Goal: Transaction & Acquisition: Purchase product/service

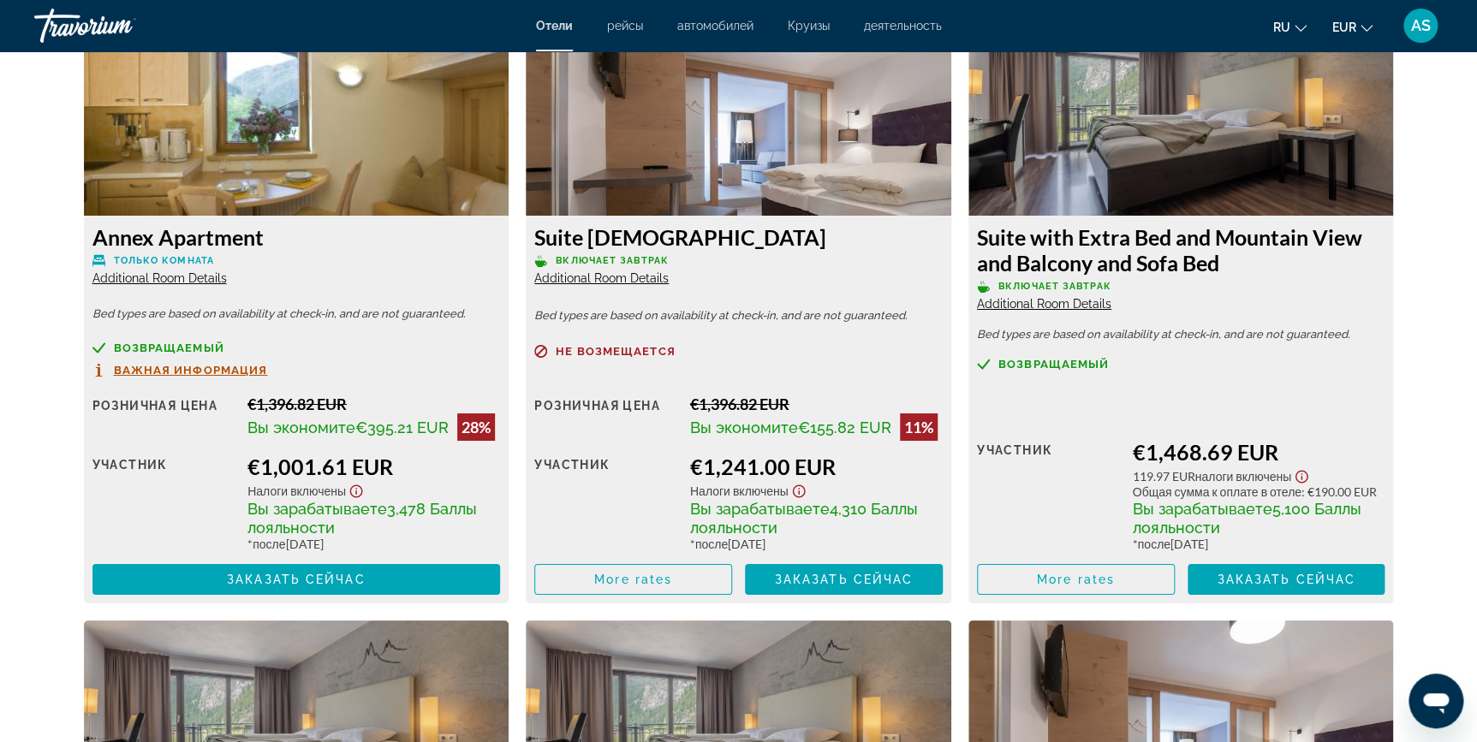
scroll to position [2998, 0]
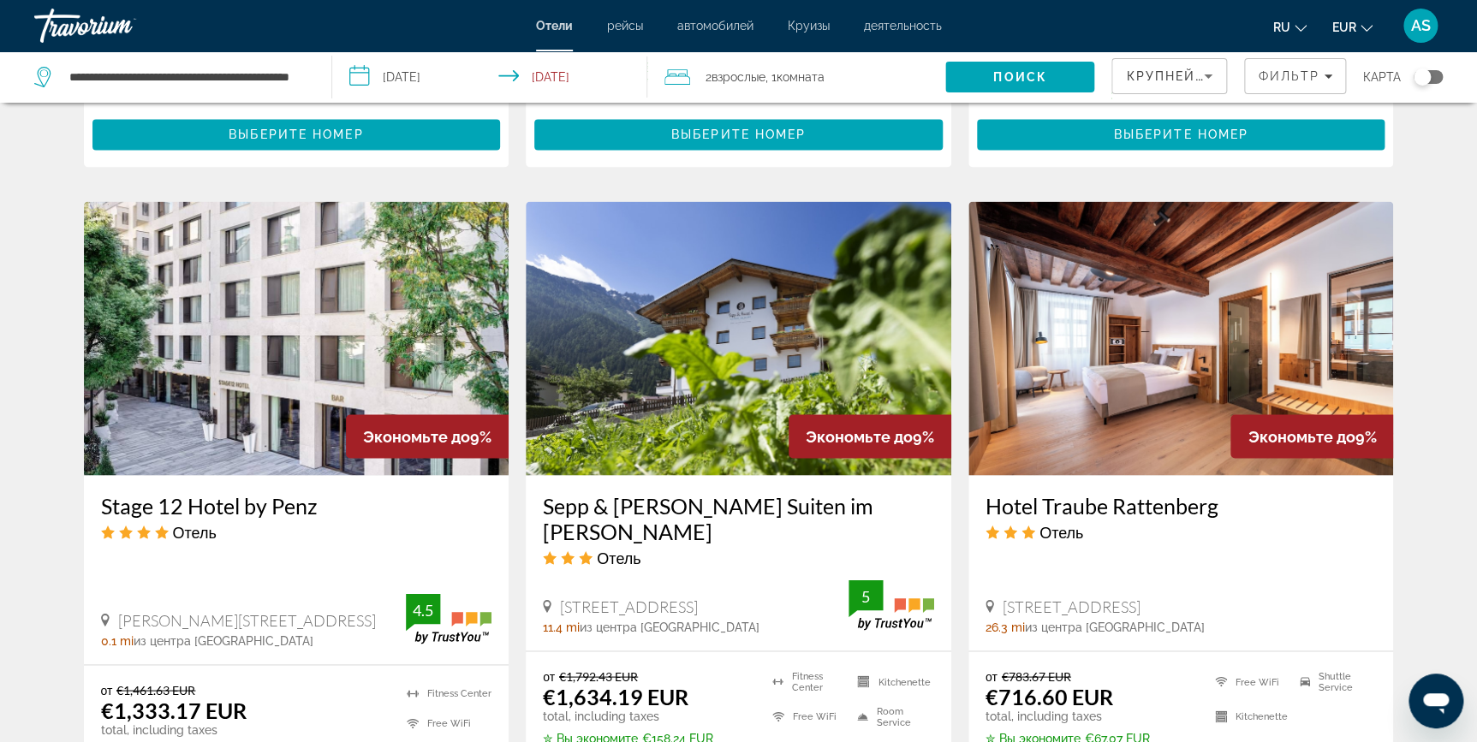
scroll to position [1297, 0]
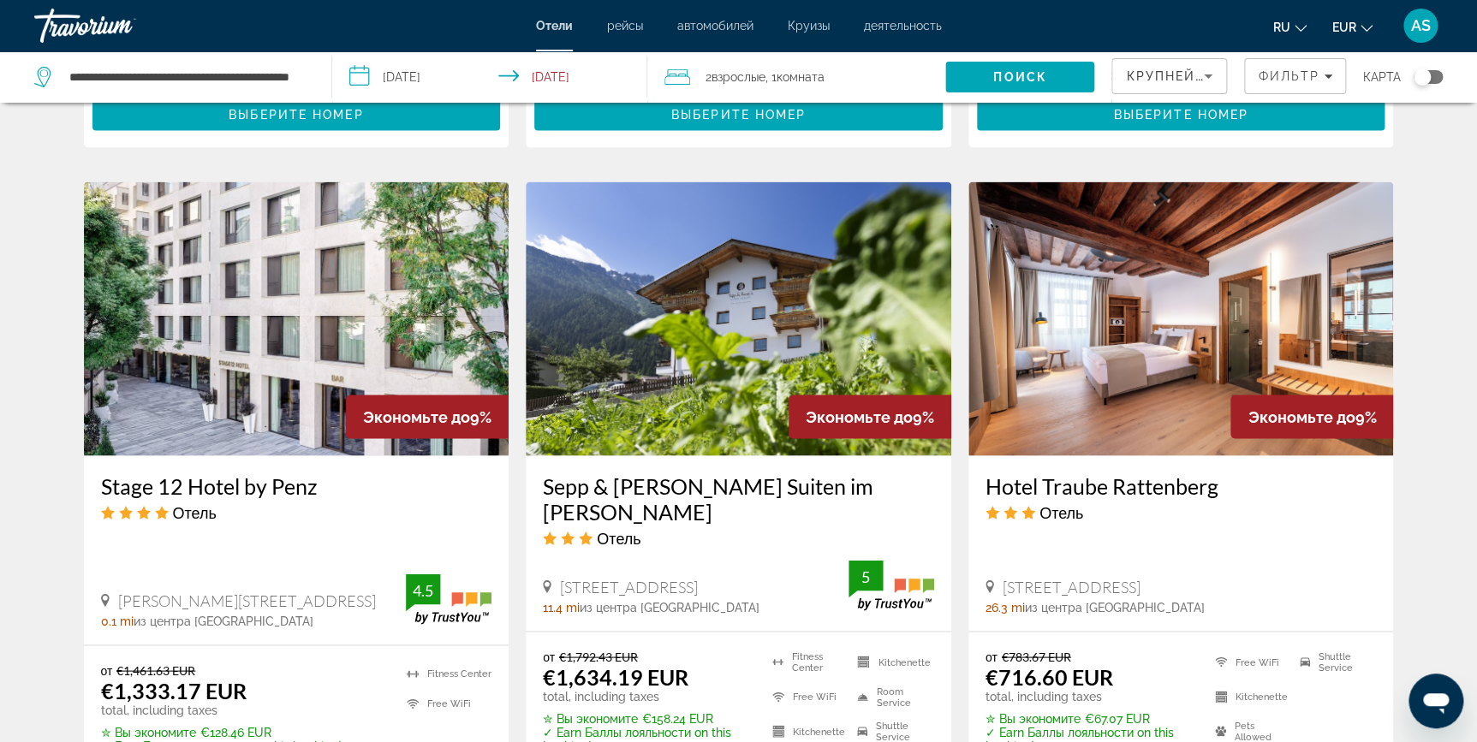
click at [1059, 419] on img "Main content" at bounding box center [1181, 319] width 426 height 274
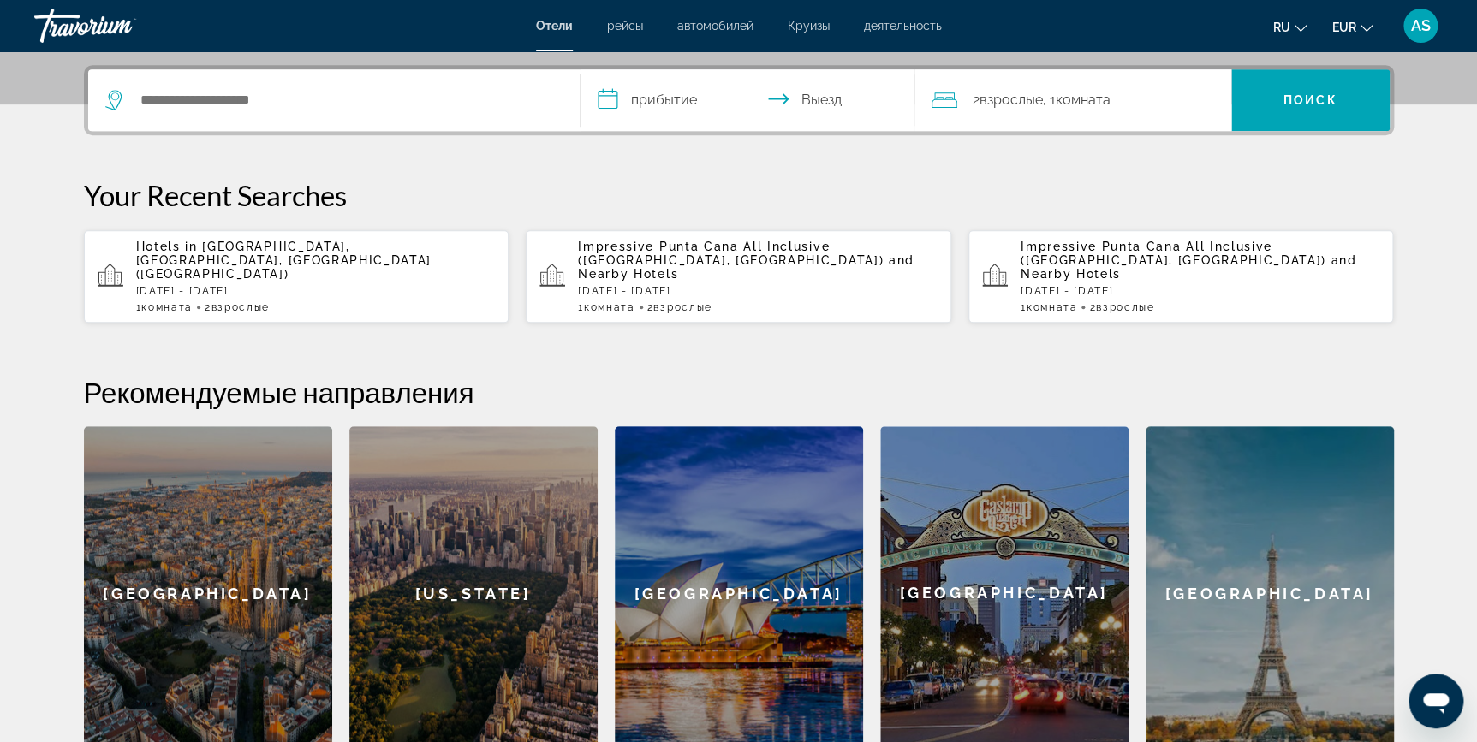
scroll to position [436, 0]
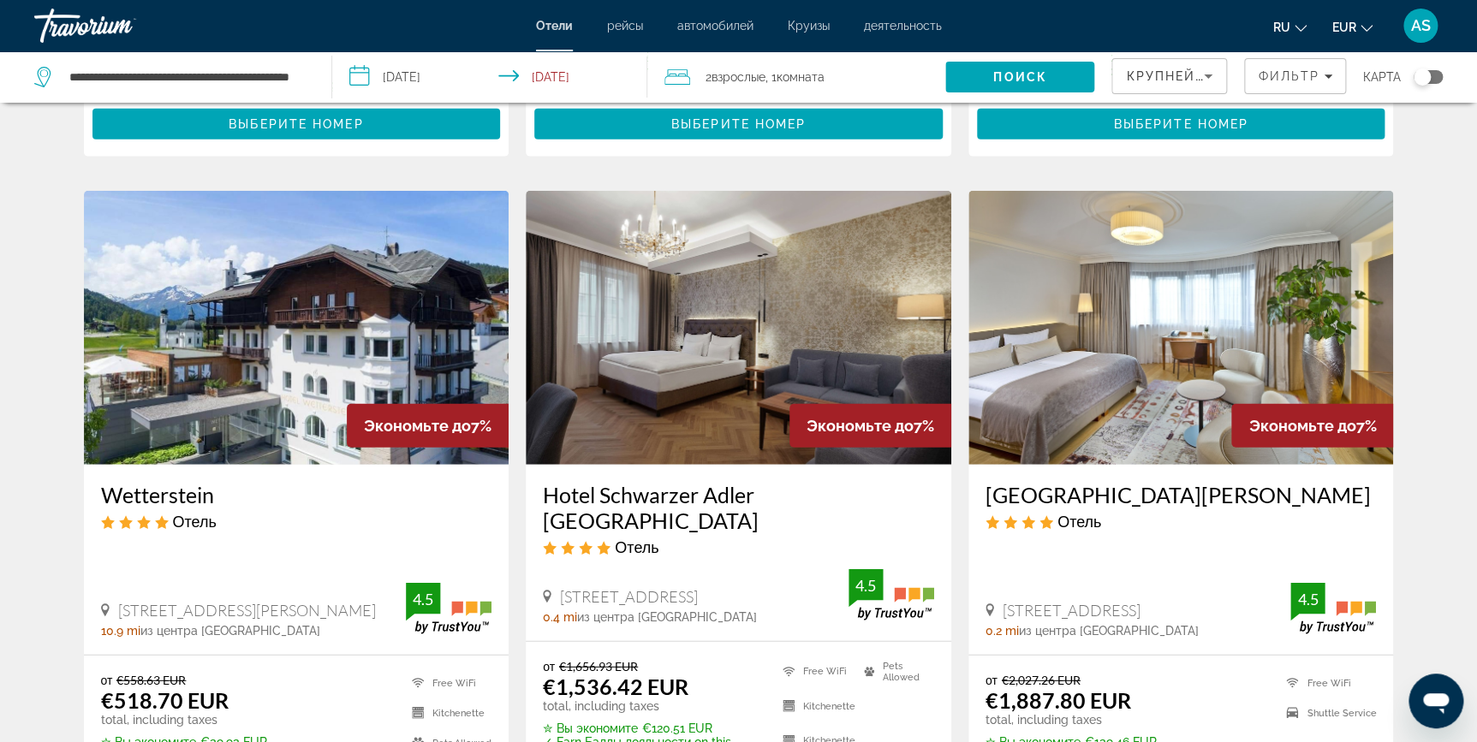
scroll to position [1982, 0]
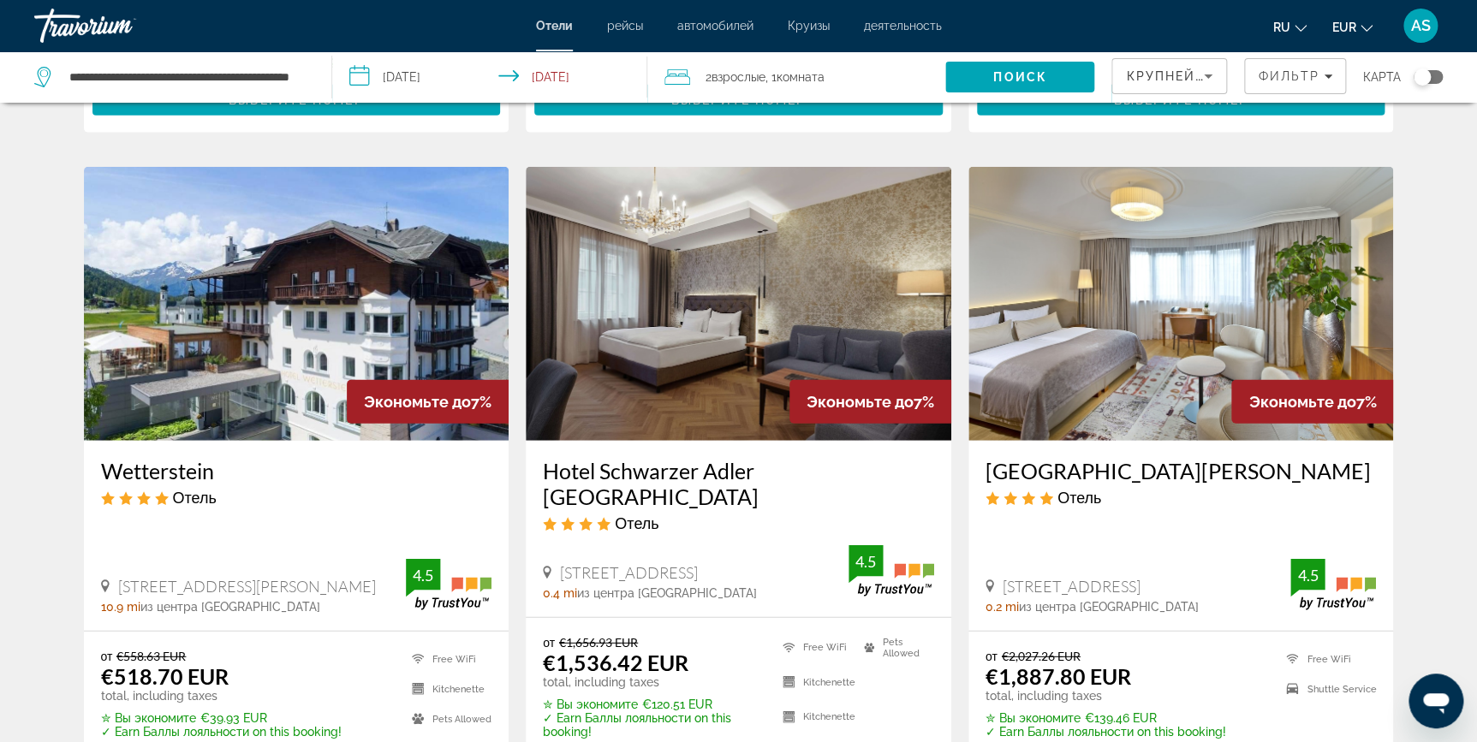
click at [271, 301] on img "Main content" at bounding box center [297, 304] width 426 height 274
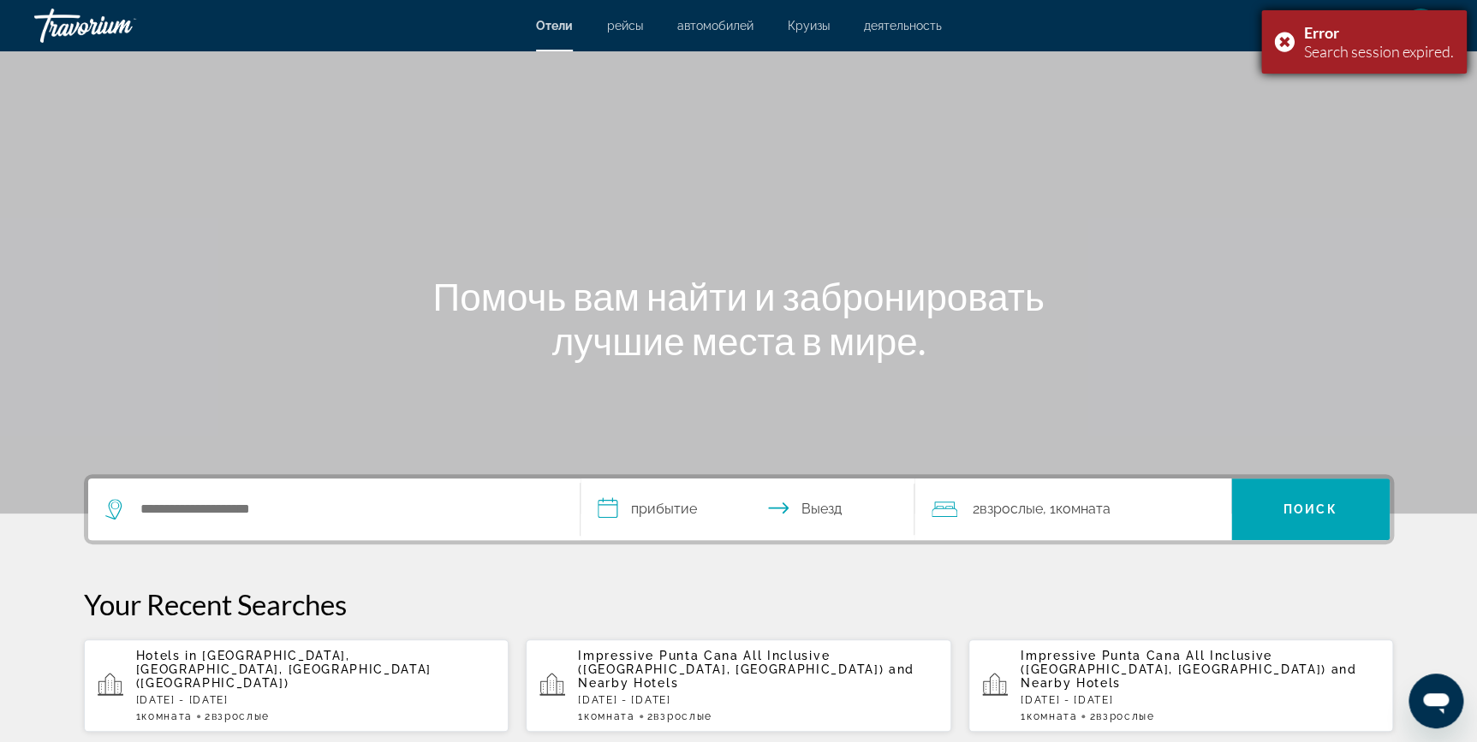
click at [1289, 44] on div "Error Search session expired." at bounding box center [1363, 41] width 205 height 63
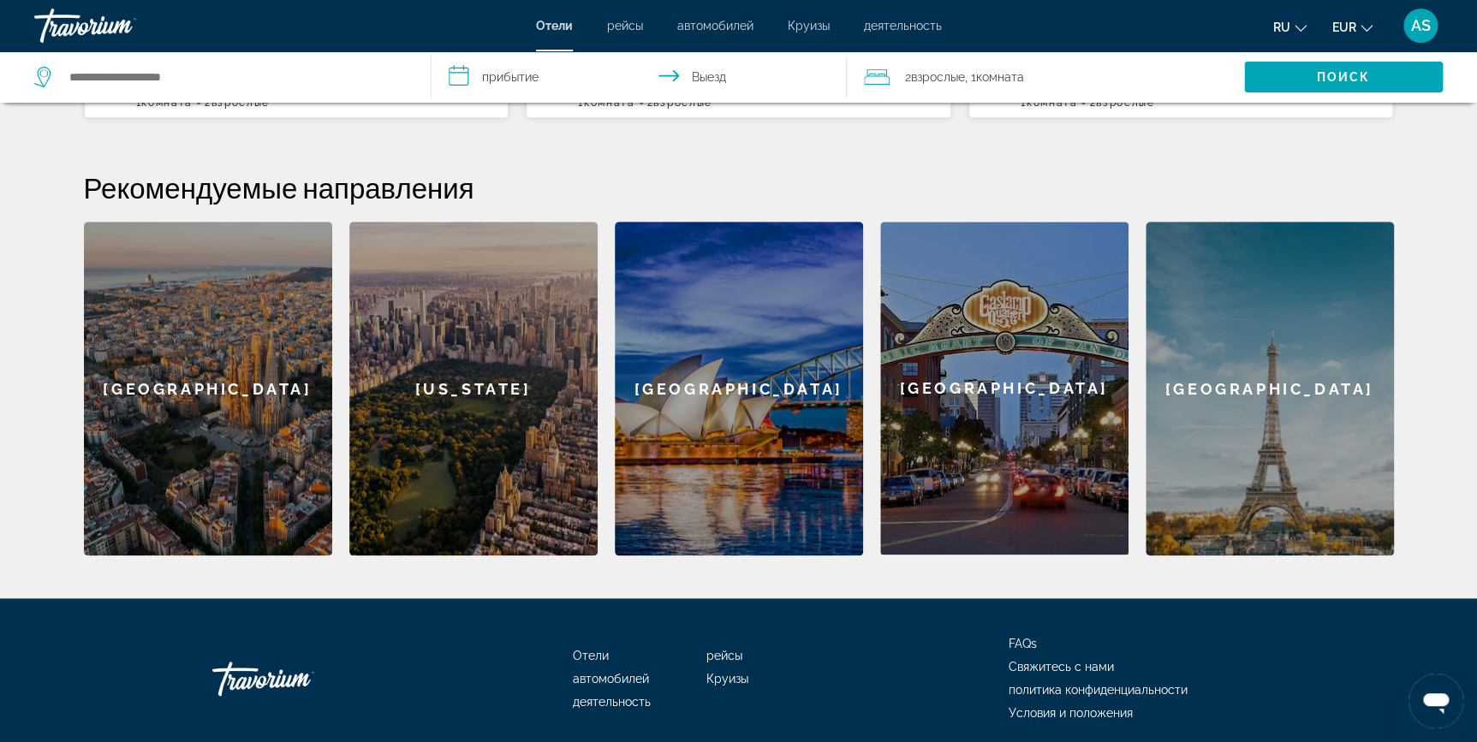
scroll to position [622, 0]
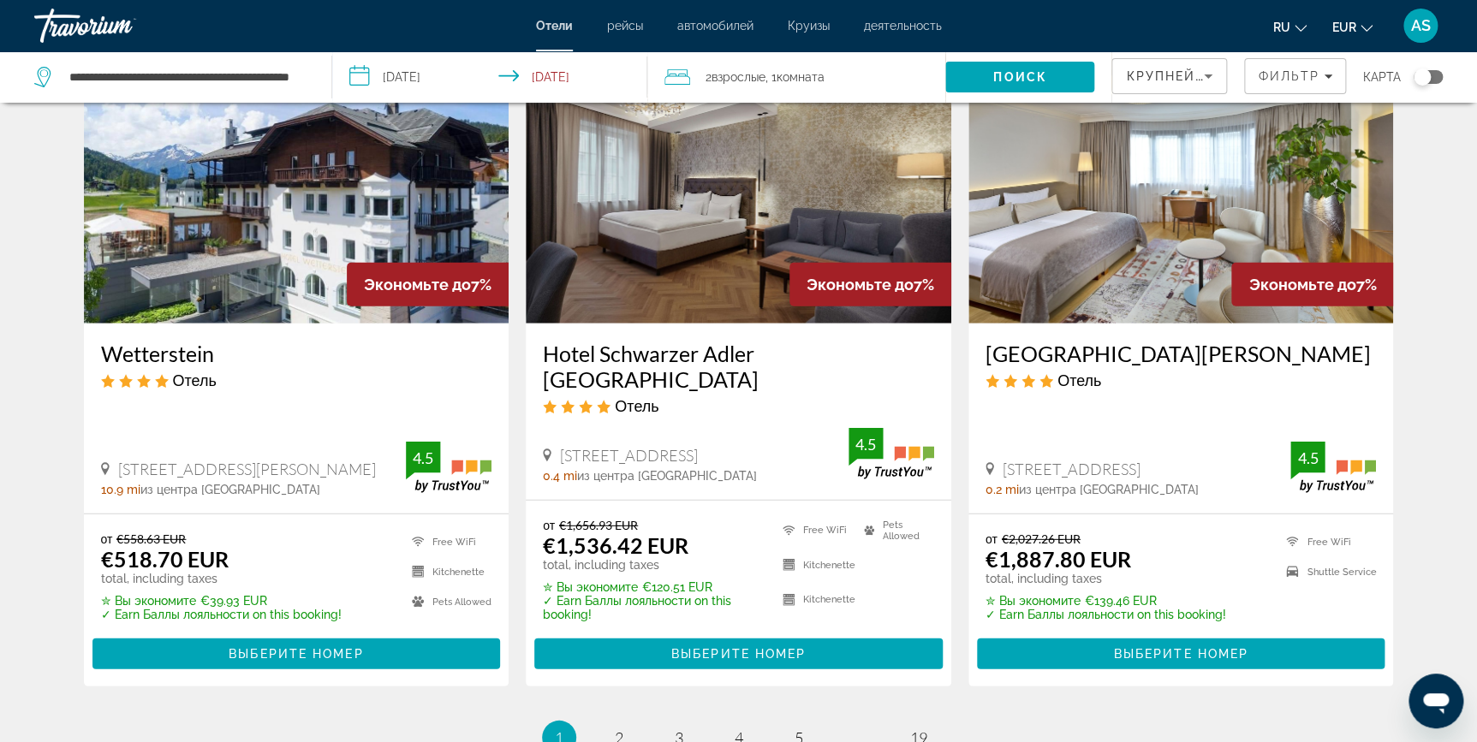
scroll to position [2106, 0]
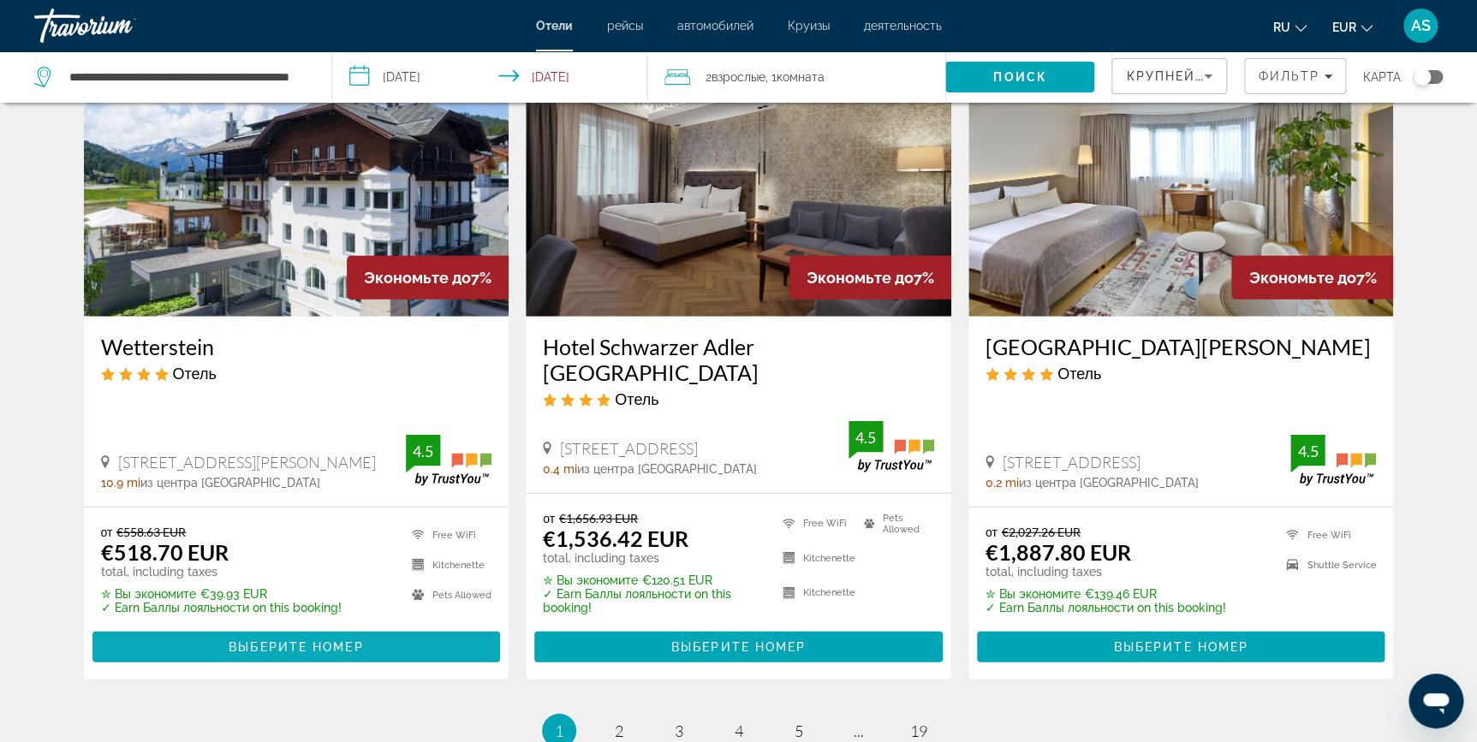
click at [374, 627] on span "Main content" at bounding box center [296, 647] width 408 height 41
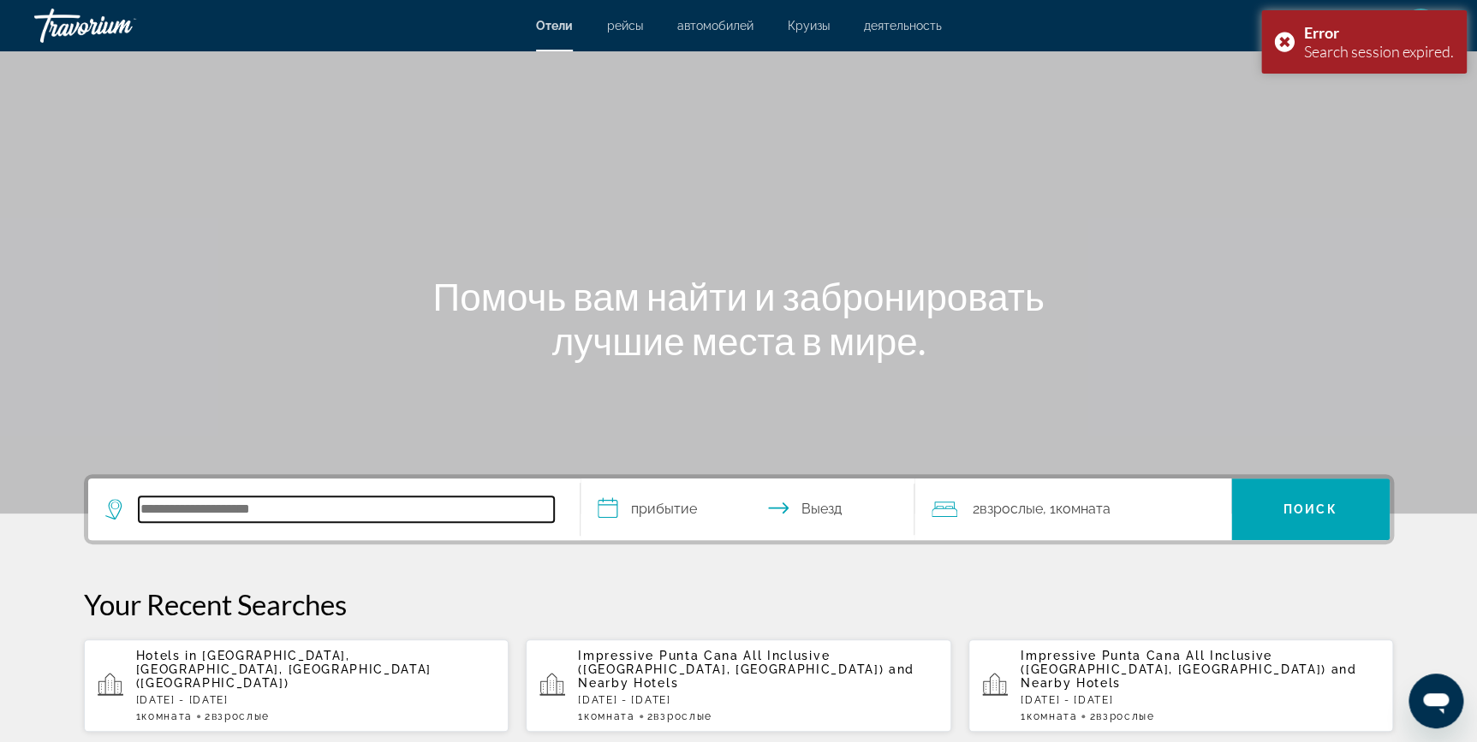
click at [324, 508] on input "Search hotel destination" at bounding box center [346, 510] width 415 height 26
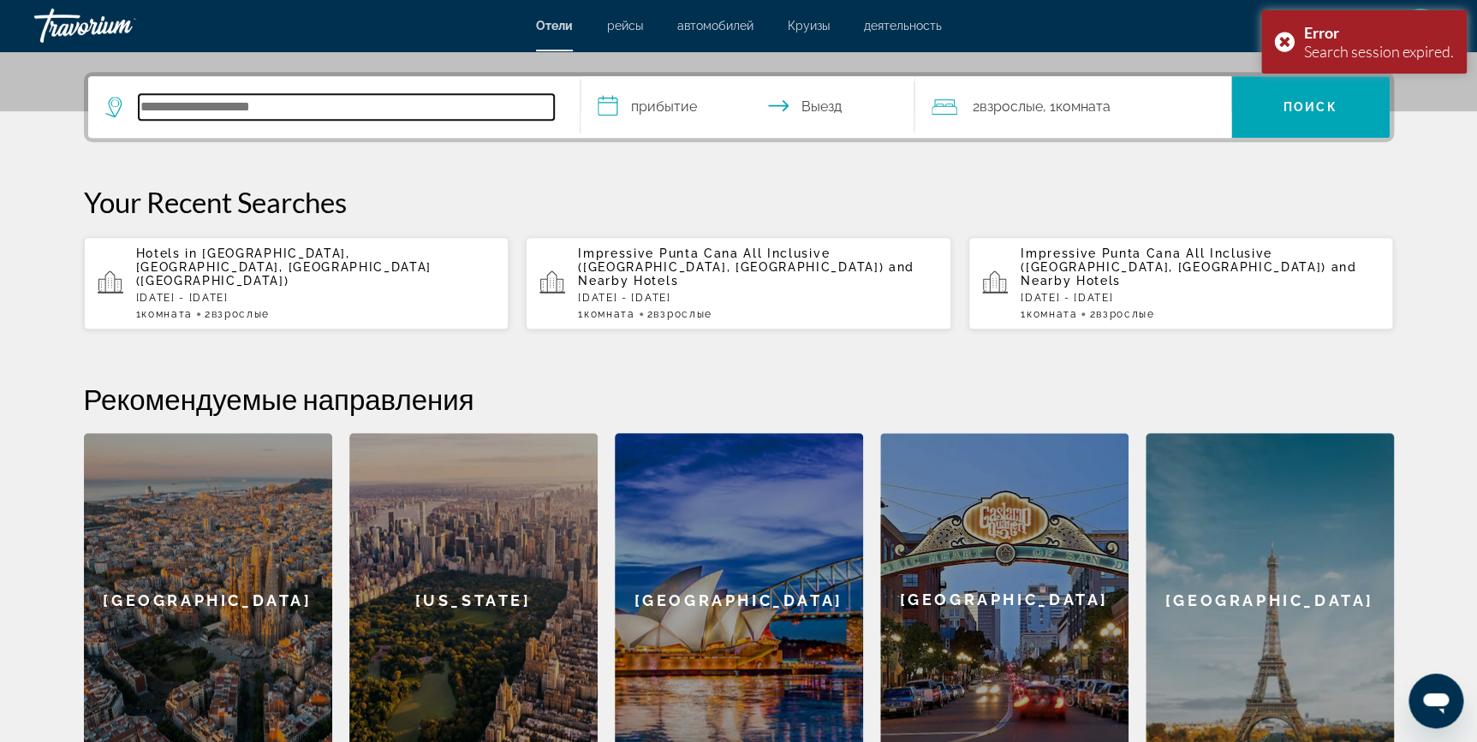
scroll to position [418, 0]
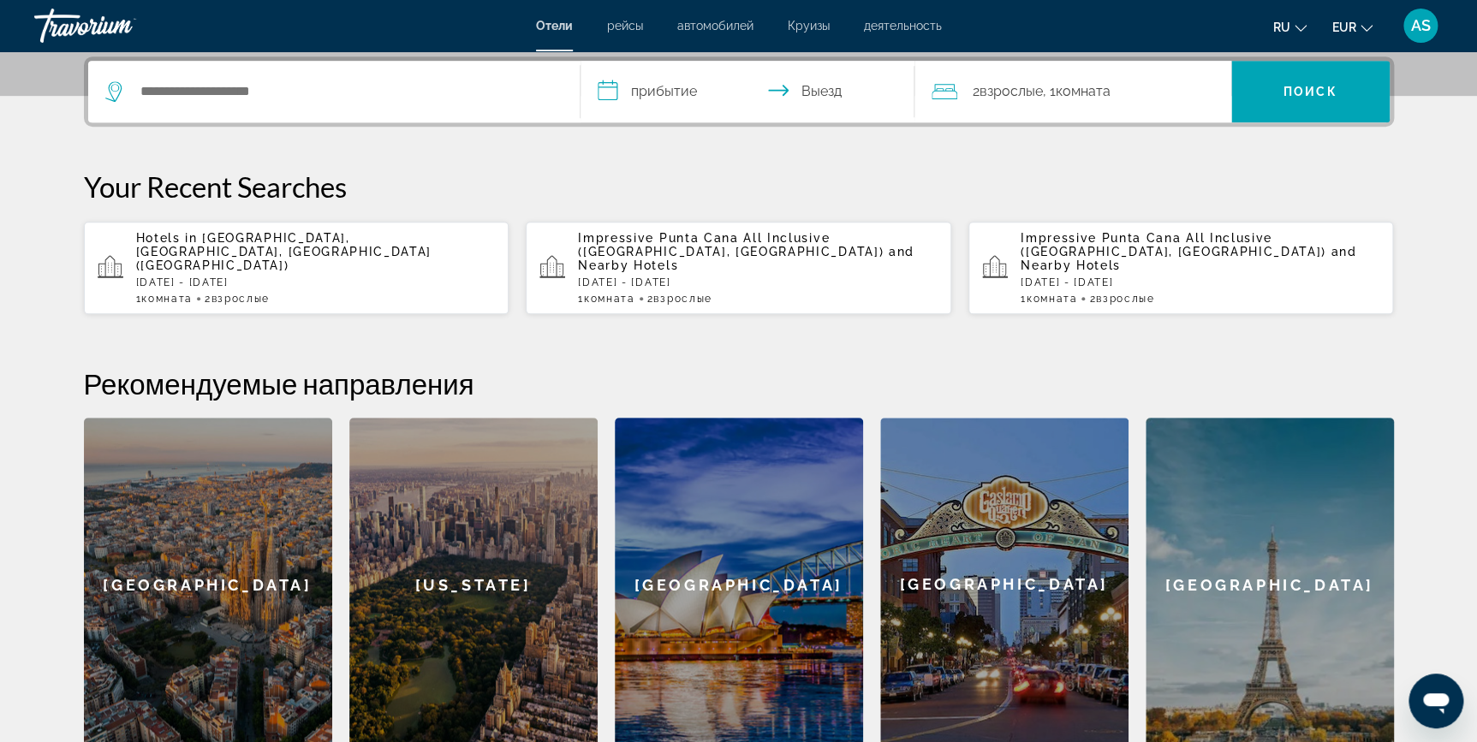
click at [194, 239] on span "Hotels in" at bounding box center [167, 238] width 62 height 14
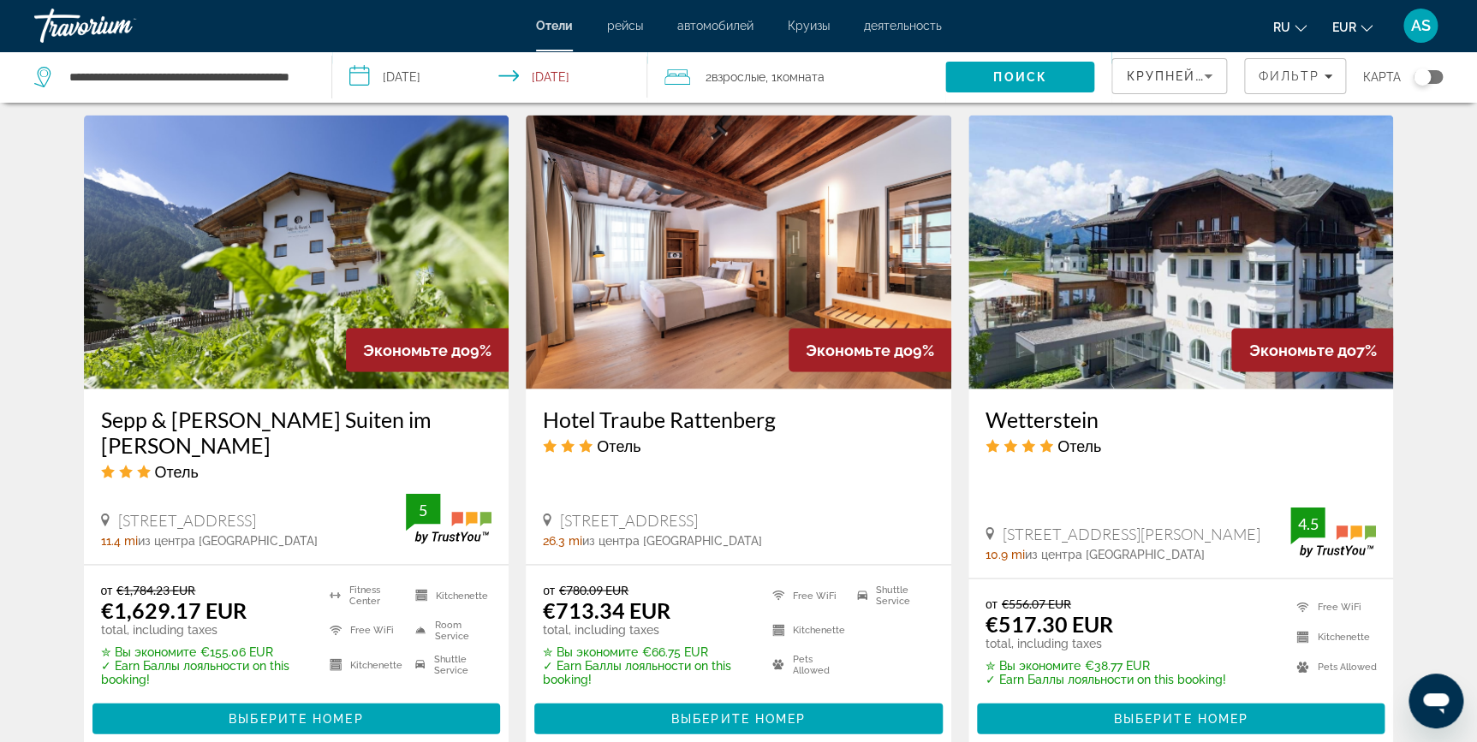
scroll to position [1370, 0]
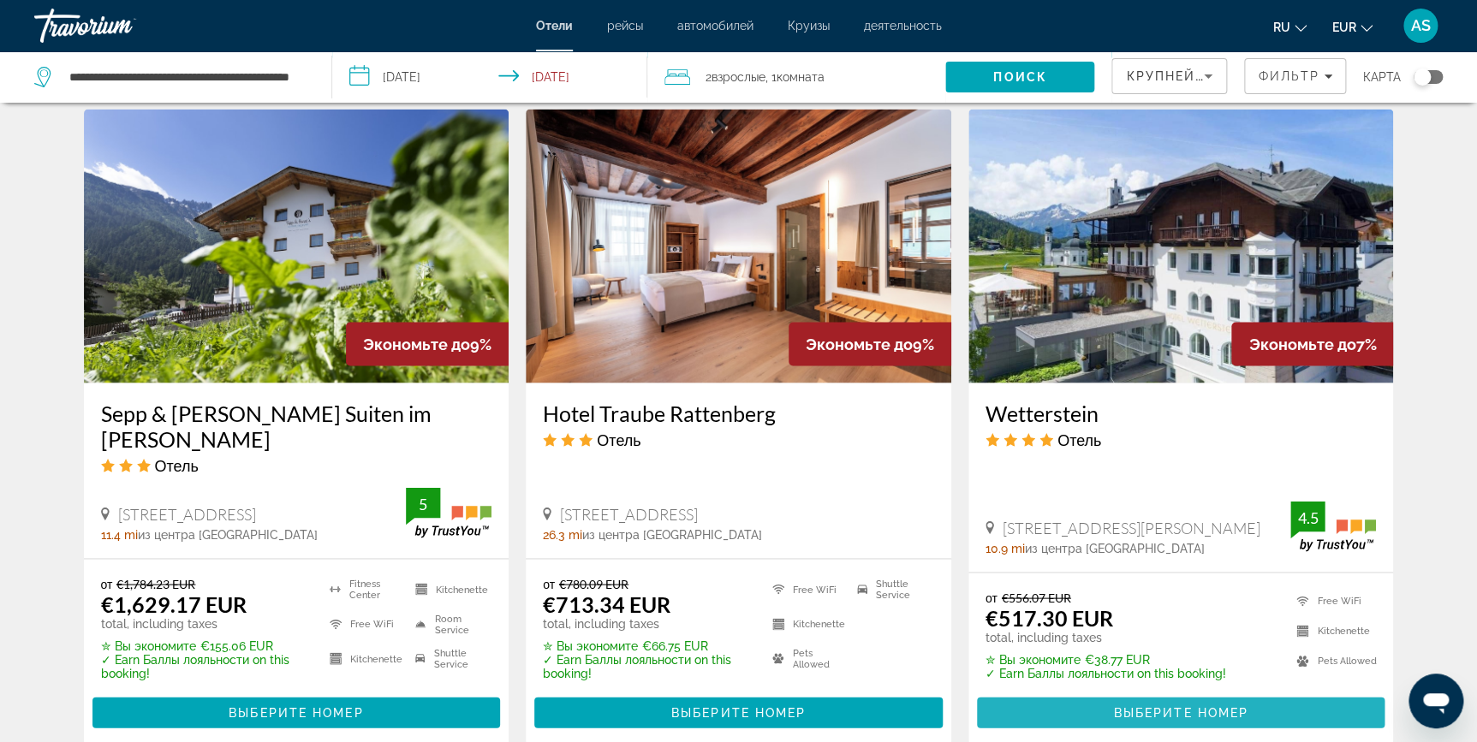
click at [1201, 705] on span "Выберите номер" at bounding box center [1180, 712] width 134 height 14
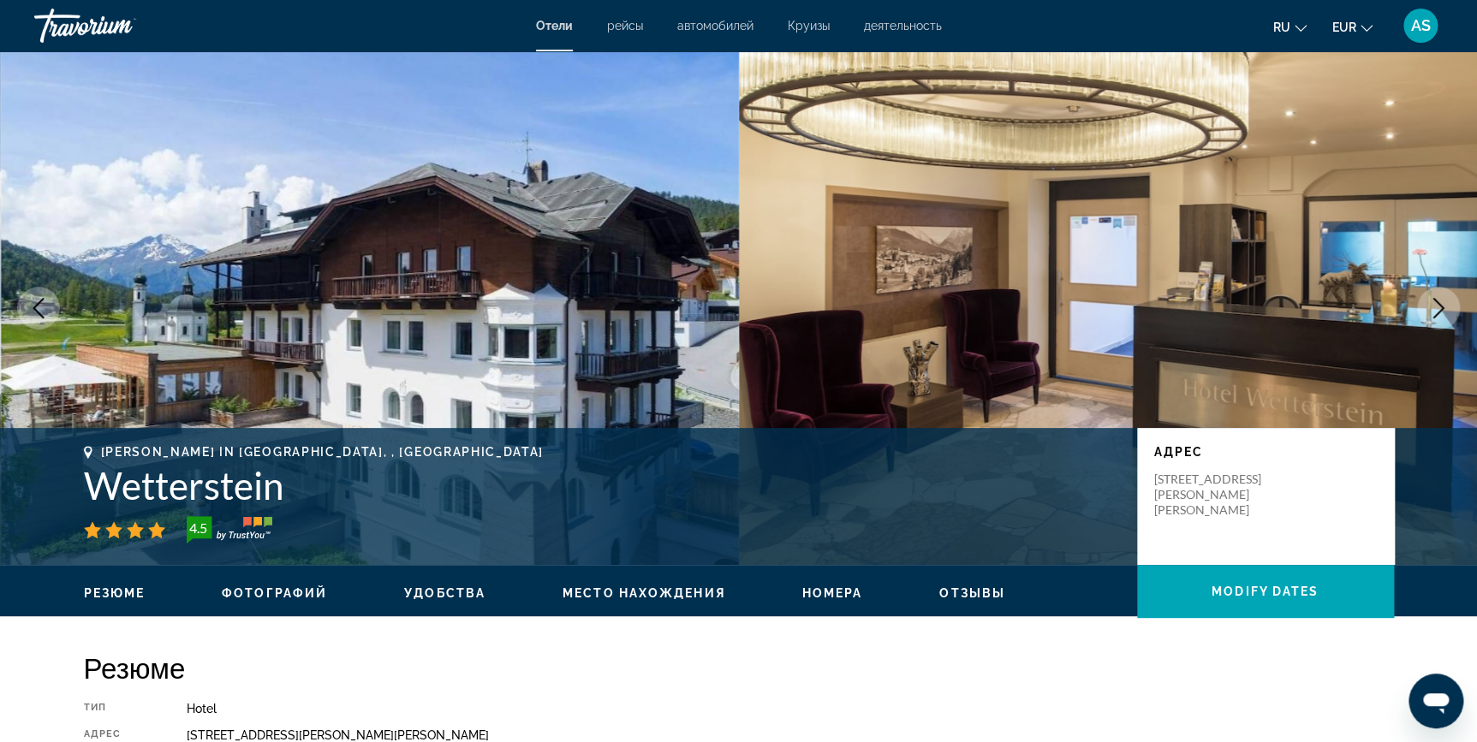
click at [1437, 320] on button "Next image" at bounding box center [1438, 308] width 43 height 43
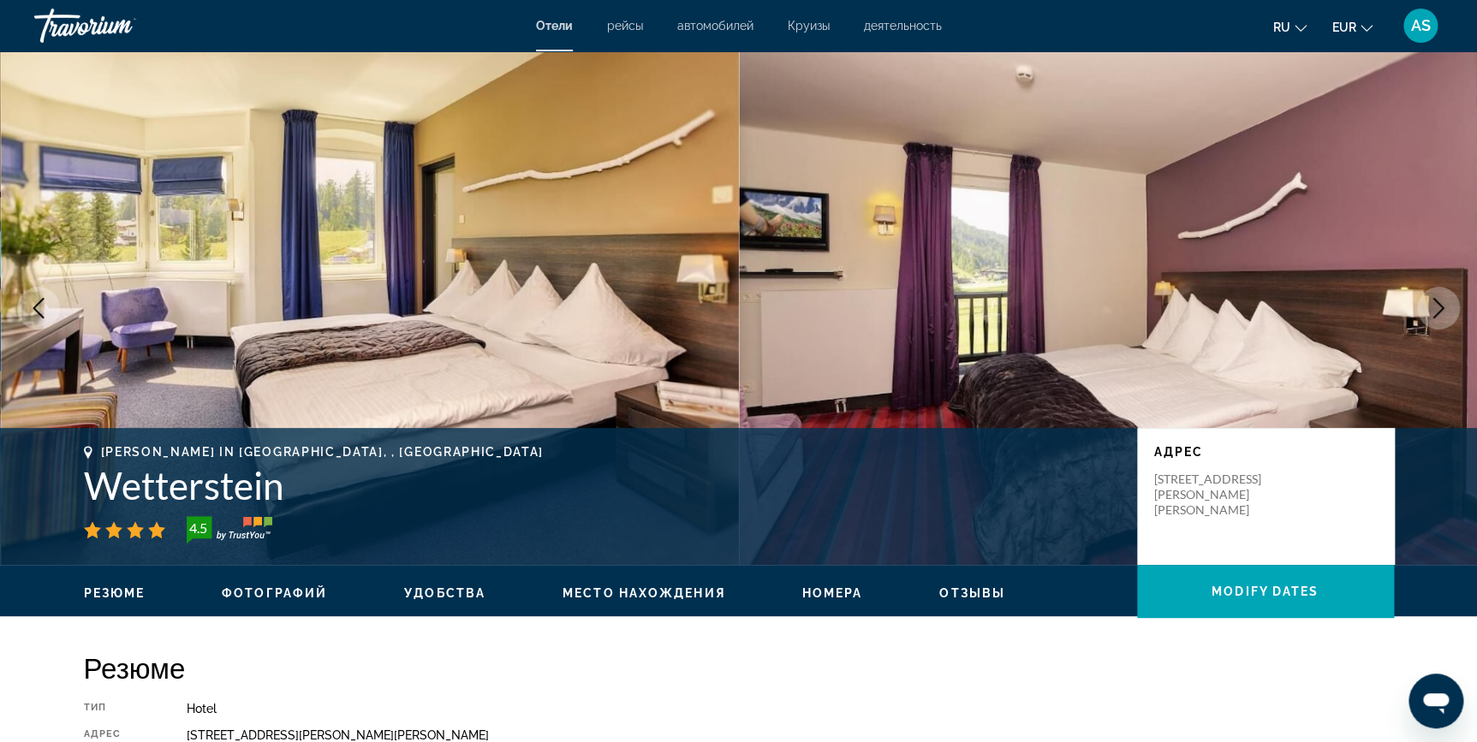
click at [1437, 320] on button "Next image" at bounding box center [1438, 308] width 43 height 43
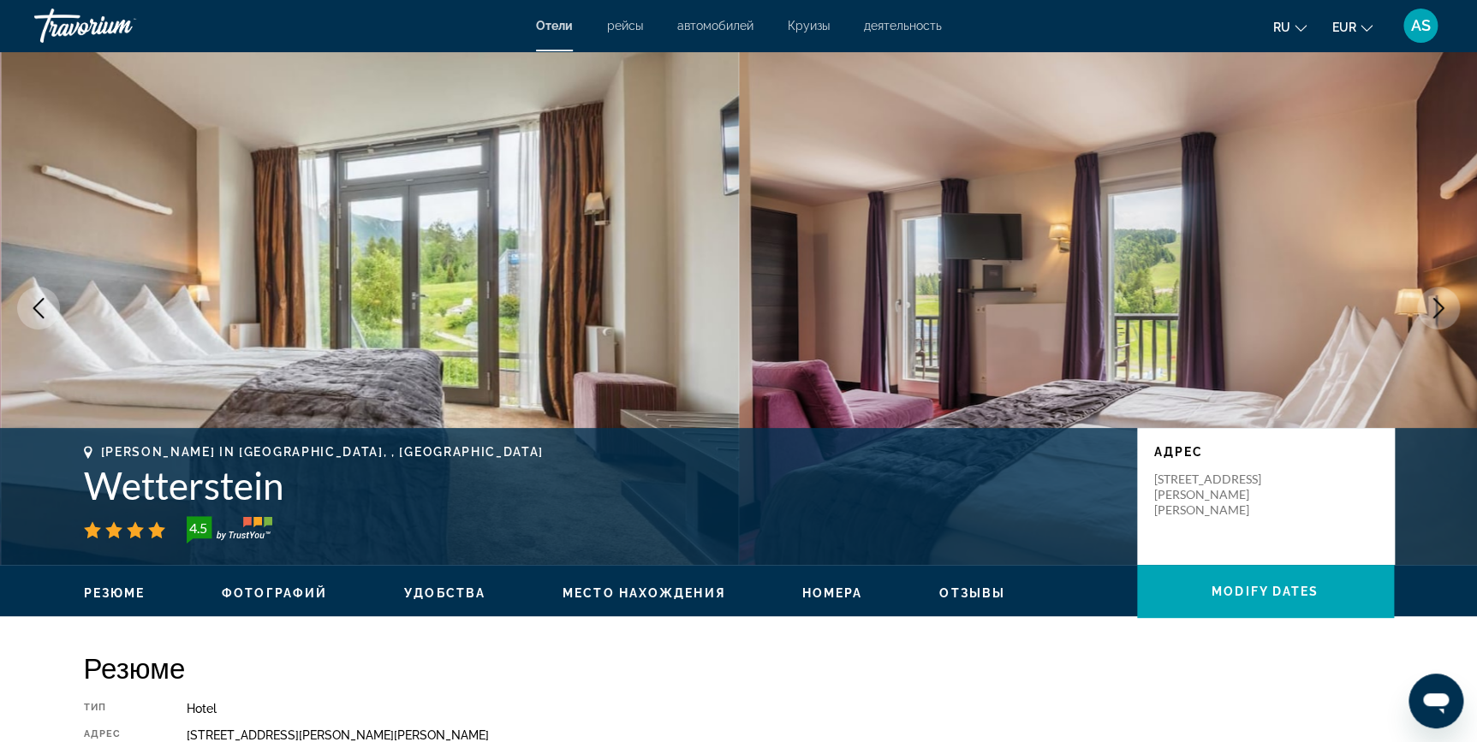
click at [1437, 320] on button "Next image" at bounding box center [1438, 308] width 43 height 43
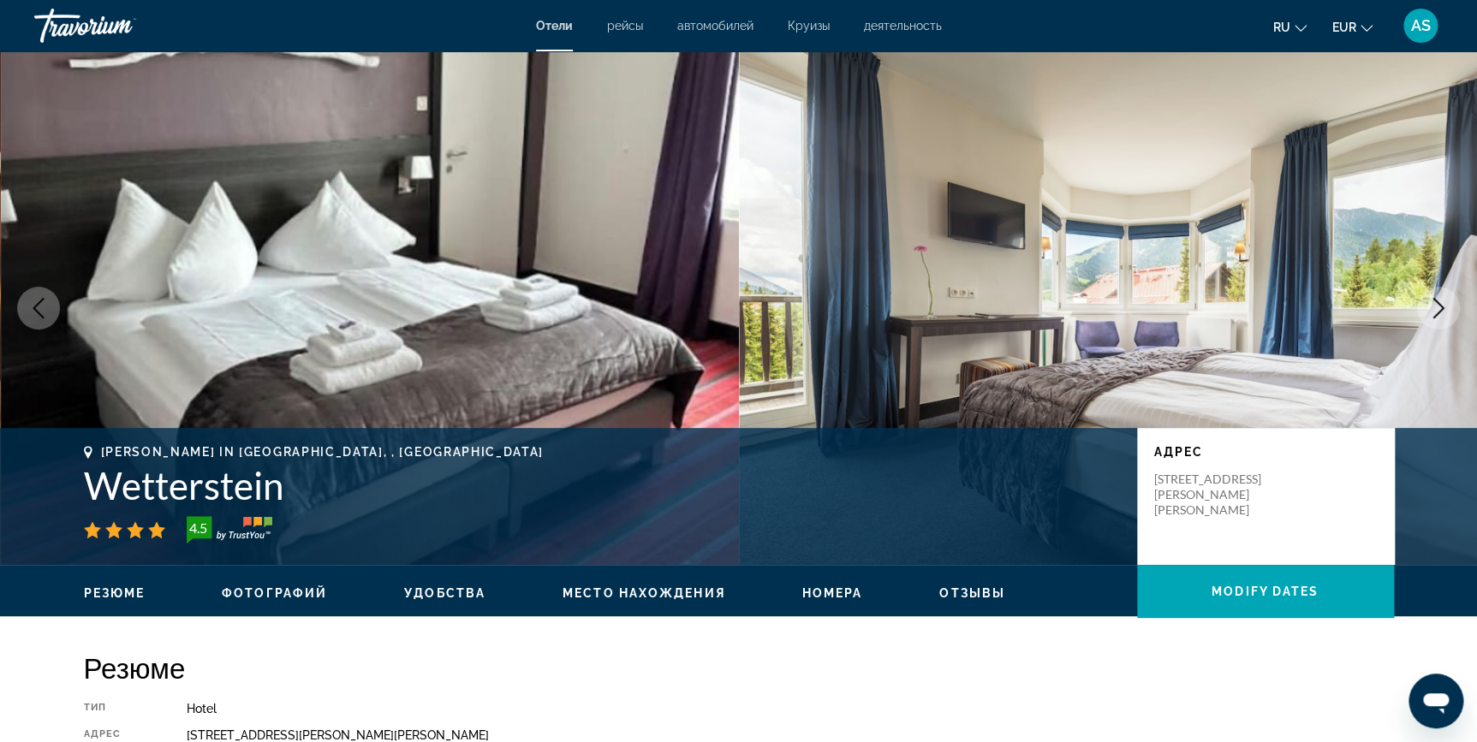
click at [1437, 320] on button "Next image" at bounding box center [1438, 308] width 43 height 43
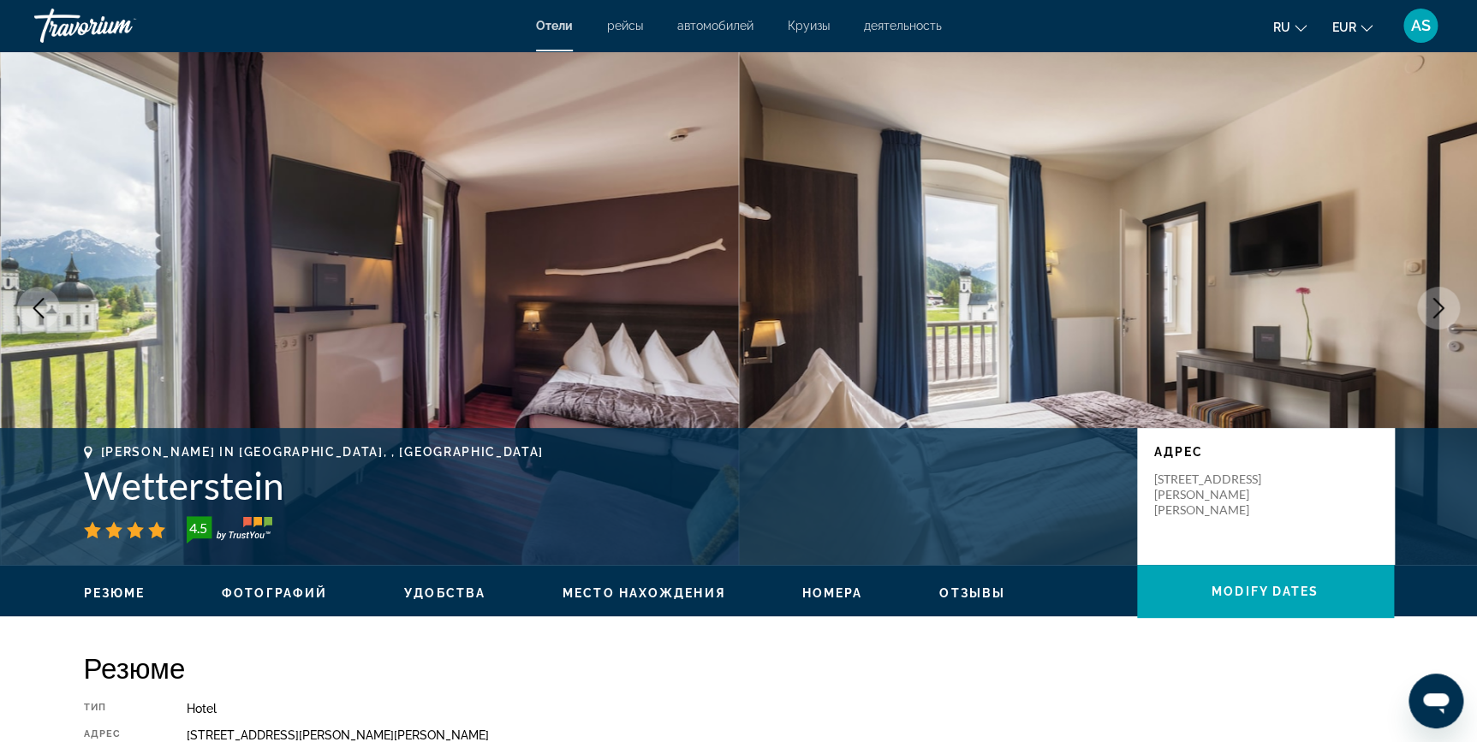
click at [1437, 320] on button "Next image" at bounding box center [1438, 308] width 43 height 43
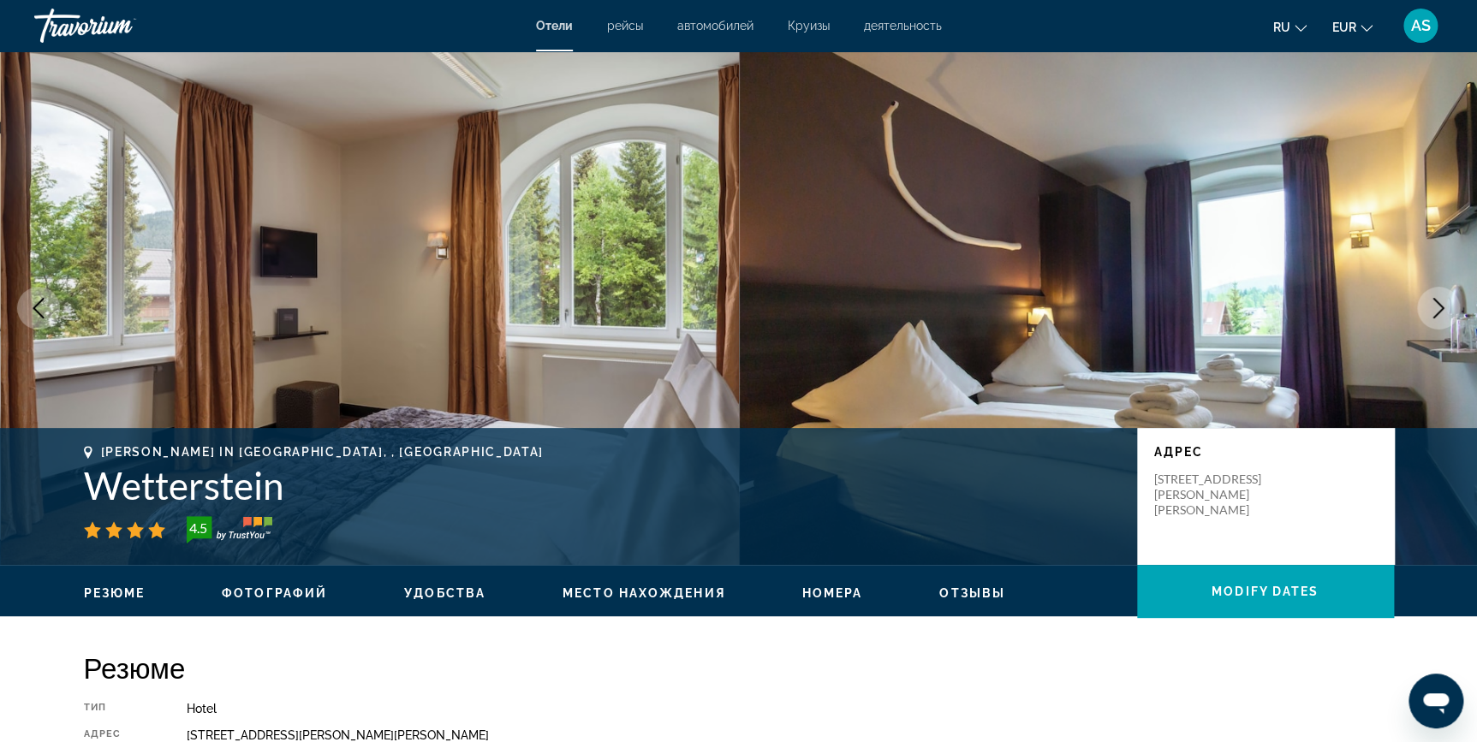
click at [1437, 320] on button "Next image" at bounding box center [1438, 308] width 43 height 43
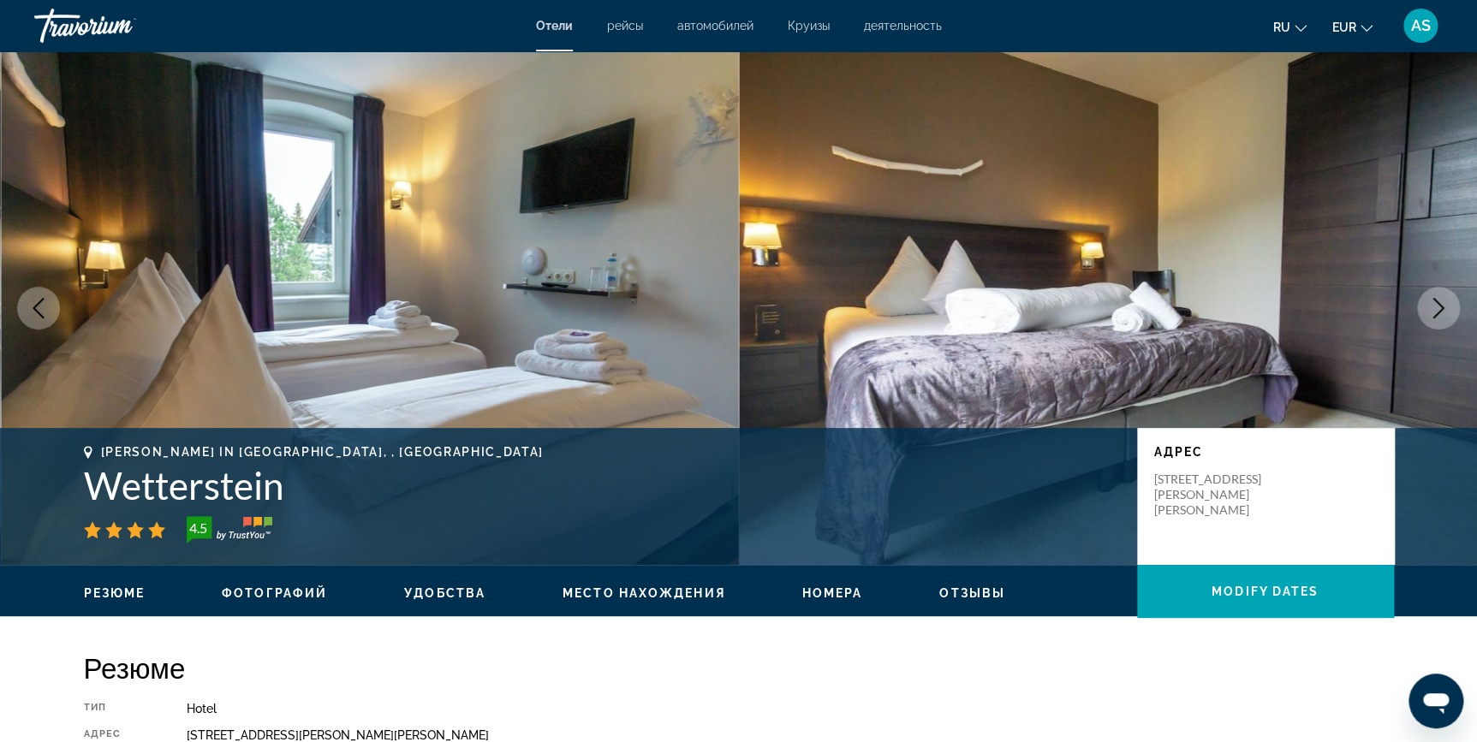
click at [1437, 320] on button "Next image" at bounding box center [1438, 308] width 43 height 43
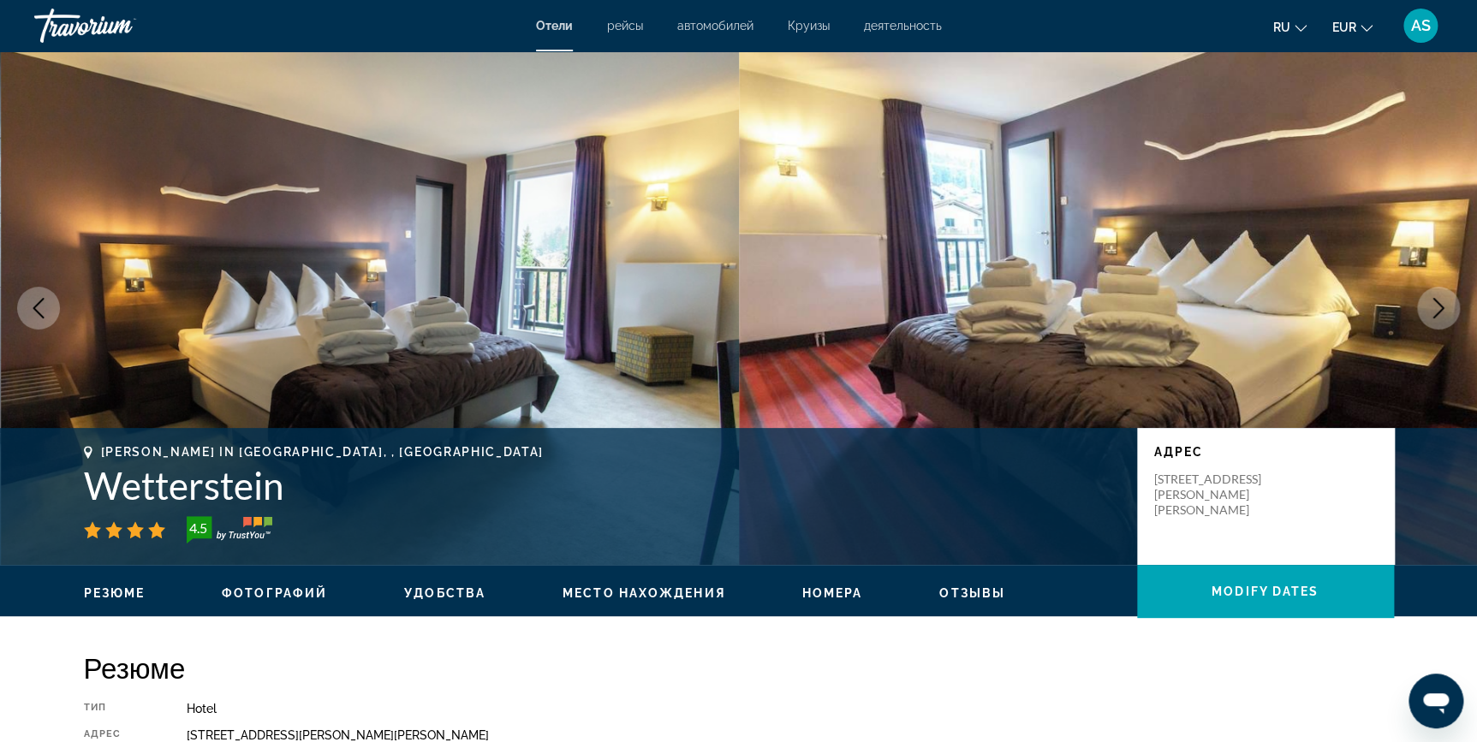
click at [1437, 320] on button "Next image" at bounding box center [1438, 308] width 43 height 43
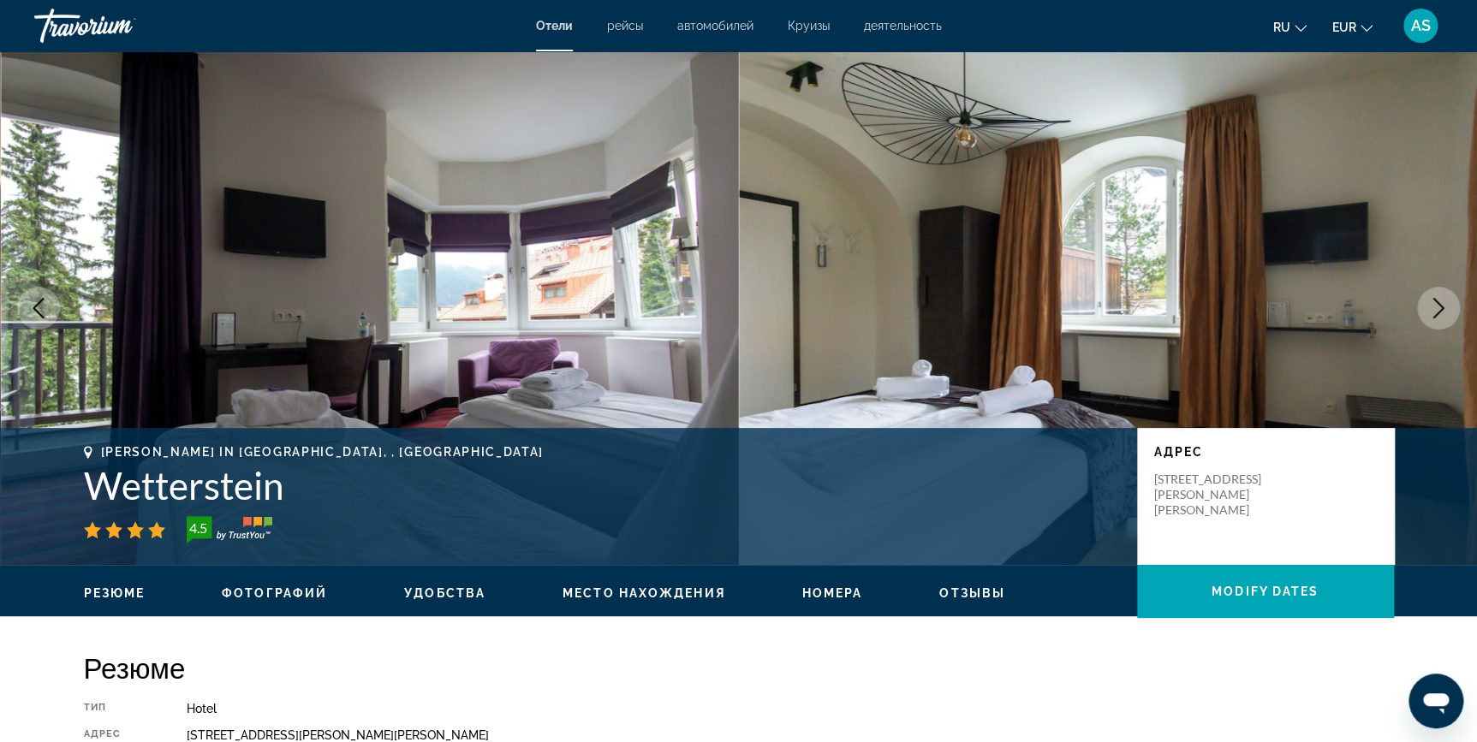
click at [1437, 320] on button "Next image" at bounding box center [1438, 308] width 43 height 43
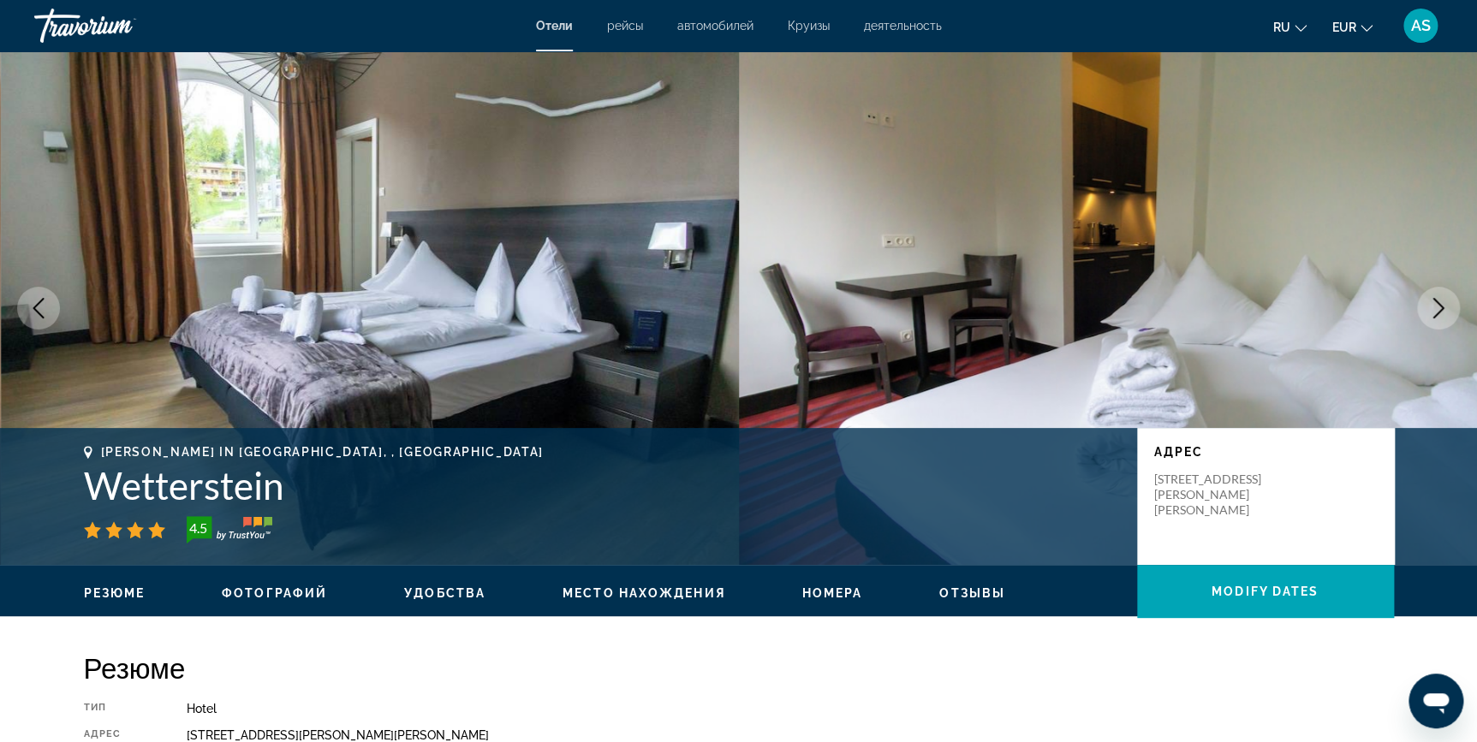
click at [1437, 321] on button "Next image" at bounding box center [1438, 308] width 43 height 43
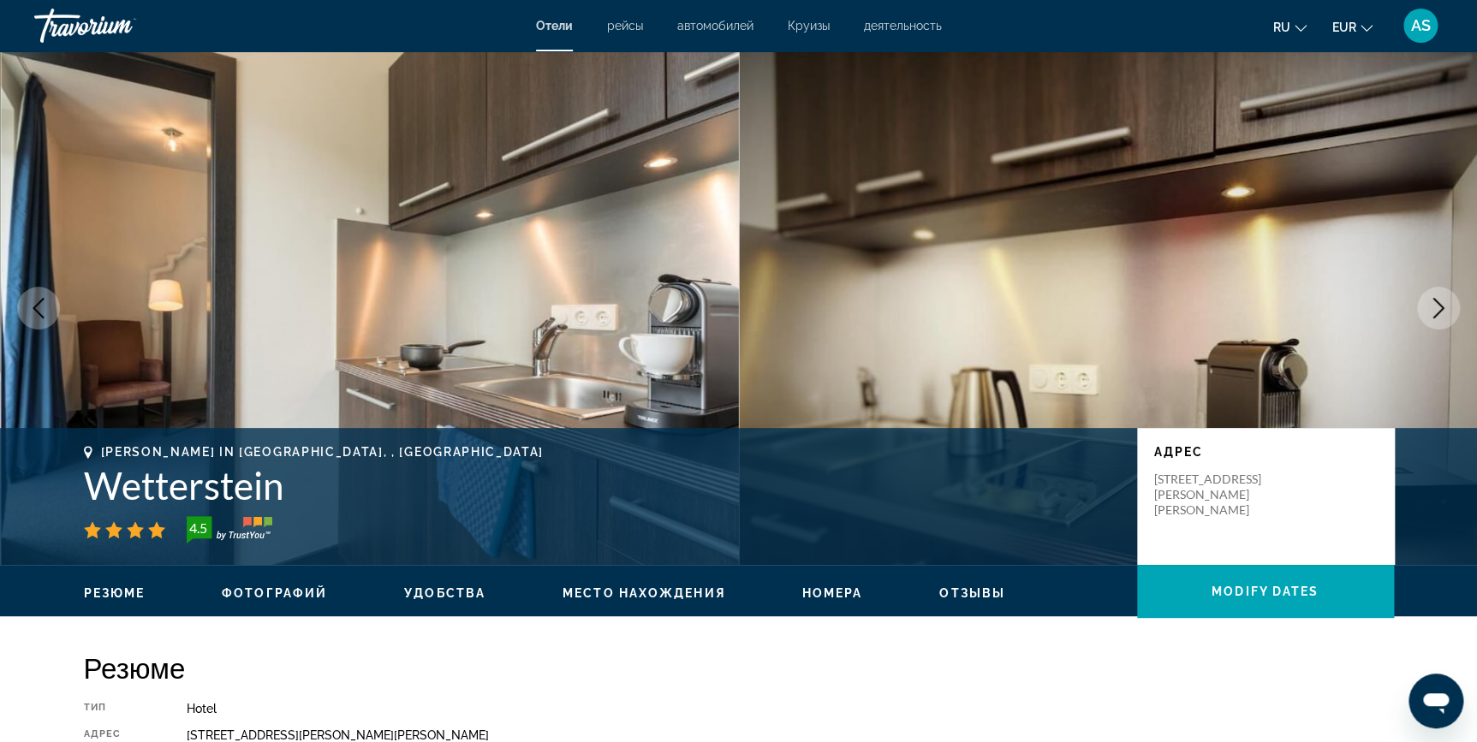
click at [1437, 321] on button "Next image" at bounding box center [1438, 308] width 43 height 43
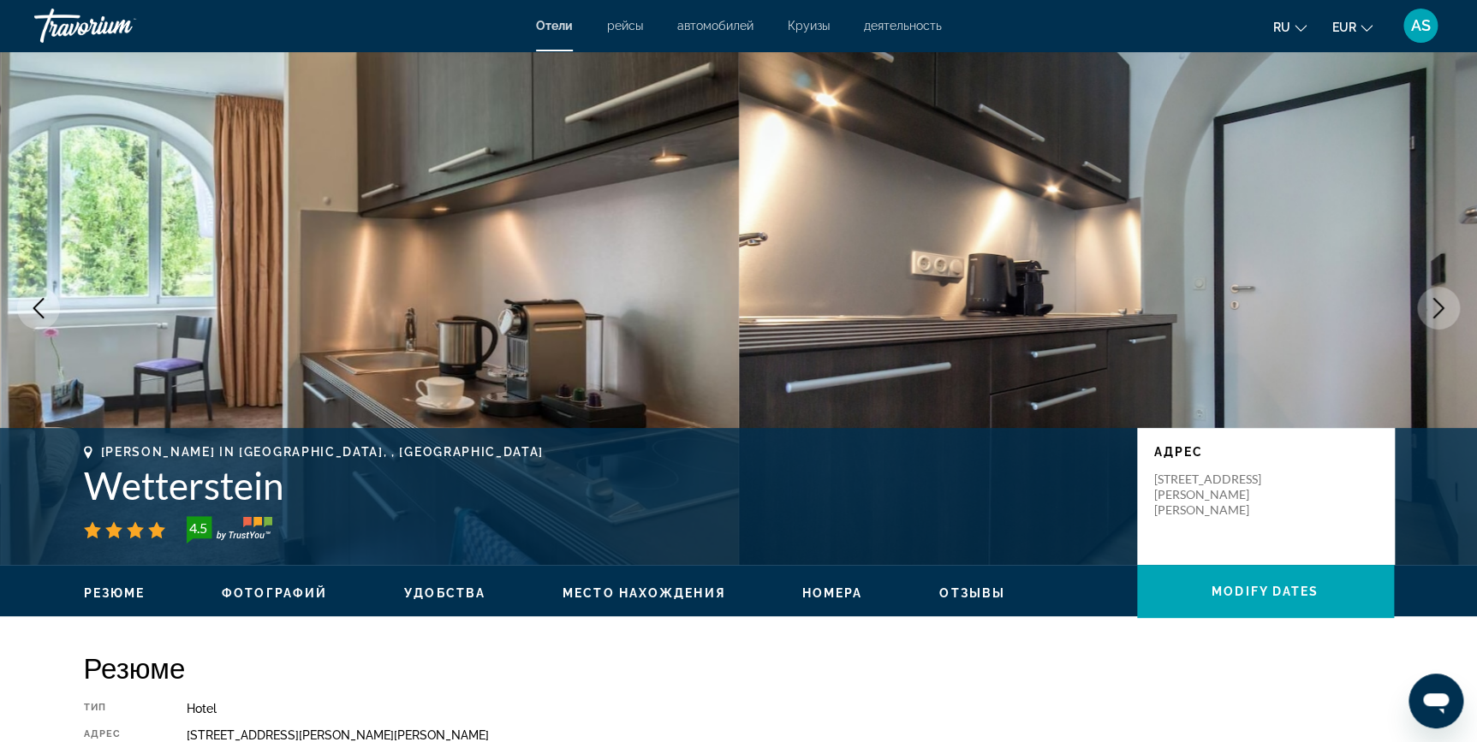
click at [1437, 321] on button "Next image" at bounding box center [1438, 308] width 43 height 43
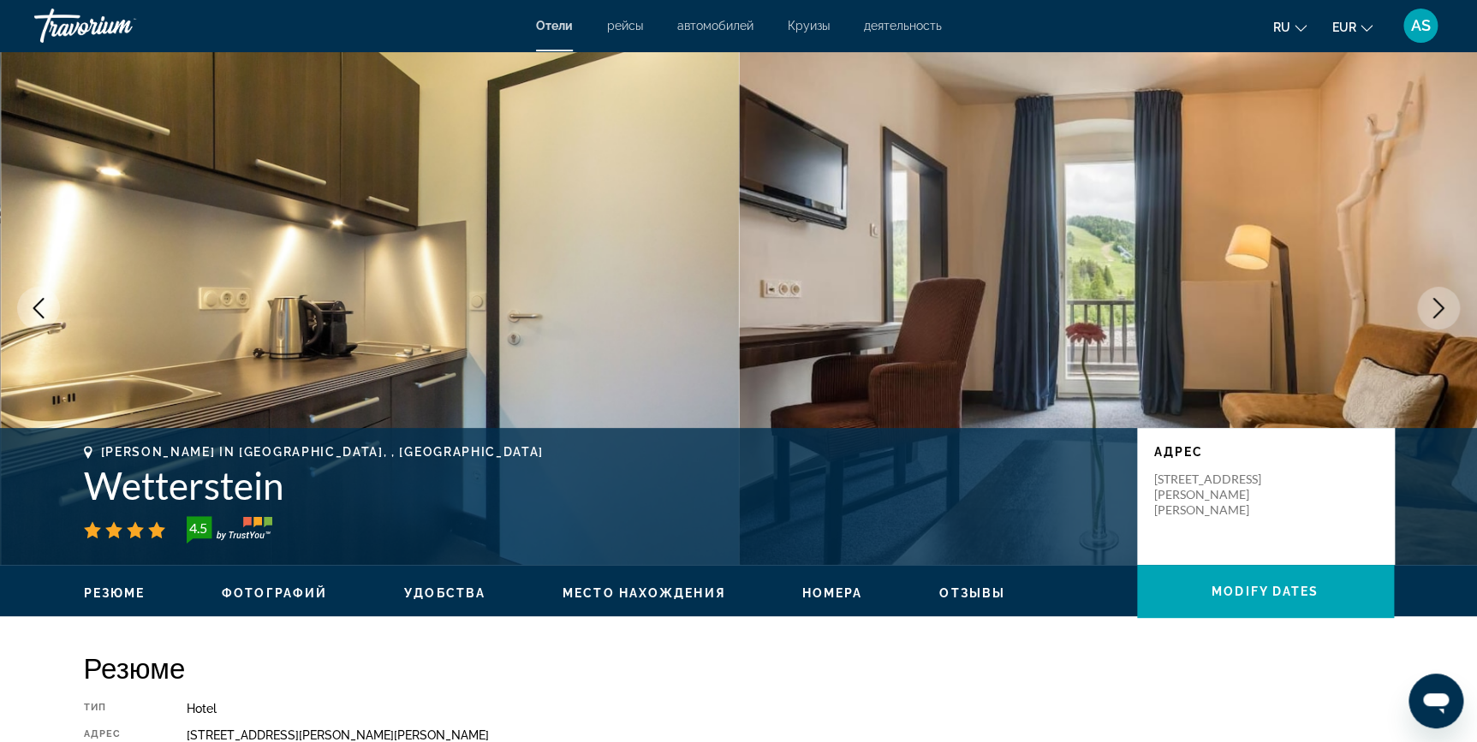
click at [1437, 321] on button "Next image" at bounding box center [1438, 308] width 43 height 43
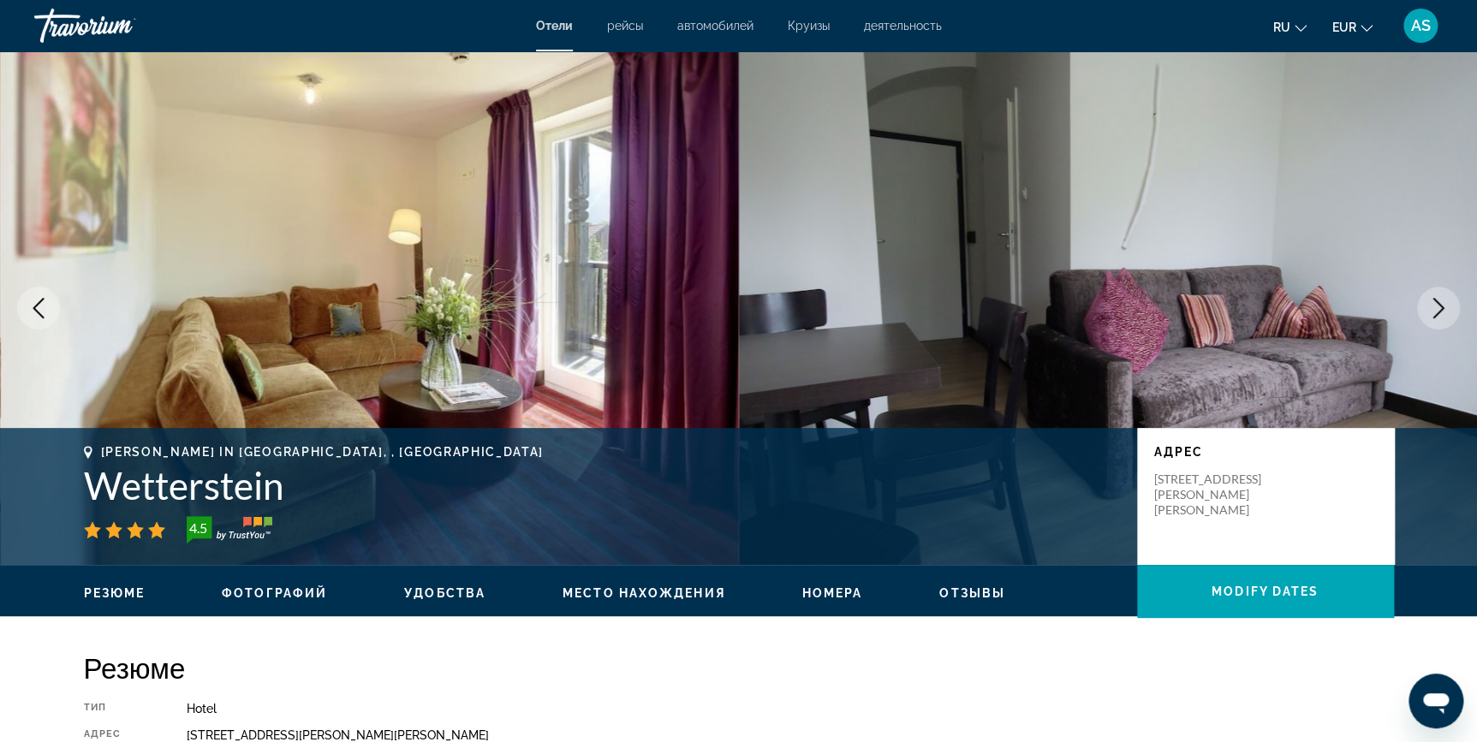
click at [1437, 321] on button "Next image" at bounding box center [1438, 308] width 43 height 43
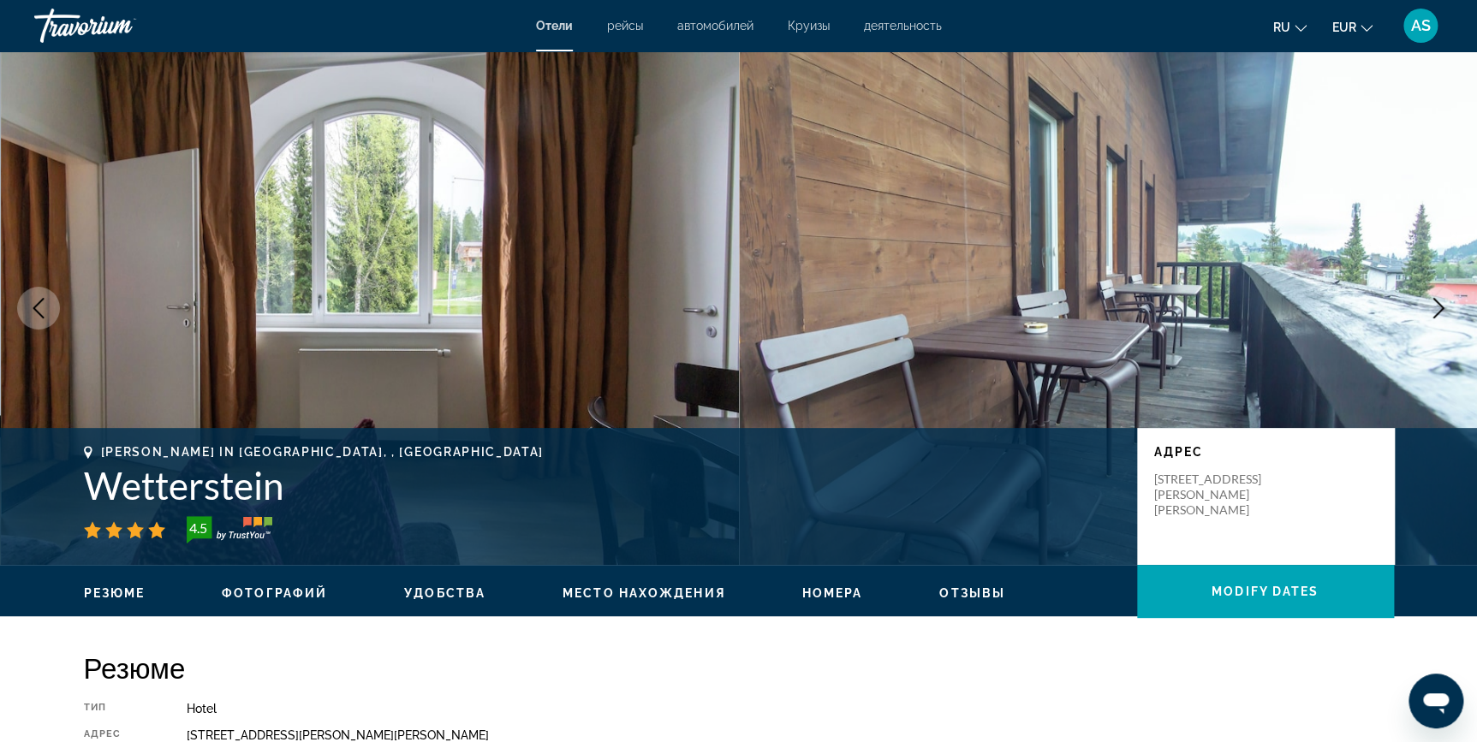
click at [1437, 321] on button "Next image" at bounding box center [1438, 308] width 43 height 43
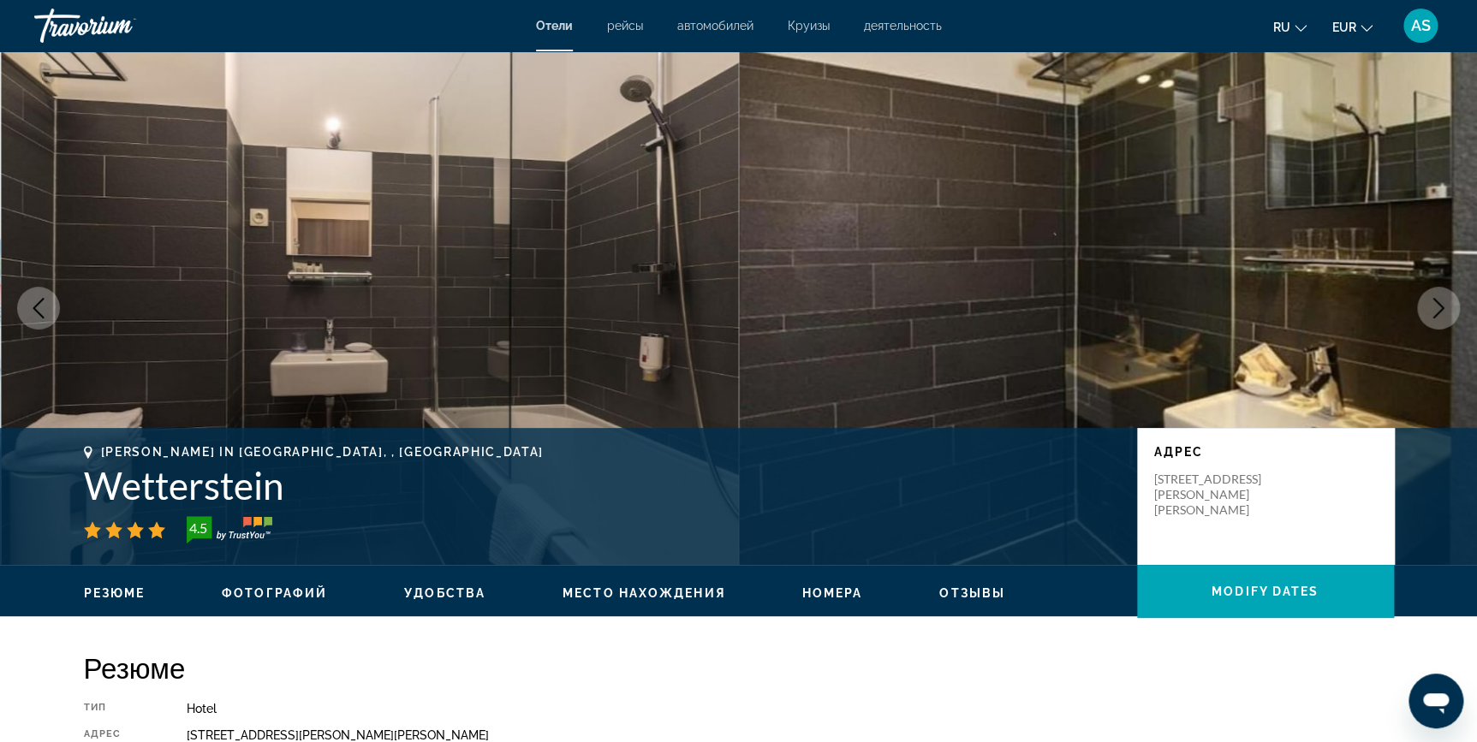
click at [1437, 321] on button "Next image" at bounding box center [1438, 308] width 43 height 43
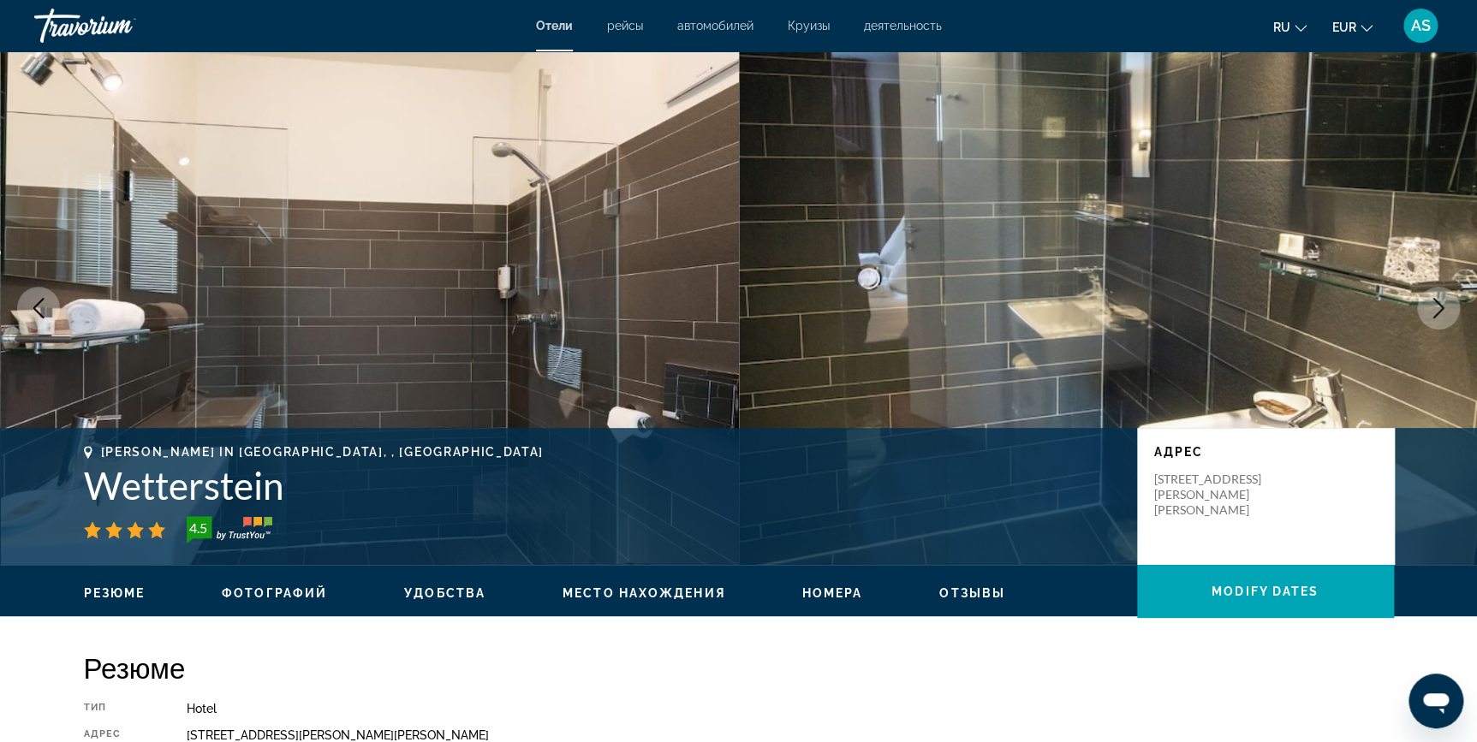
click at [1437, 321] on button "Next image" at bounding box center [1438, 308] width 43 height 43
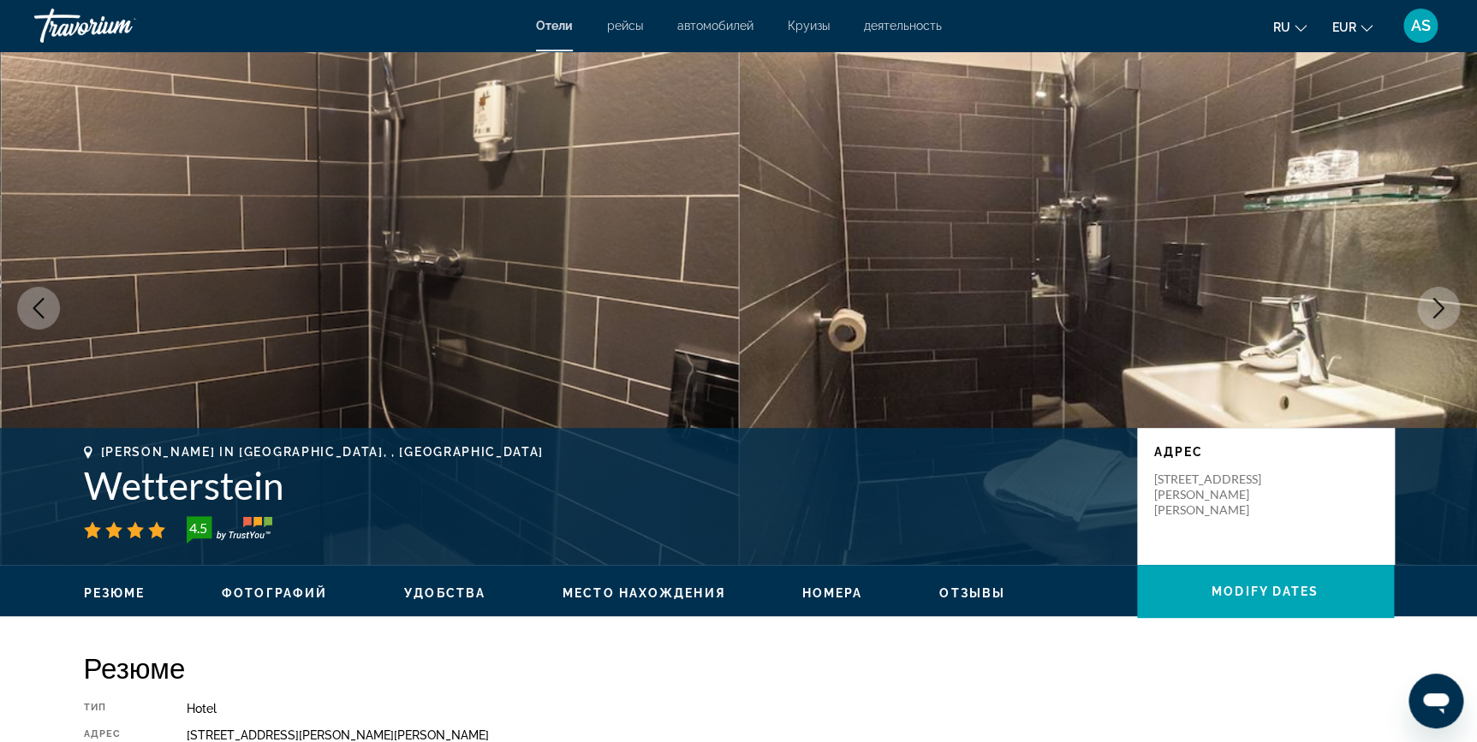
click at [1437, 321] on button "Next image" at bounding box center [1438, 308] width 43 height 43
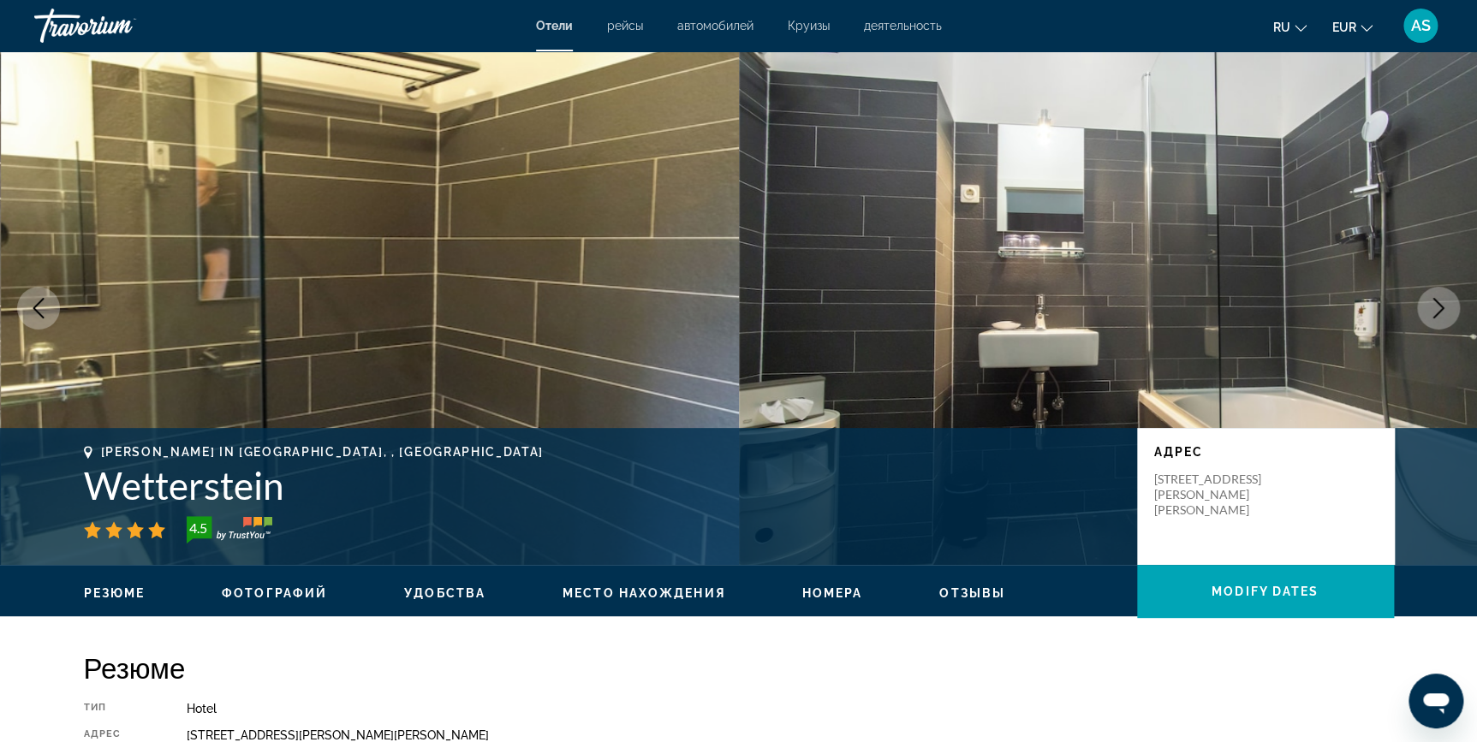
click at [1437, 321] on button "Next image" at bounding box center [1438, 308] width 43 height 43
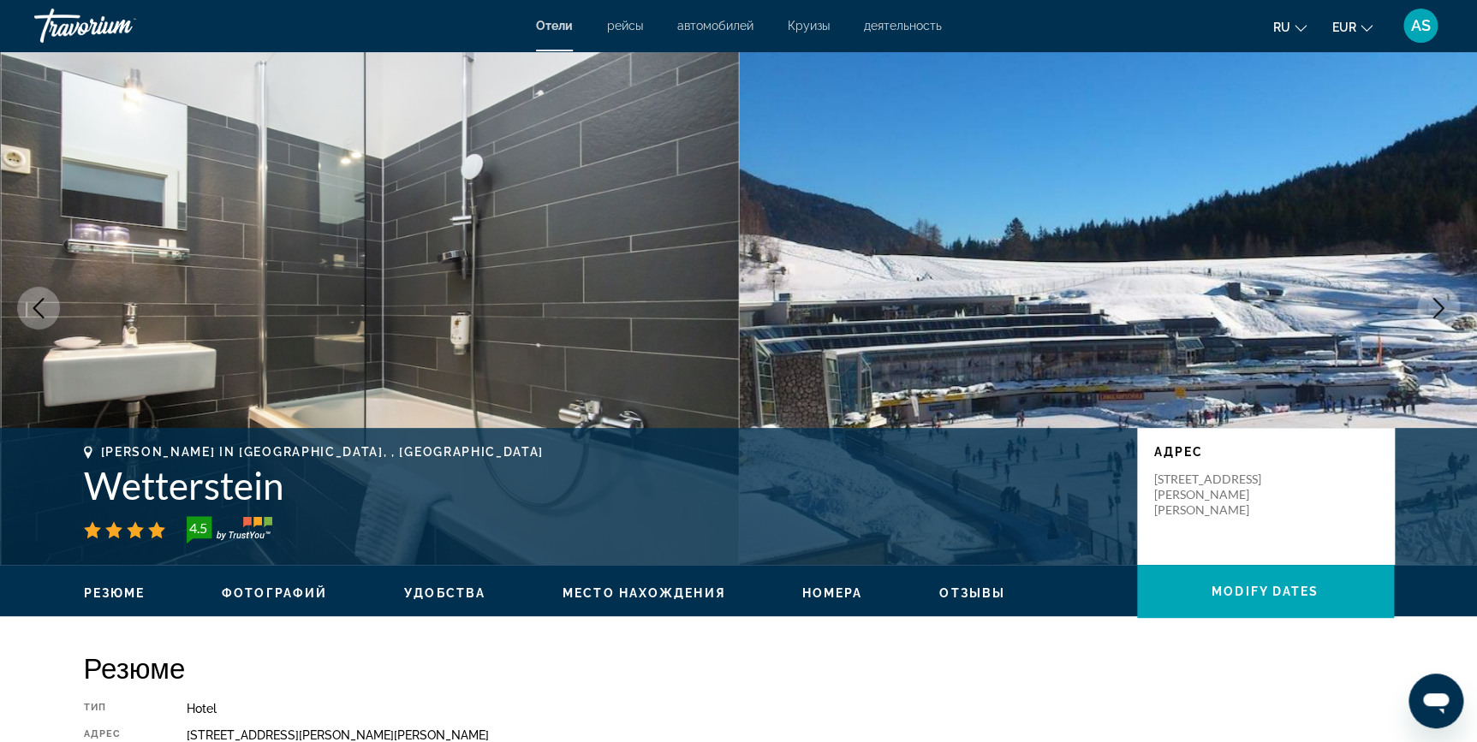
click at [1437, 321] on button "Next image" at bounding box center [1438, 308] width 43 height 43
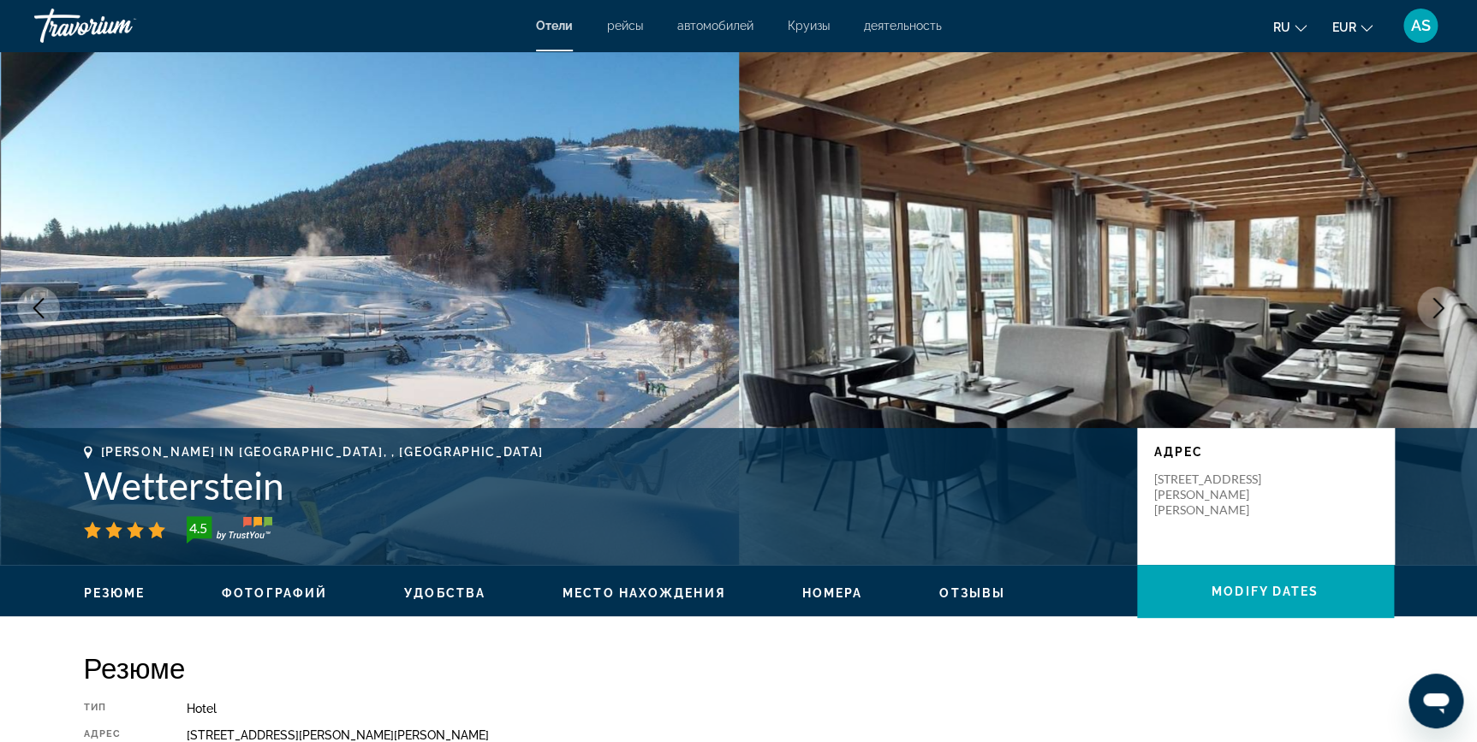
click at [1437, 321] on button "Next image" at bounding box center [1438, 308] width 43 height 43
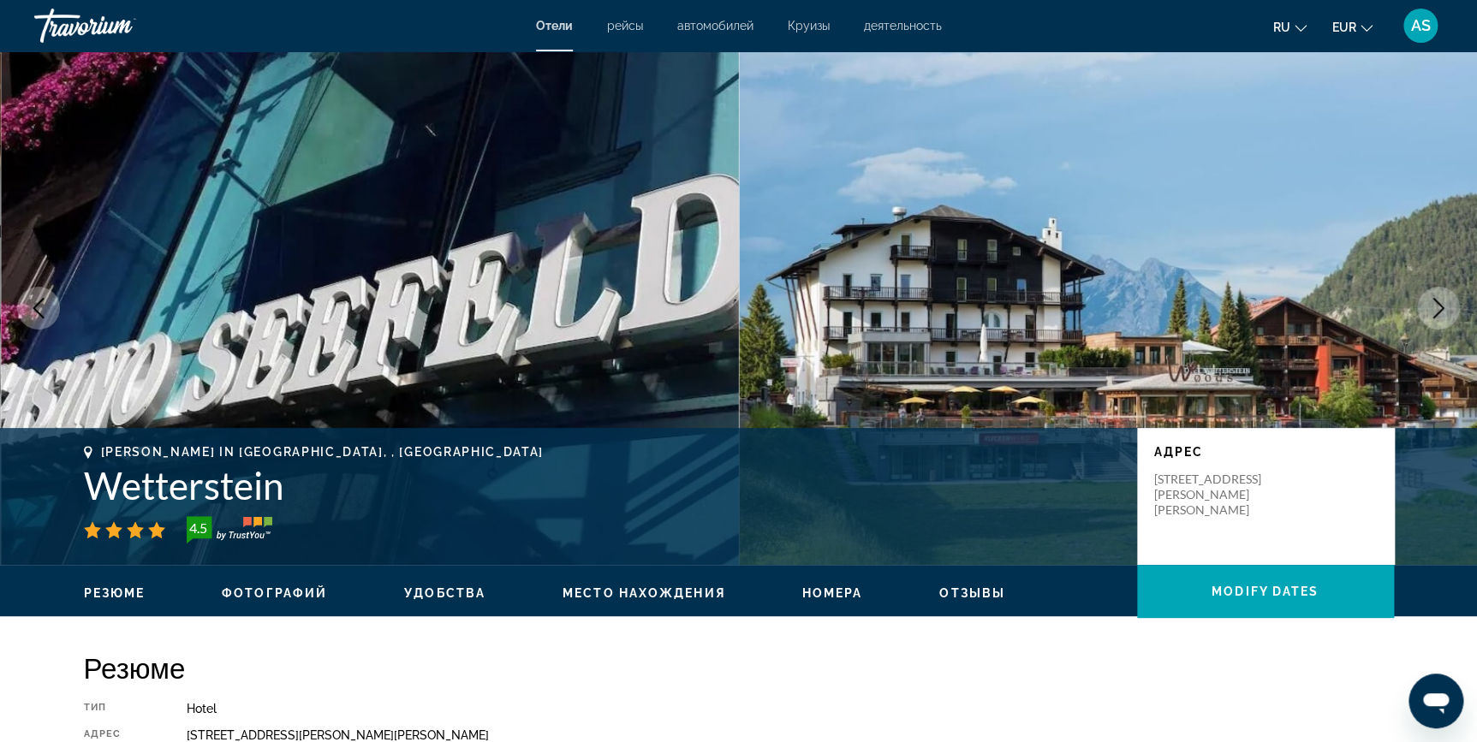
click at [1437, 321] on button "Next image" at bounding box center [1438, 308] width 43 height 43
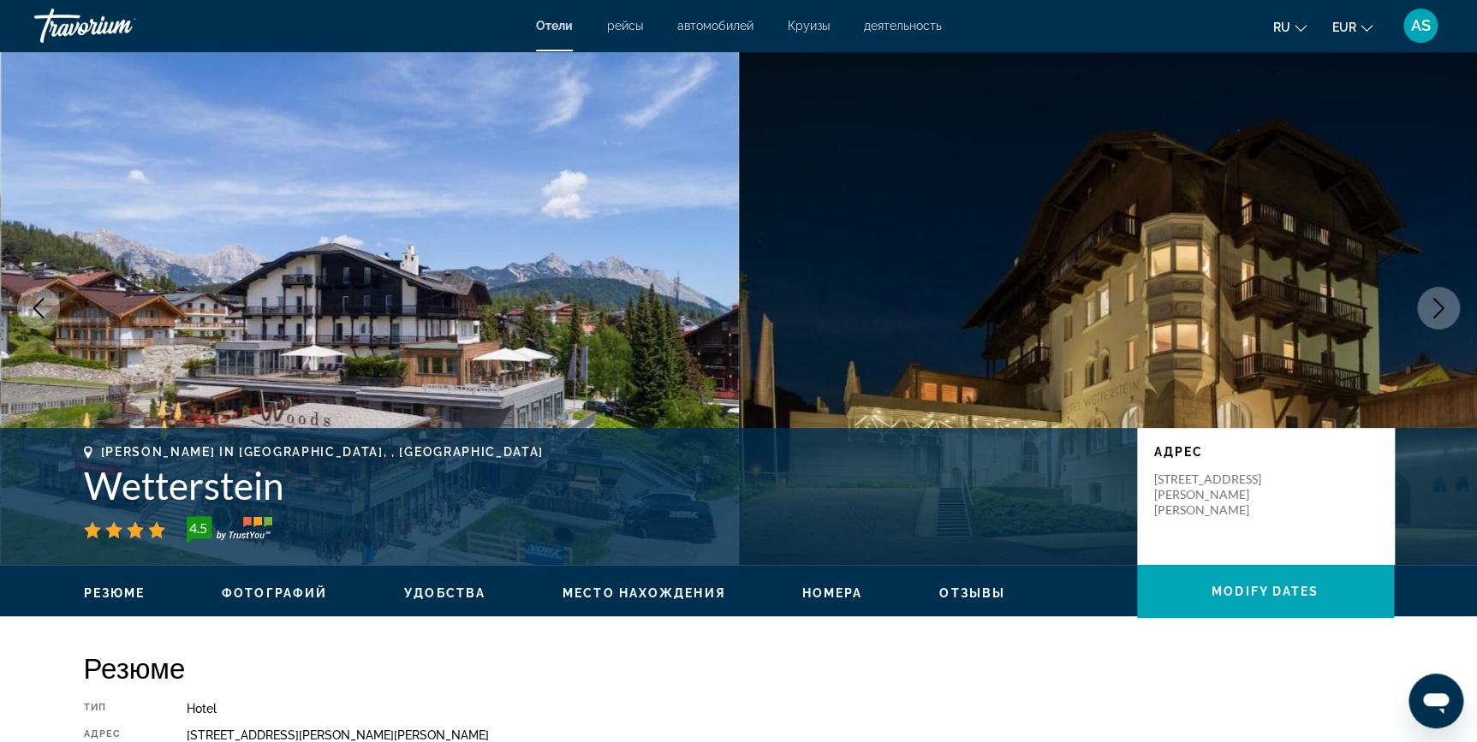
click at [1437, 321] on button "Next image" at bounding box center [1438, 308] width 43 height 43
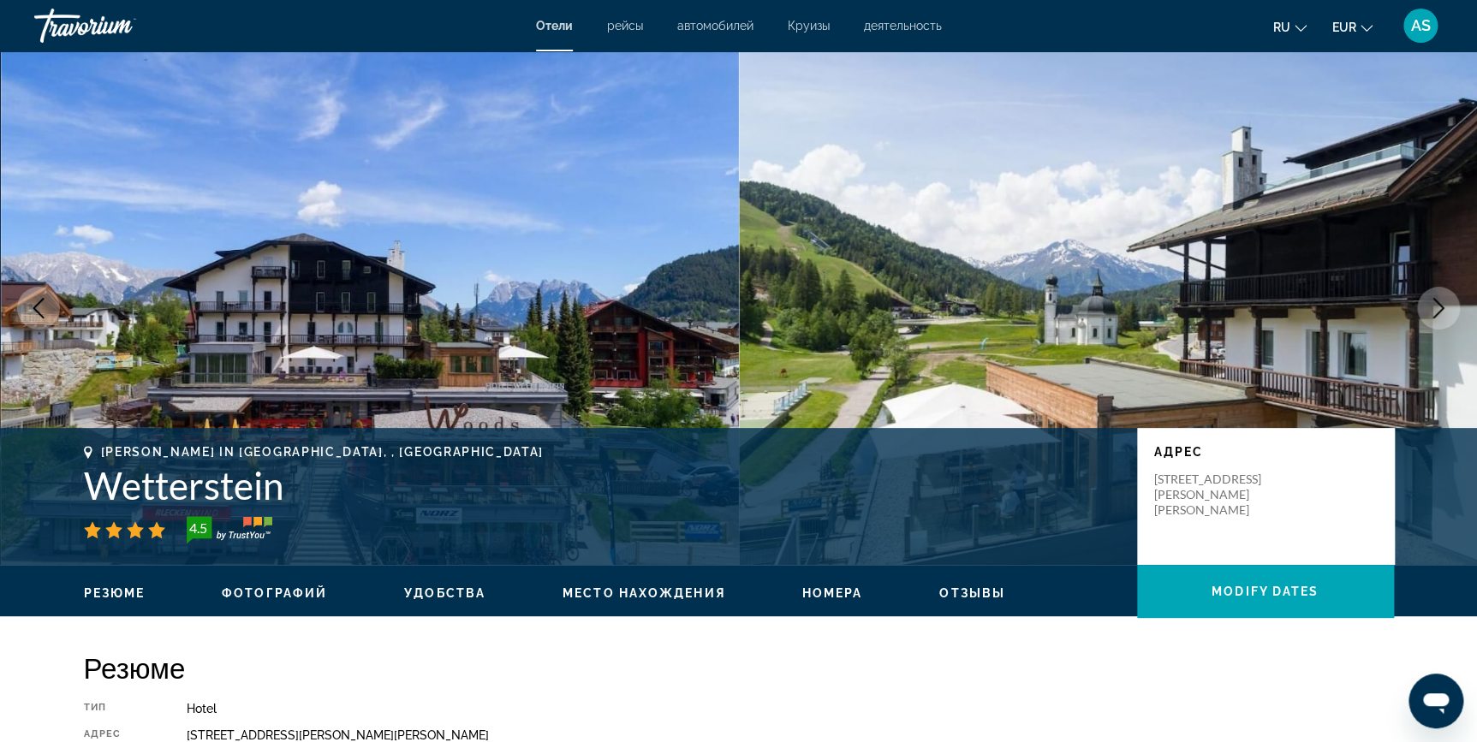
click at [1437, 321] on button "Next image" at bounding box center [1438, 308] width 43 height 43
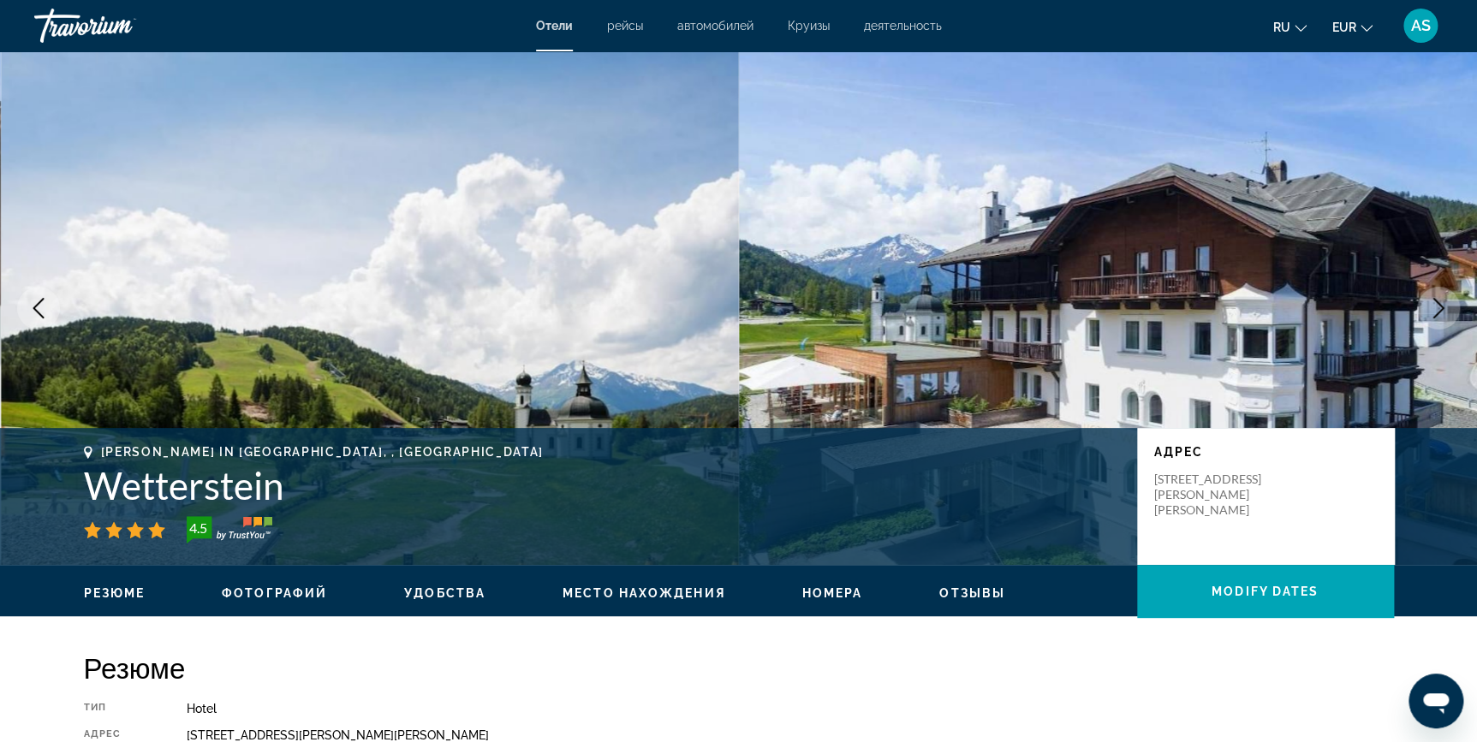
click at [1437, 321] on button "Next image" at bounding box center [1438, 308] width 43 height 43
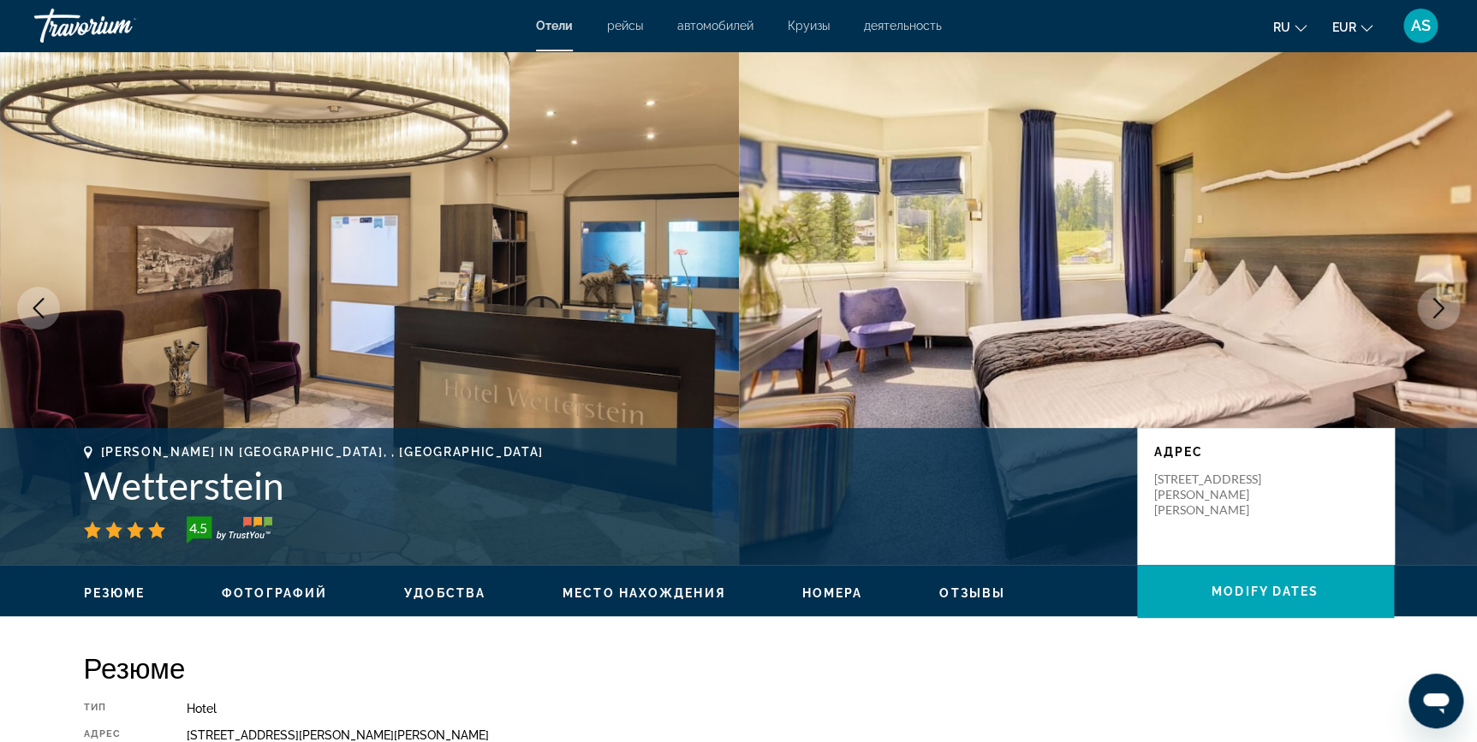
click at [1437, 321] on button "Next image" at bounding box center [1438, 308] width 43 height 43
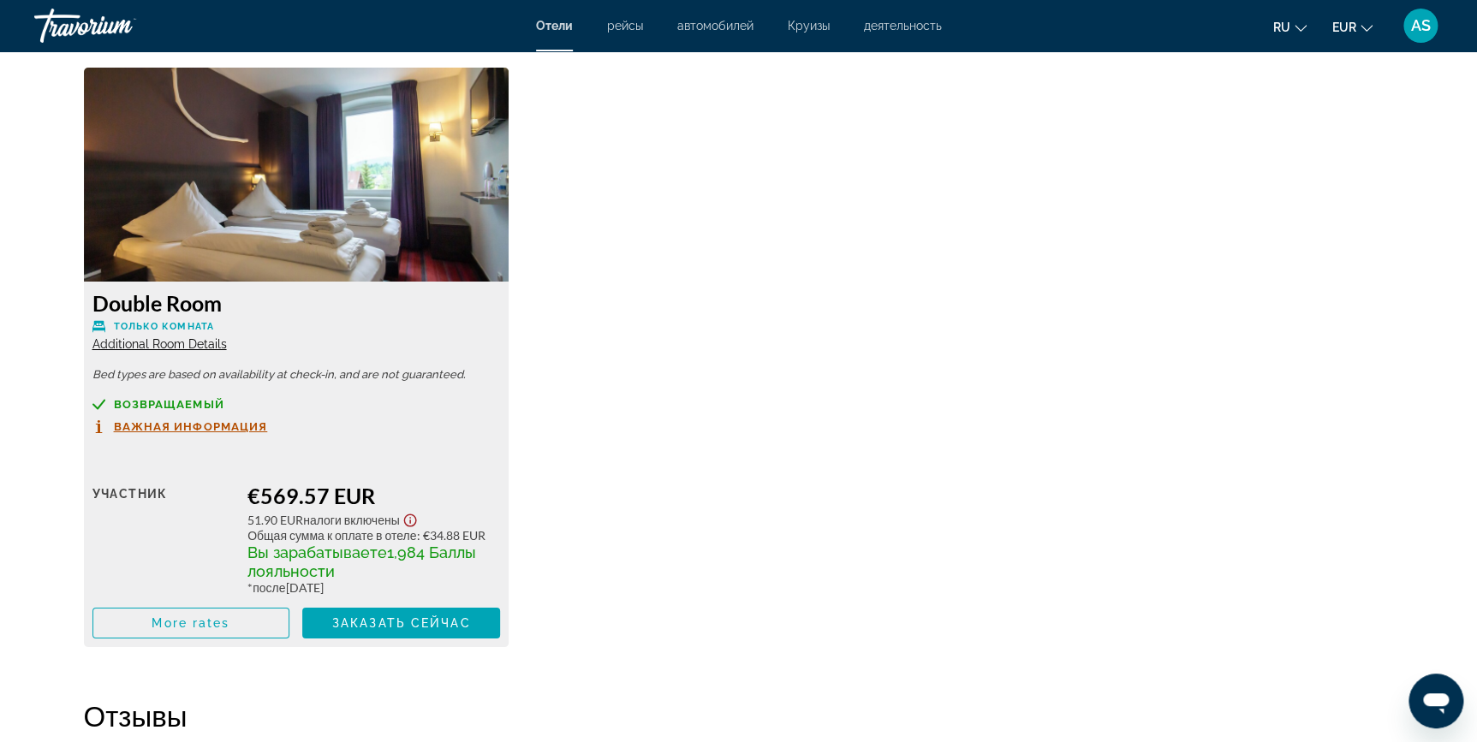
scroll to position [2968, 0]
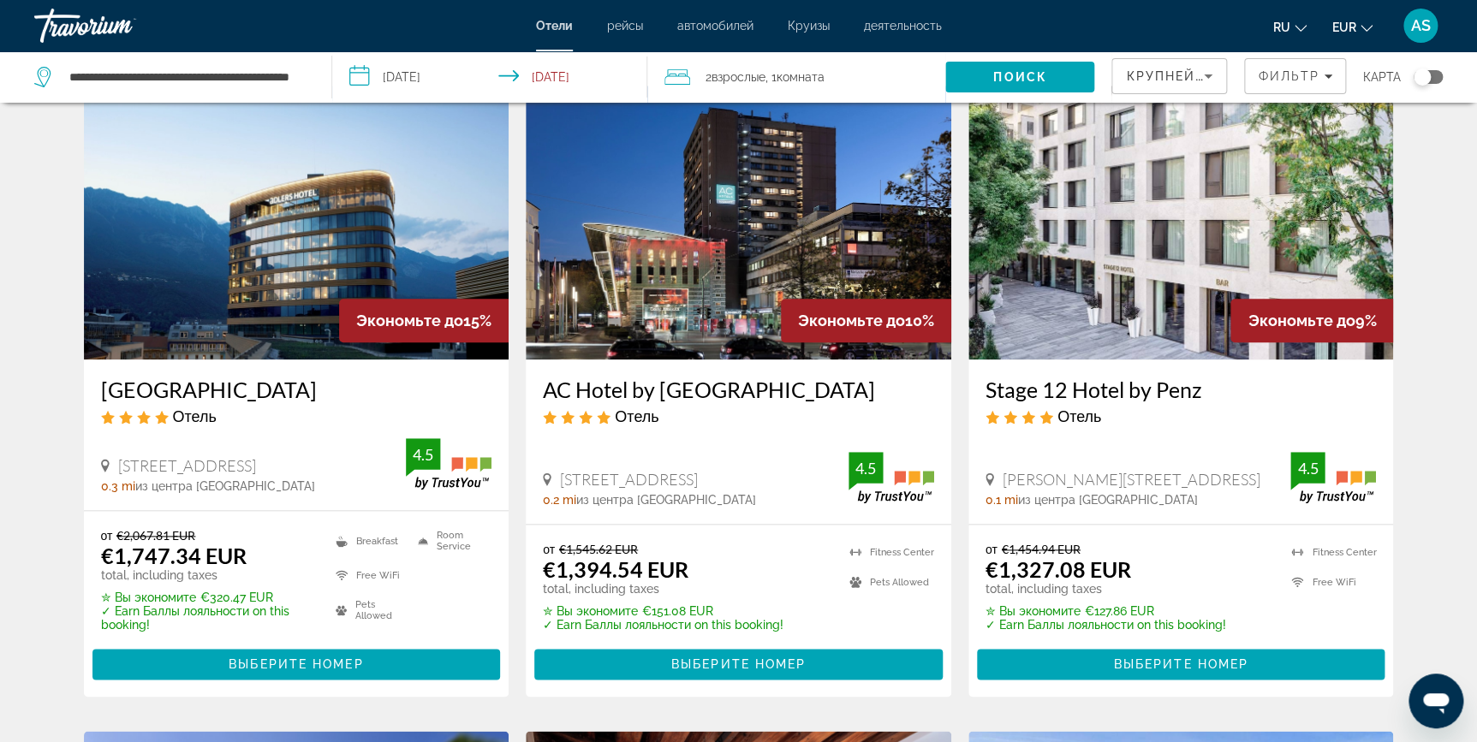
scroll to position [747, 0]
click at [301, 193] on img "Main content" at bounding box center [297, 223] width 426 height 274
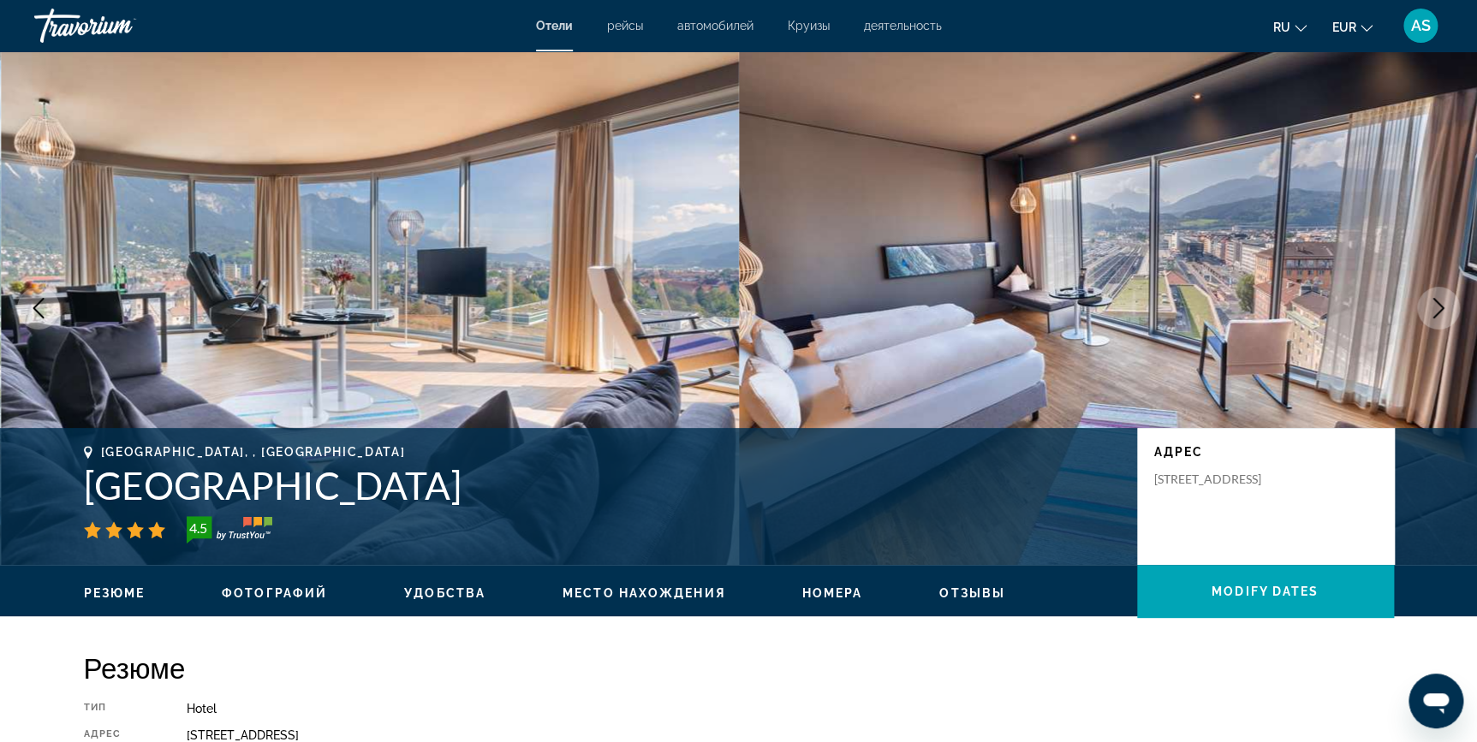
click at [1430, 311] on icon "Next image" at bounding box center [1438, 308] width 21 height 21
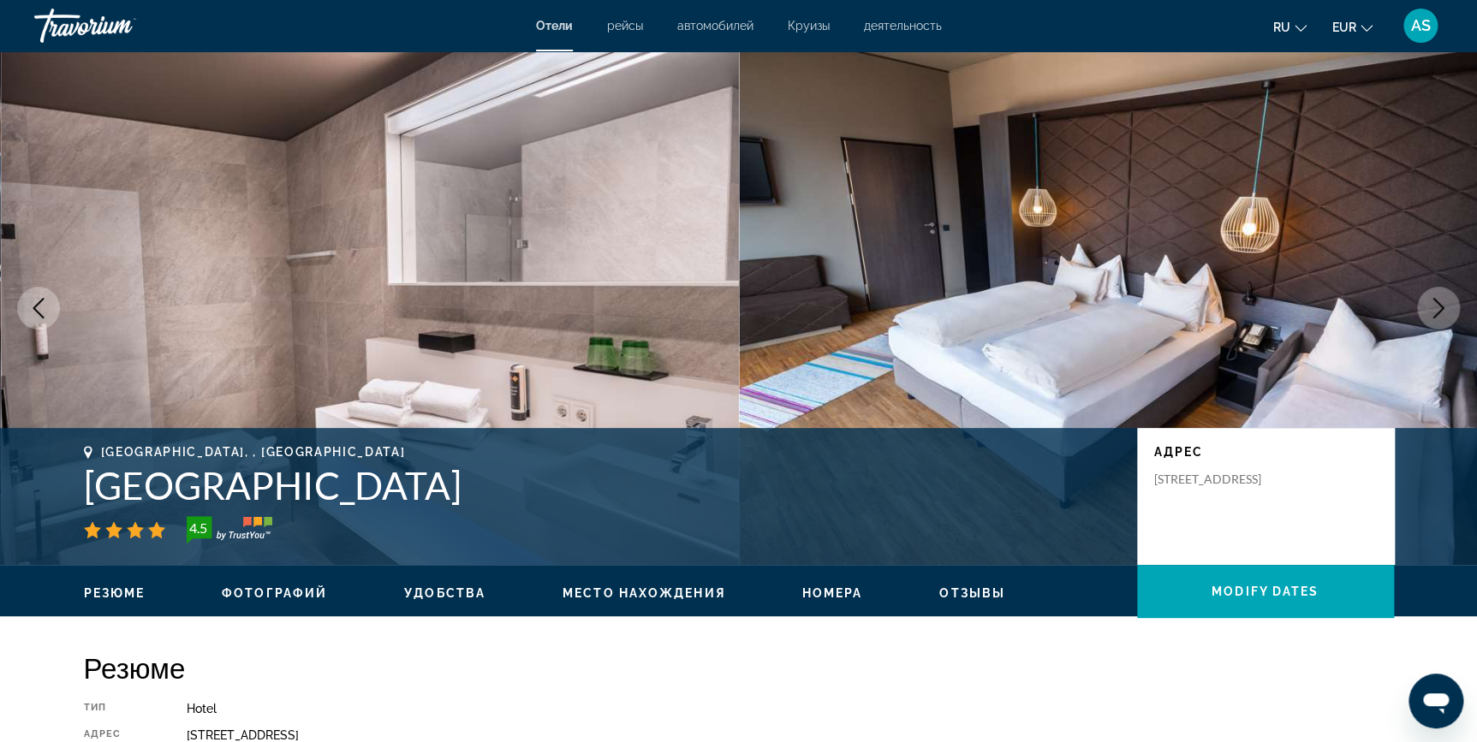
click at [1430, 311] on icon "Next image" at bounding box center [1438, 308] width 21 height 21
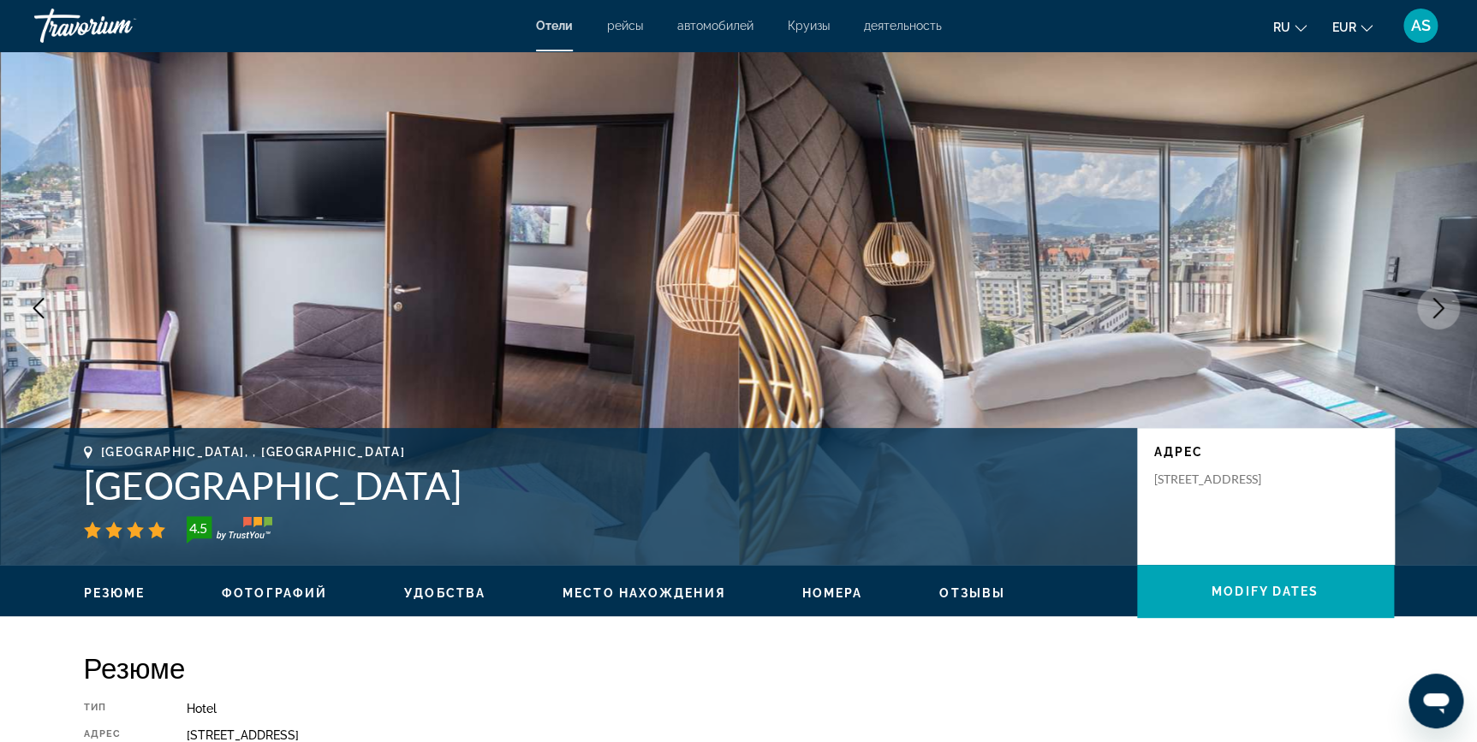
click at [1430, 311] on icon "Next image" at bounding box center [1438, 308] width 21 height 21
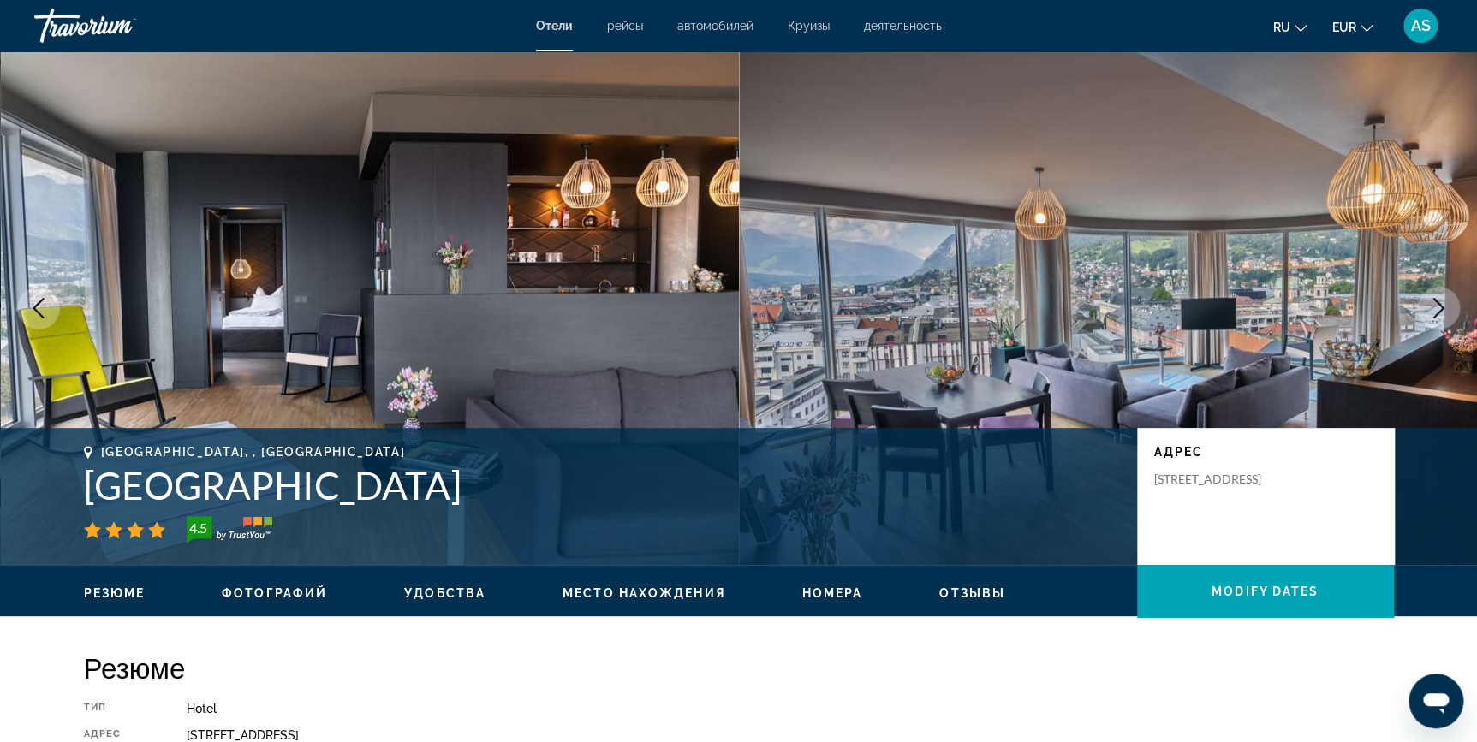
click at [1432, 310] on icon "Next image" at bounding box center [1438, 308] width 21 height 21
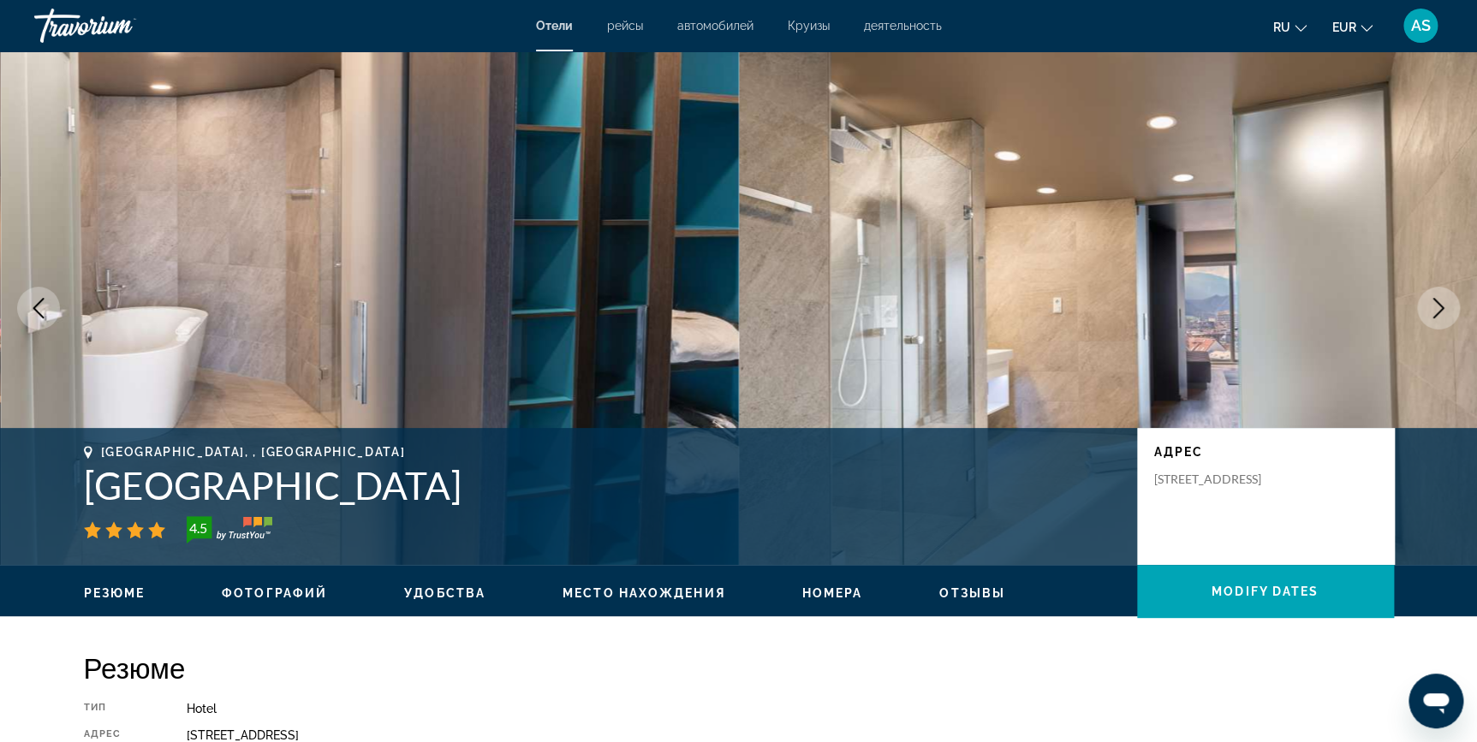
click at [1432, 310] on icon "Next image" at bounding box center [1438, 308] width 21 height 21
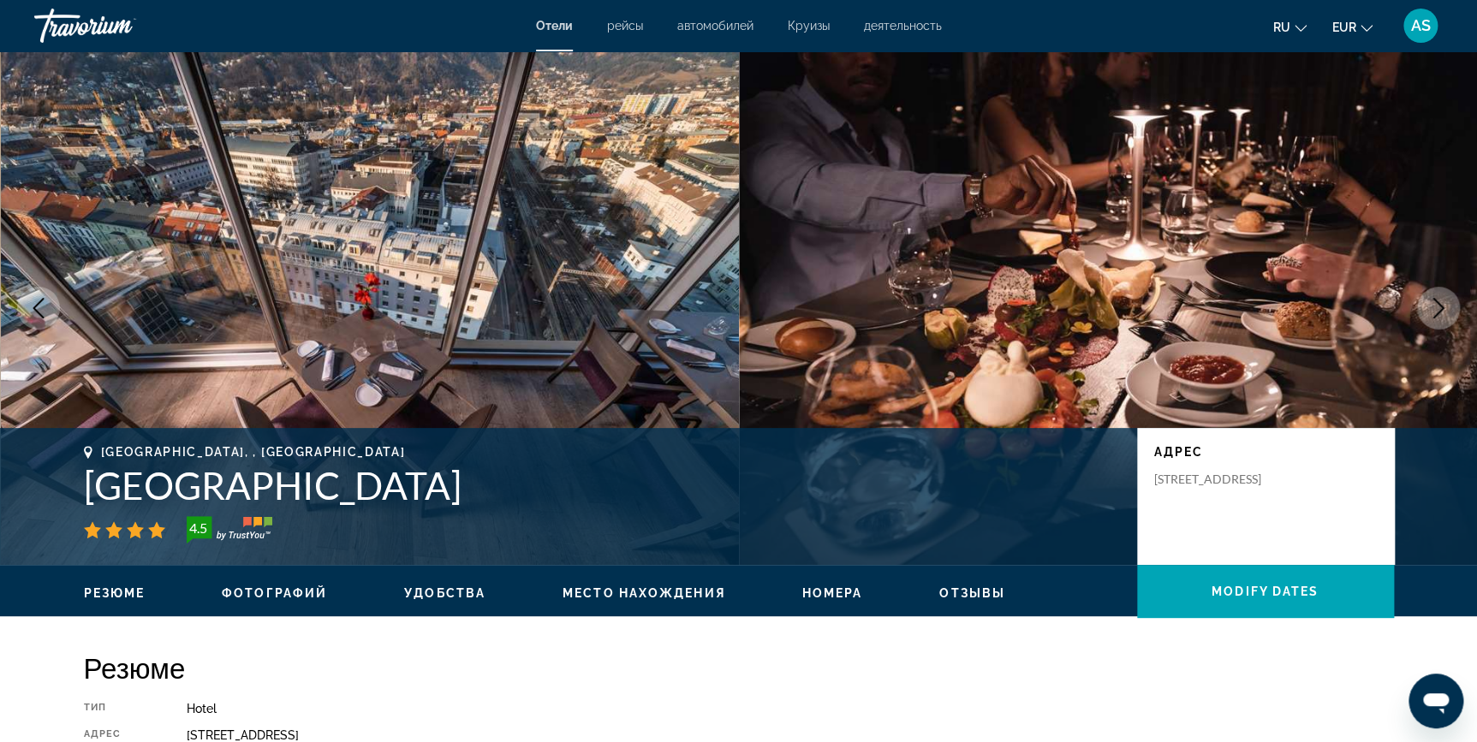
click at [1432, 310] on icon "Next image" at bounding box center [1438, 308] width 21 height 21
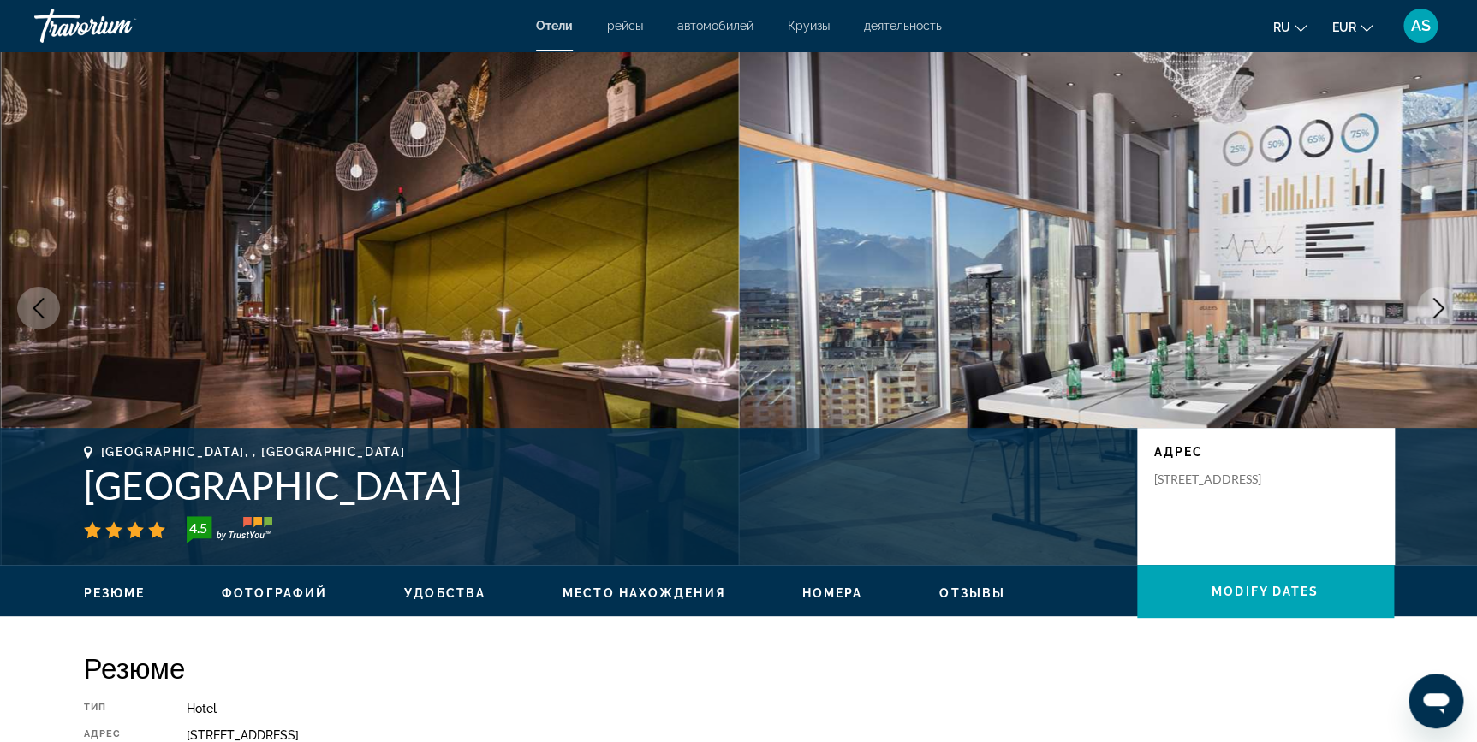
click at [1432, 310] on icon "Next image" at bounding box center [1438, 308] width 21 height 21
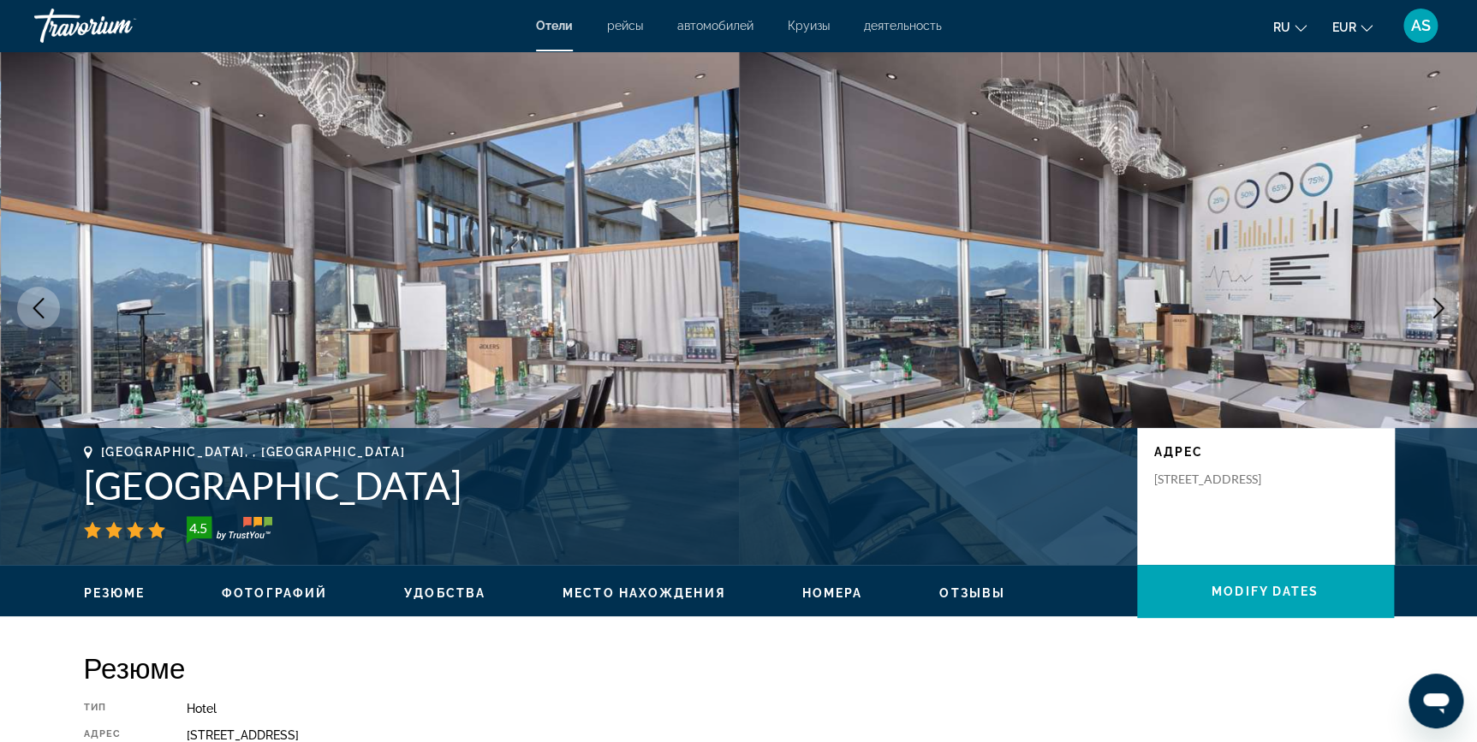
click at [1432, 310] on icon "Next image" at bounding box center [1438, 308] width 21 height 21
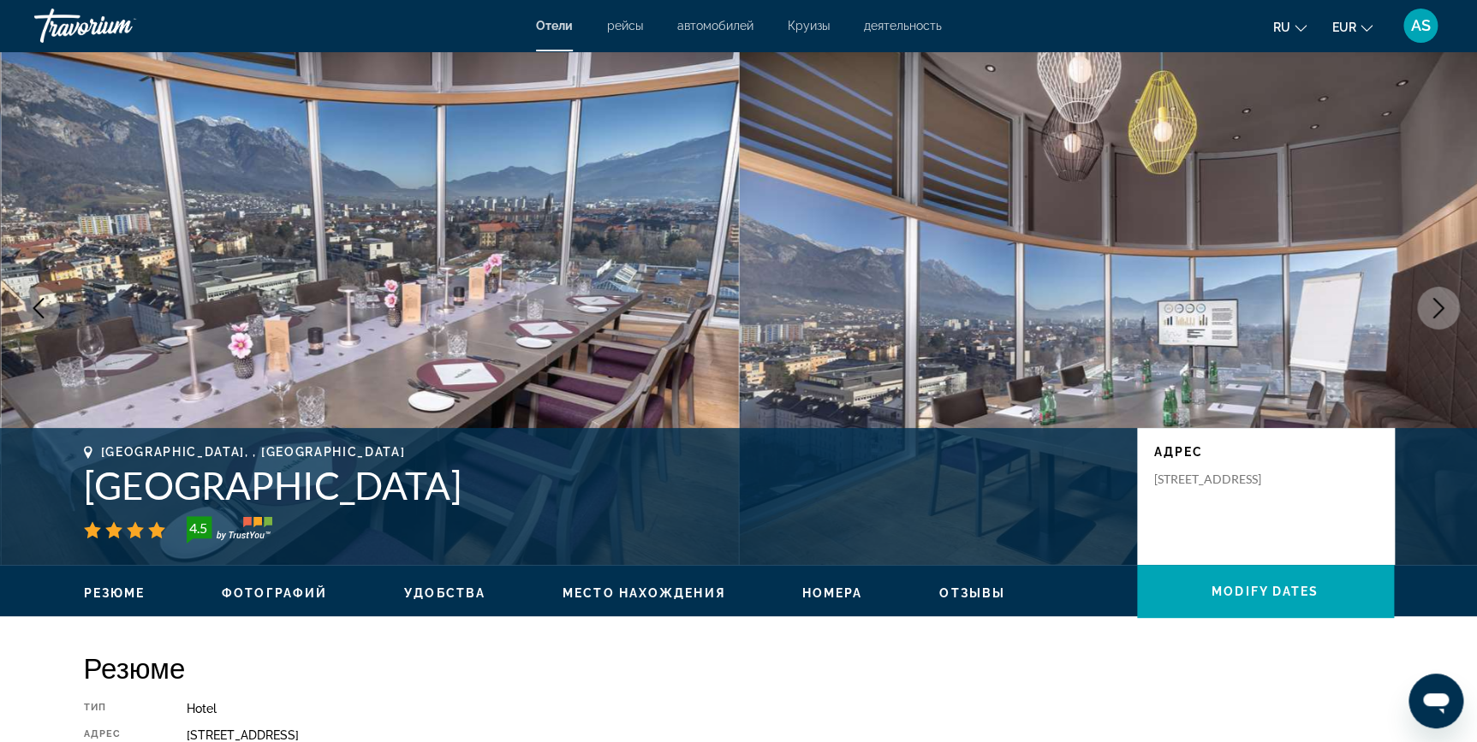
click at [1432, 310] on icon "Next image" at bounding box center [1438, 308] width 21 height 21
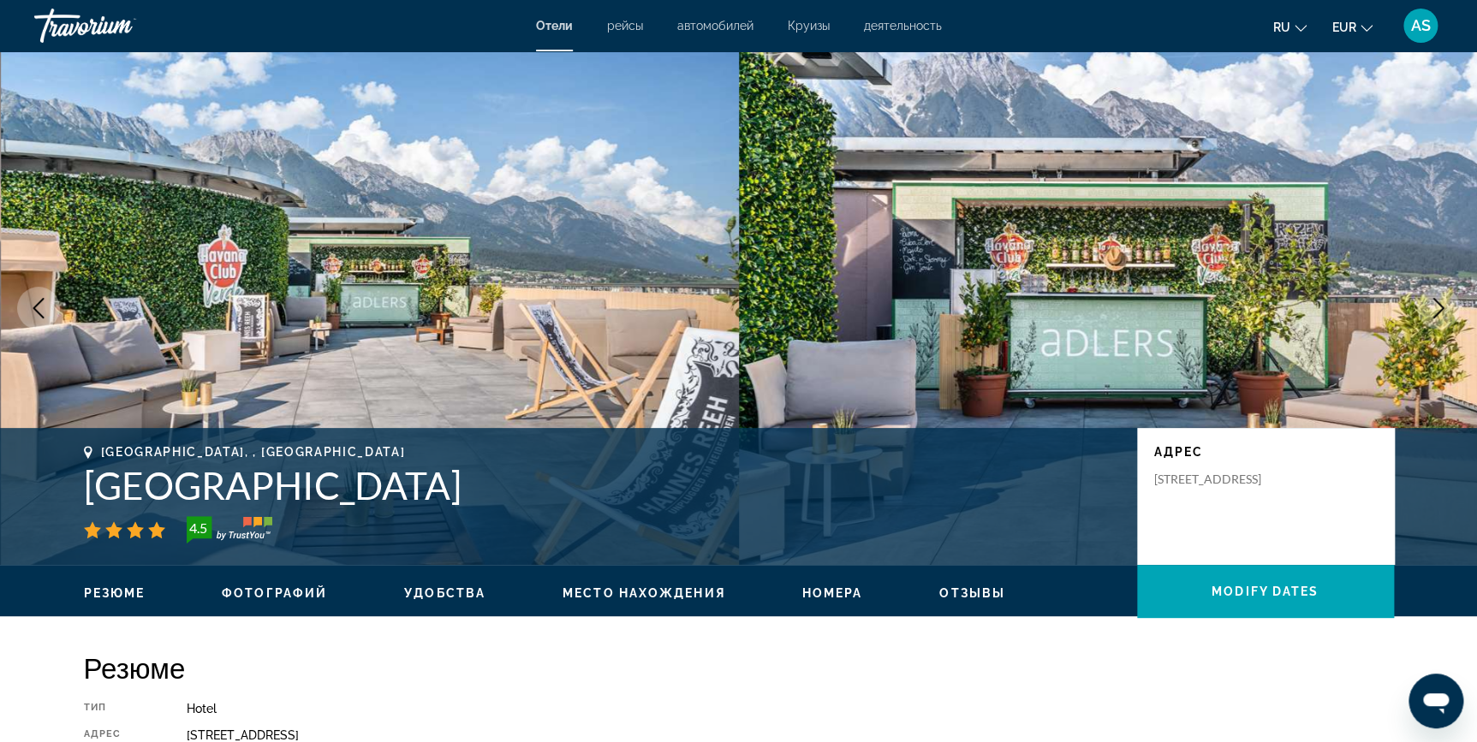
click at [1432, 310] on icon "Next image" at bounding box center [1438, 308] width 21 height 21
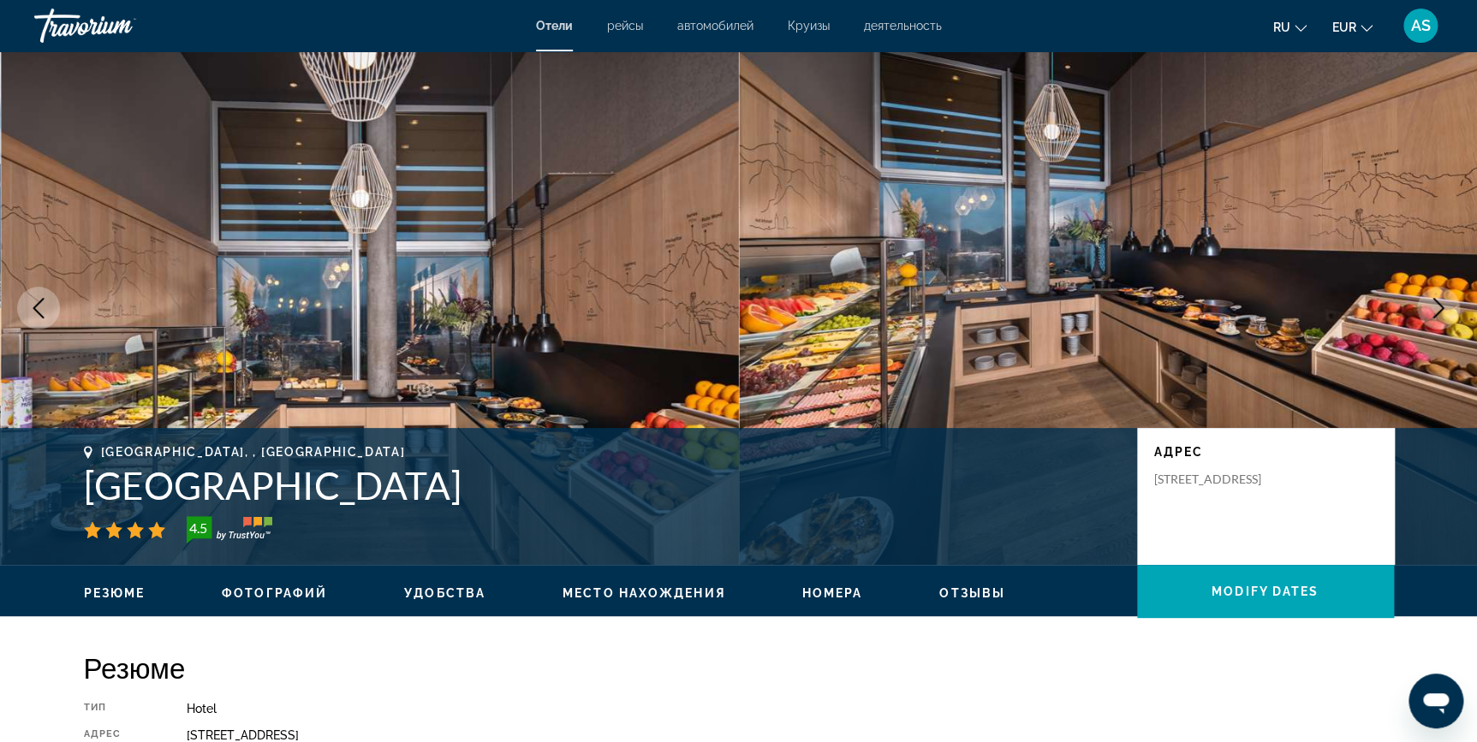
click at [1432, 310] on icon "Next image" at bounding box center [1438, 308] width 21 height 21
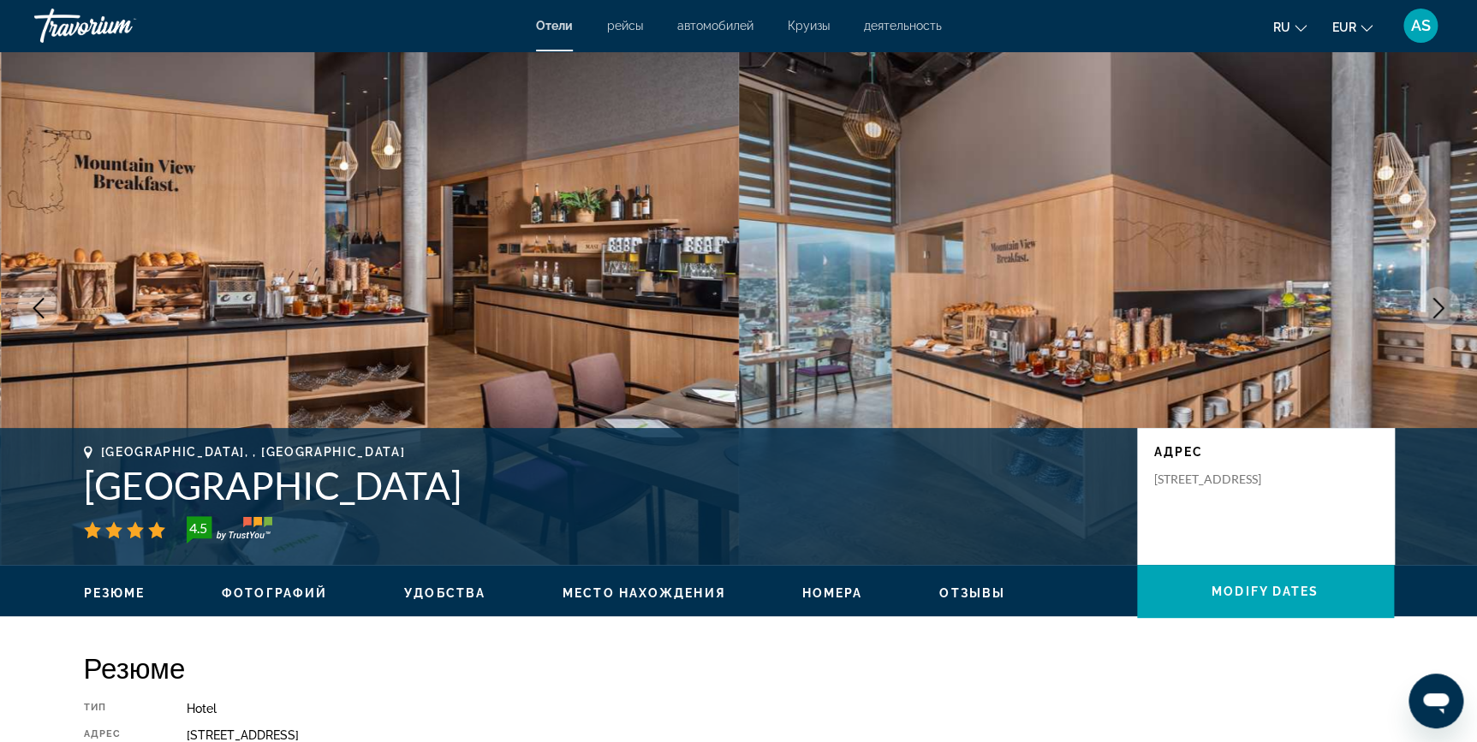
click at [1432, 310] on icon "Next image" at bounding box center [1438, 308] width 21 height 21
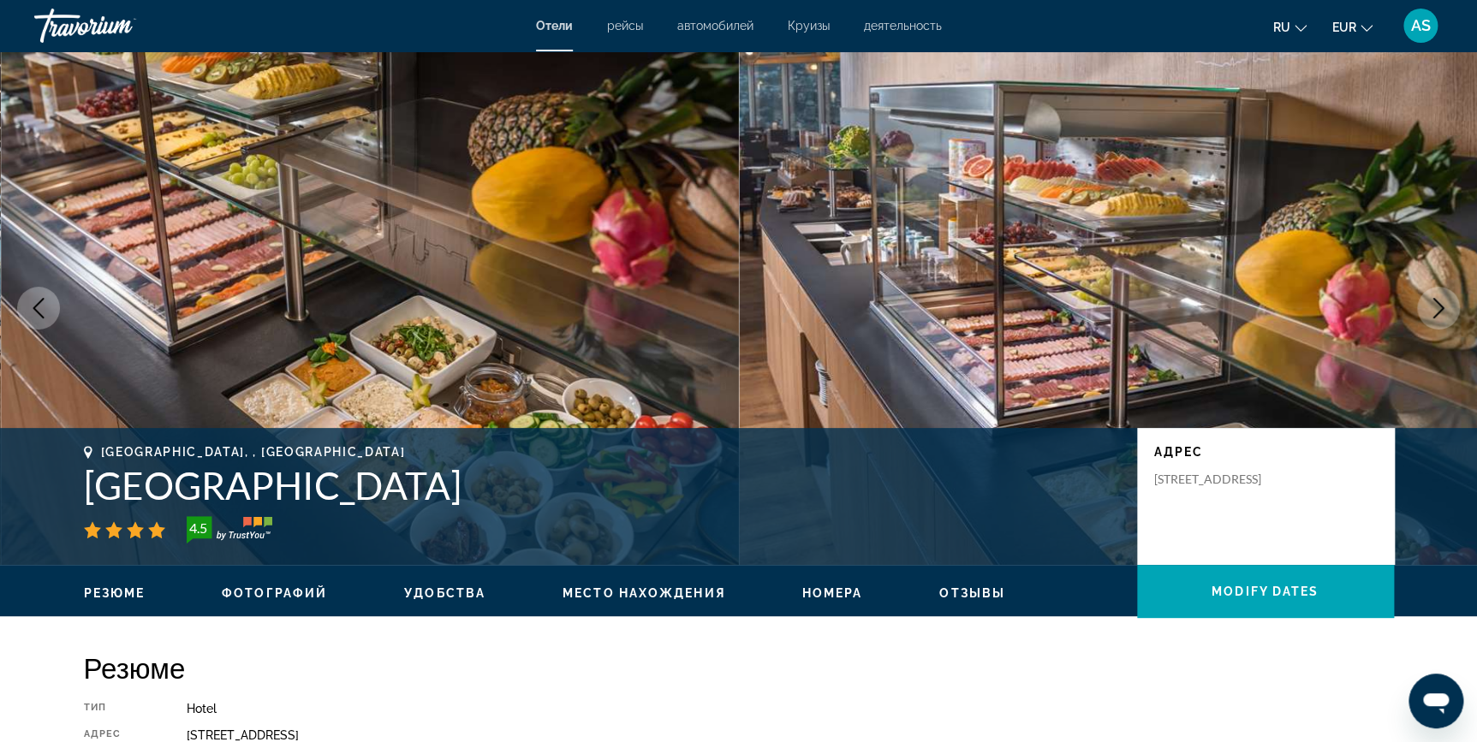
click at [1444, 307] on icon "Next image" at bounding box center [1438, 308] width 21 height 21
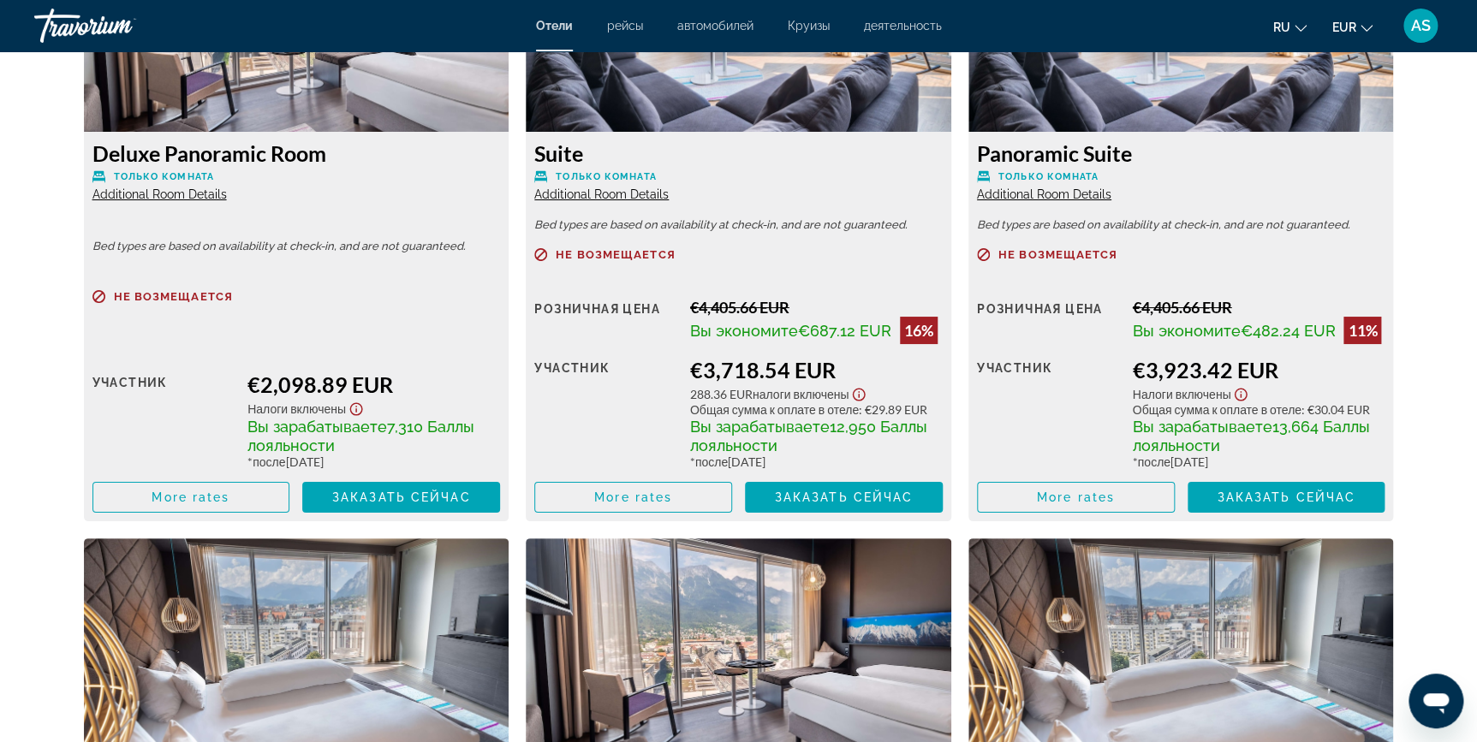
scroll to position [3134, 0]
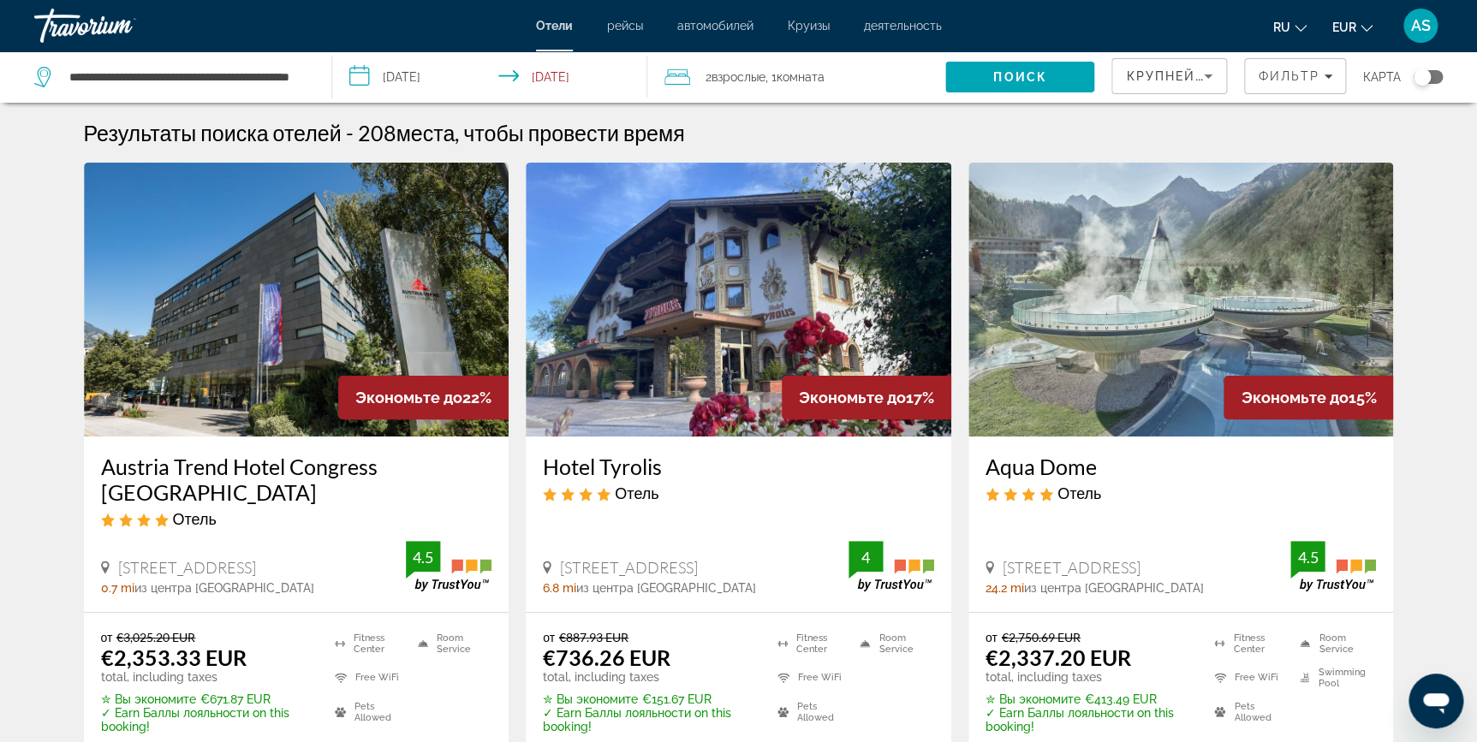
click at [838, 354] on img "Main content" at bounding box center [739, 300] width 426 height 274
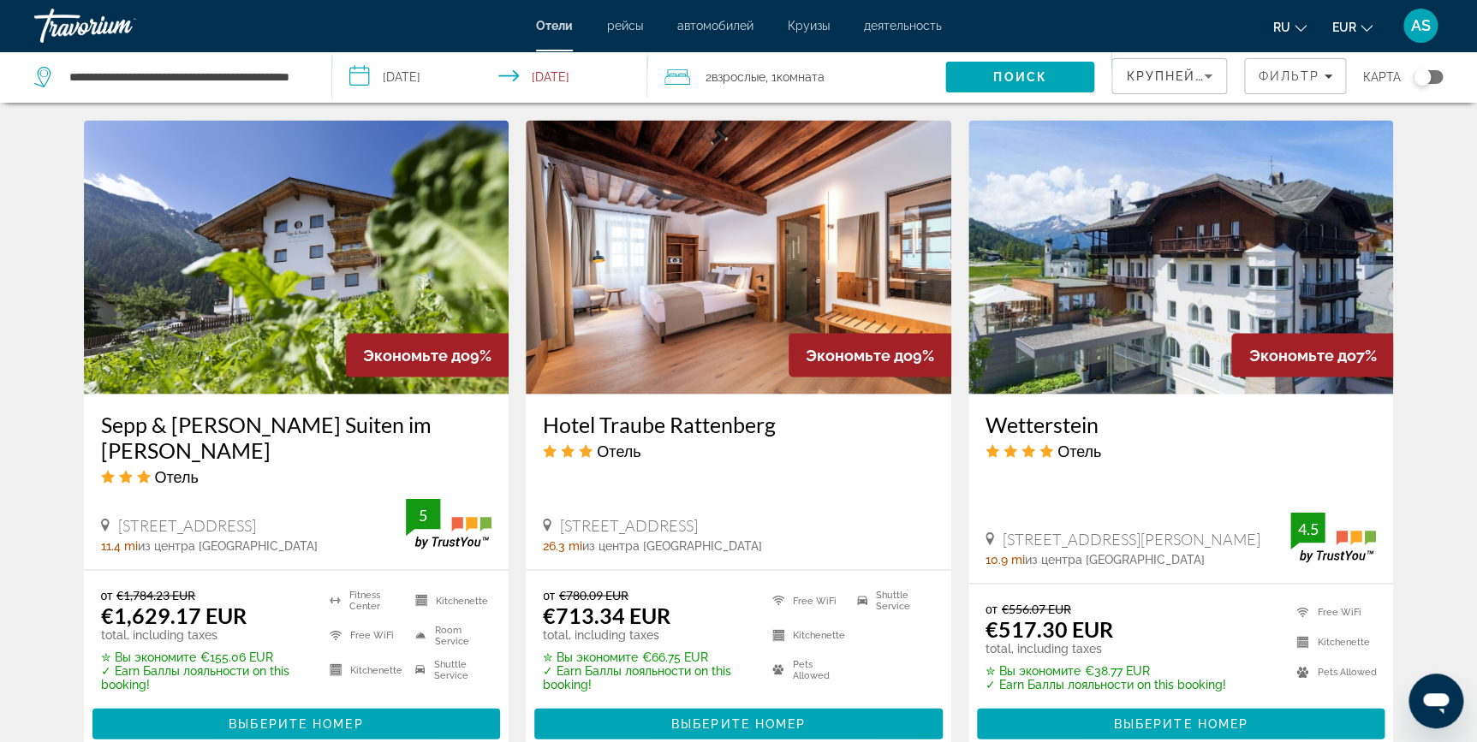
scroll to position [1370, 0]
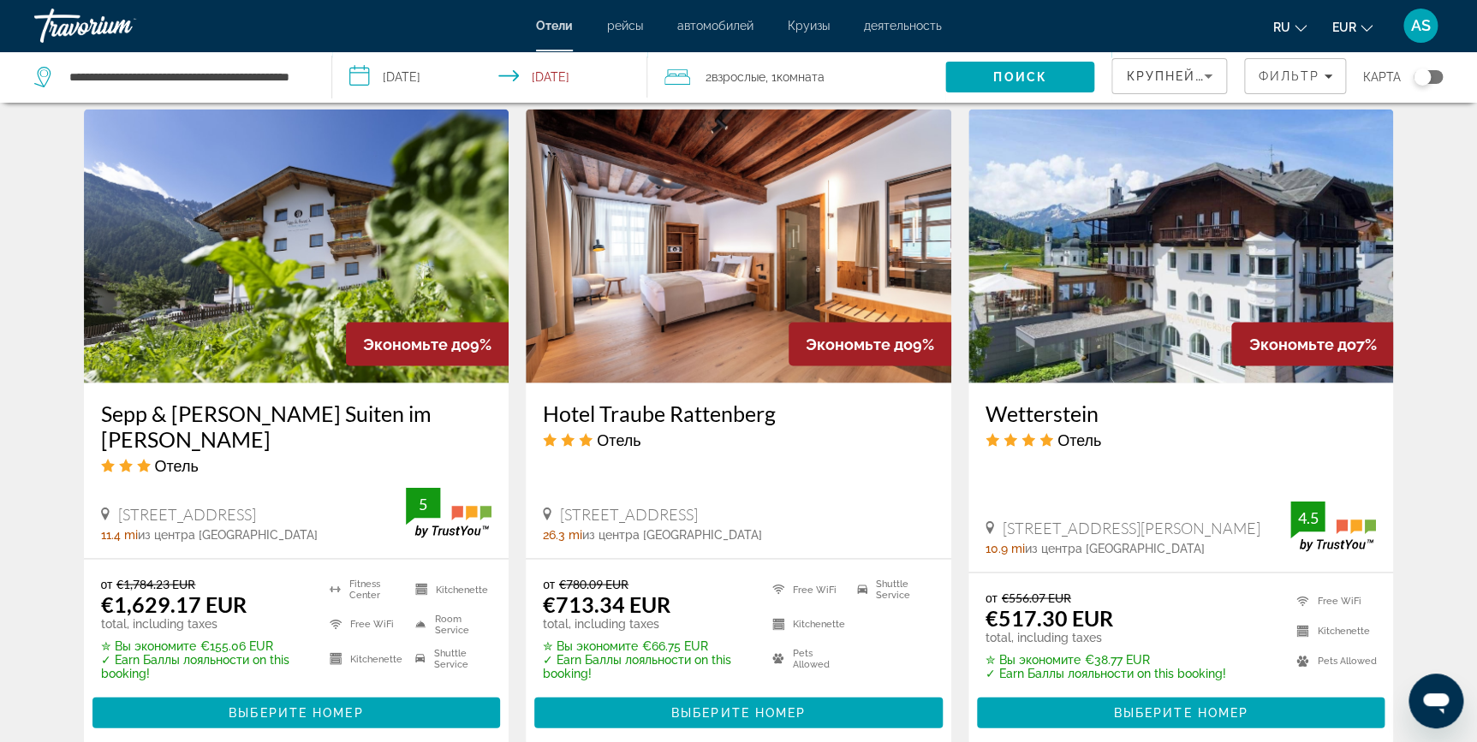
click at [773, 188] on img "Main content" at bounding box center [739, 246] width 426 height 274
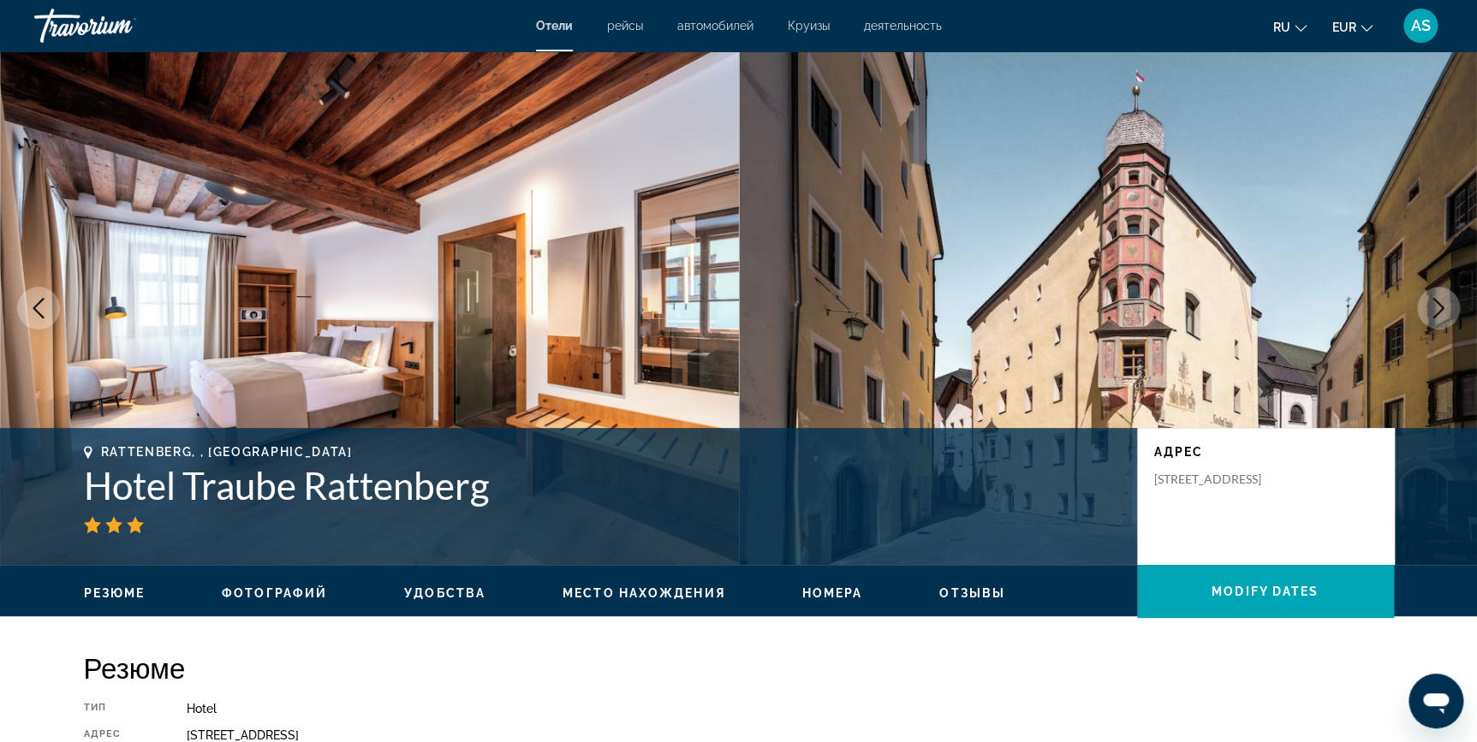
click at [1436, 313] on icon "Next image" at bounding box center [1438, 308] width 21 height 21
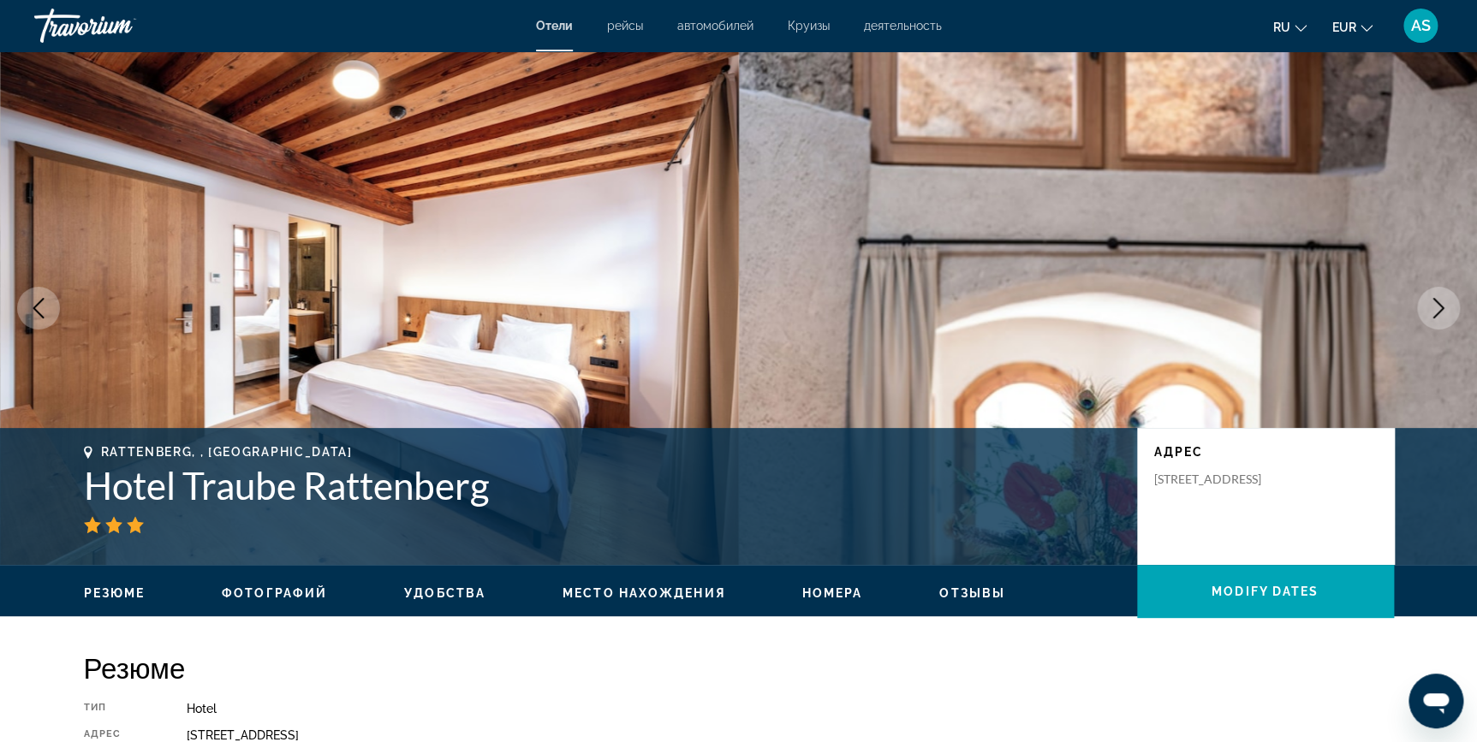
click at [1436, 313] on icon "Next image" at bounding box center [1438, 308] width 21 height 21
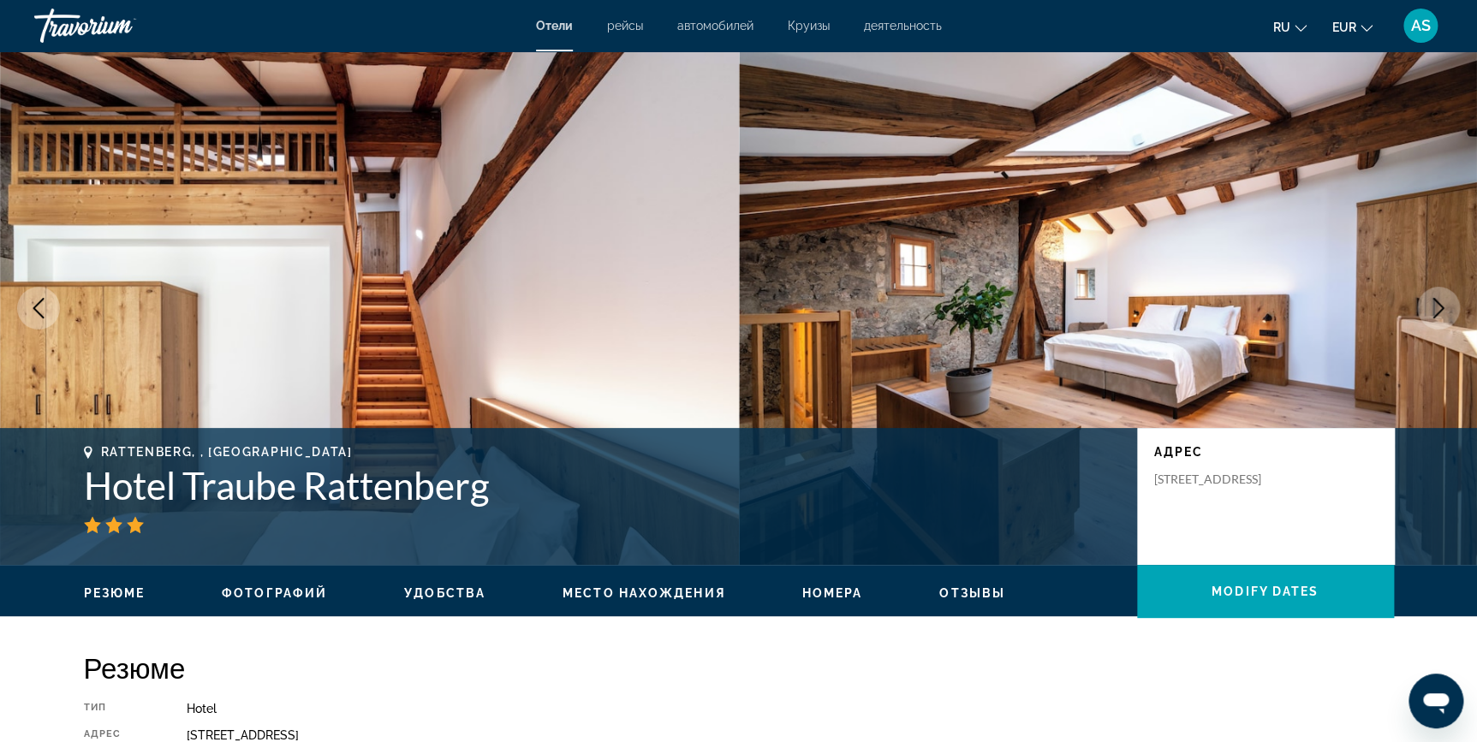
click at [1436, 313] on icon "Next image" at bounding box center [1438, 308] width 21 height 21
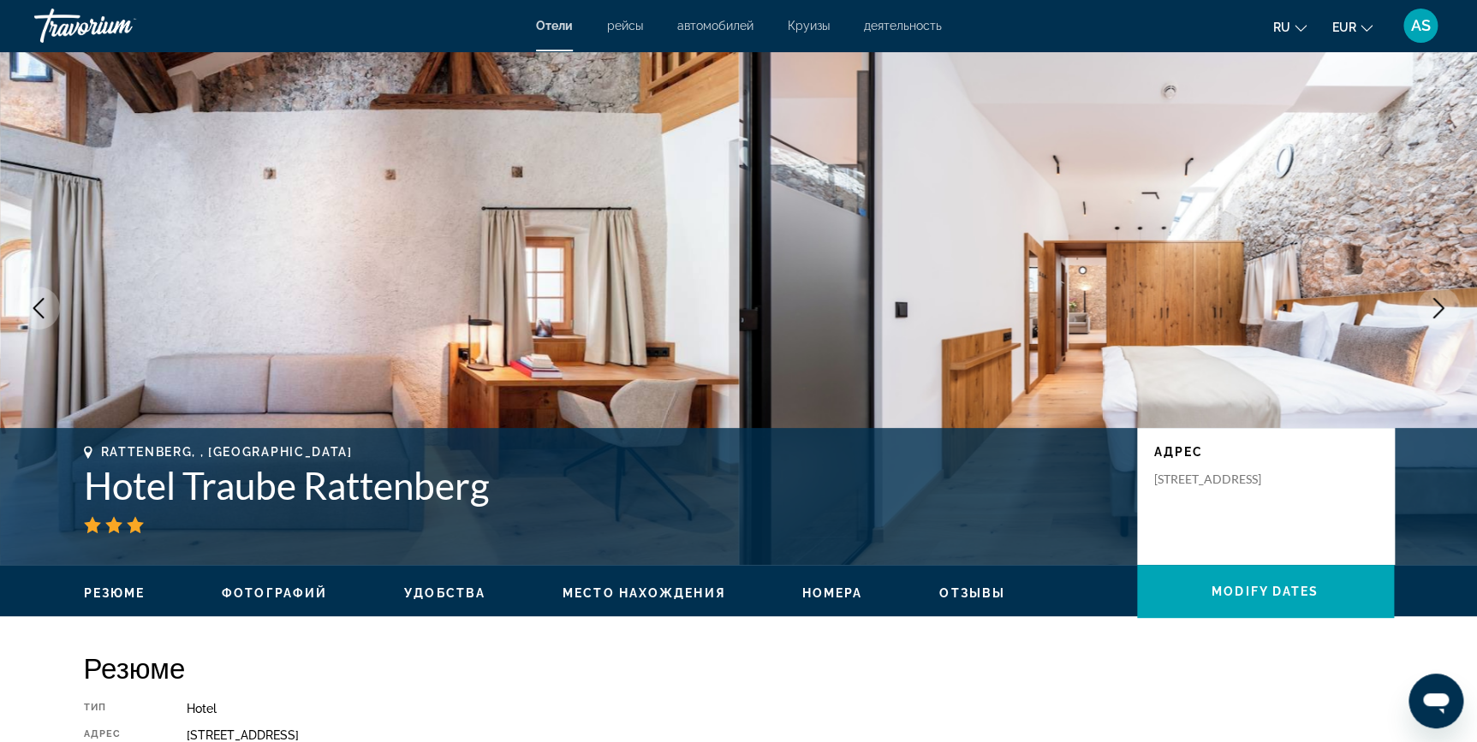
click at [1436, 313] on icon "Next image" at bounding box center [1438, 308] width 21 height 21
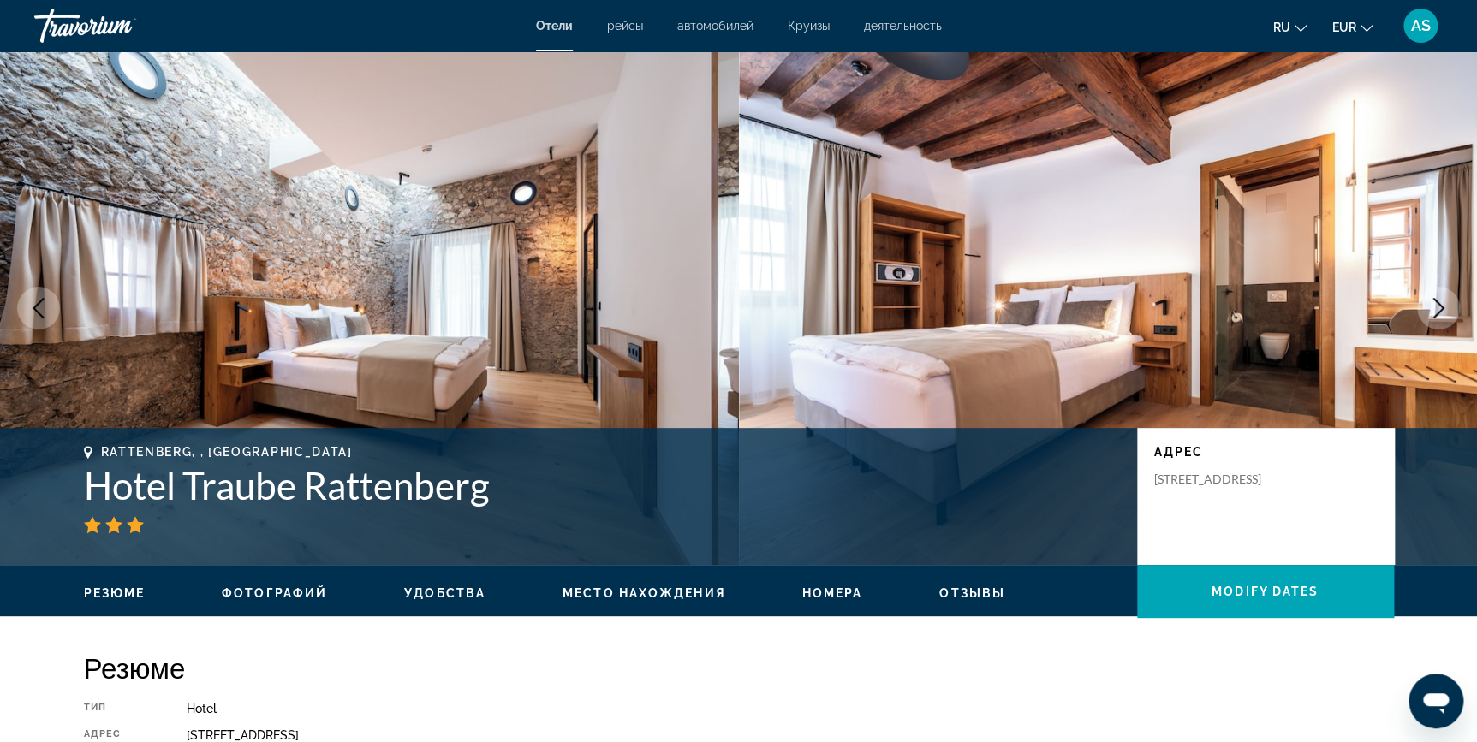
click at [1436, 317] on icon "Next image" at bounding box center [1438, 308] width 21 height 21
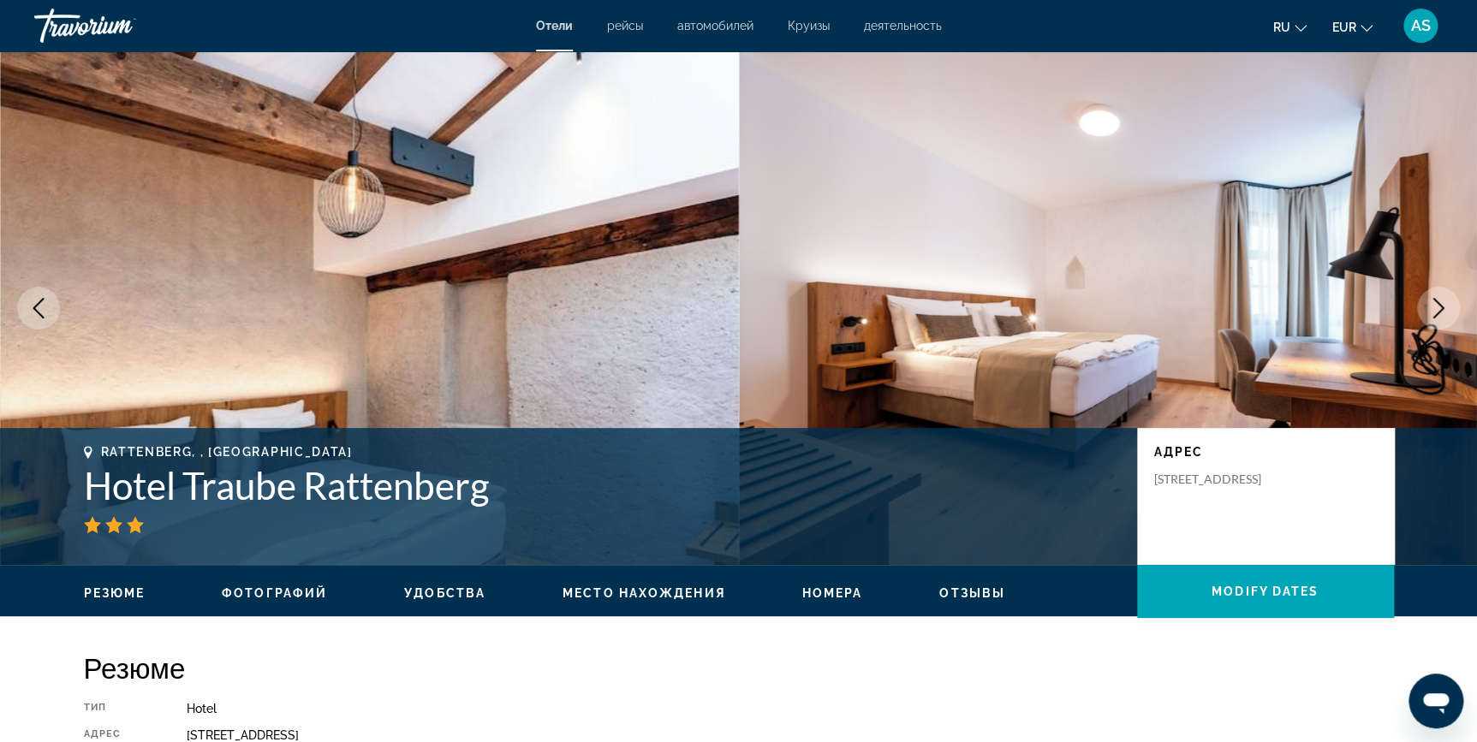
click at [1439, 298] on icon "Next image" at bounding box center [1438, 308] width 21 height 21
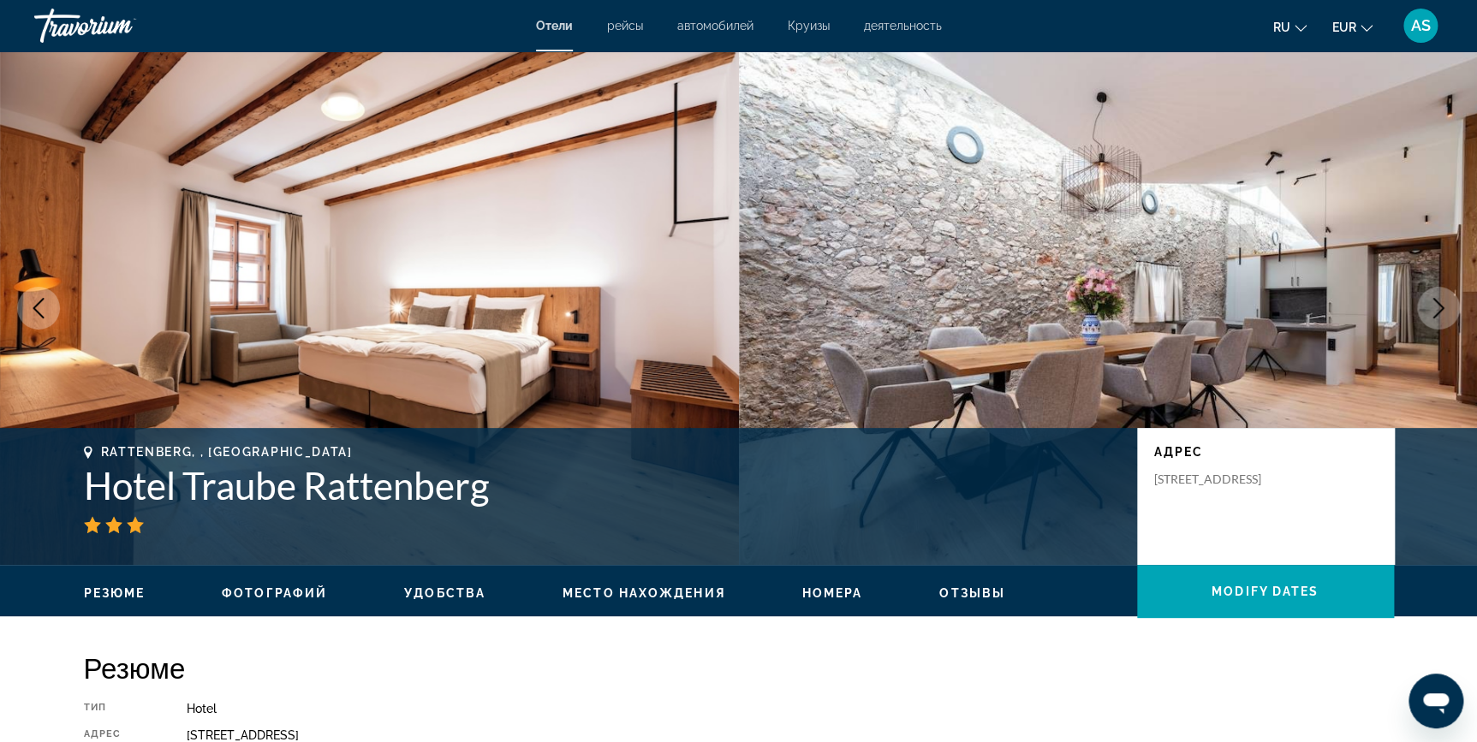
click at [1439, 298] on icon "Next image" at bounding box center [1438, 308] width 21 height 21
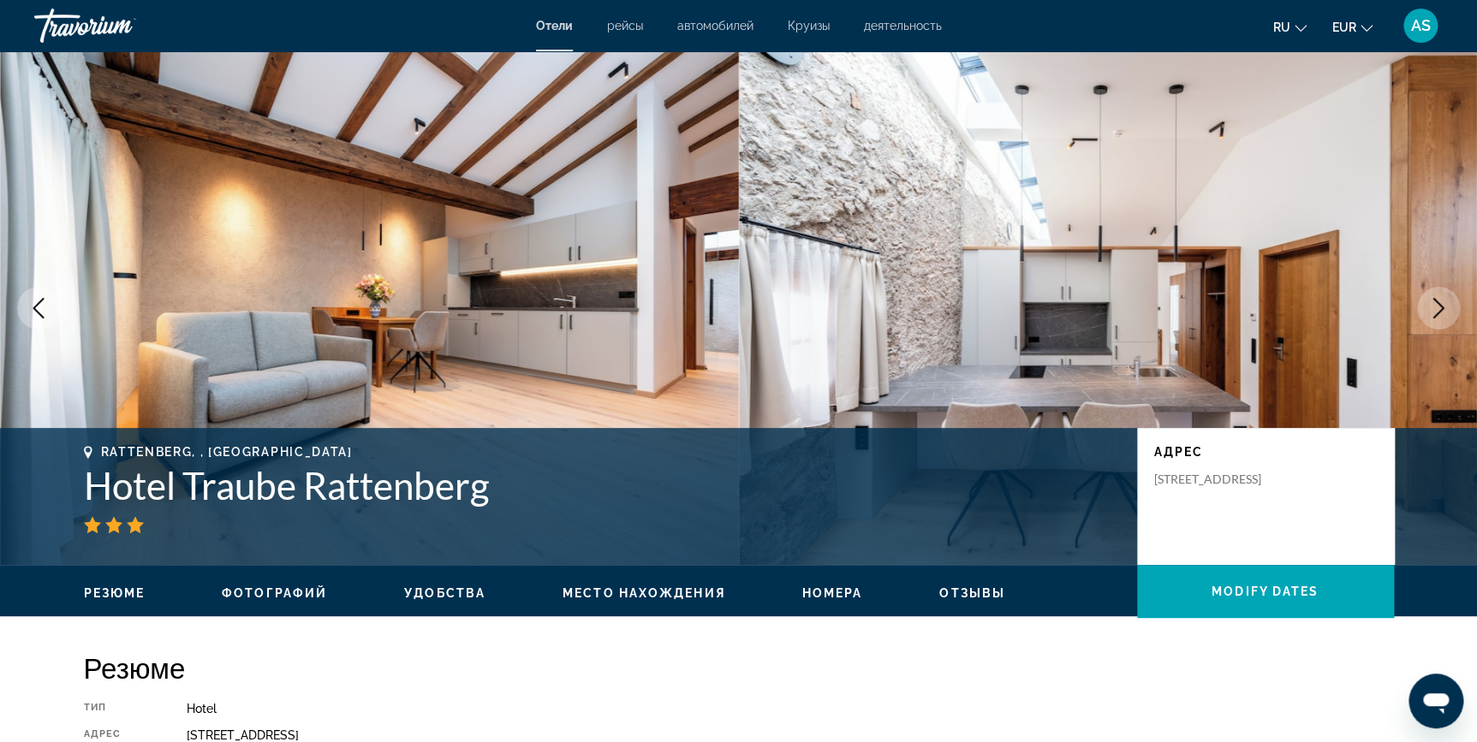
click at [1439, 298] on icon "Next image" at bounding box center [1438, 308] width 21 height 21
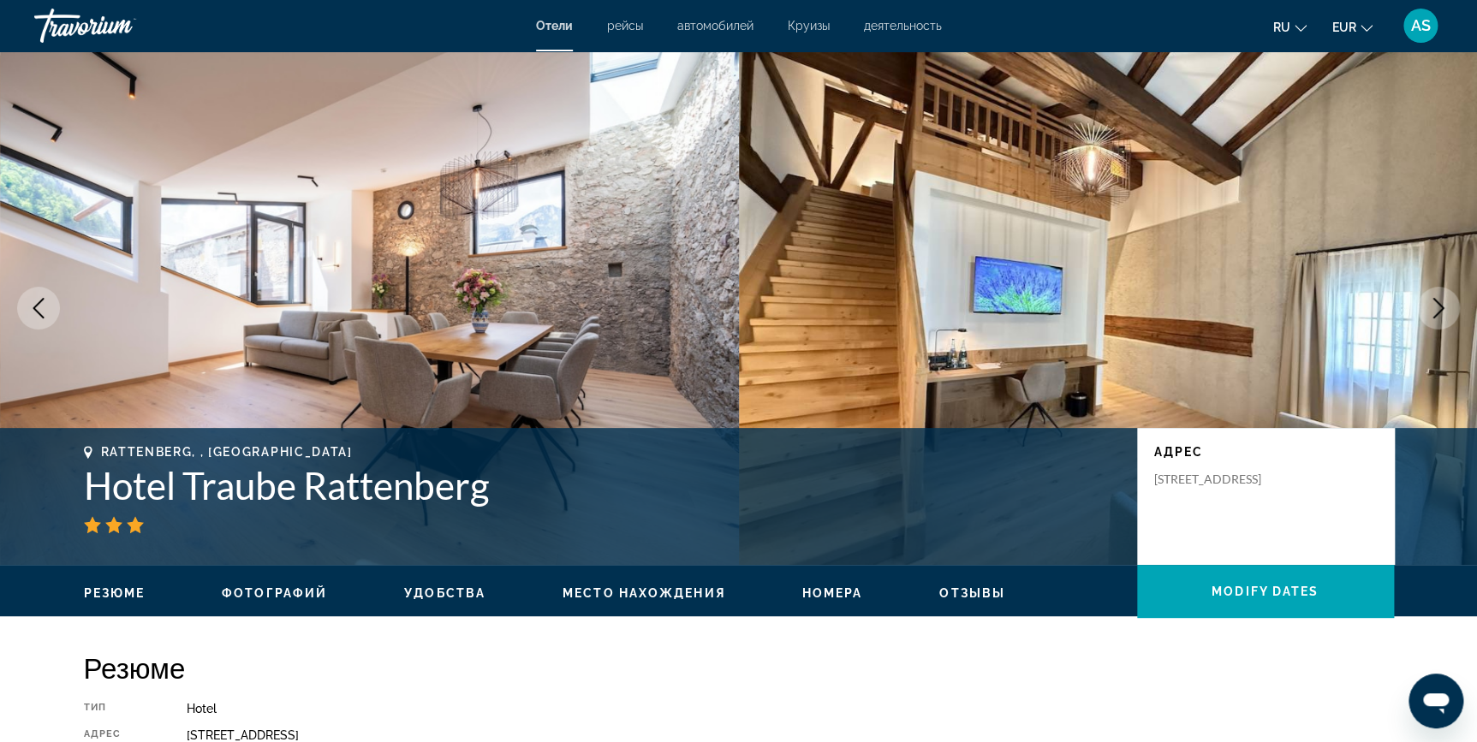
click at [1439, 298] on icon "Next image" at bounding box center [1438, 308] width 21 height 21
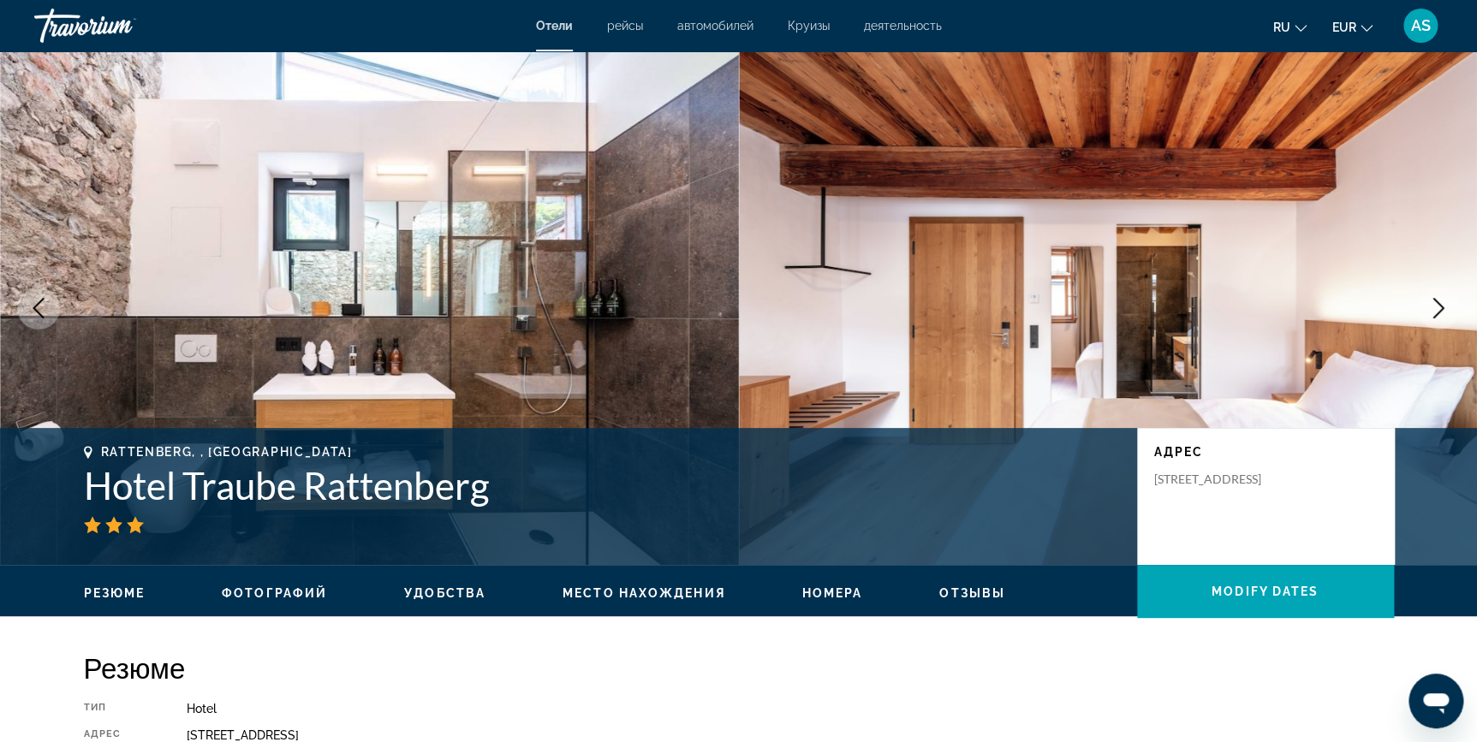
click at [1439, 298] on icon "Next image" at bounding box center [1438, 308] width 21 height 21
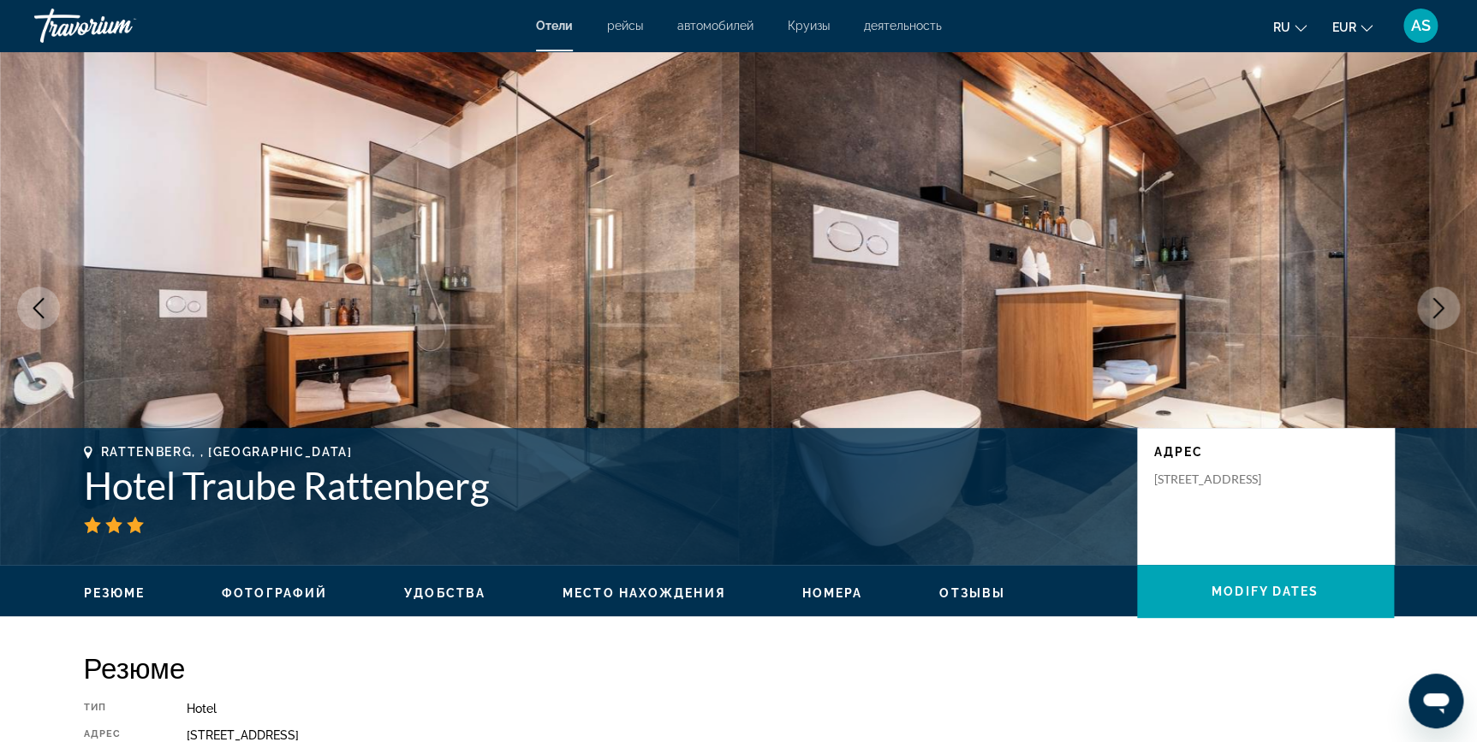
click at [1433, 307] on icon "Next image" at bounding box center [1438, 308] width 21 height 21
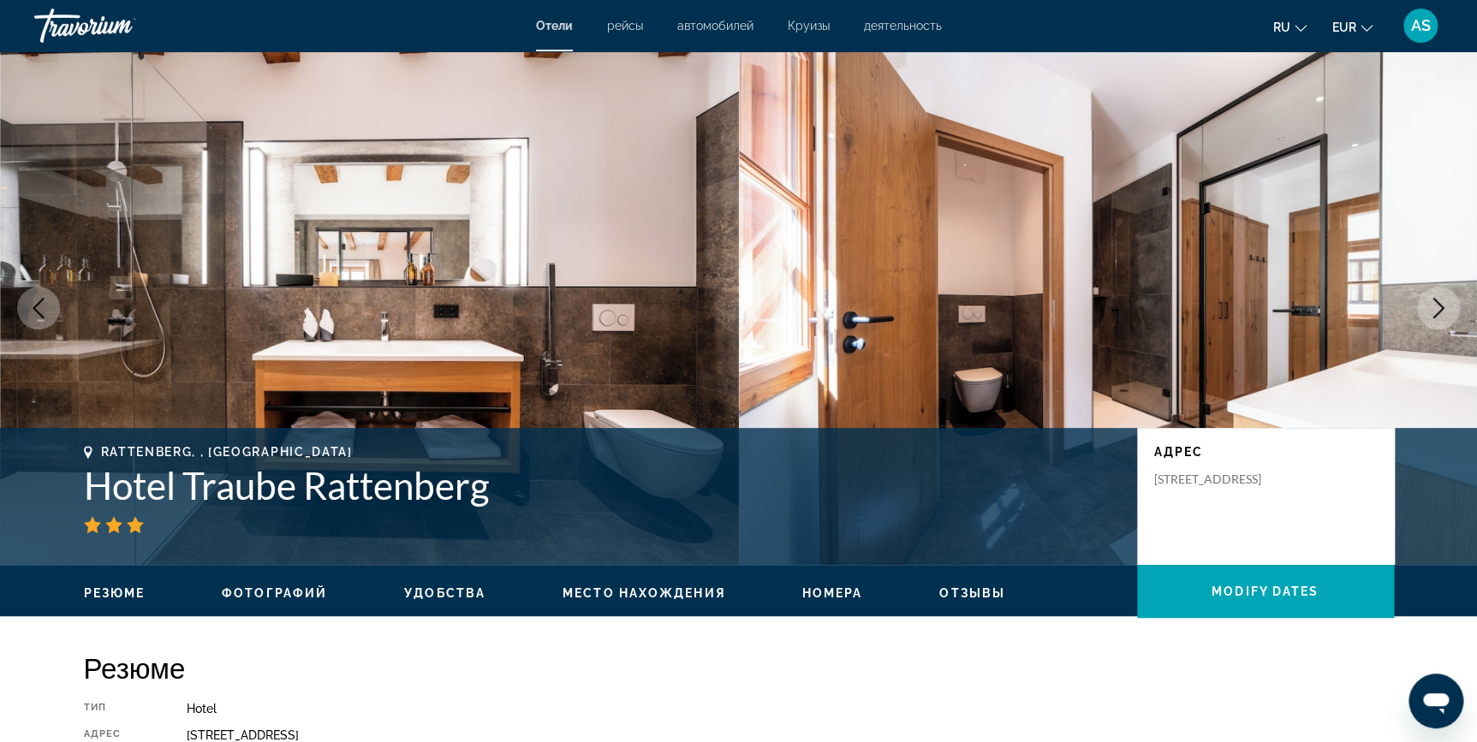
click at [1433, 307] on icon "Next image" at bounding box center [1438, 308] width 21 height 21
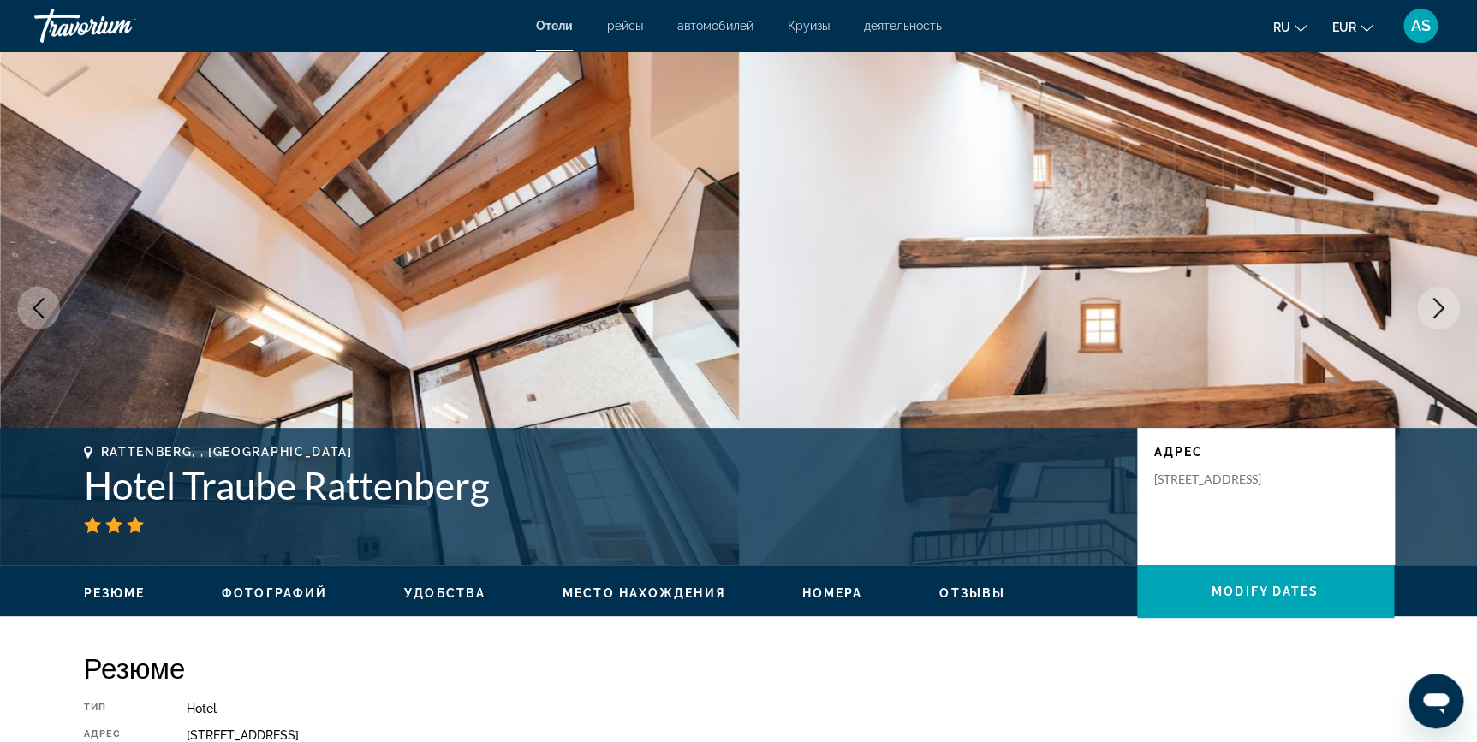
click at [1433, 307] on icon "Next image" at bounding box center [1438, 308] width 21 height 21
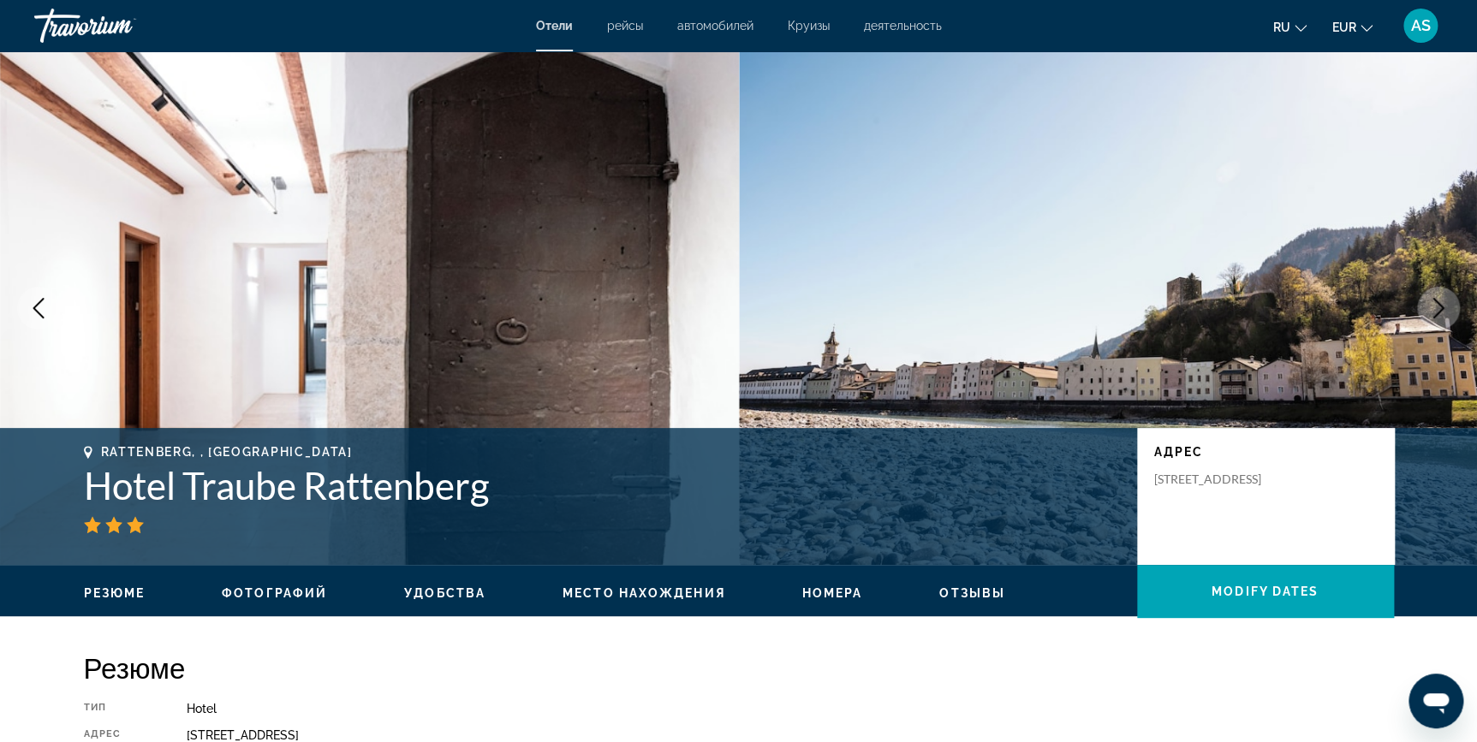
click at [1434, 305] on icon "Next image" at bounding box center [1438, 308] width 21 height 21
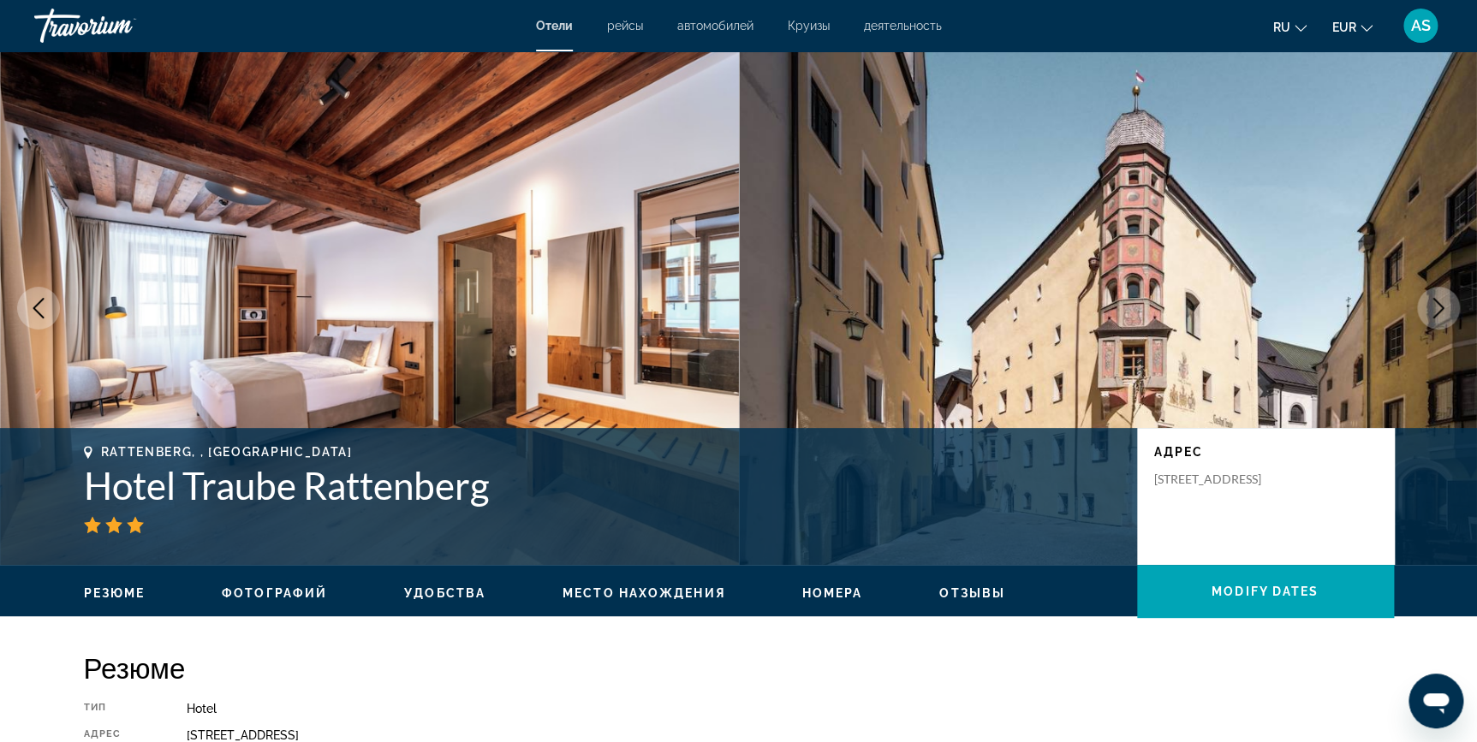
click at [1434, 305] on icon "Next image" at bounding box center [1438, 308] width 21 height 21
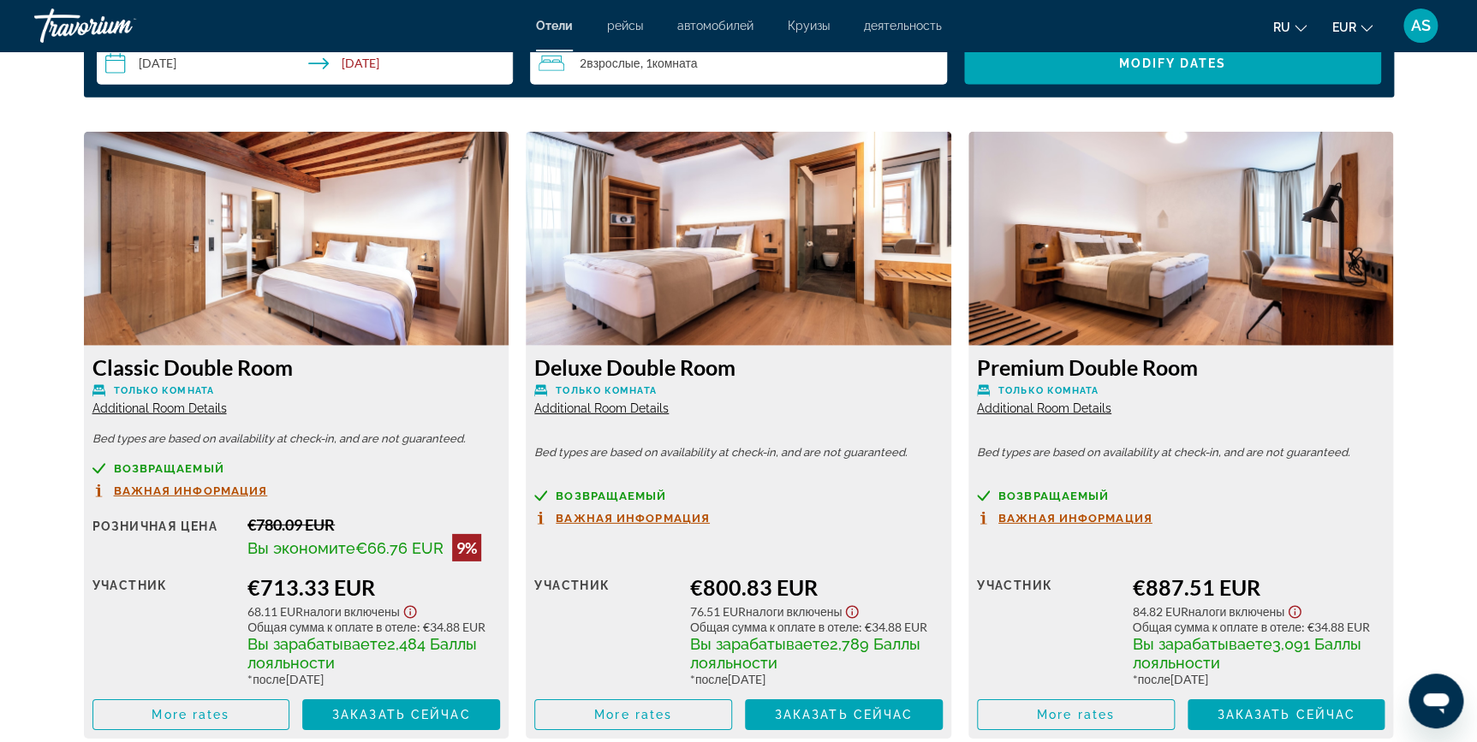
scroll to position [2262, 0]
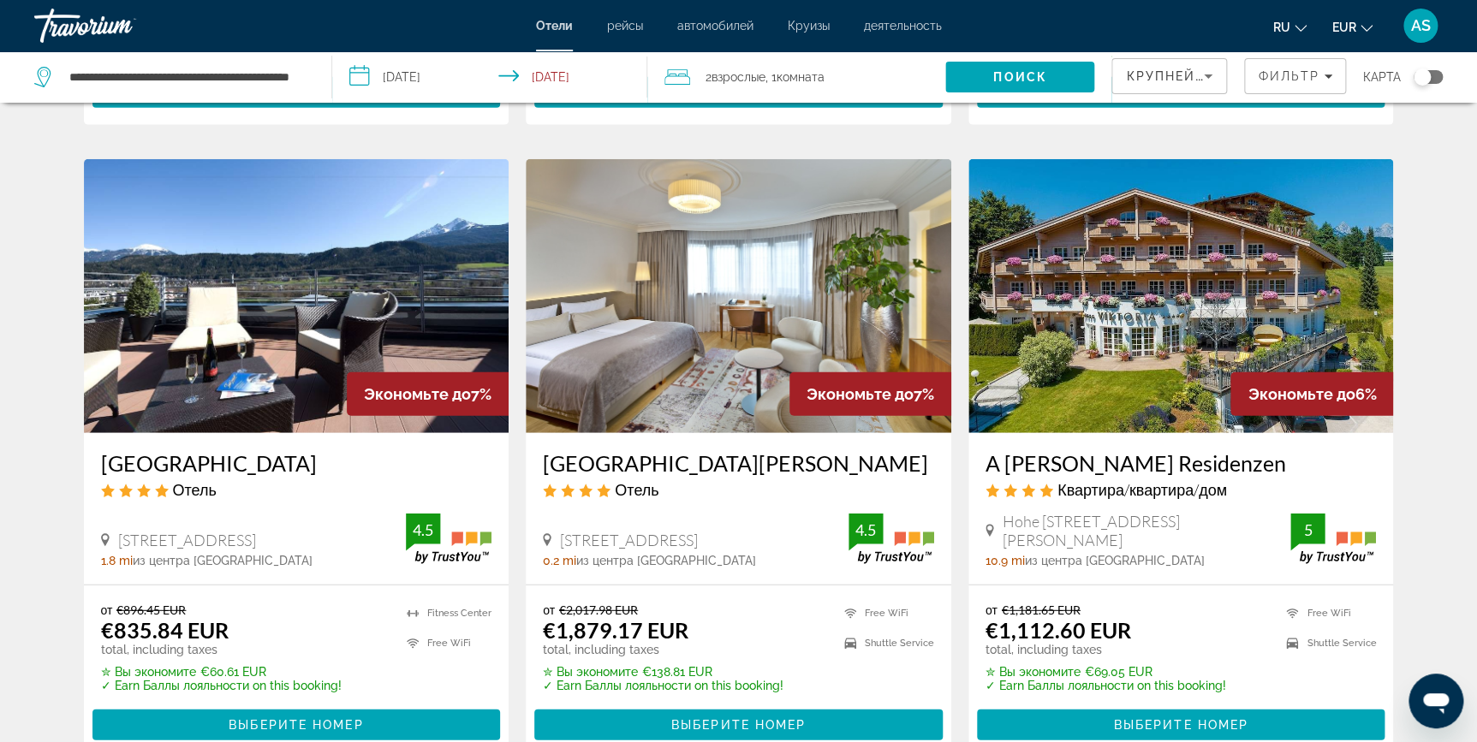
scroll to position [1992, 0]
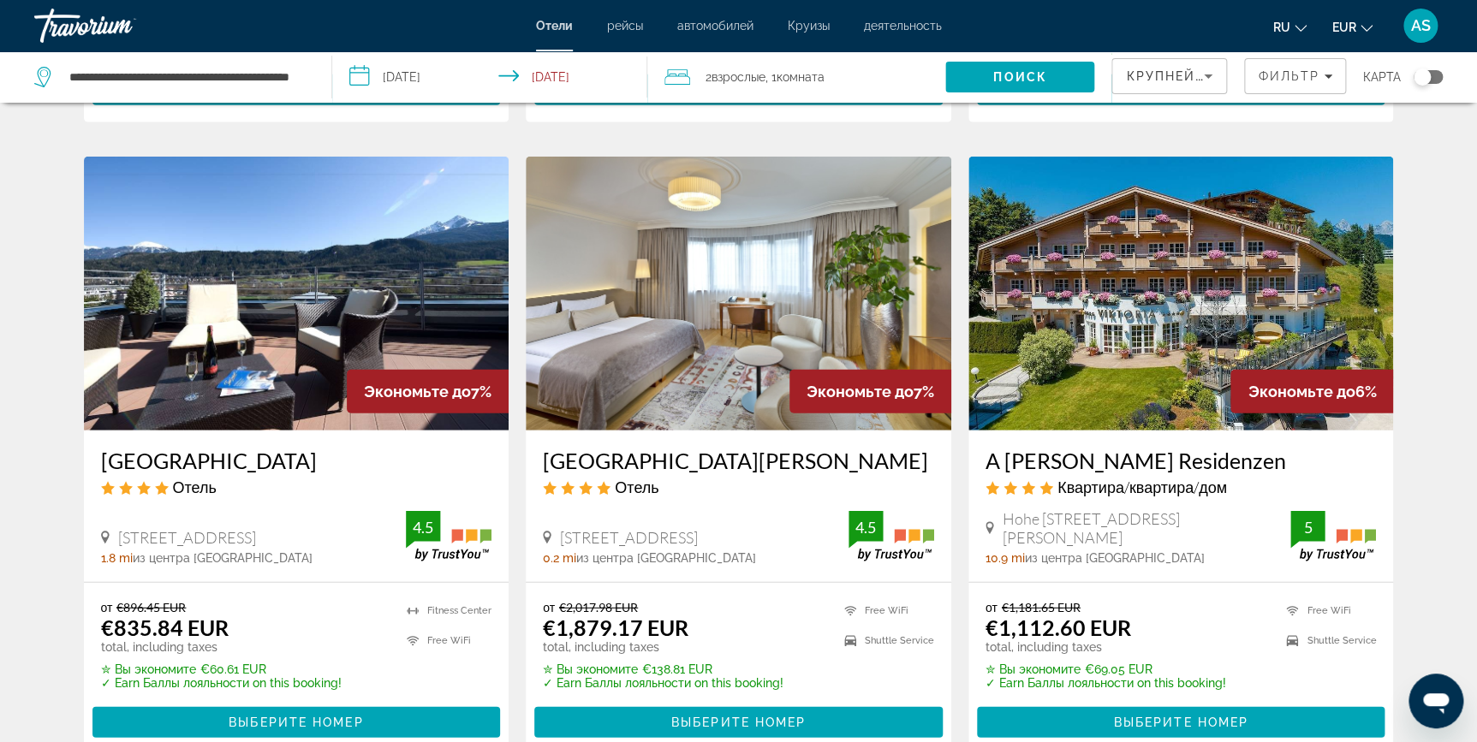
click at [301, 232] on img "Main content" at bounding box center [297, 294] width 426 height 274
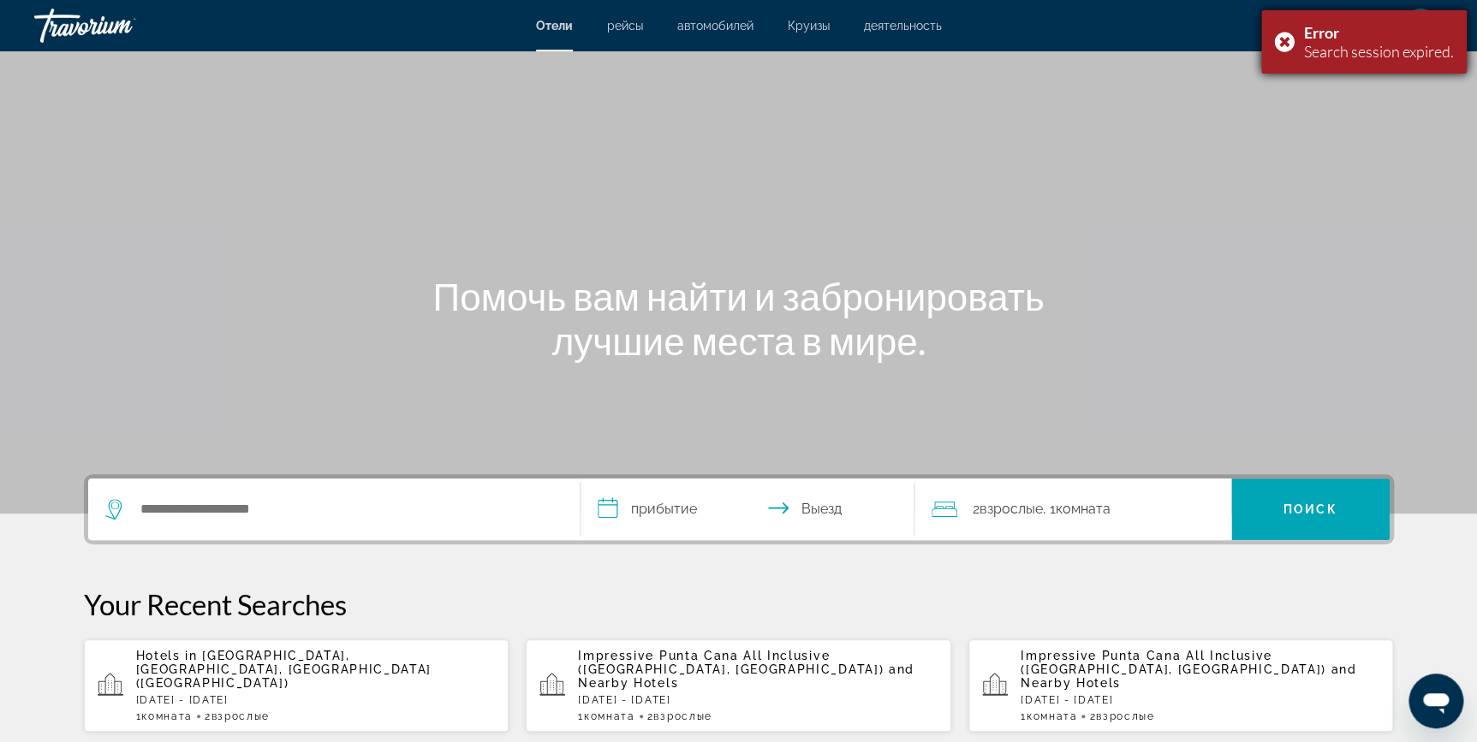
click at [1289, 41] on div "Error Search session expired." at bounding box center [1363, 41] width 205 height 63
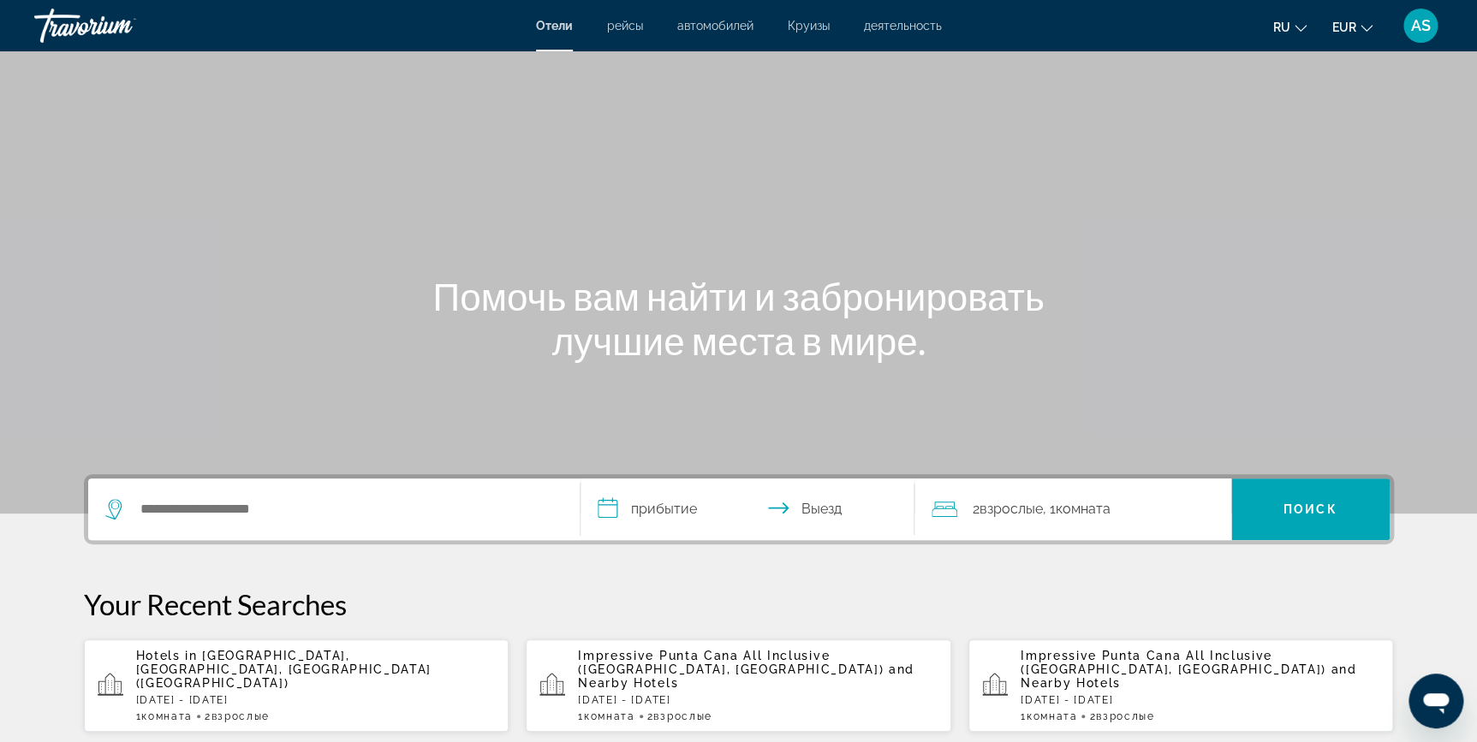
click at [300, 674] on p "Hotels in [GEOGRAPHIC_DATA], [GEOGRAPHIC_DATA], [GEOGRAPHIC_DATA] ([GEOGRAPHIC_…" at bounding box center [316, 669] width 360 height 41
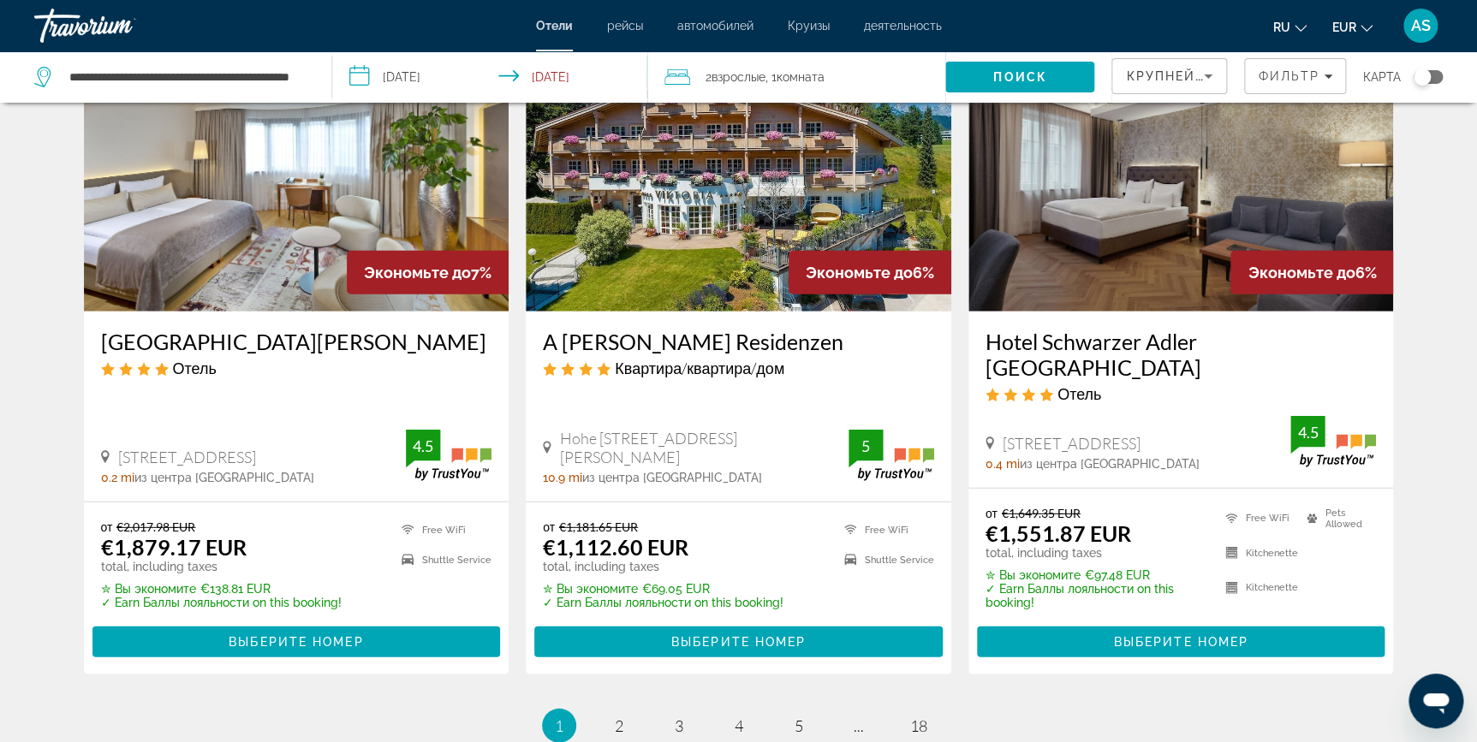
scroll to position [2116, 0]
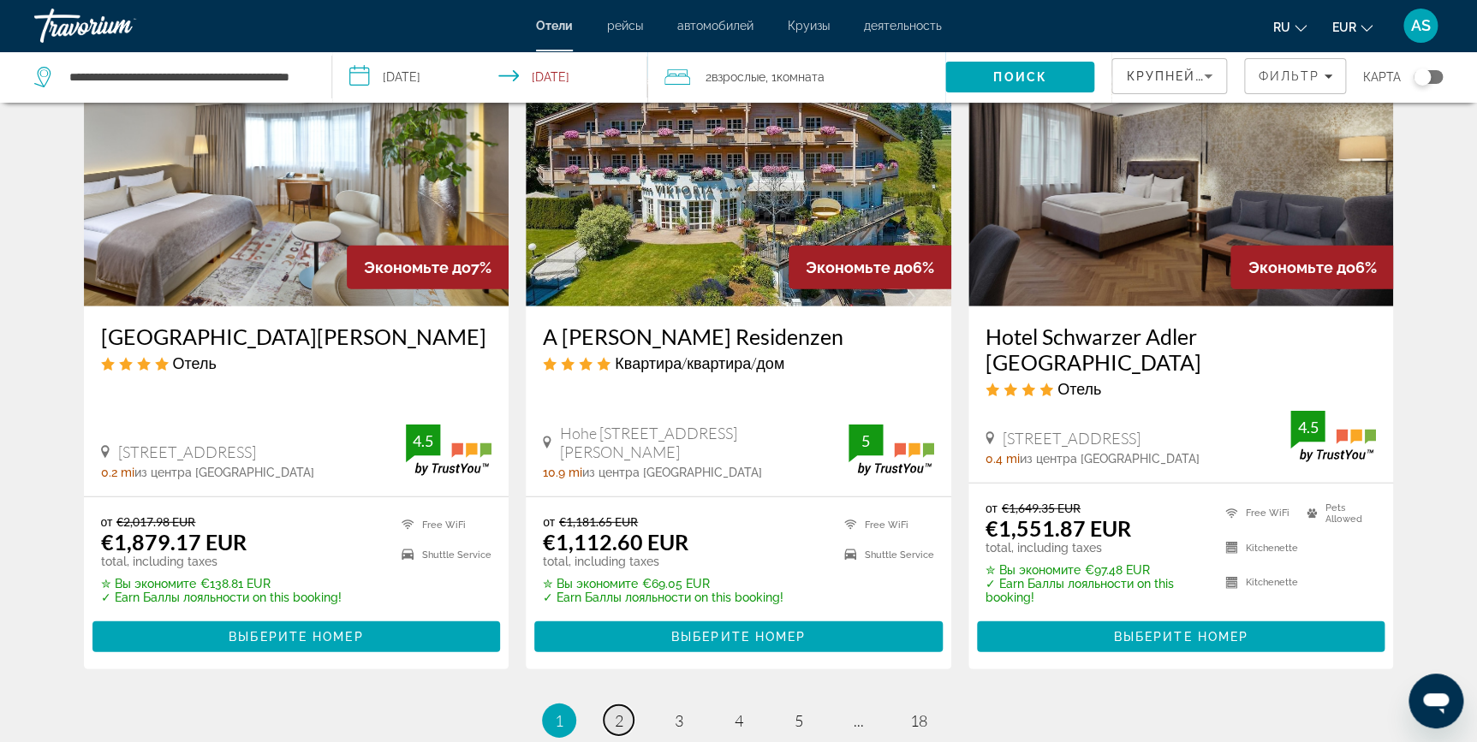
click at [618, 711] on span "2" at bounding box center [619, 720] width 9 height 19
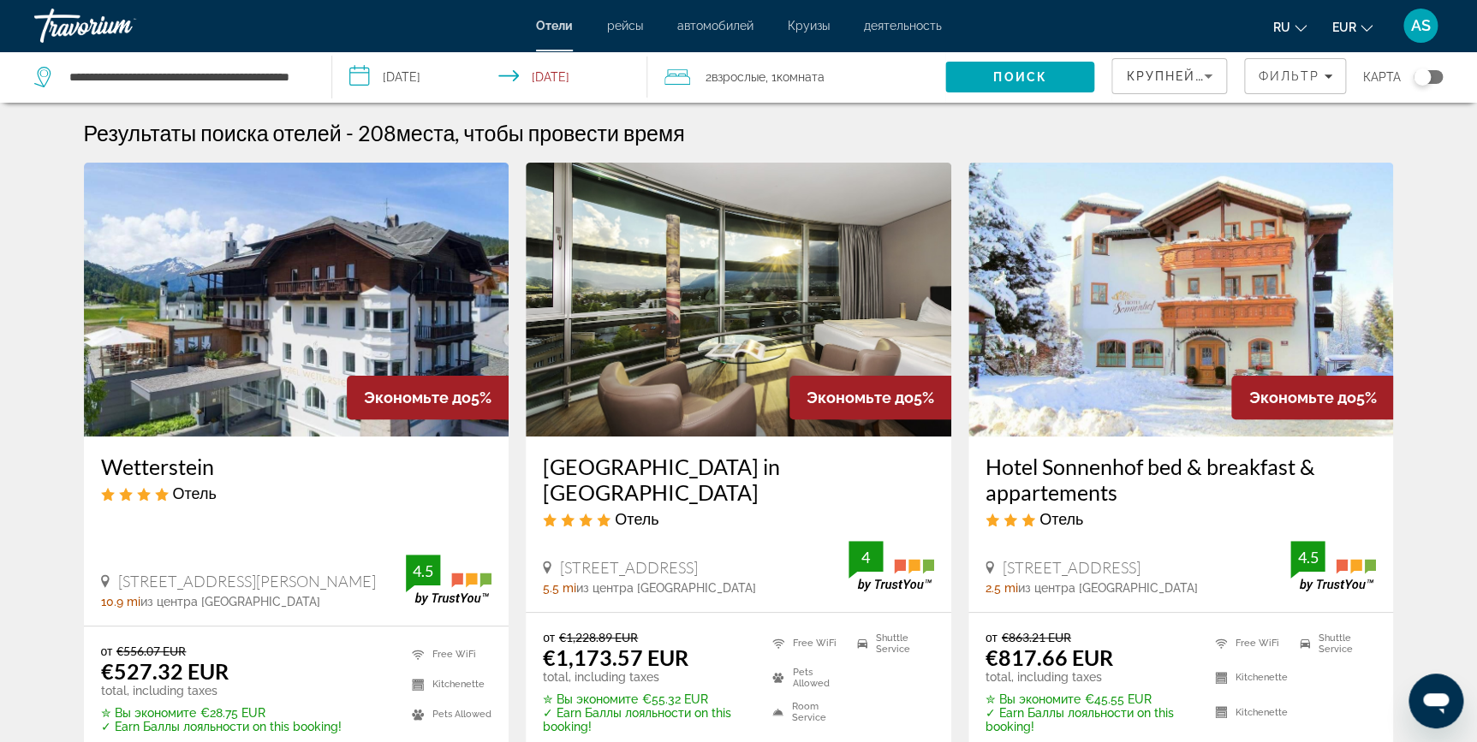
click at [676, 318] on img "Main content" at bounding box center [739, 300] width 426 height 274
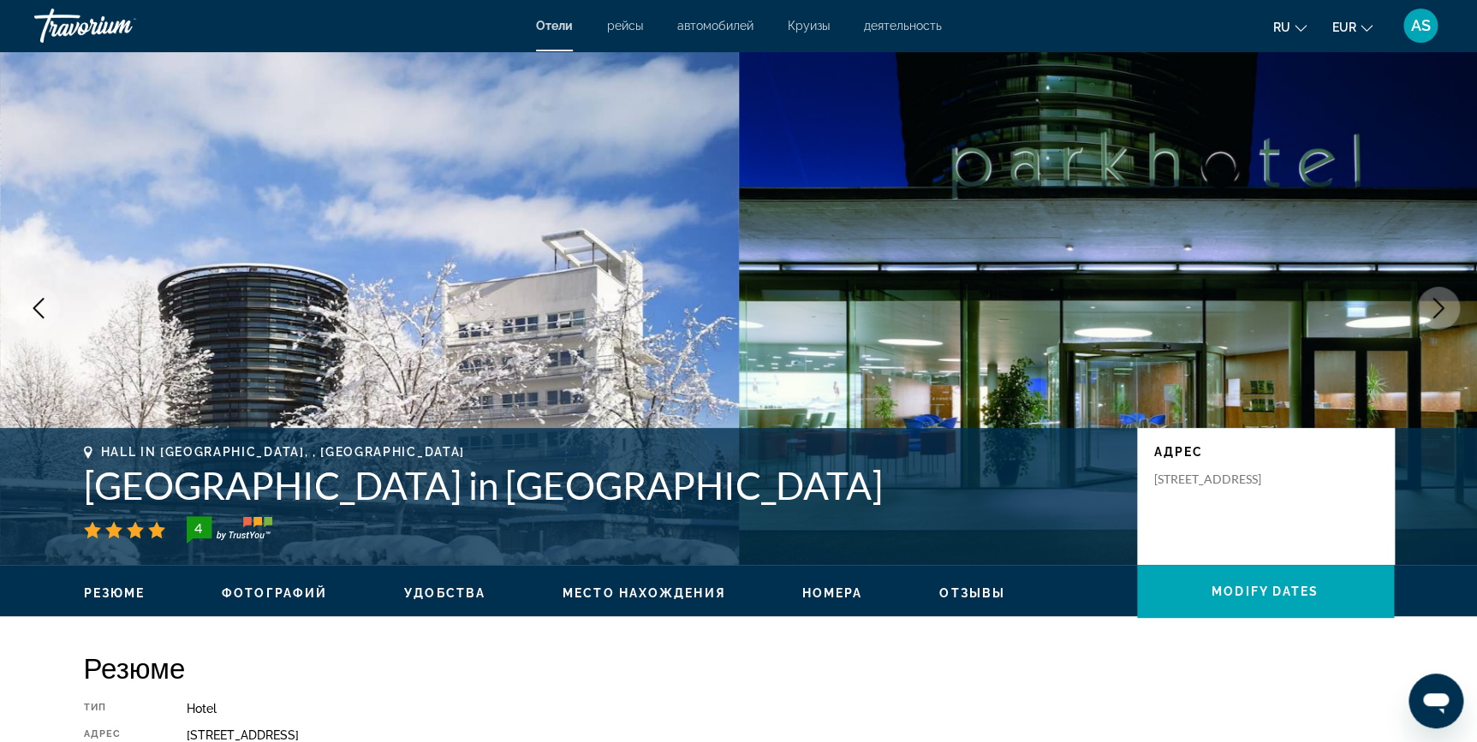
click at [1436, 315] on icon "Next image" at bounding box center [1438, 308] width 11 height 21
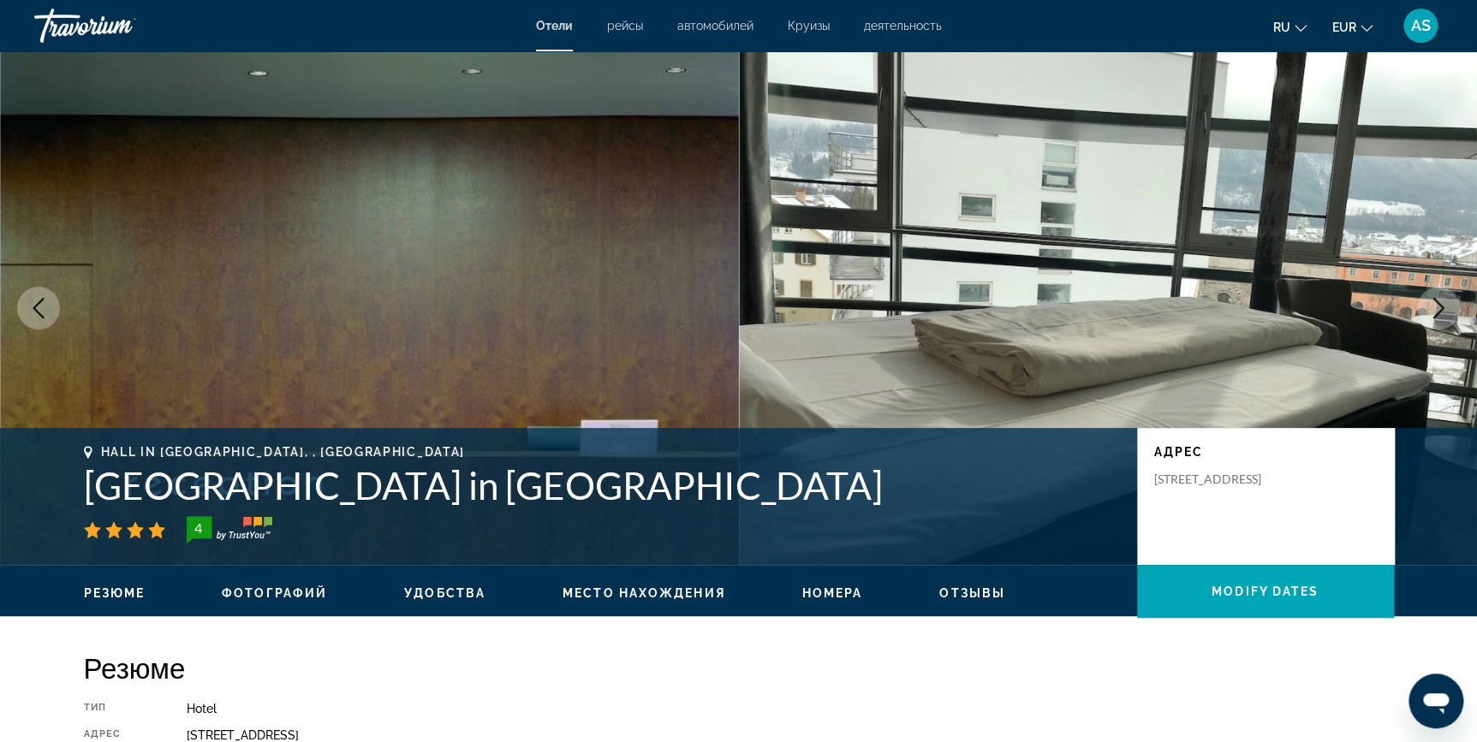
click at [1436, 315] on icon "Next image" at bounding box center [1438, 308] width 11 height 21
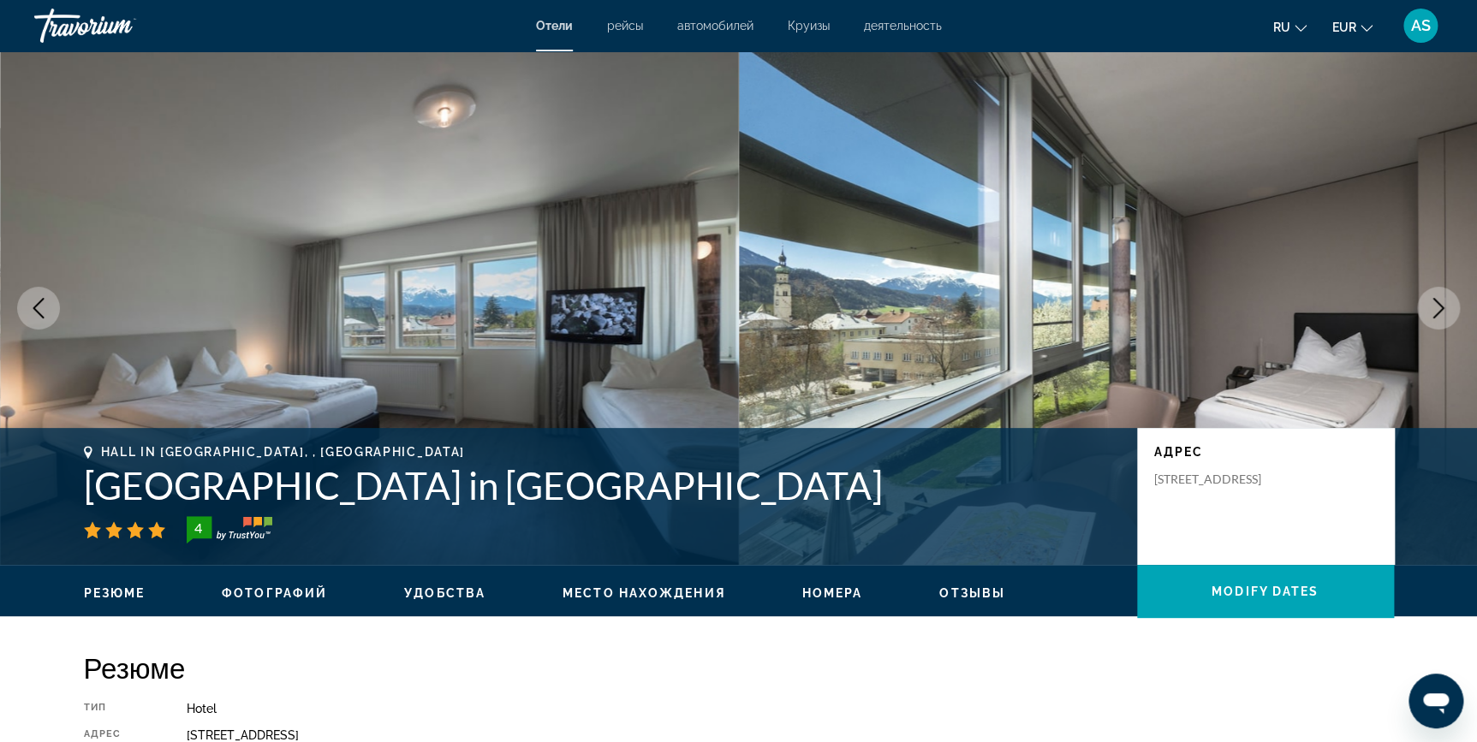
click at [1436, 315] on icon "Next image" at bounding box center [1438, 308] width 11 height 21
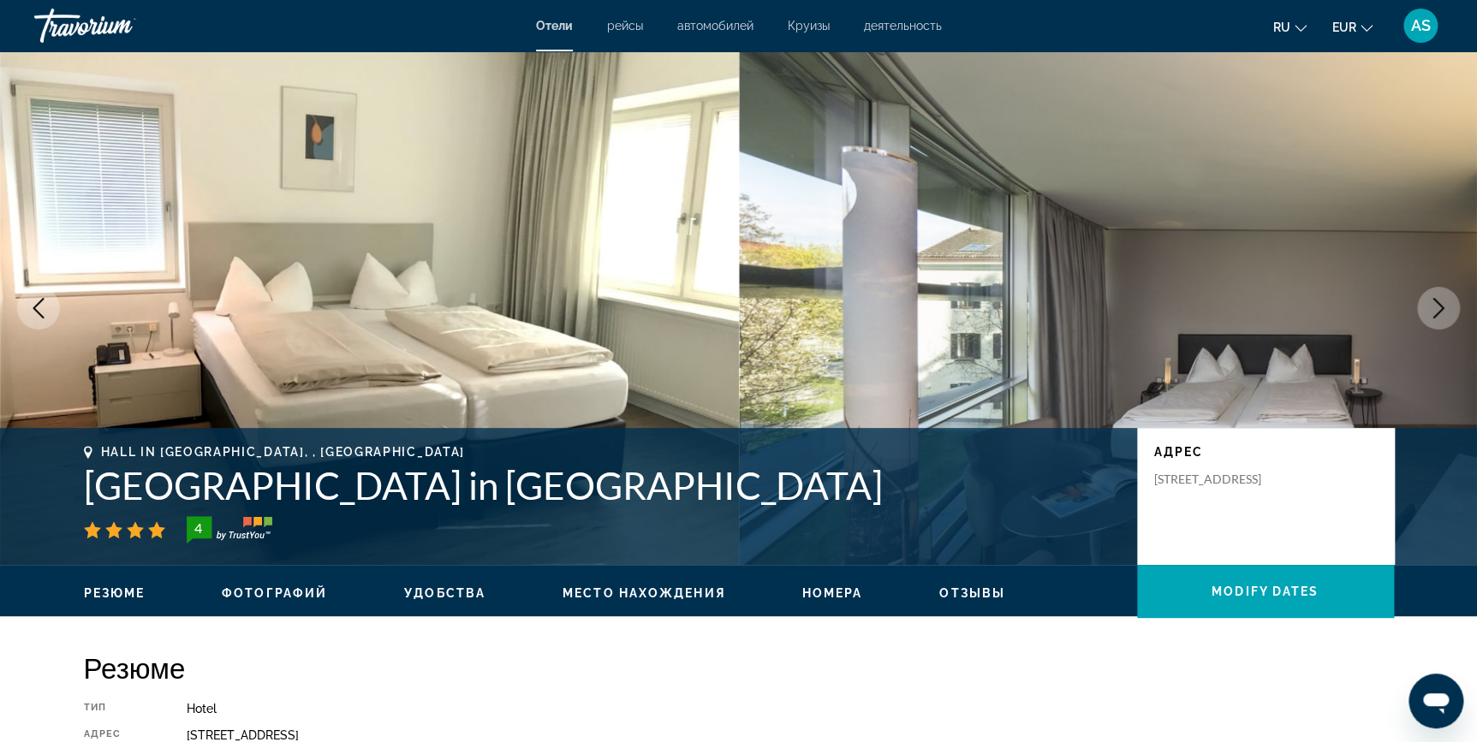
click at [1436, 315] on icon "Next image" at bounding box center [1438, 308] width 11 height 21
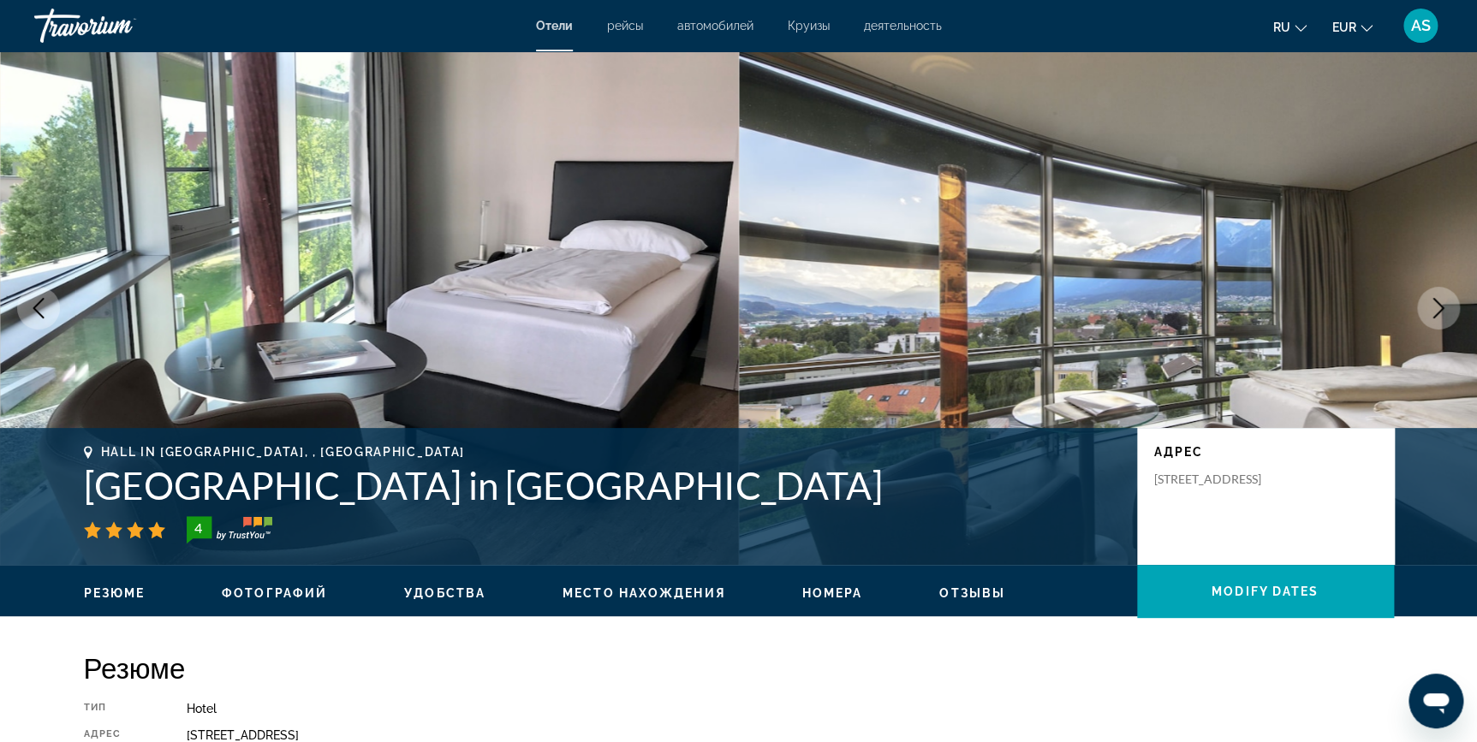
click at [1436, 315] on icon "Next image" at bounding box center [1438, 308] width 11 height 21
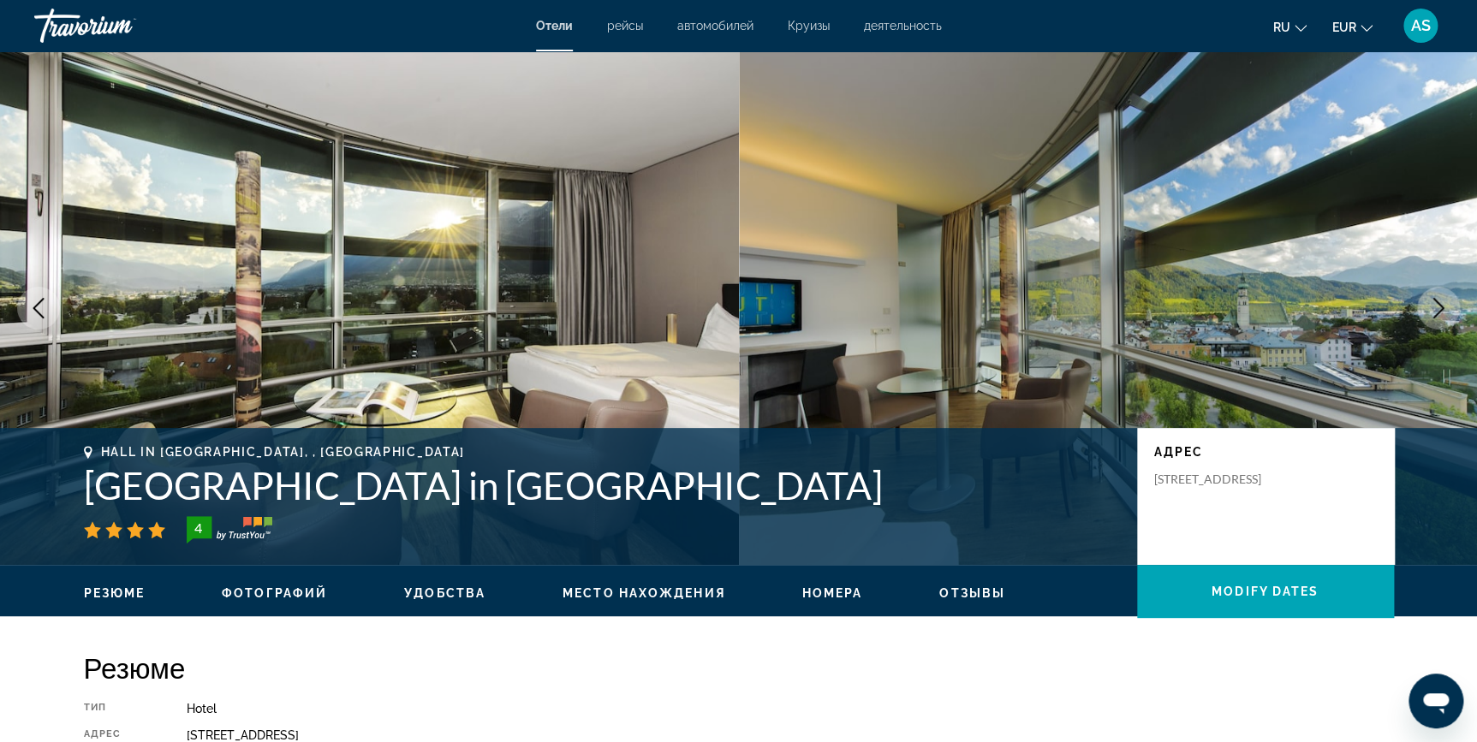
click at [1436, 315] on icon "Next image" at bounding box center [1438, 308] width 11 height 21
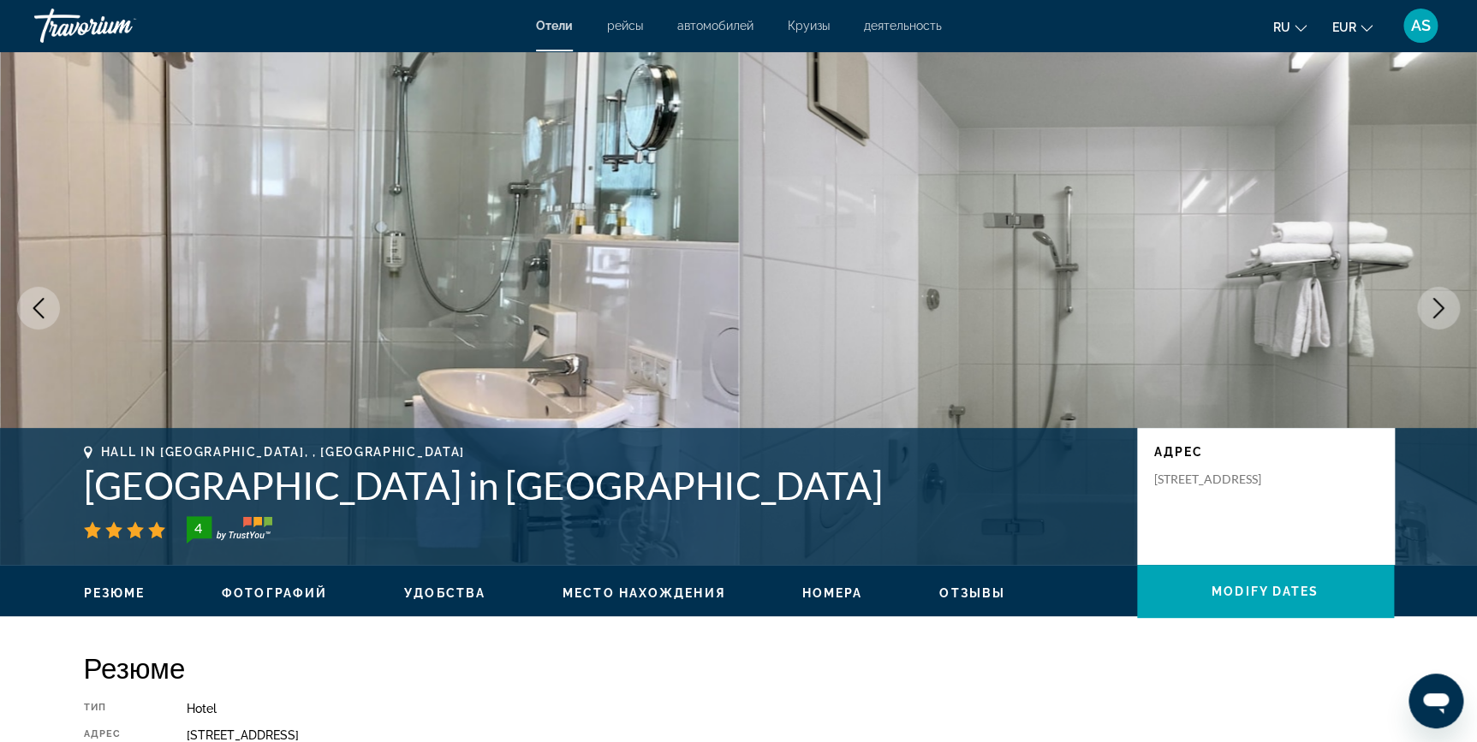
click at [1436, 315] on icon "Next image" at bounding box center [1438, 308] width 11 height 21
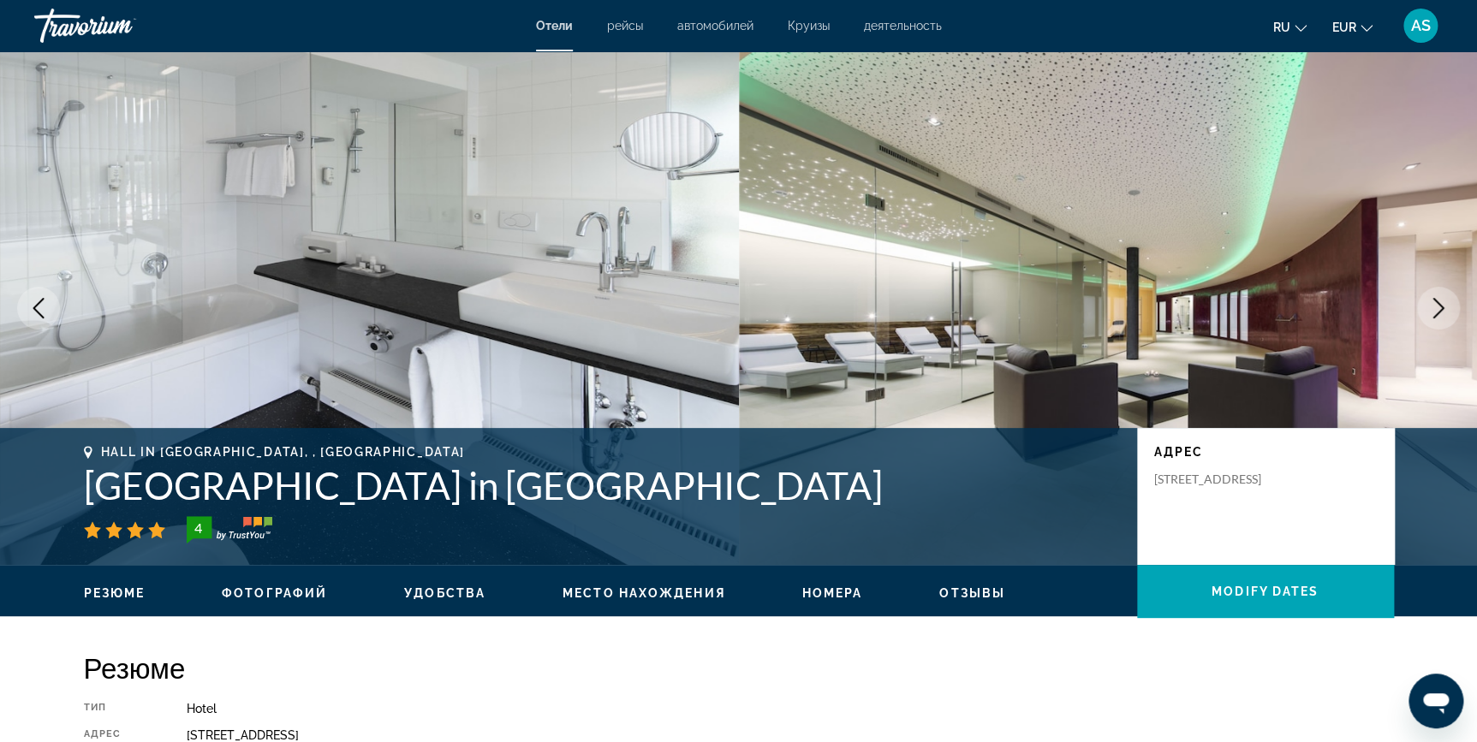
click at [1436, 315] on icon "Next image" at bounding box center [1438, 308] width 11 height 21
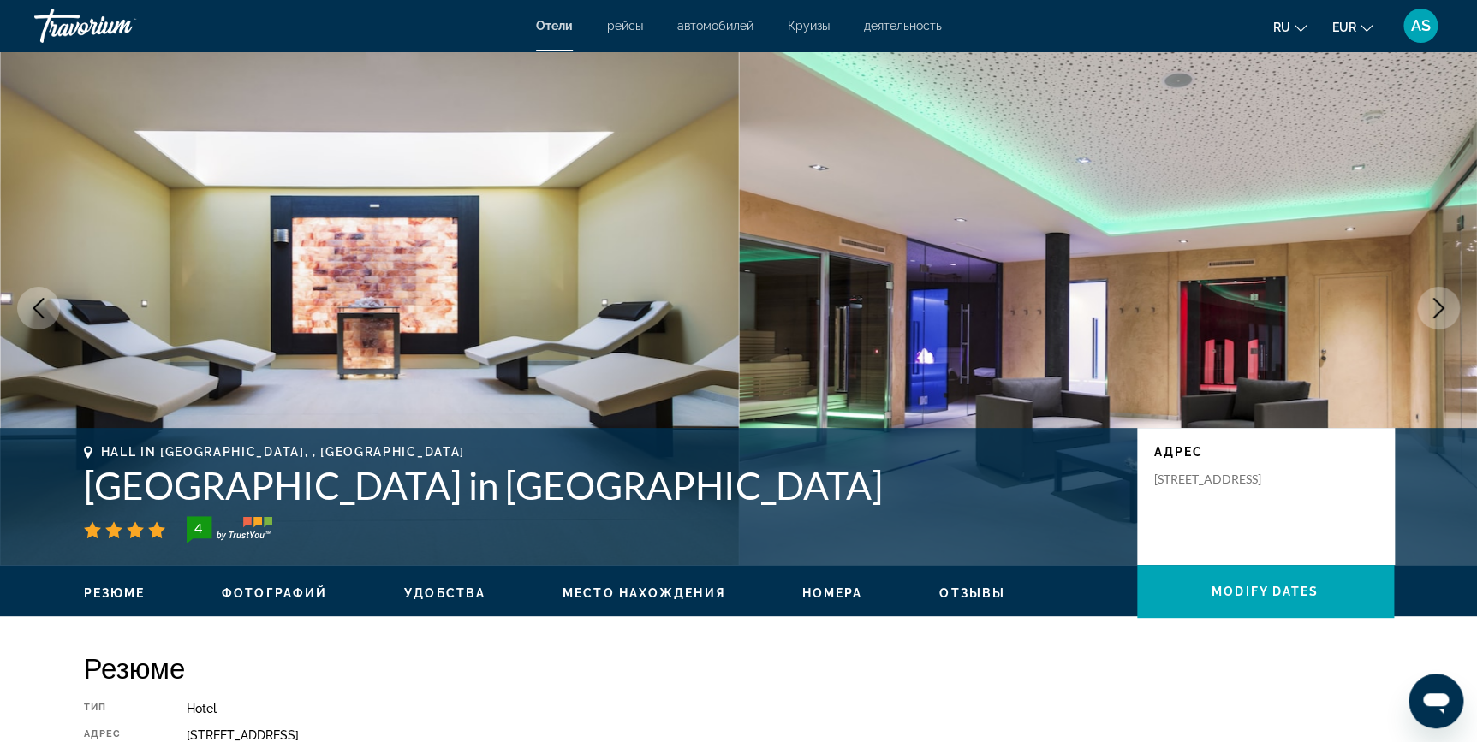
click at [1436, 315] on icon "Next image" at bounding box center [1438, 308] width 11 height 21
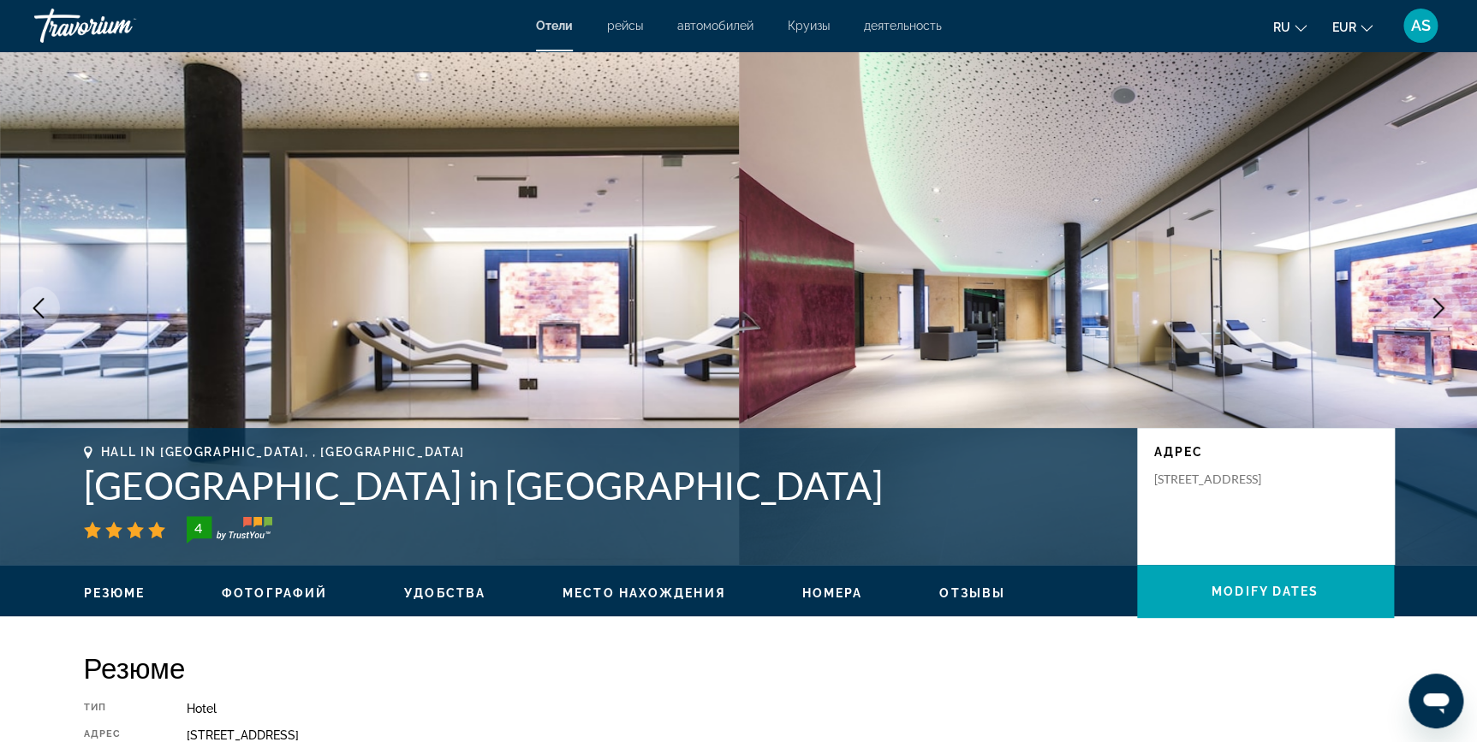
click at [1431, 309] on icon "Next image" at bounding box center [1438, 308] width 21 height 21
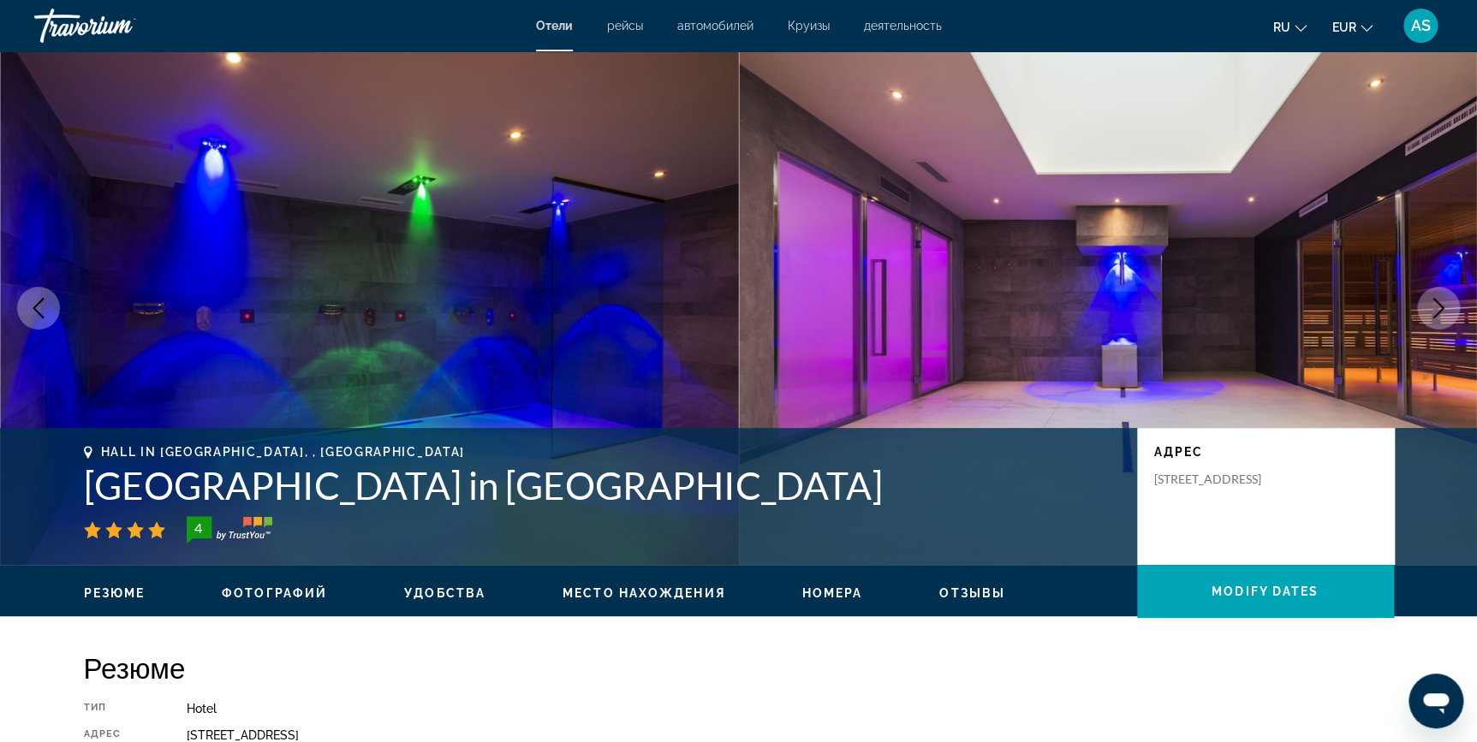
click at [1431, 309] on icon "Next image" at bounding box center [1438, 308] width 21 height 21
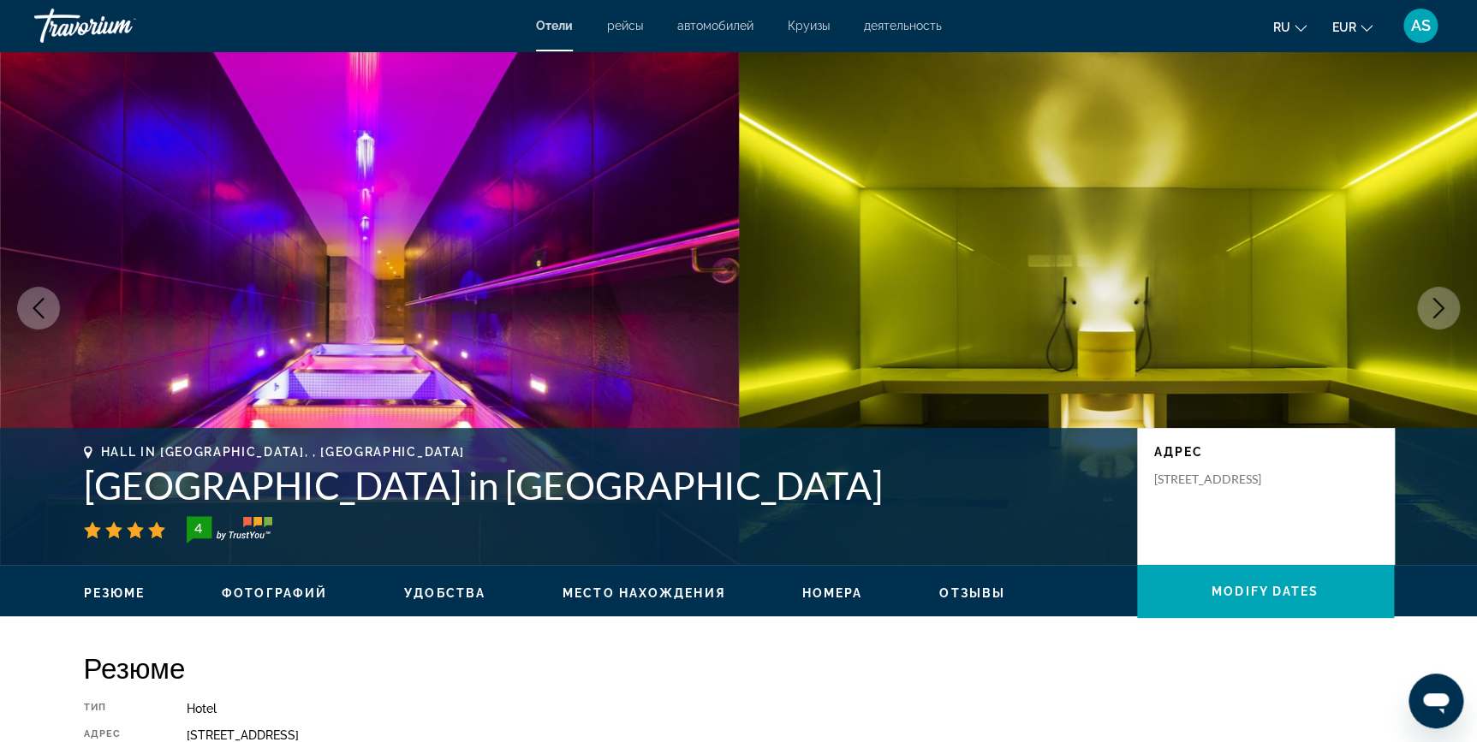
click at [1431, 309] on icon "Next image" at bounding box center [1438, 308] width 21 height 21
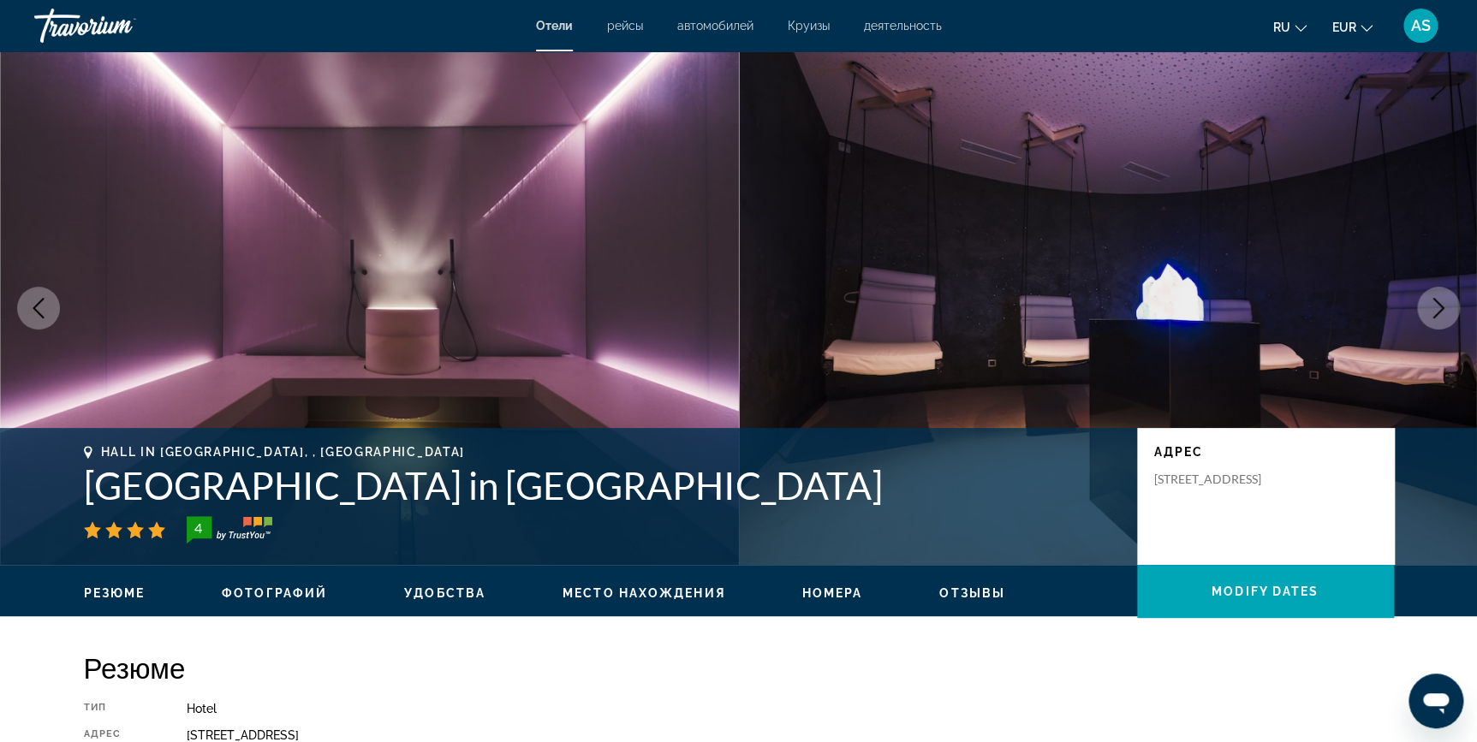
click at [1438, 308] on icon "Next image" at bounding box center [1438, 308] width 21 height 21
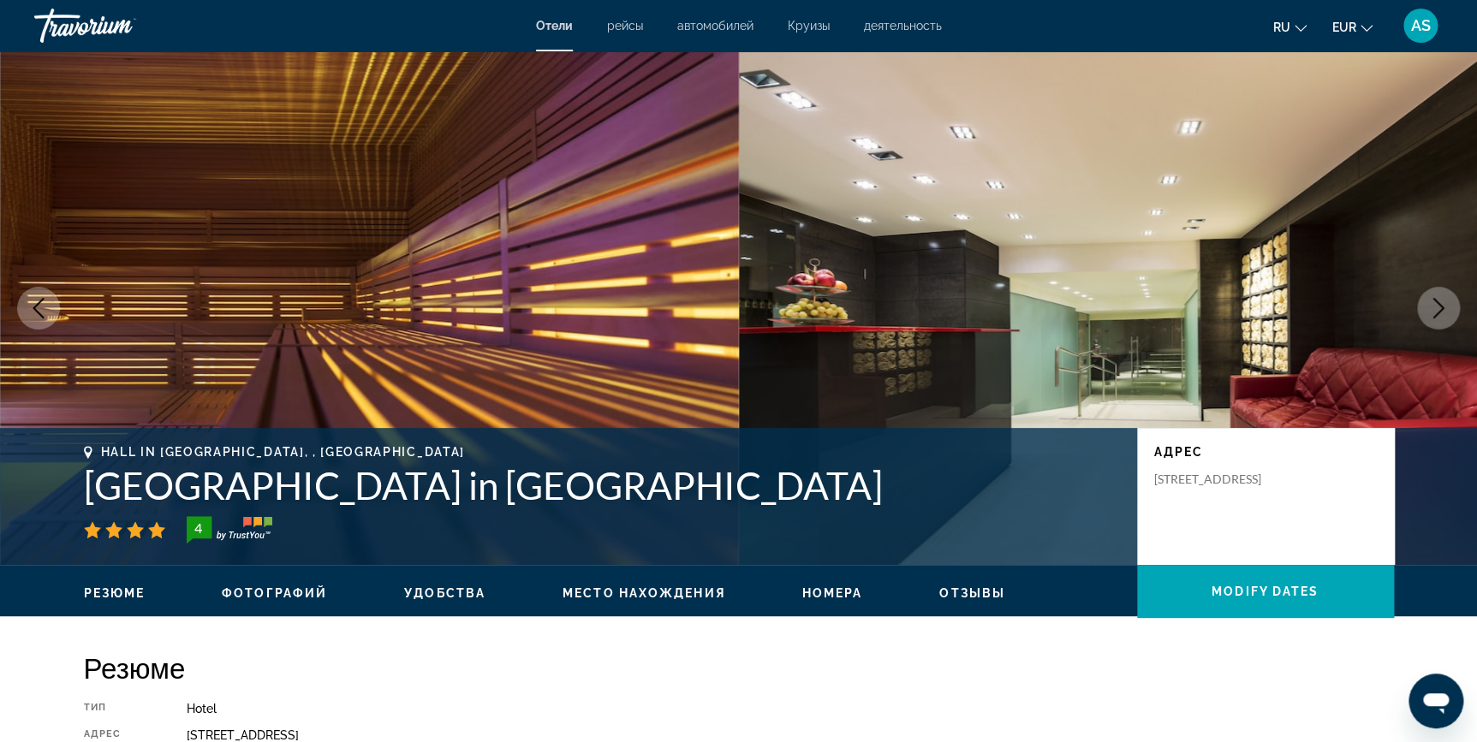
click at [1438, 308] on icon "Next image" at bounding box center [1438, 308] width 21 height 21
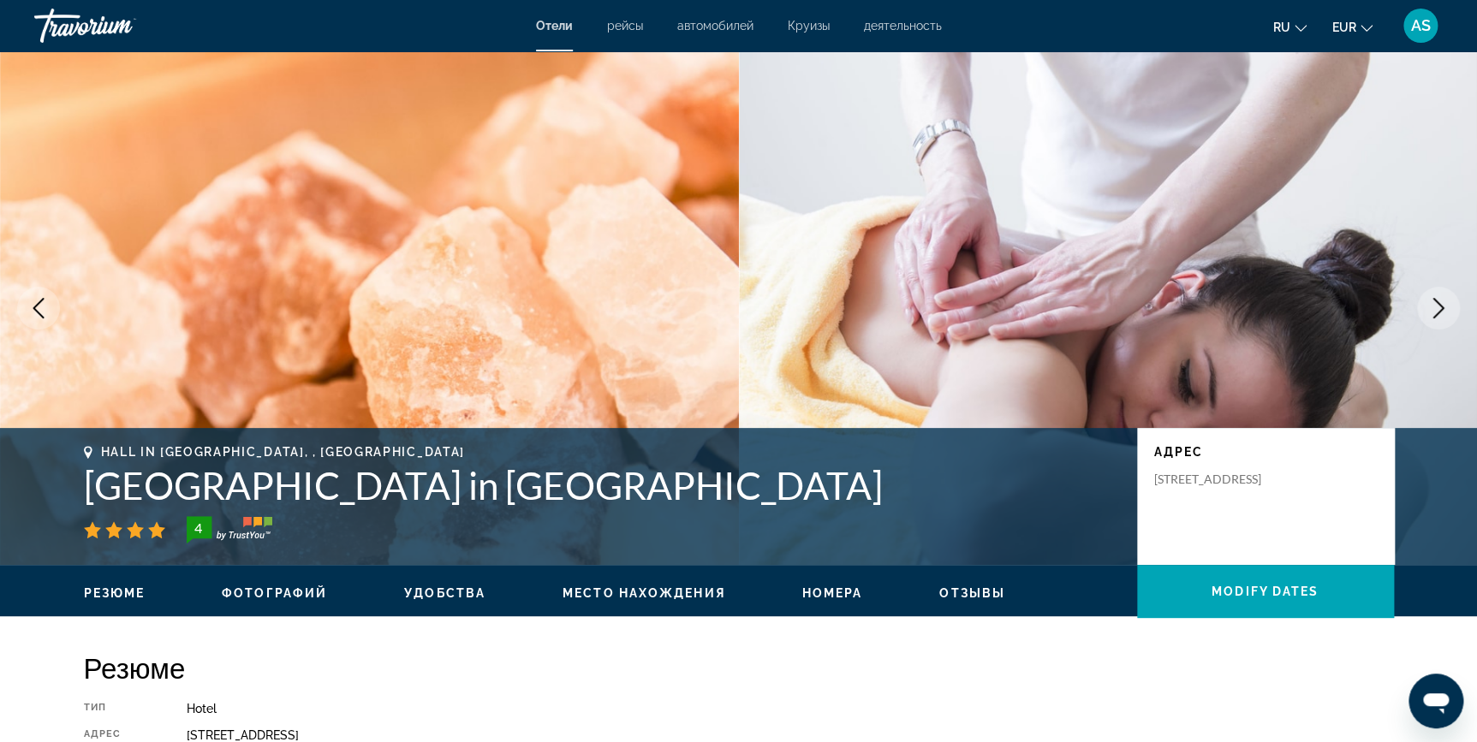
click at [1438, 308] on icon "Next image" at bounding box center [1438, 308] width 21 height 21
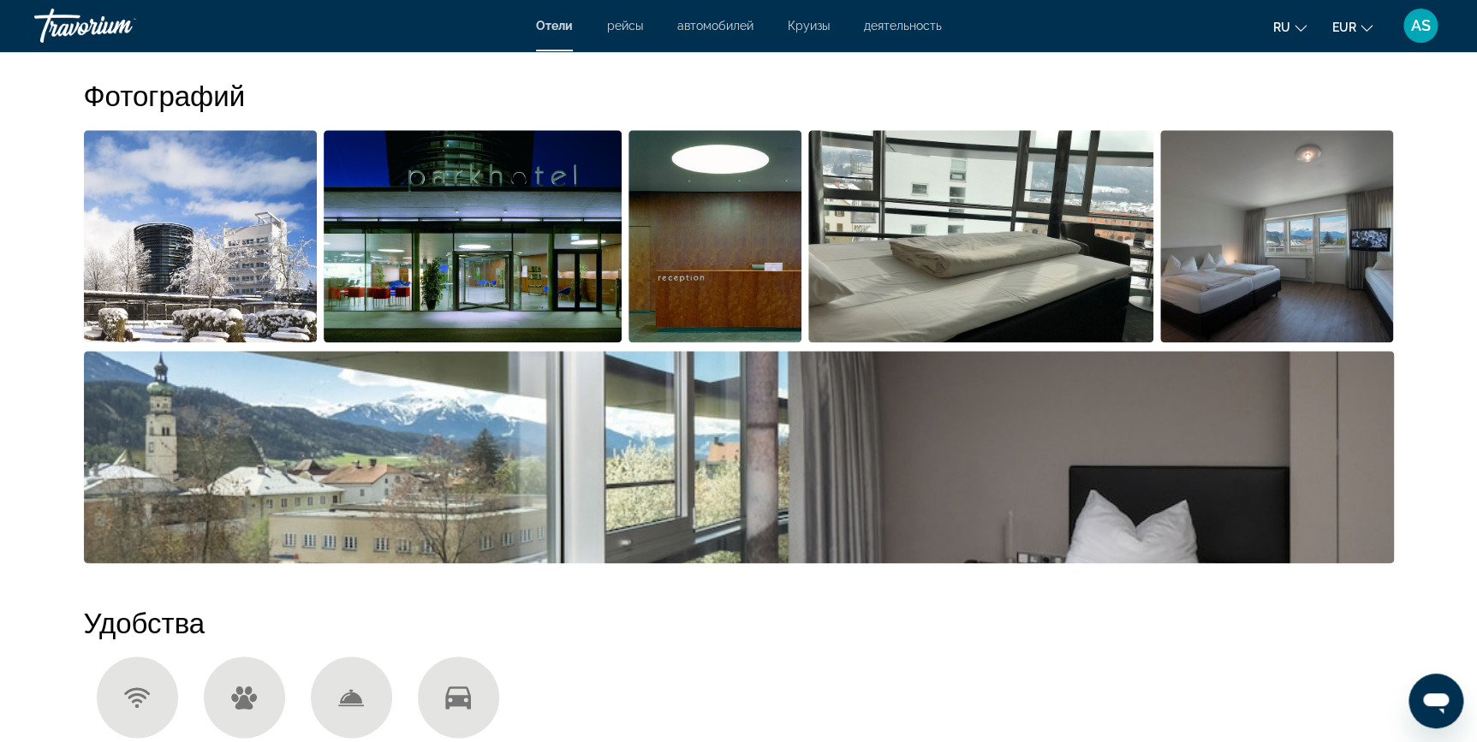
scroll to position [892, 0]
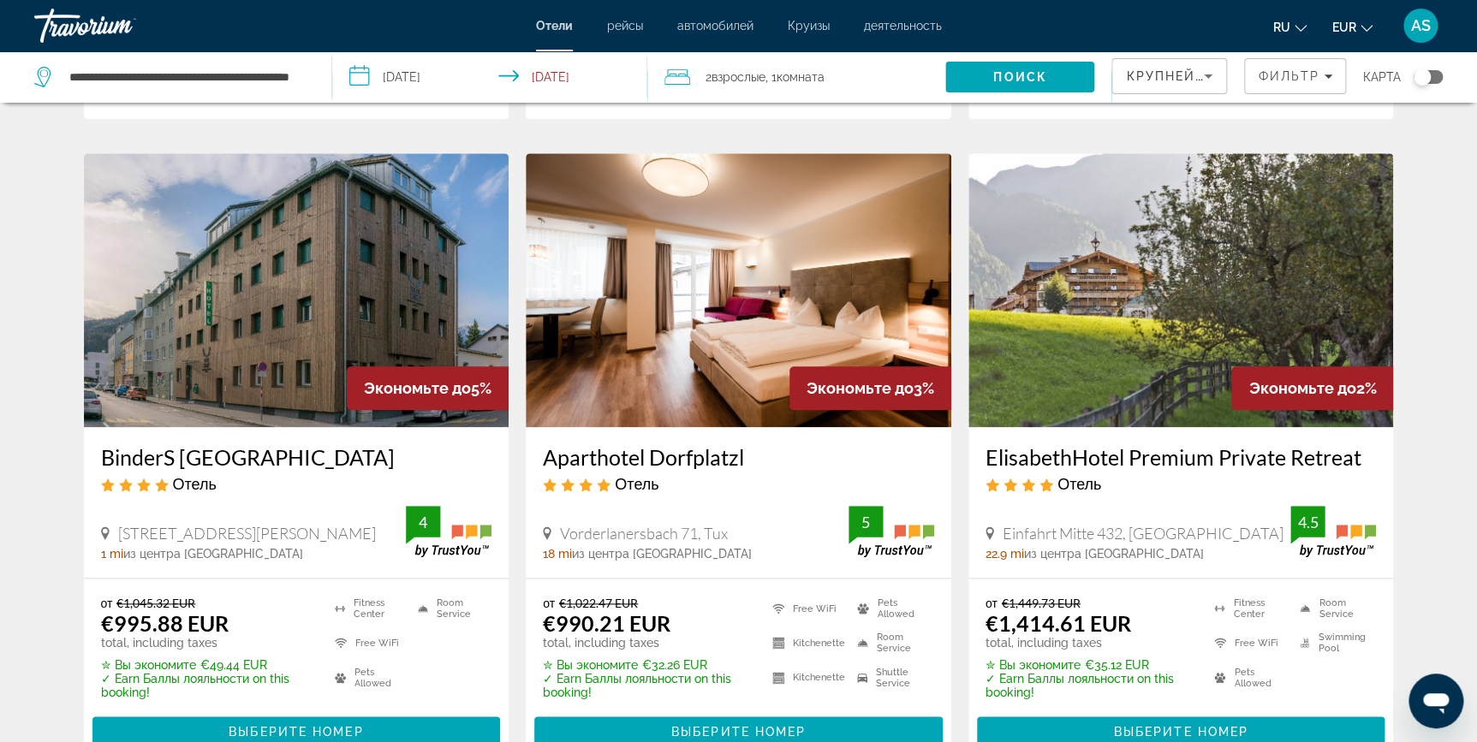
scroll to position [685, 0]
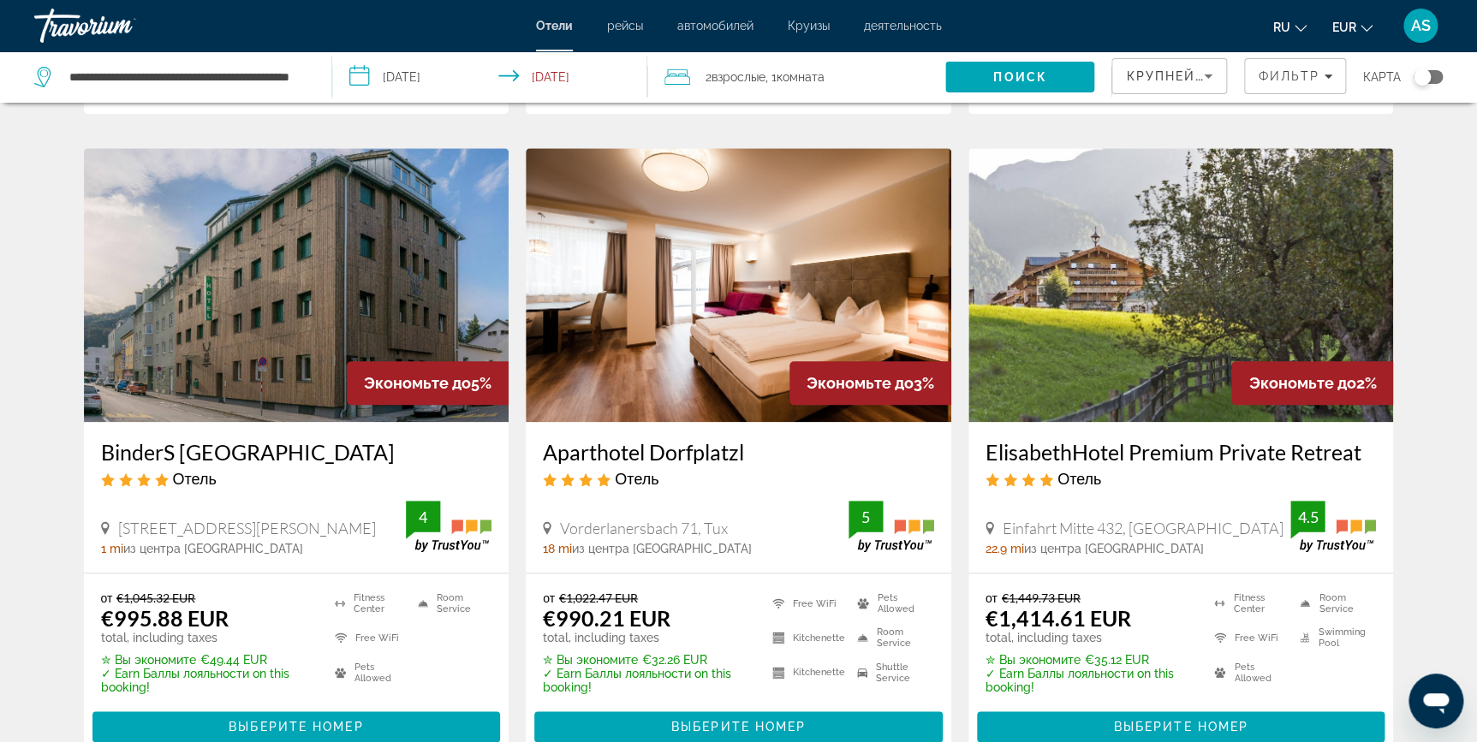
click at [776, 290] on img "Main content" at bounding box center [739, 285] width 426 height 274
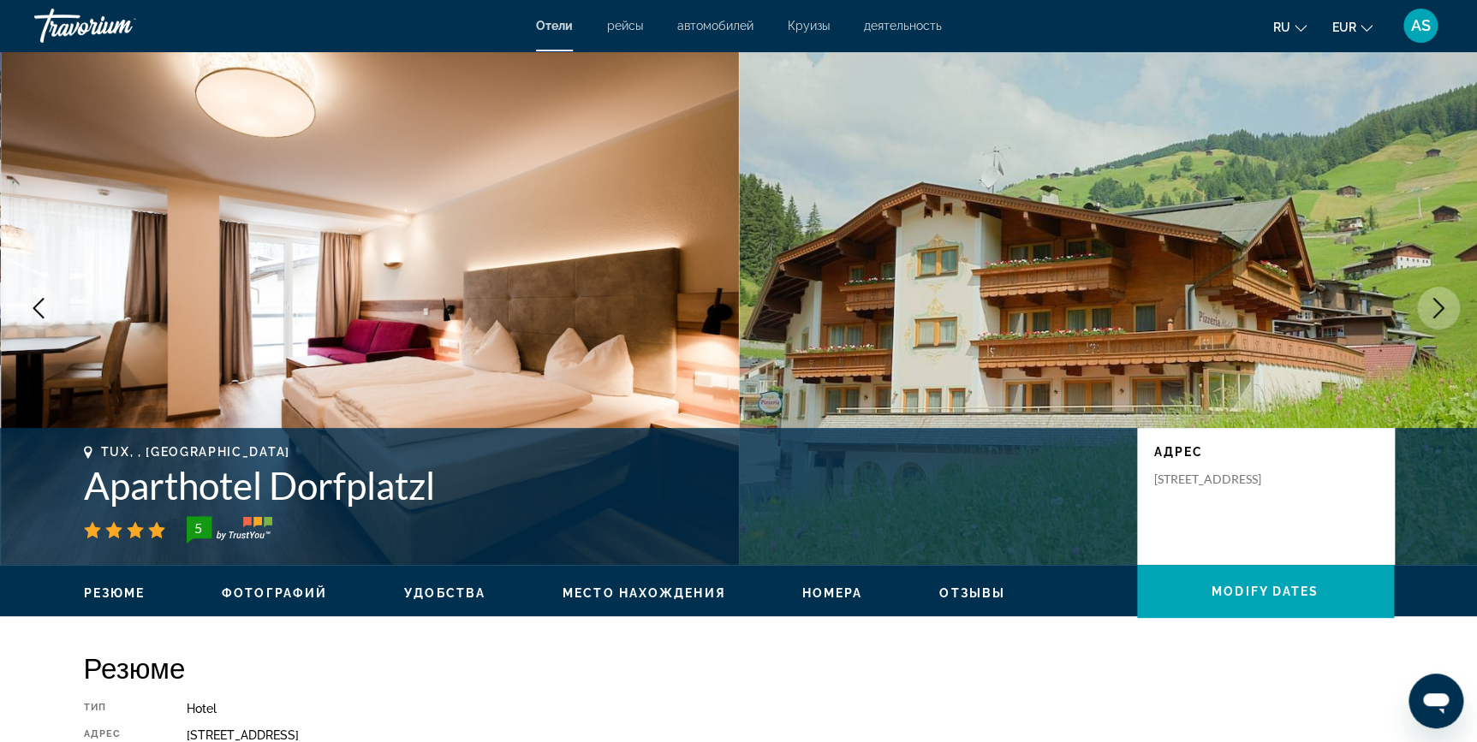
click at [1446, 307] on icon "Next image" at bounding box center [1438, 308] width 21 height 21
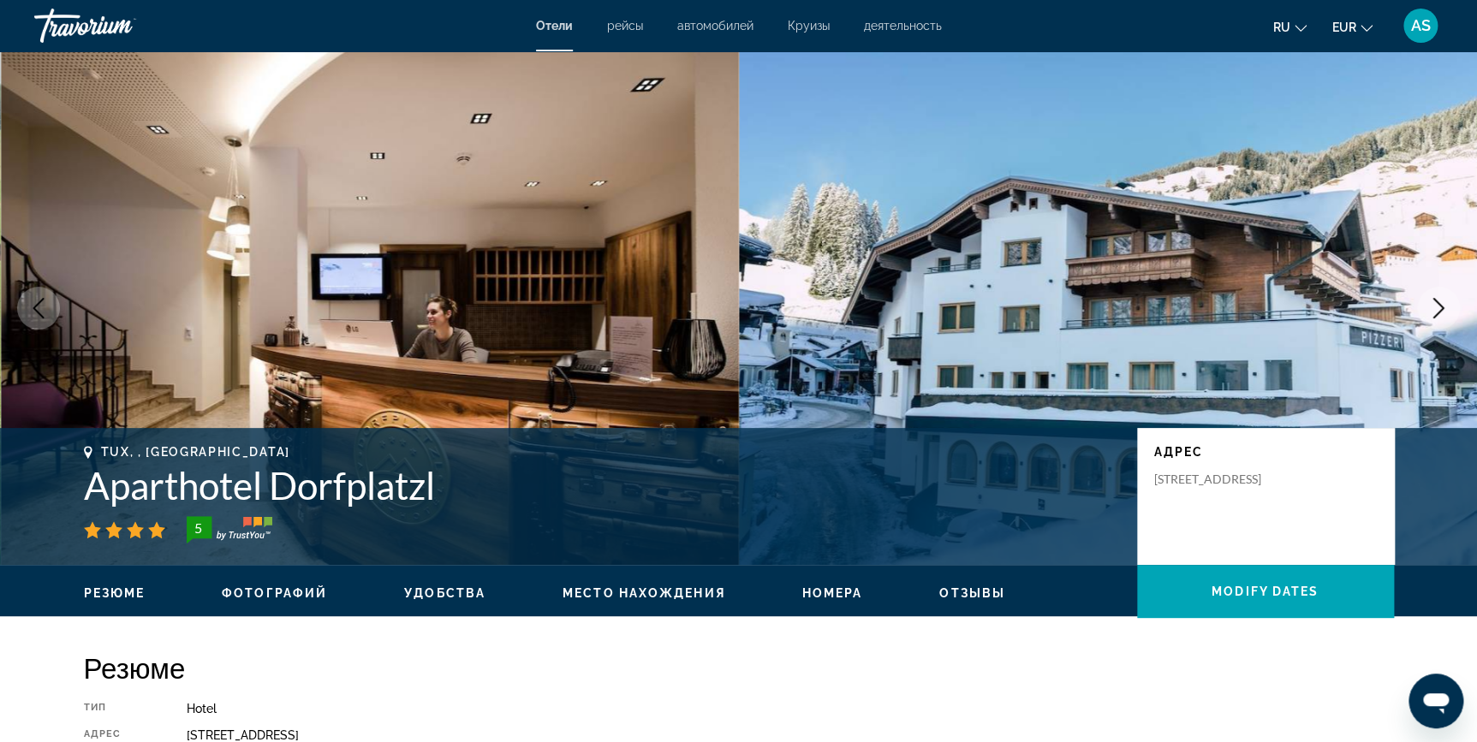
click at [1446, 307] on icon "Next image" at bounding box center [1438, 308] width 21 height 21
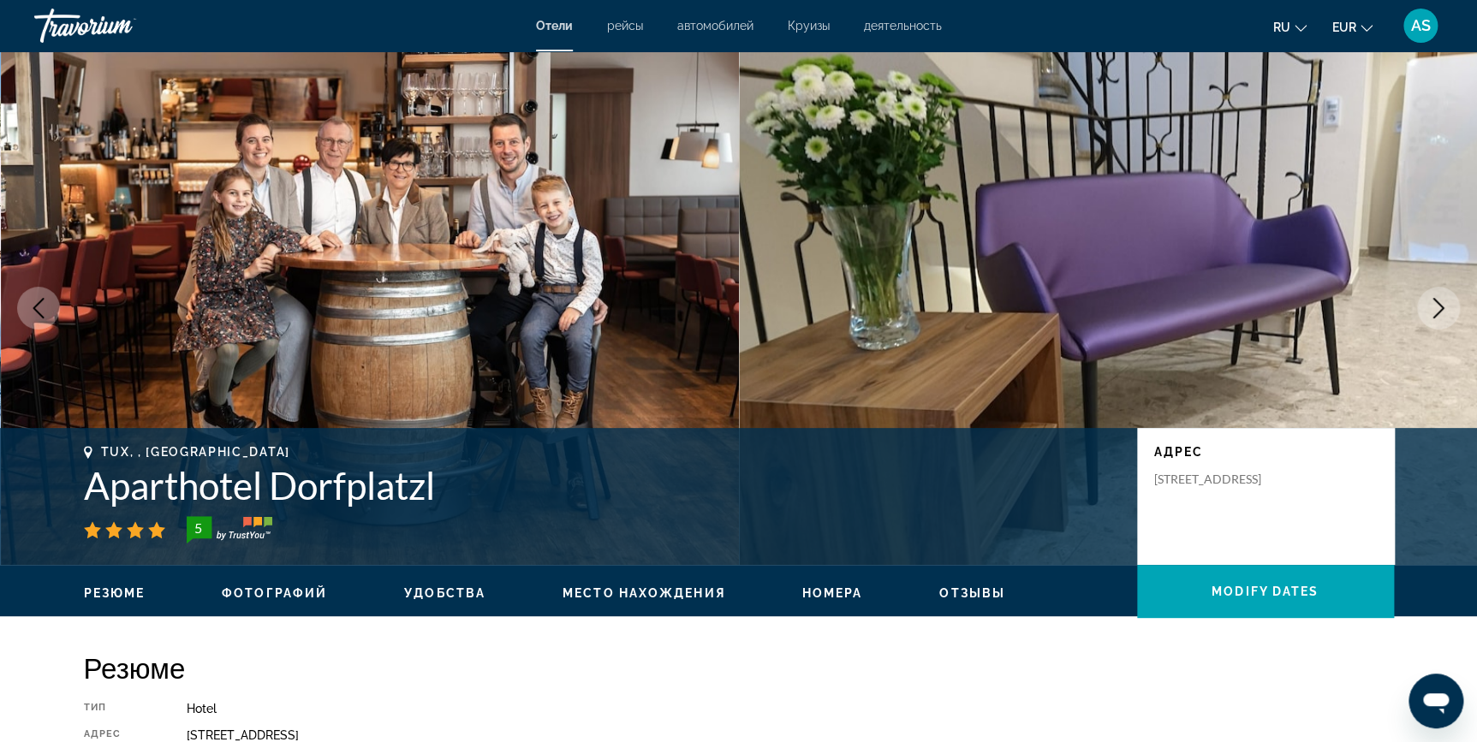
click at [1446, 307] on icon "Next image" at bounding box center [1438, 308] width 21 height 21
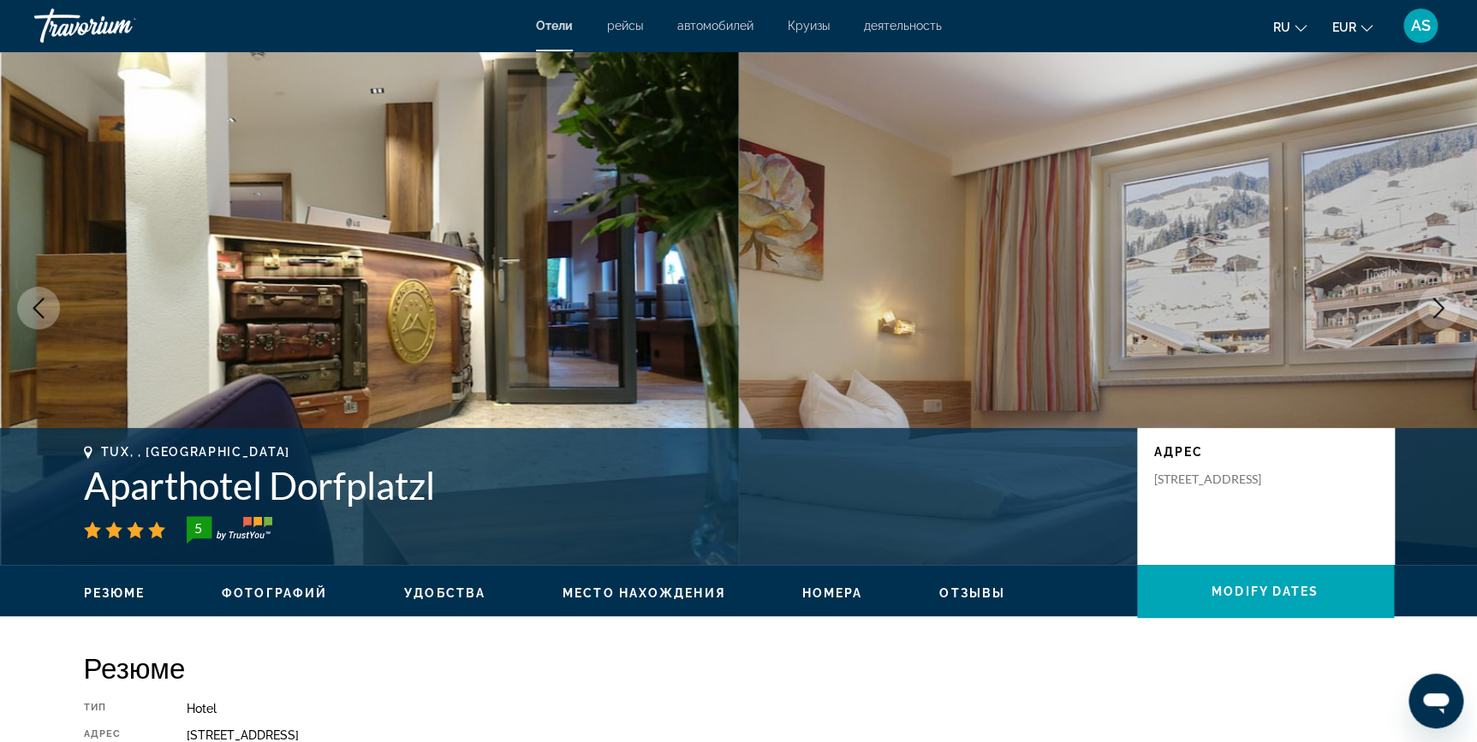
click at [1446, 307] on icon "Next image" at bounding box center [1438, 308] width 21 height 21
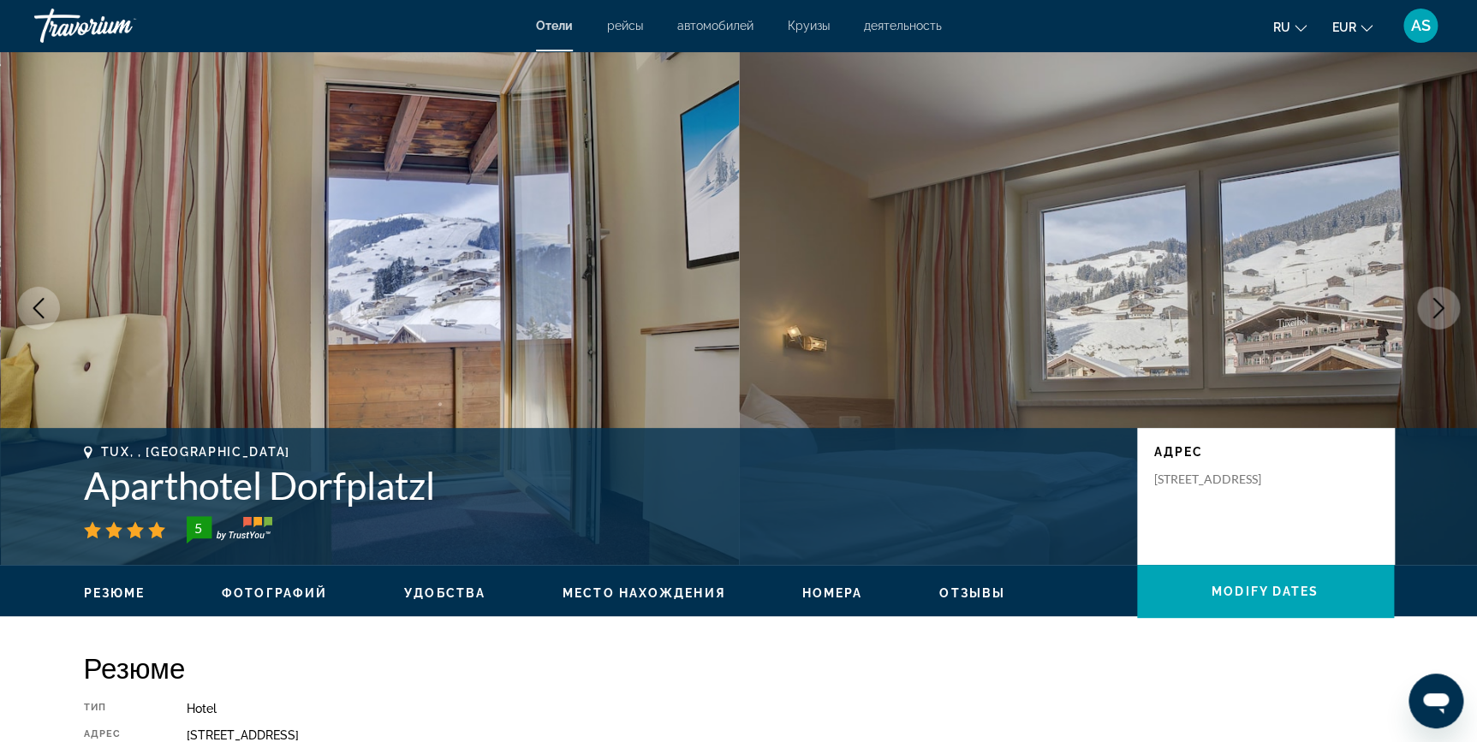
click at [1446, 307] on icon "Next image" at bounding box center [1438, 308] width 21 height 21
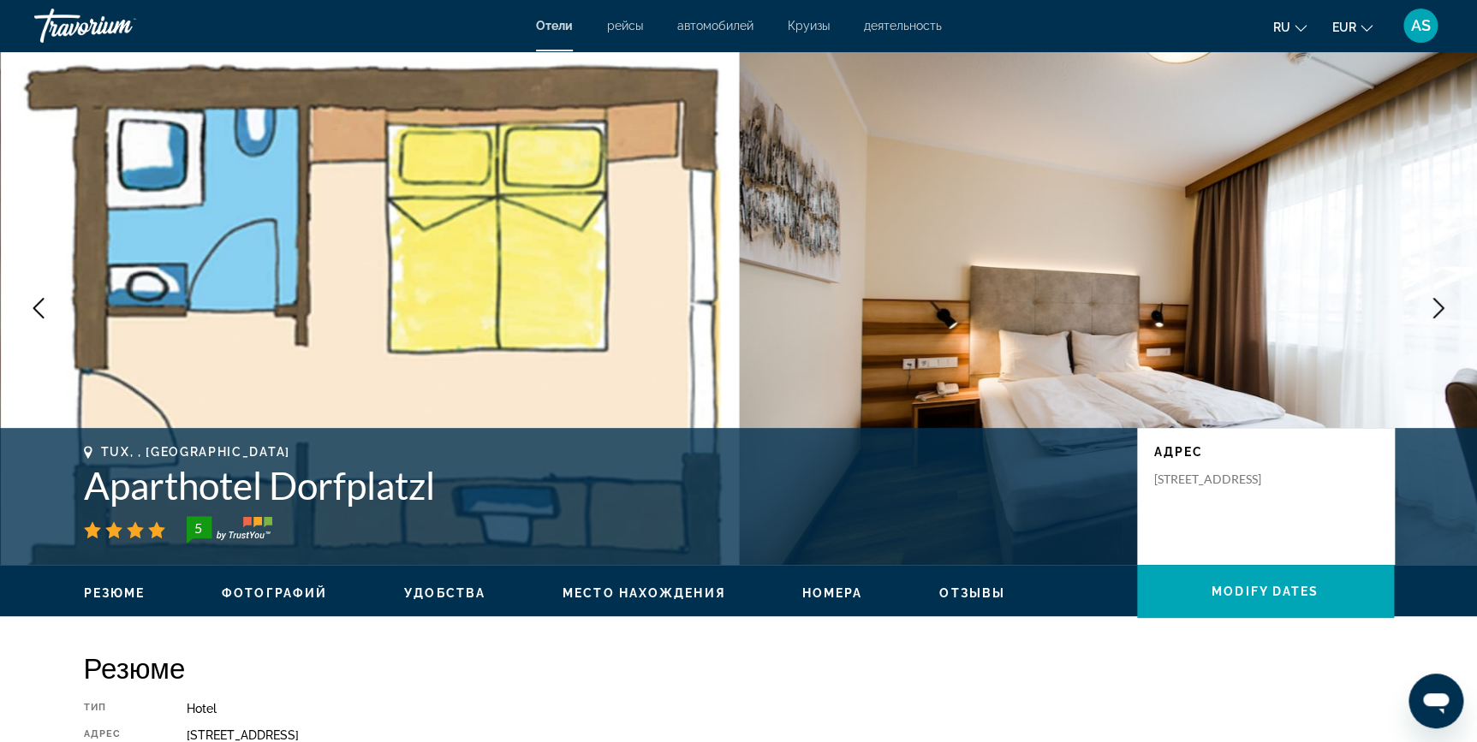
click at [1446, 307] on icon "Next image" at bounding box center [1438, 308] width 21 height 21
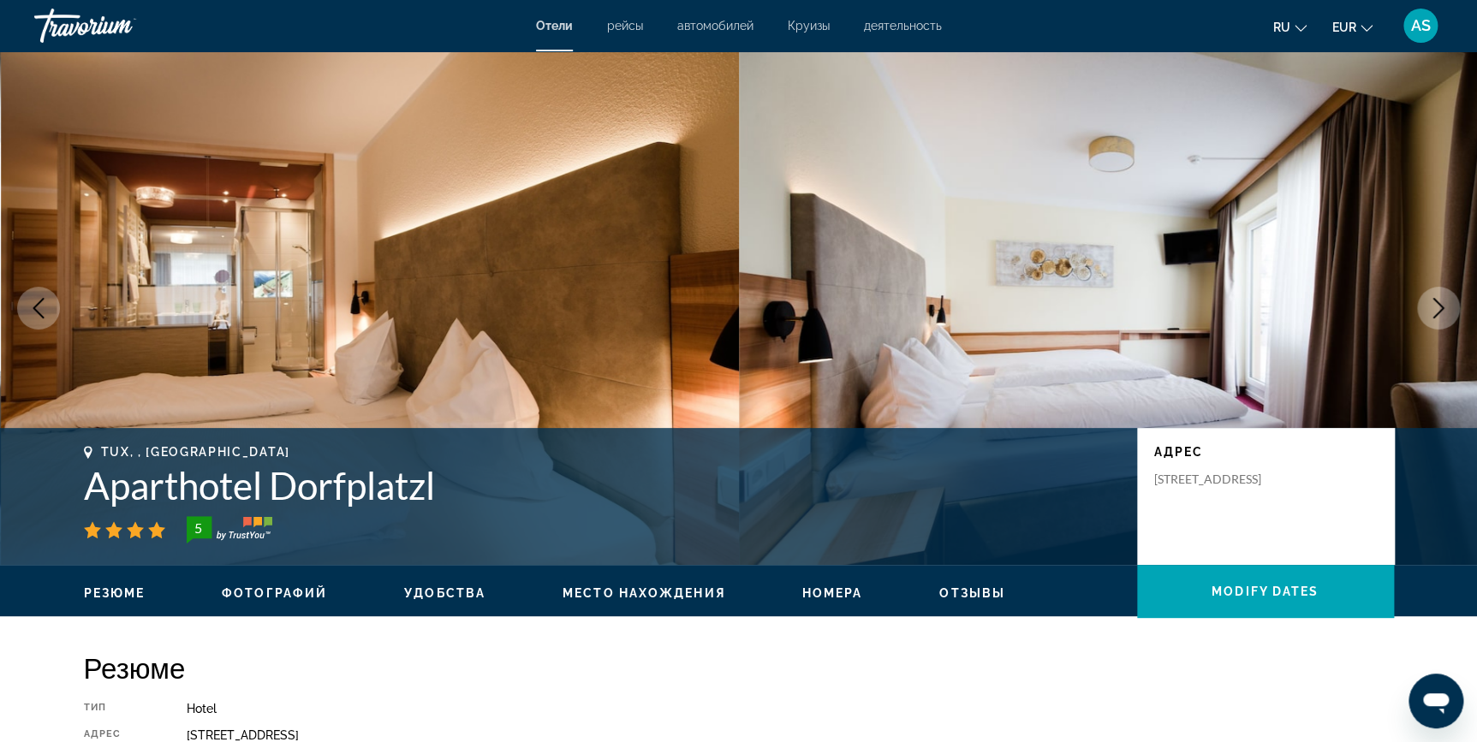
click at [1446, 307] on icon "Next image" at bounding box center [1438, 308] width 21 height 21
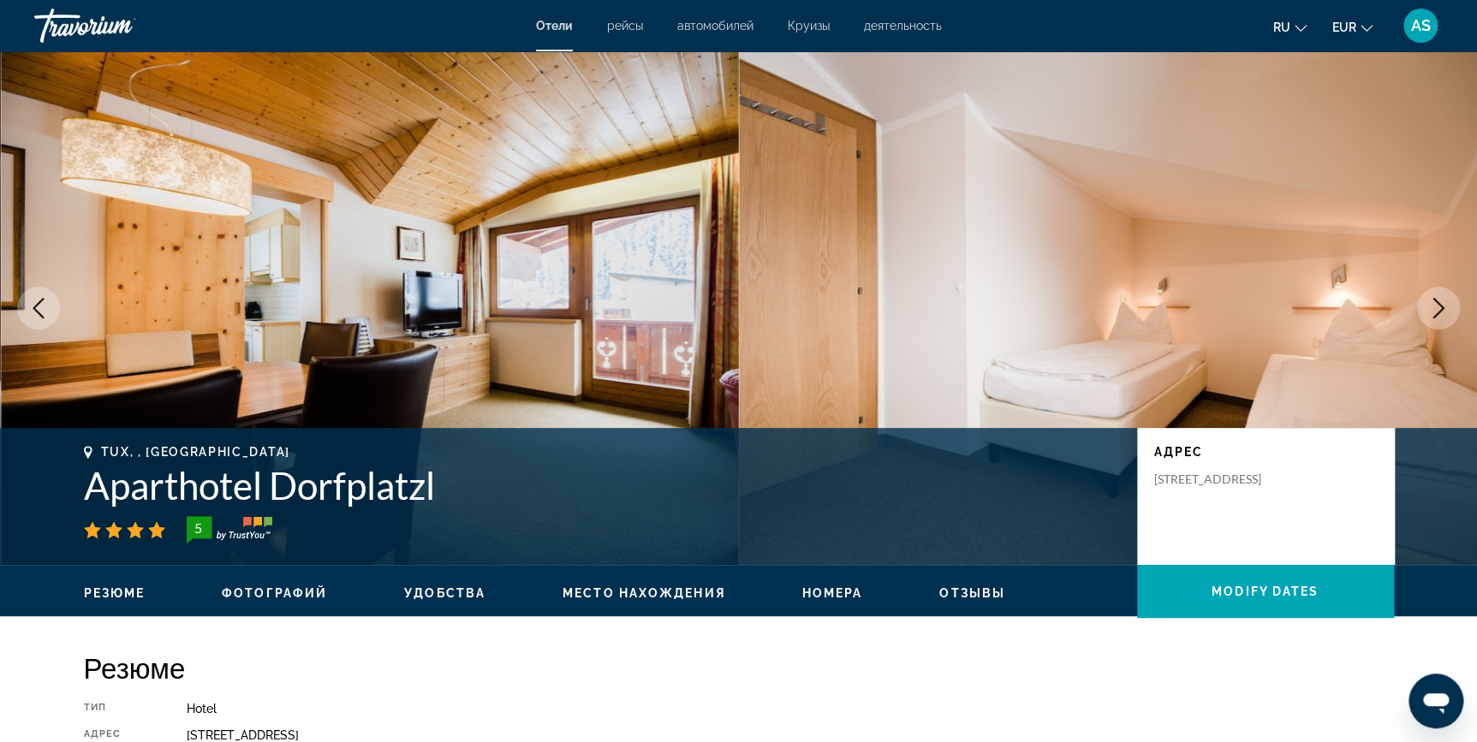
click at [1446, 307] on icon "Next image" at bounding box center [1438, 308] width 21 height 21
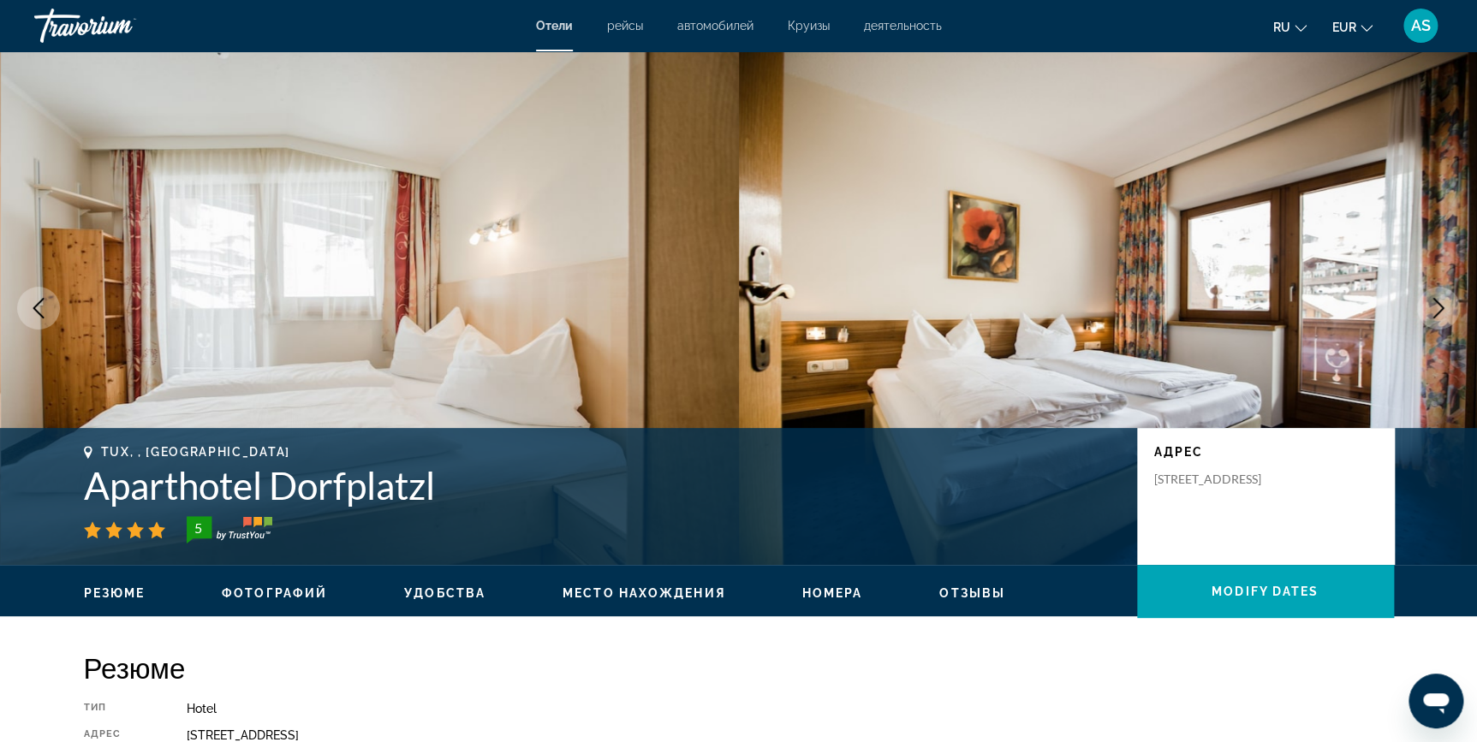
click at [1446, 307] on icon "Next image" at bounding box center [1438, 308] width 21 height 21
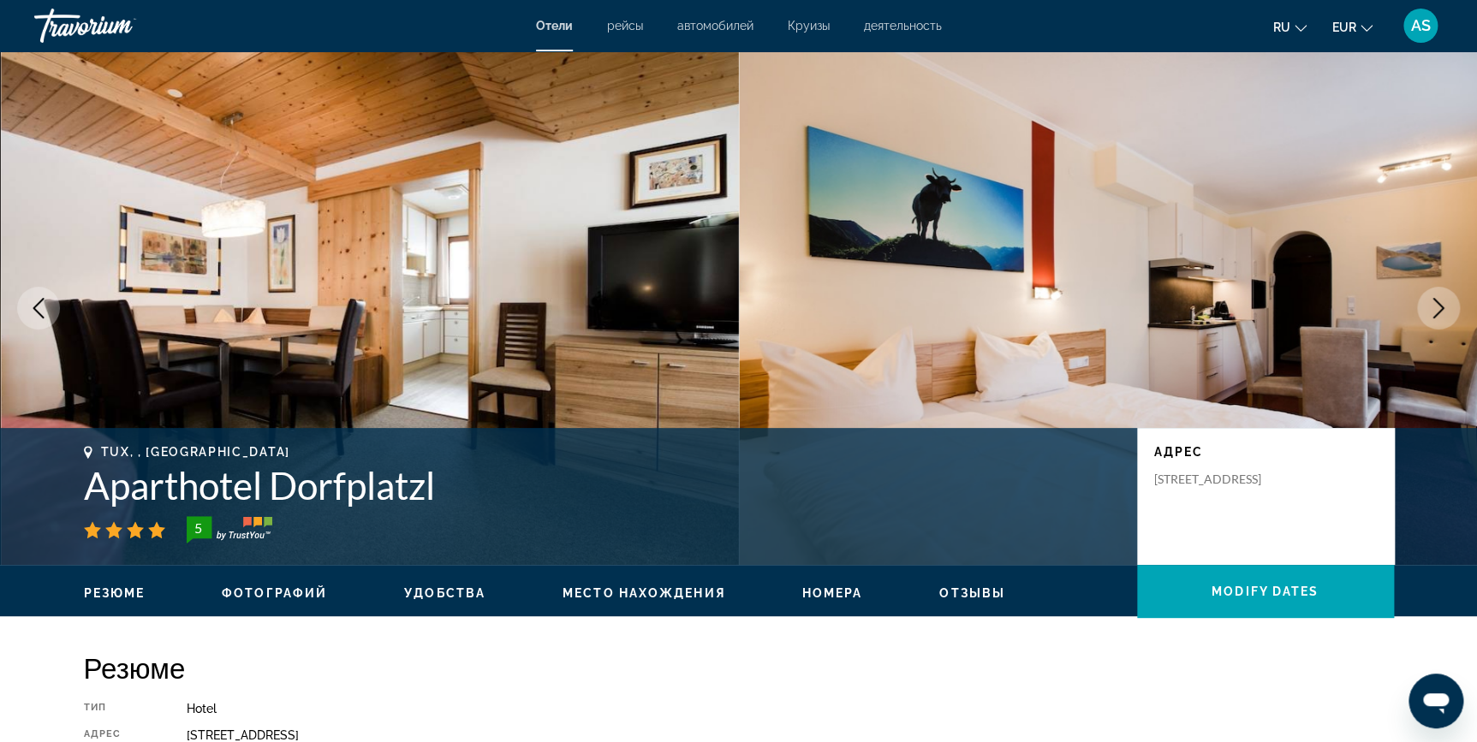
click at [1446, 307] on icon "Next image" at bounding box center [1438, 308] width 21 height 21
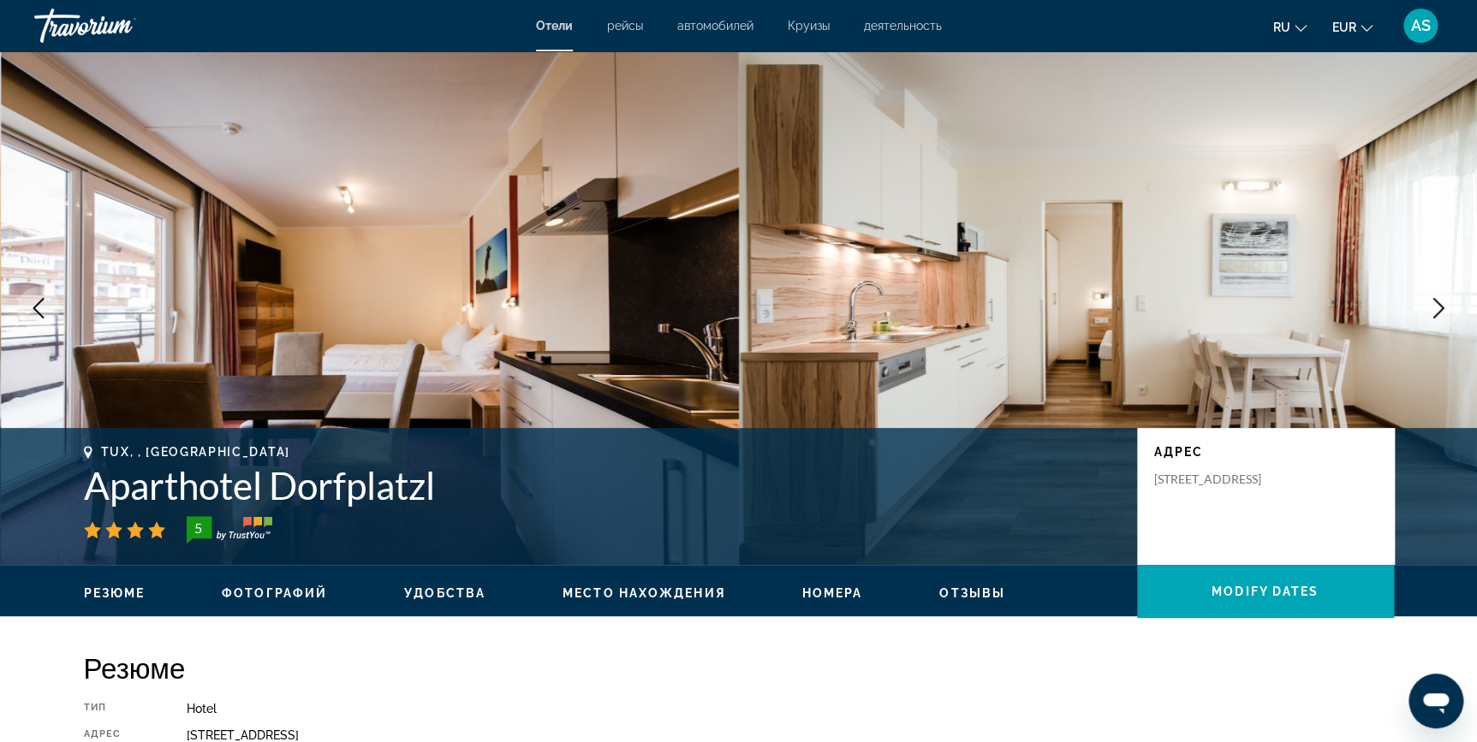
click at [1446, 307] on icon "Next image" at bounding box center [1438, 308] width 21 height 21
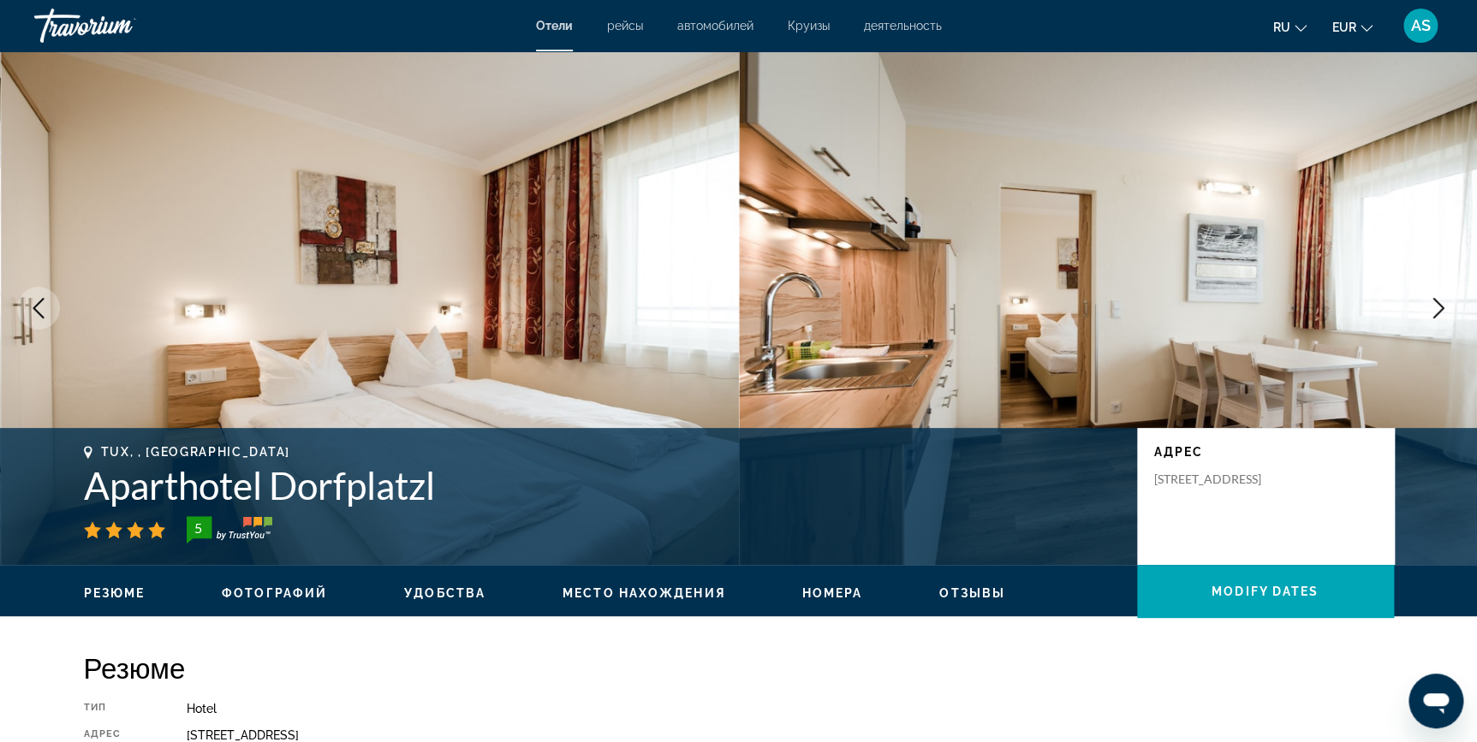
click at [1446, 307] on icon "Next image" at bounding box center [1438, 308] width 21 height 21
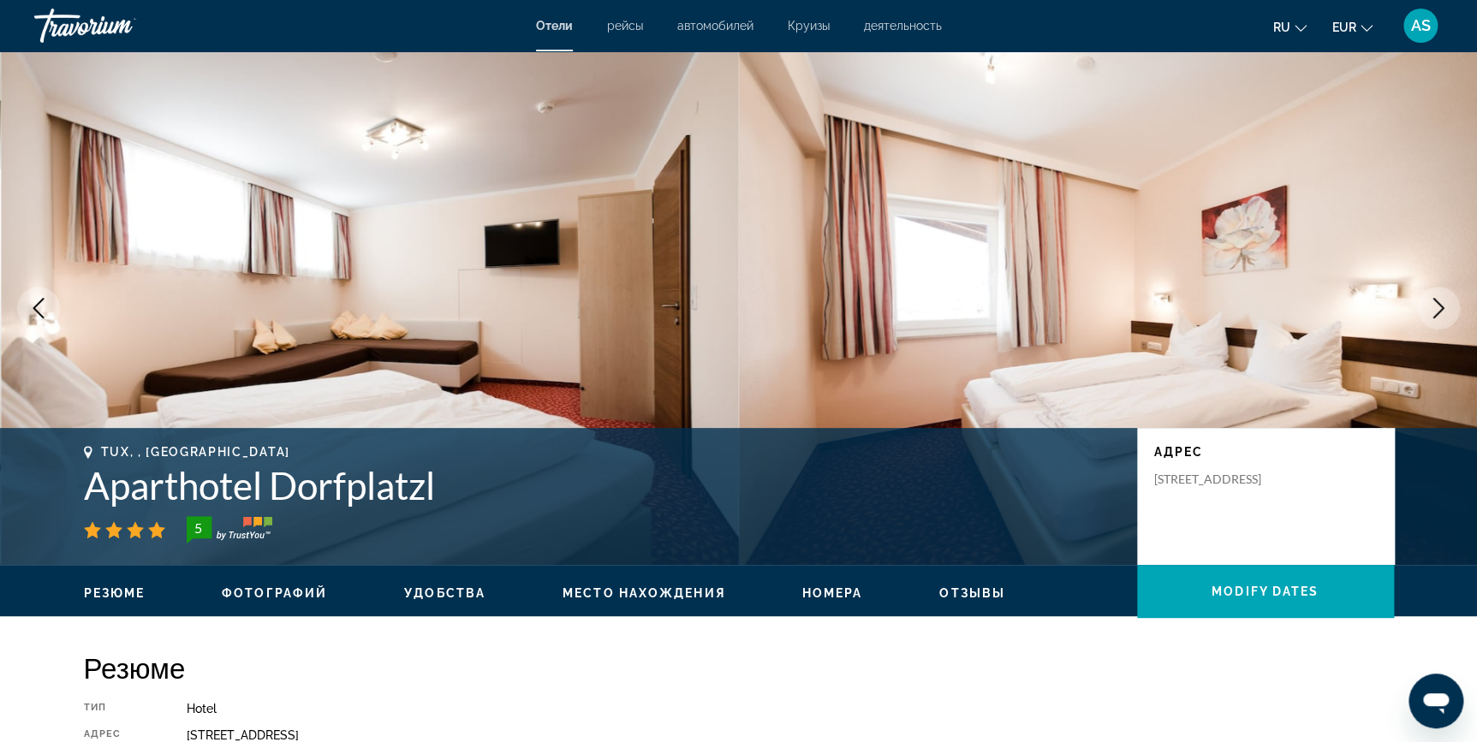
click at [1446, 307] on icon "Next image" at bounding box center [1438, 308] width 21 height 21
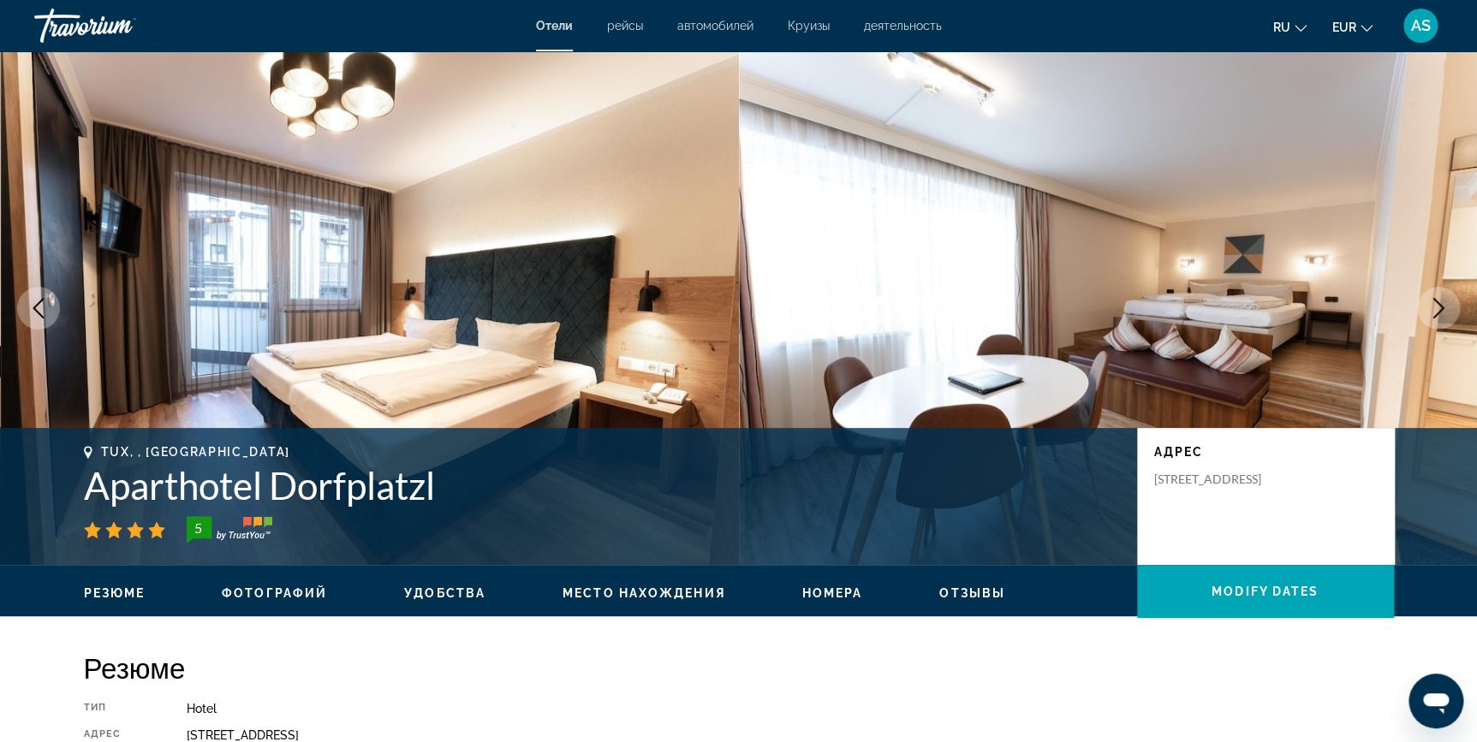
click at [1446, 307] on icon "Next image" at bounding box center [1438, 308] width 21 height 21
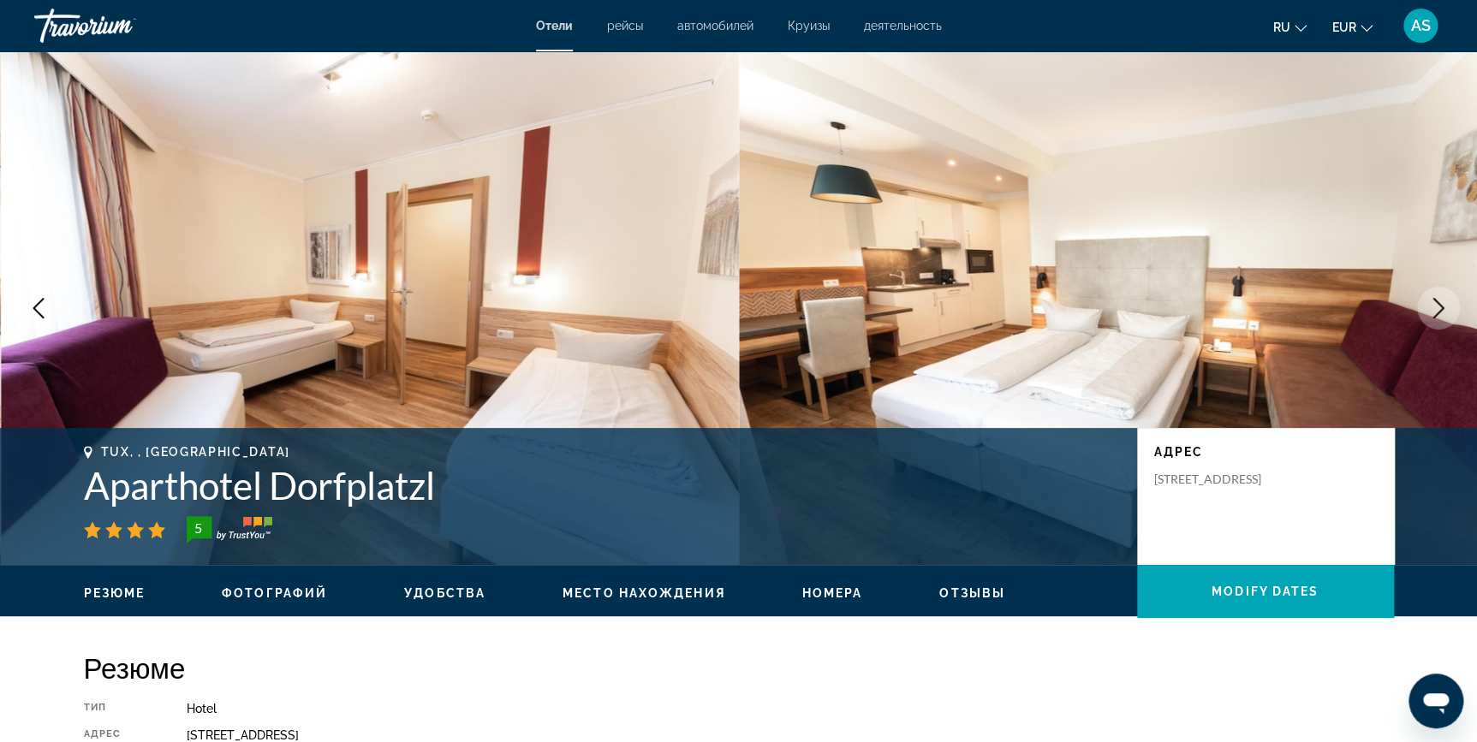
click at [1446, 307] on icon "Next image" at bounding box center [1438, 308] width 21 height 21
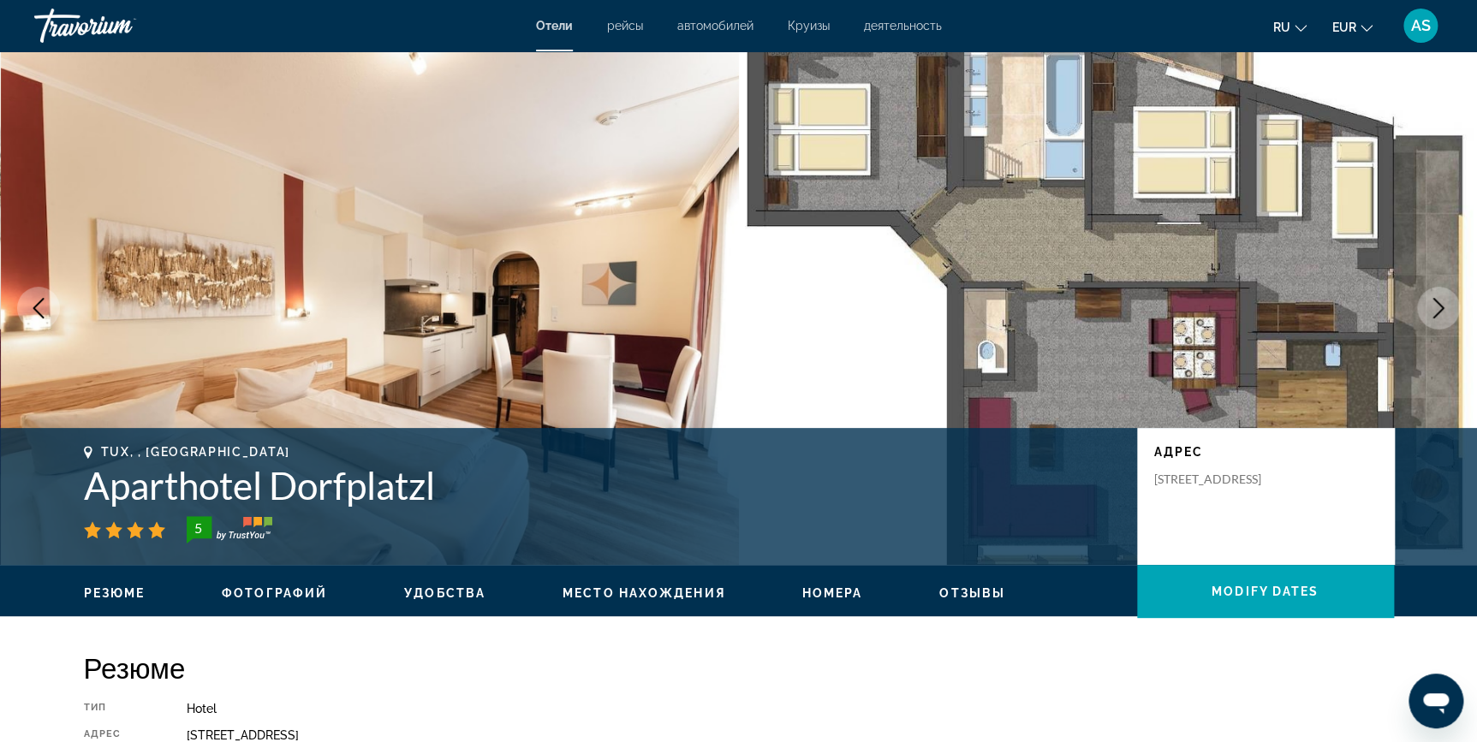
click at [1446, 307] on icon "Next image" at bounding box center [1438, 308] width 21 height 21
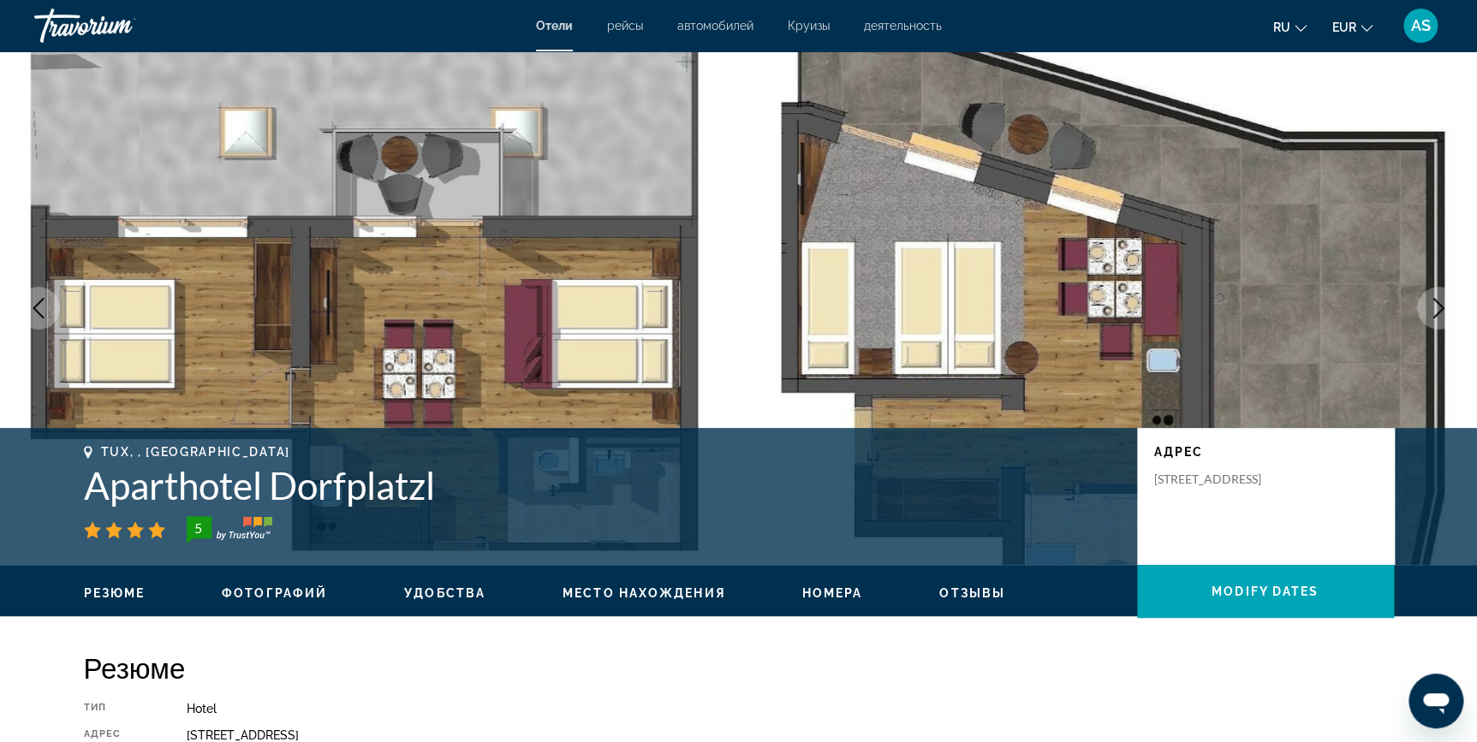
click at [1446, 307] on icon "Next image" at bounding box center [1438, 308] width 21 height 21
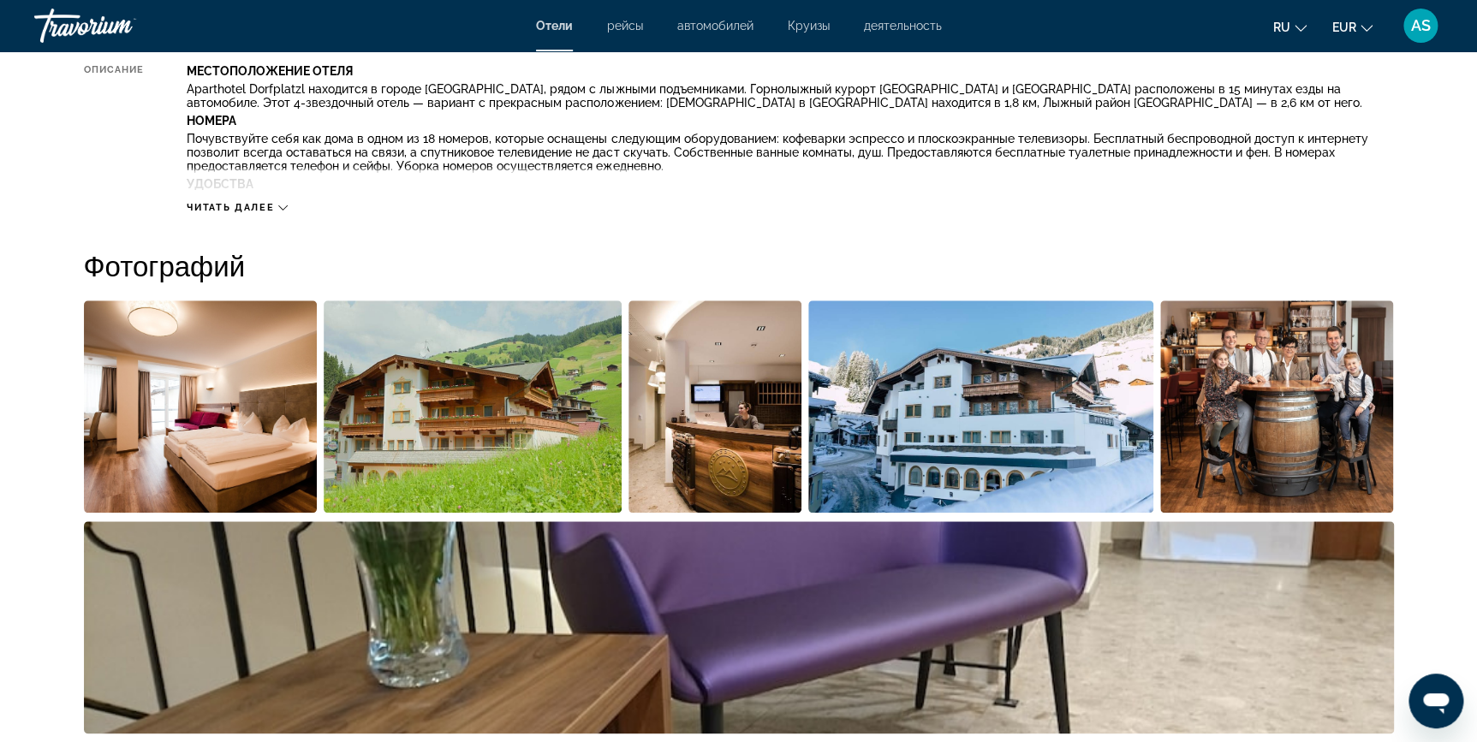
scroll to position [694, 0]
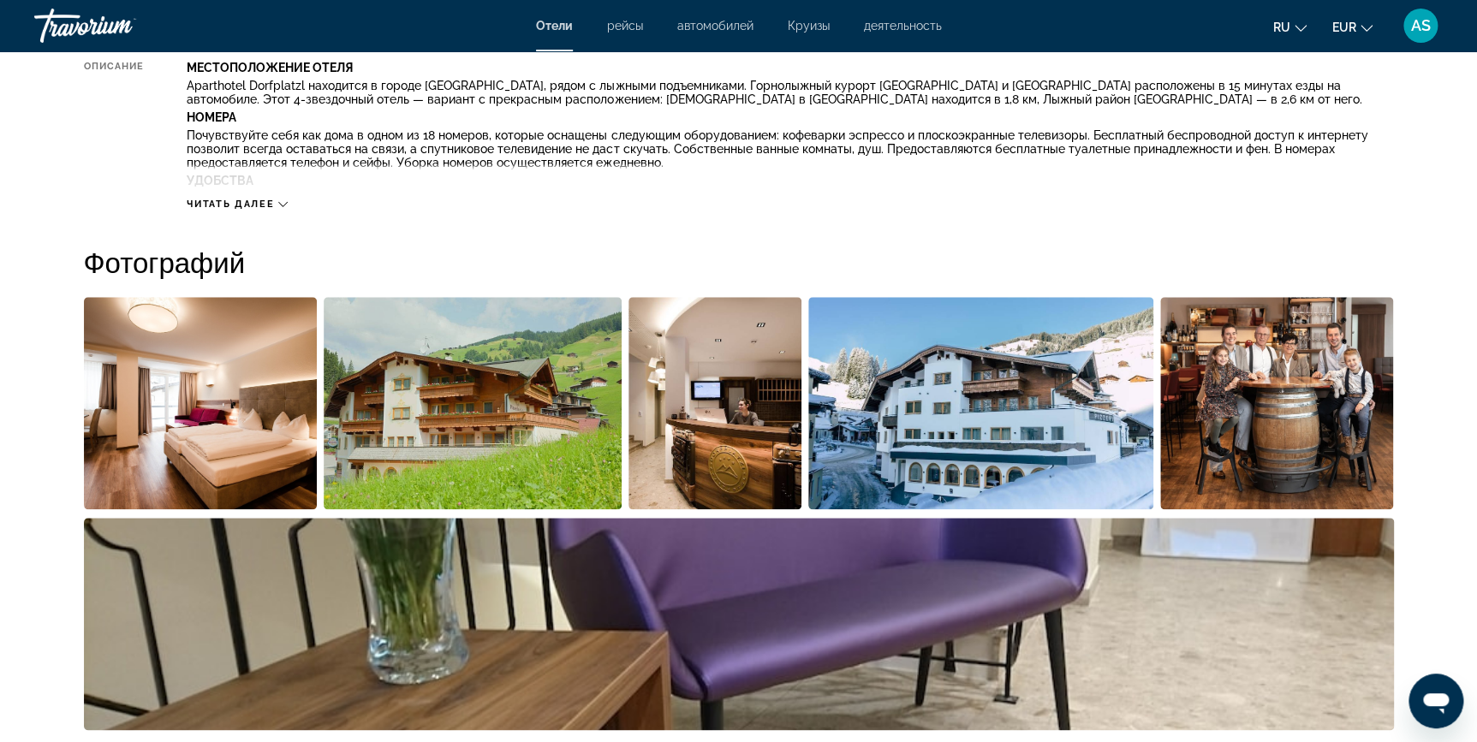
click at [202, 205] on span "Читать далее" at bounding box center [230, 204] width 87 height 11
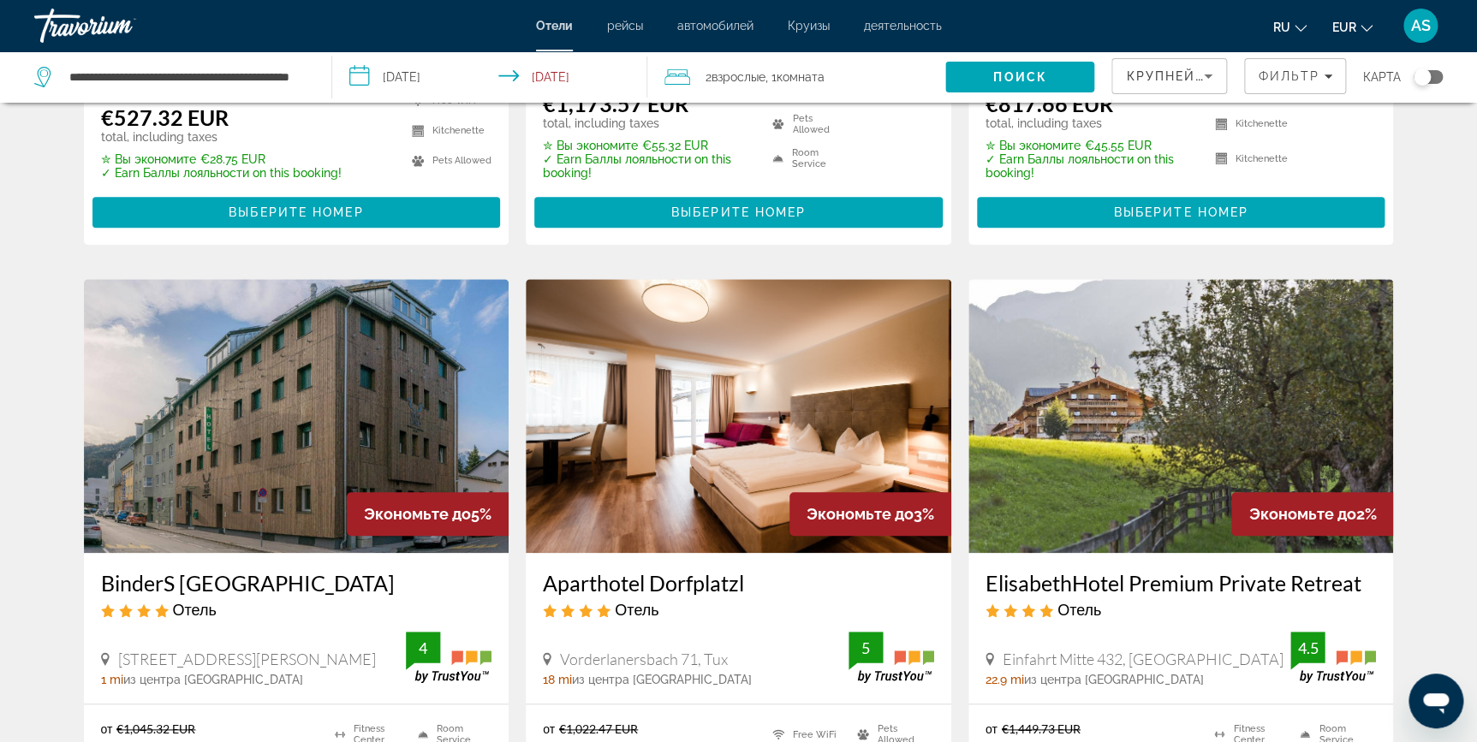
scroll to position [560, 0]
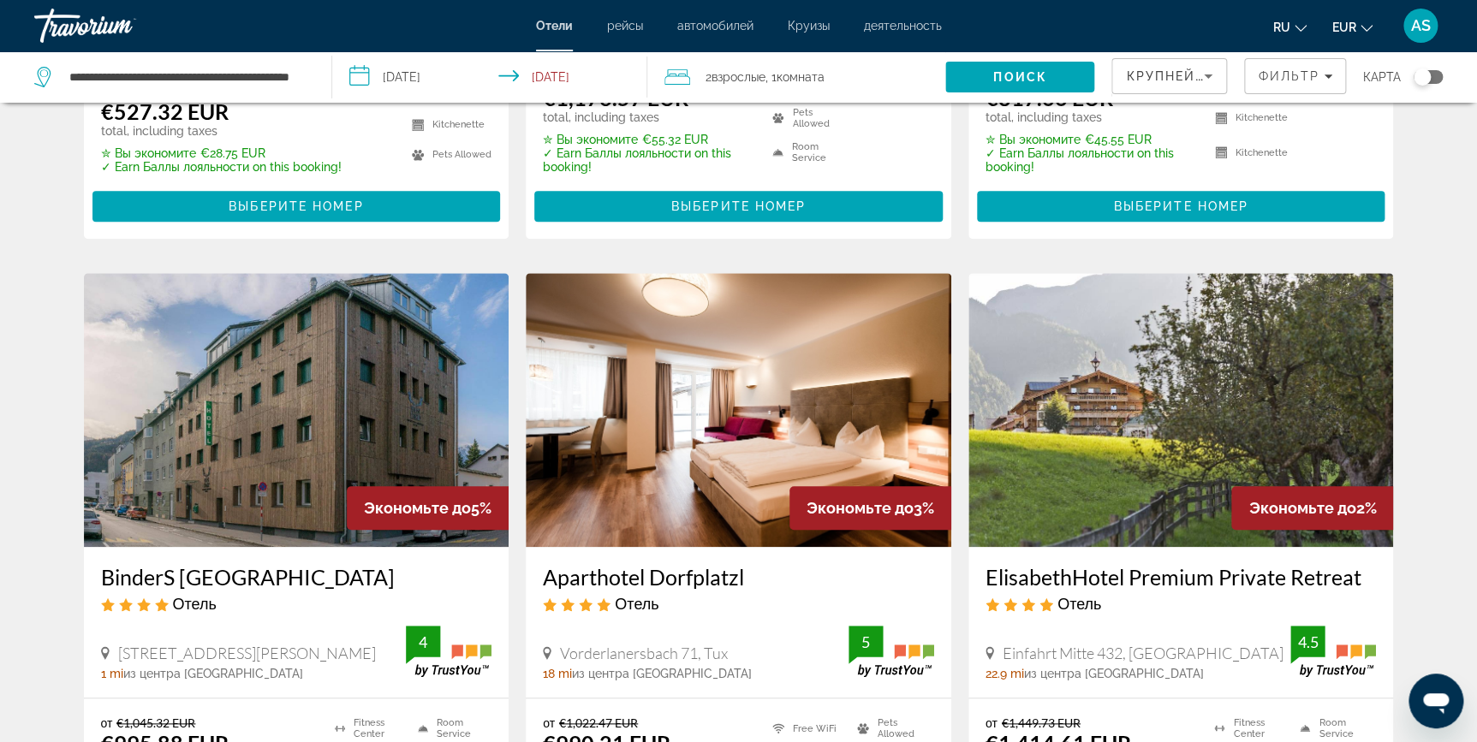
click at [1147, 438] on img "Main content" at bounding box center [1181, 410] width 426 height 274
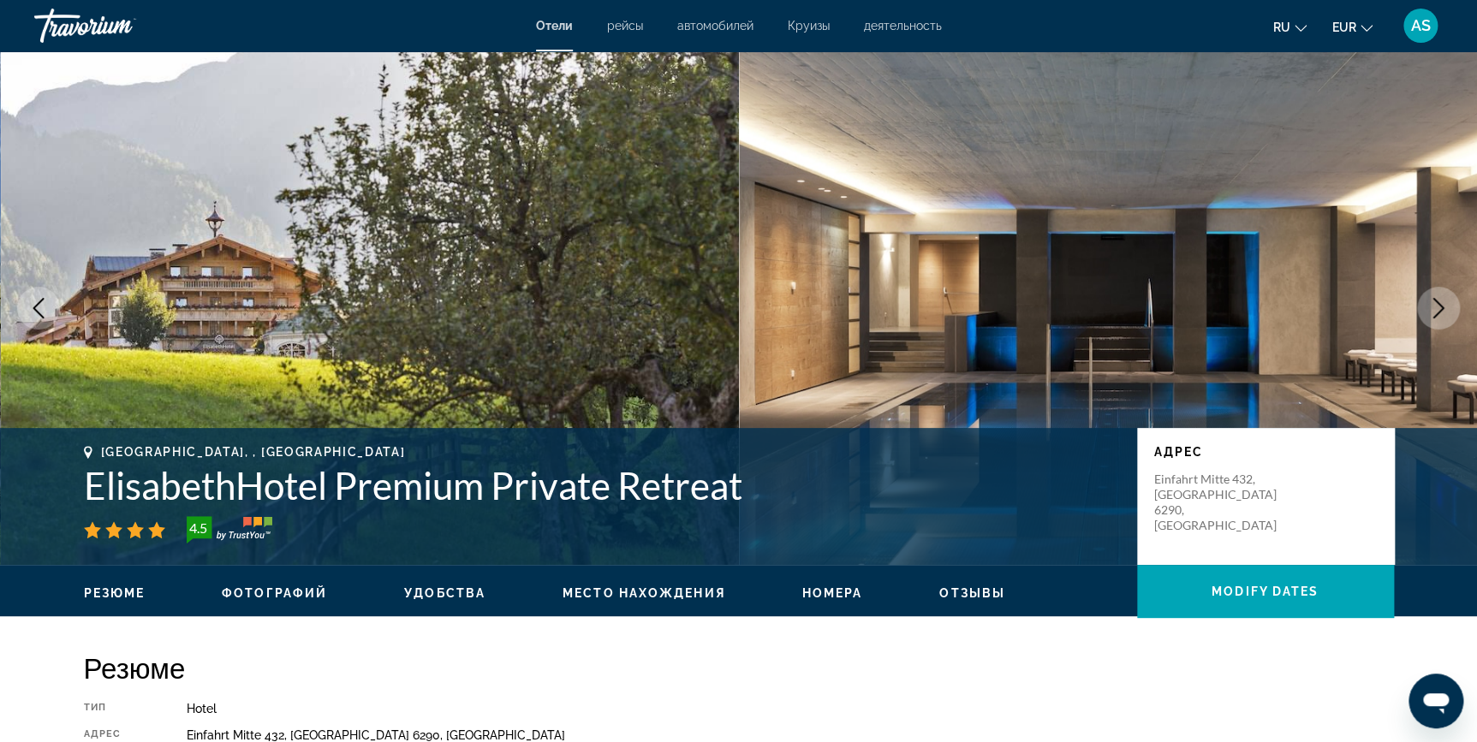
click at [1438, 315] on icon "Next image" at bounding box center [1438, 308] width 21 height 21
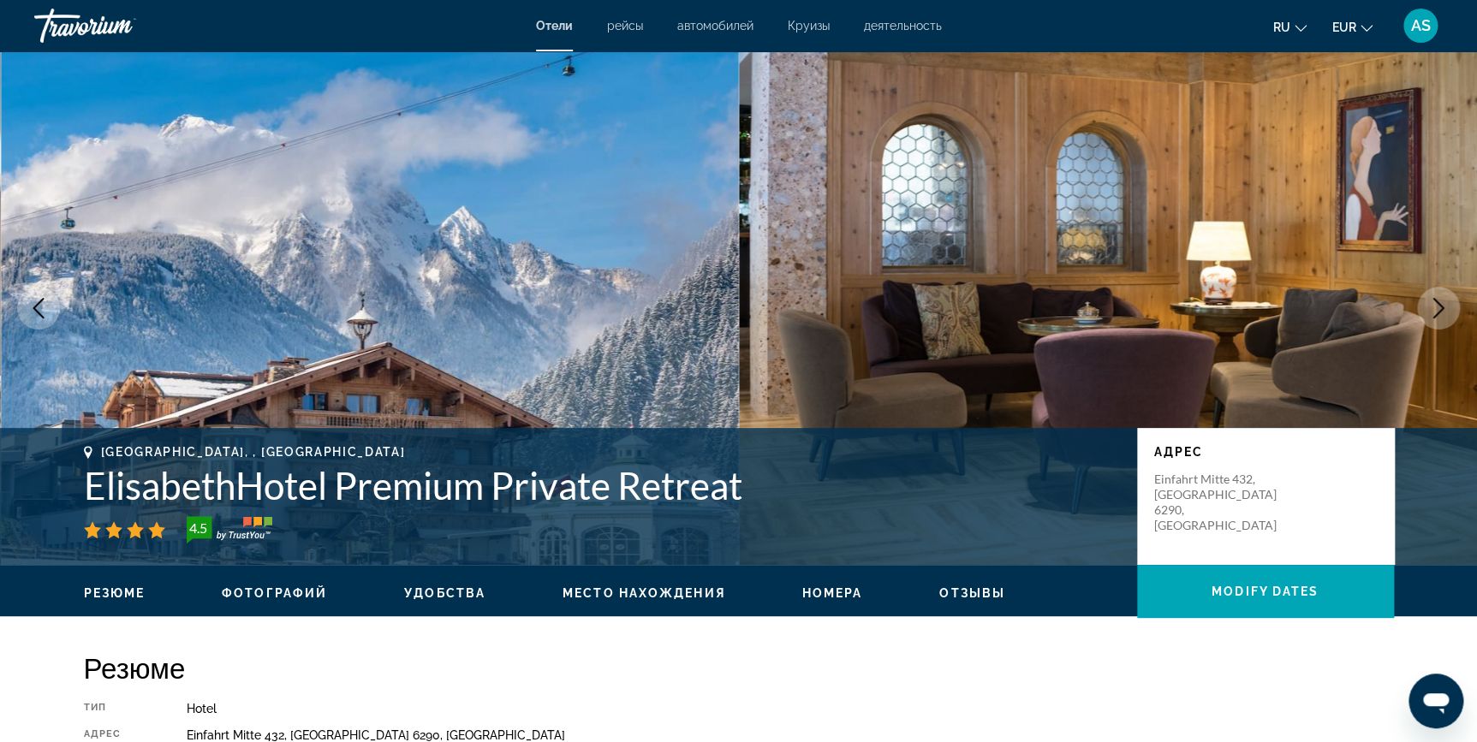
click at [1438, 314] on icon "Next image" at bounding box center [1438, 308] width 21 height 21
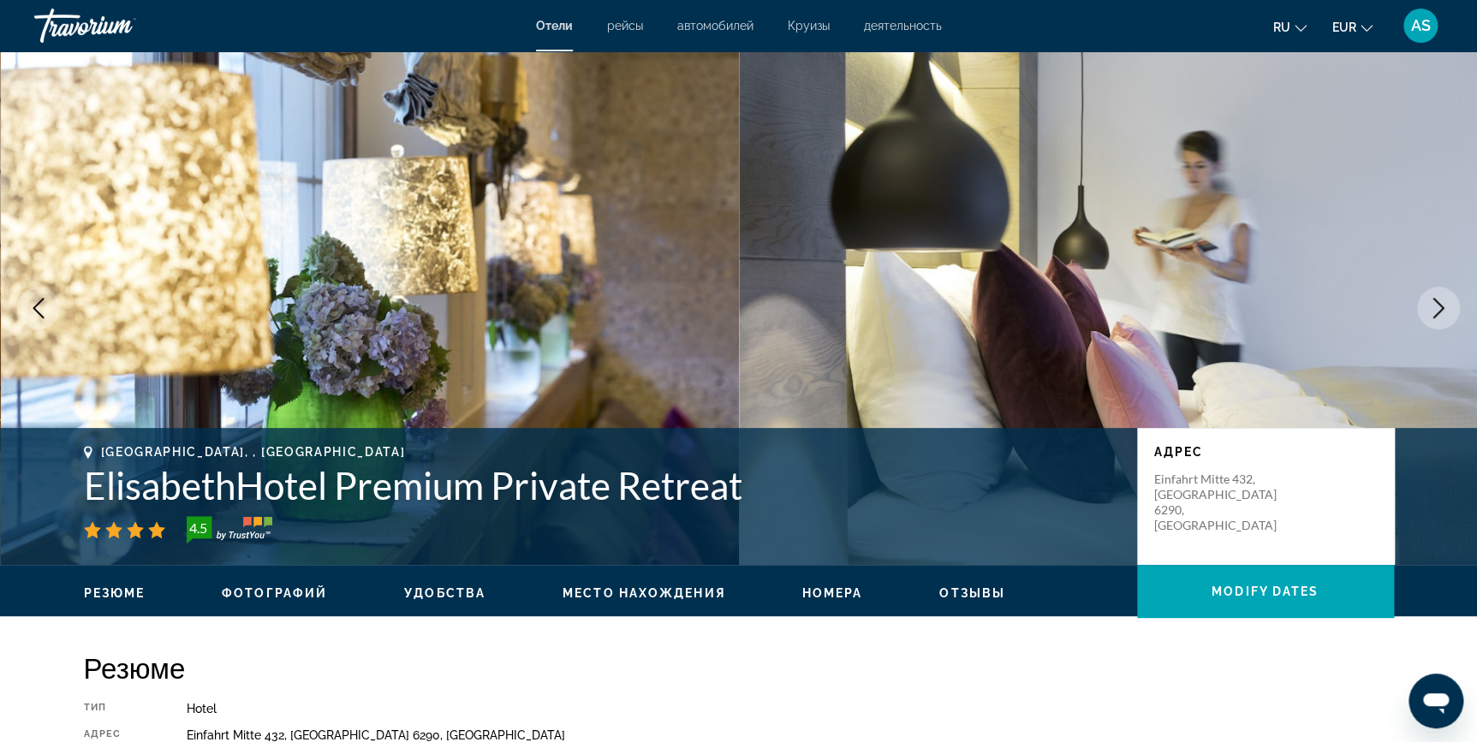
click at [1438, 314] on icon "Next image" at bounding box center [1438, 308] width 21 height 21
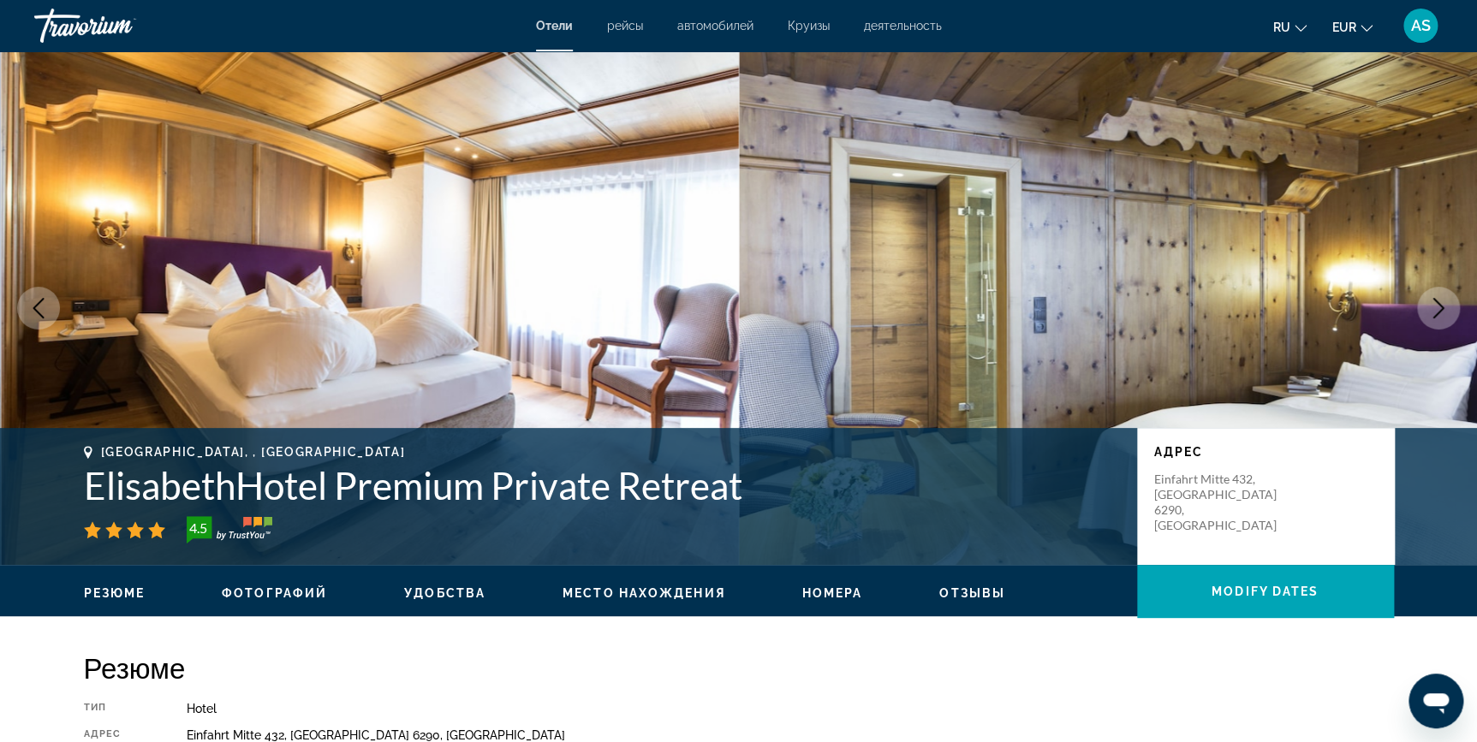
click at [1438, 314] on icon "Next image" at bounding box center [1438, 308] width 21 height 21
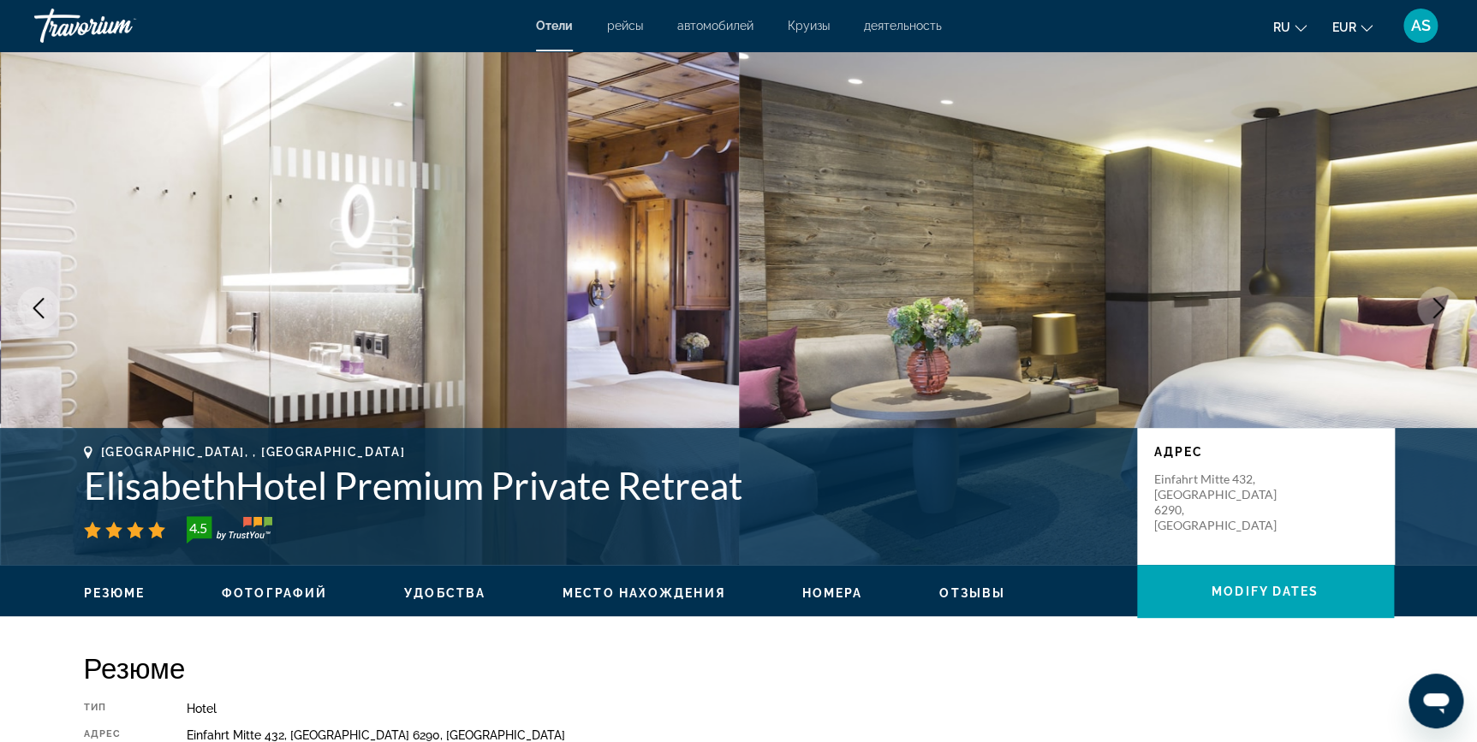
click at [1438, 314] on icon "Next image" at bounding box center [1438, 308] width 21 height 21
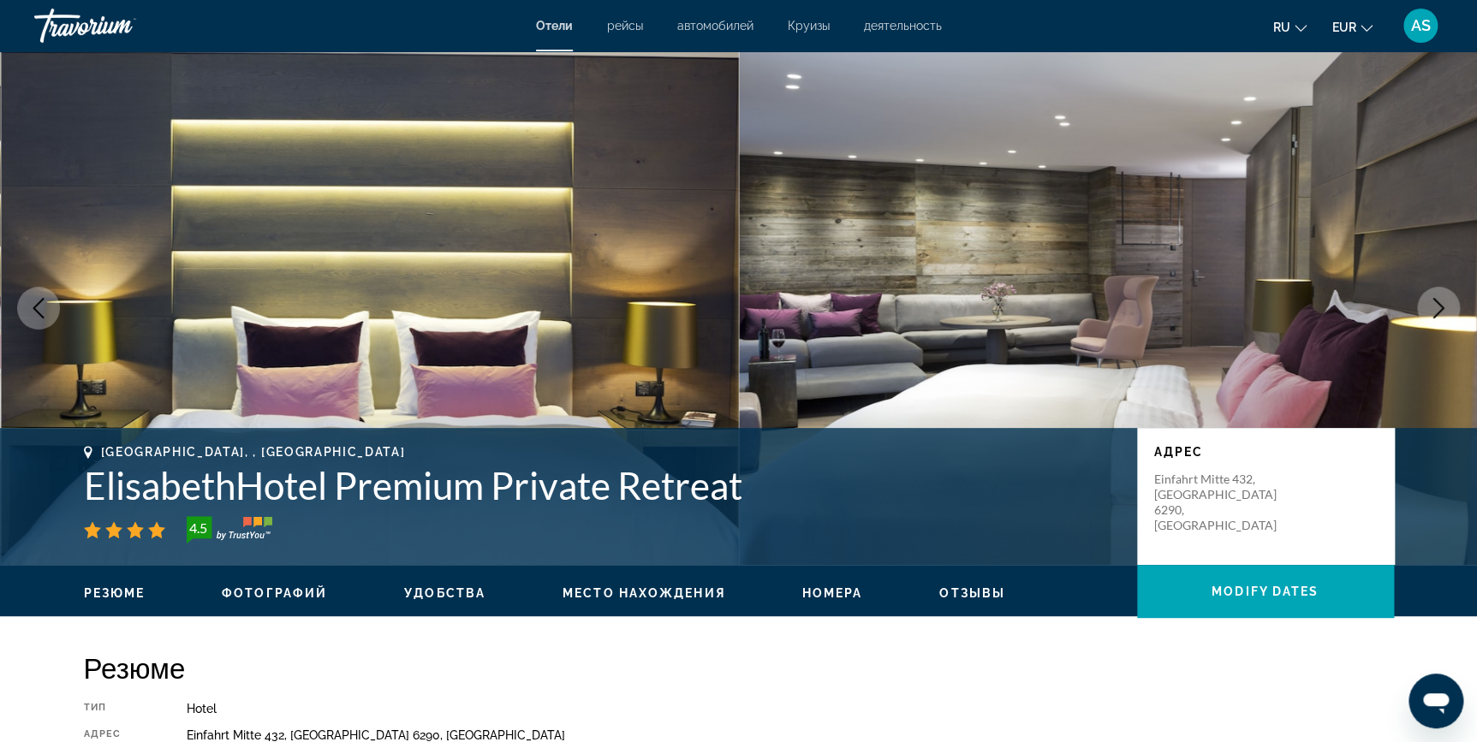
click at [1438, 314] on icon "Next image" at bounding box center [1438, 308] width 21 height 21
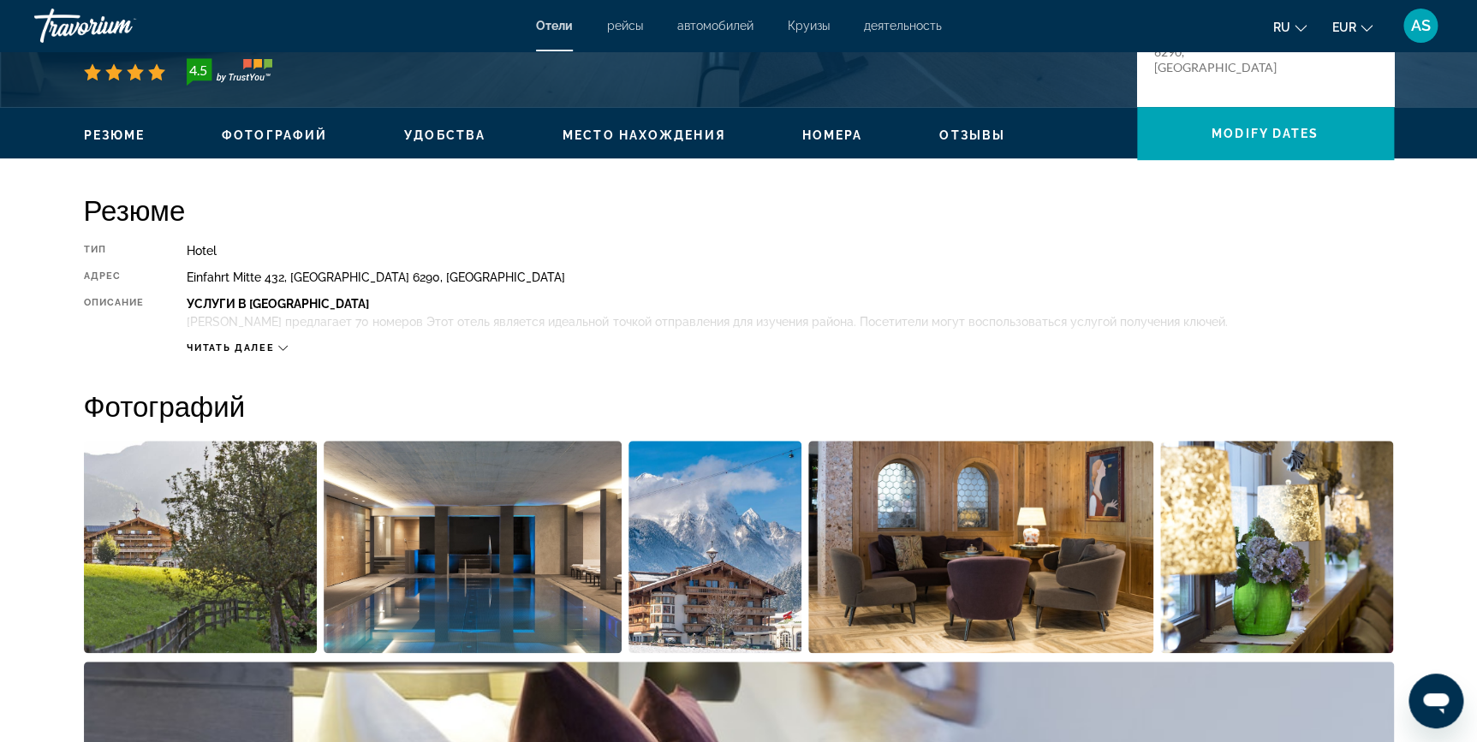
scroll to position [467, 0]
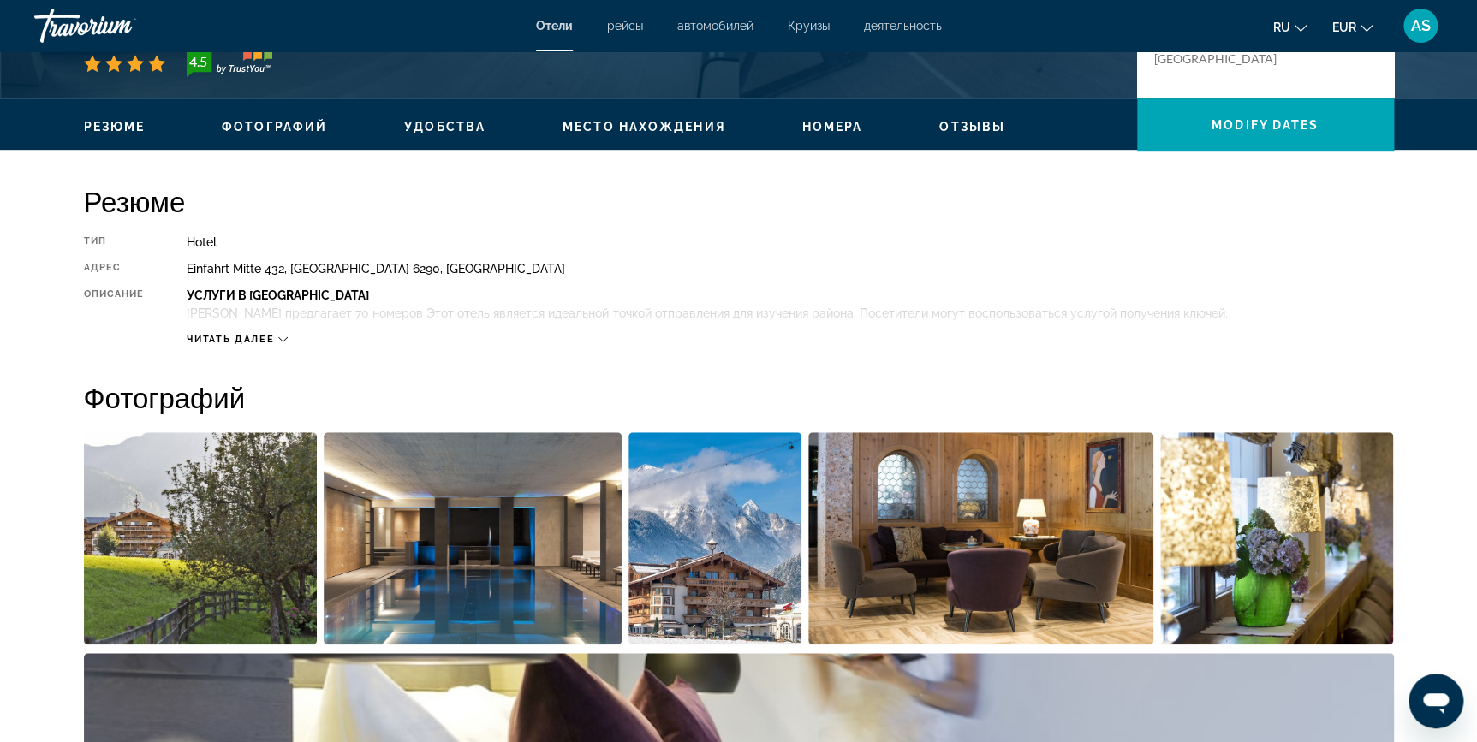
click at [240, 337] on span "Читать далее" at bounding box center [230, 339] width 87 height 11
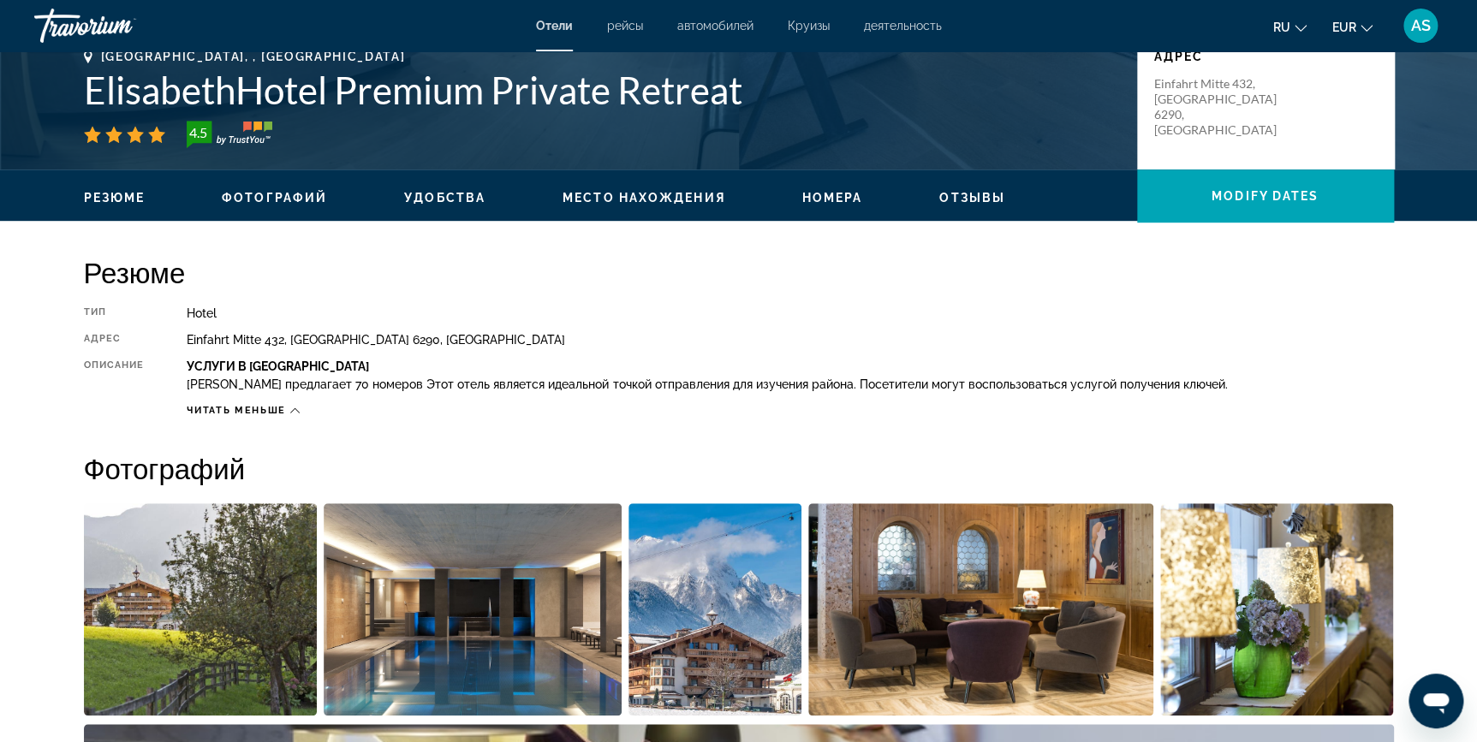
scroll to position [404, 0]
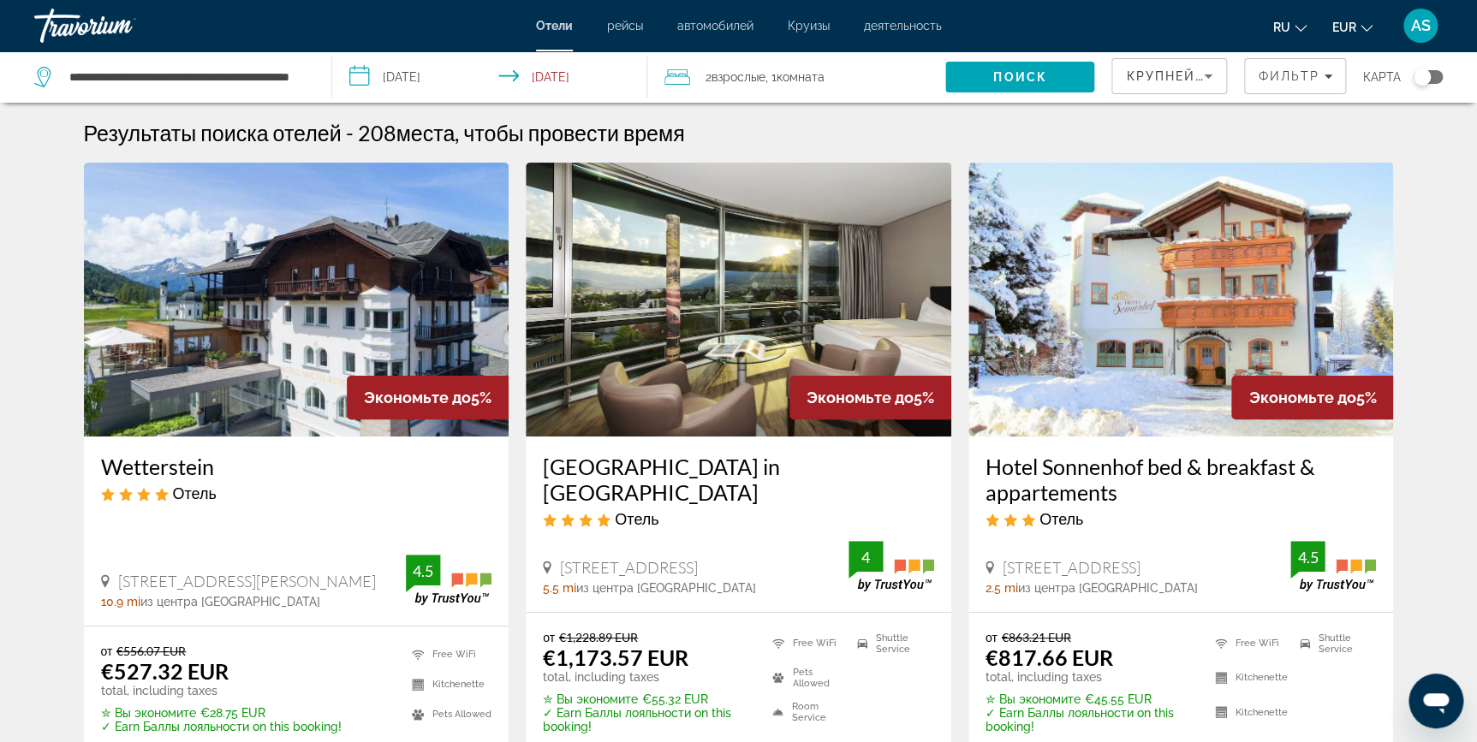
click at [1111, 255] on img "Main content" at bounding box center [1181, 300] width 426 height 274
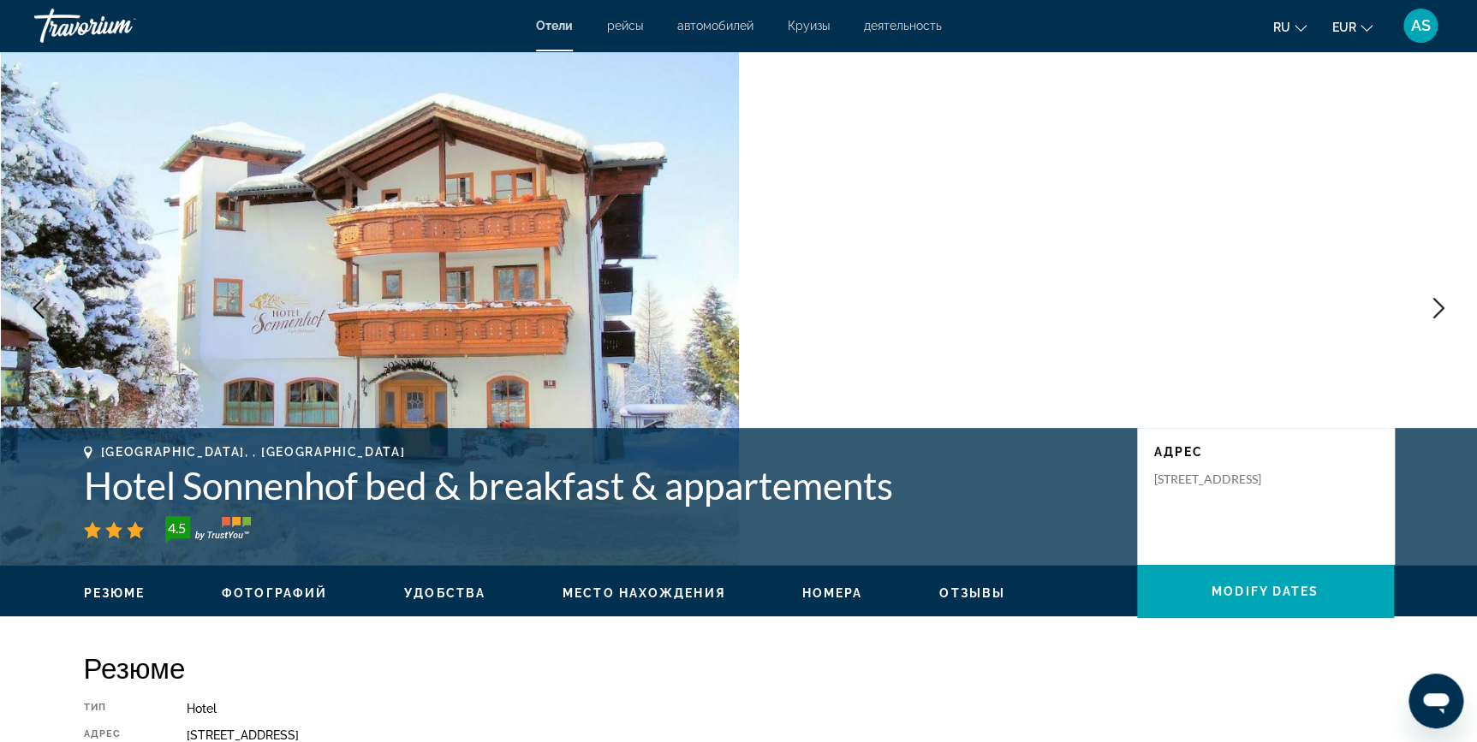
click at [1430, 306] on icon "Next image" at bounding box center [1438, 308] width 21 height 21
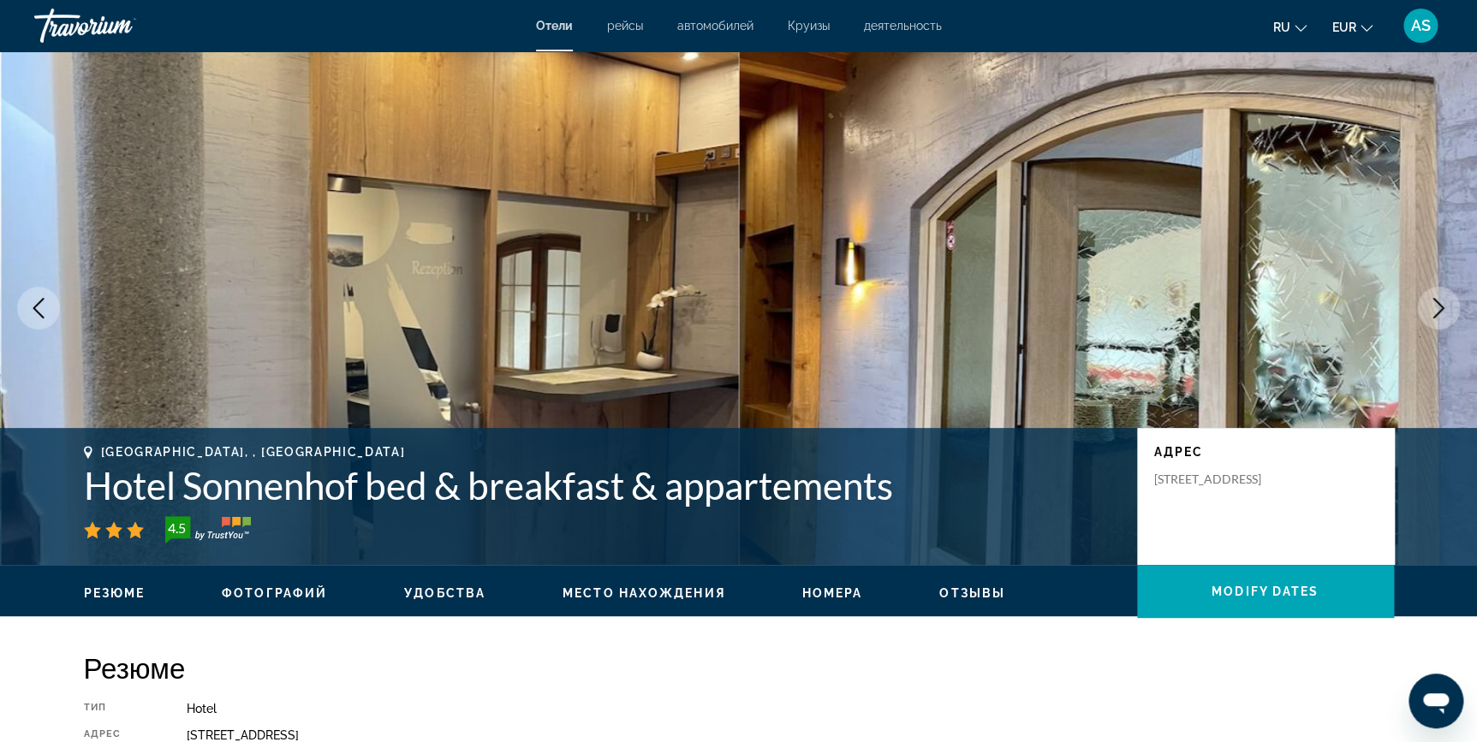
click at [1430, 306] on icon "Next image" at bounding box center [1438, 308] width 21 height 21
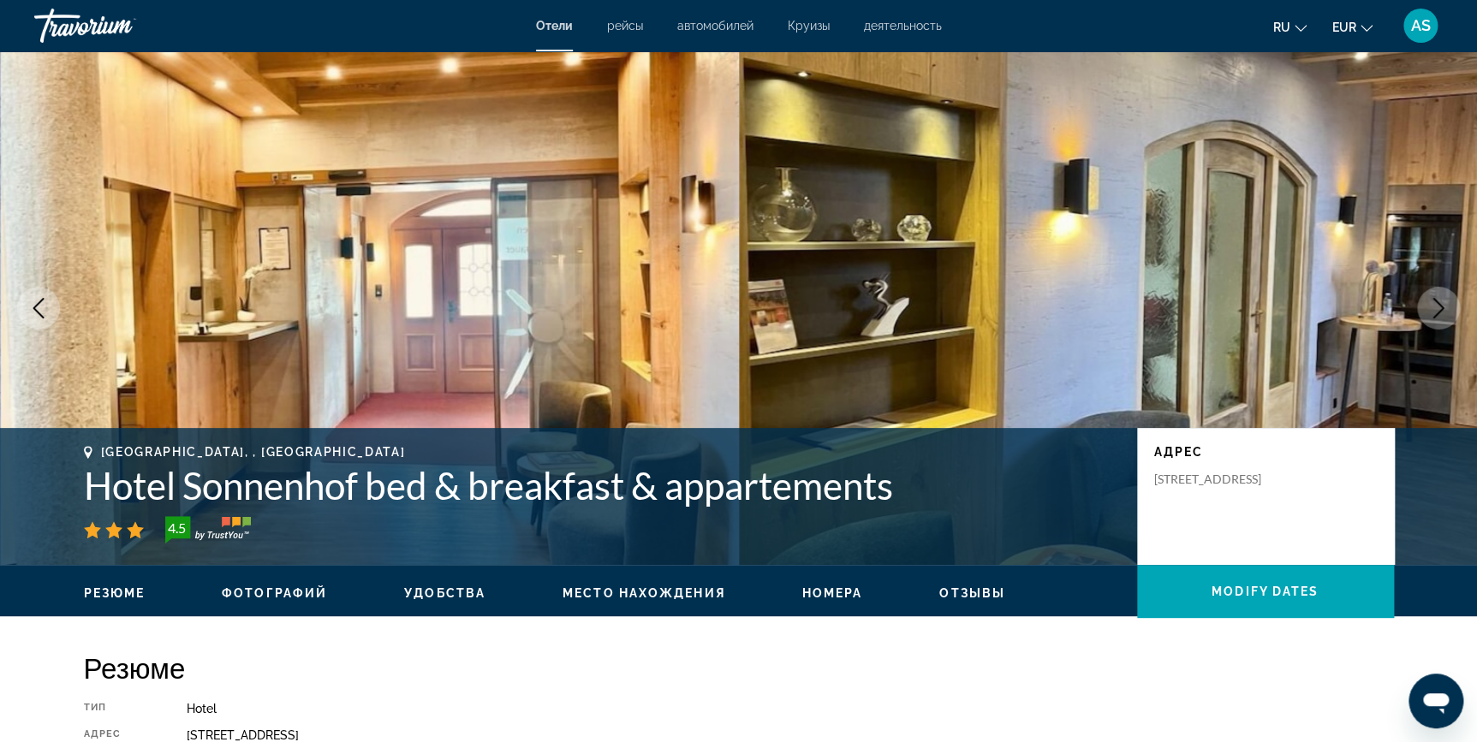
click at [1430, 306] on icon "Next image" at bounding box center [1438, 308] width 21 height 21
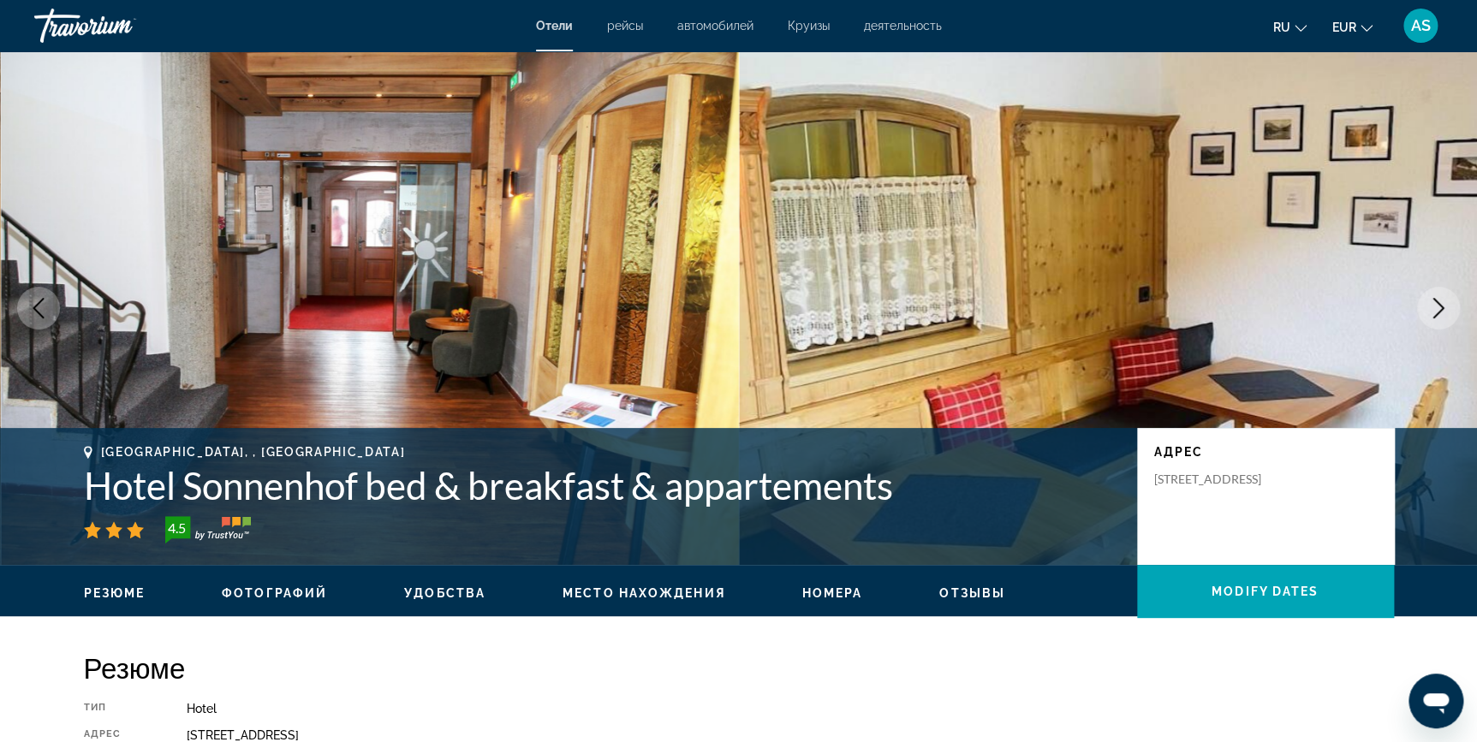
click at [1430, 306] on icon "Next image" at bounding box center [1438, 308] width 21 height 21
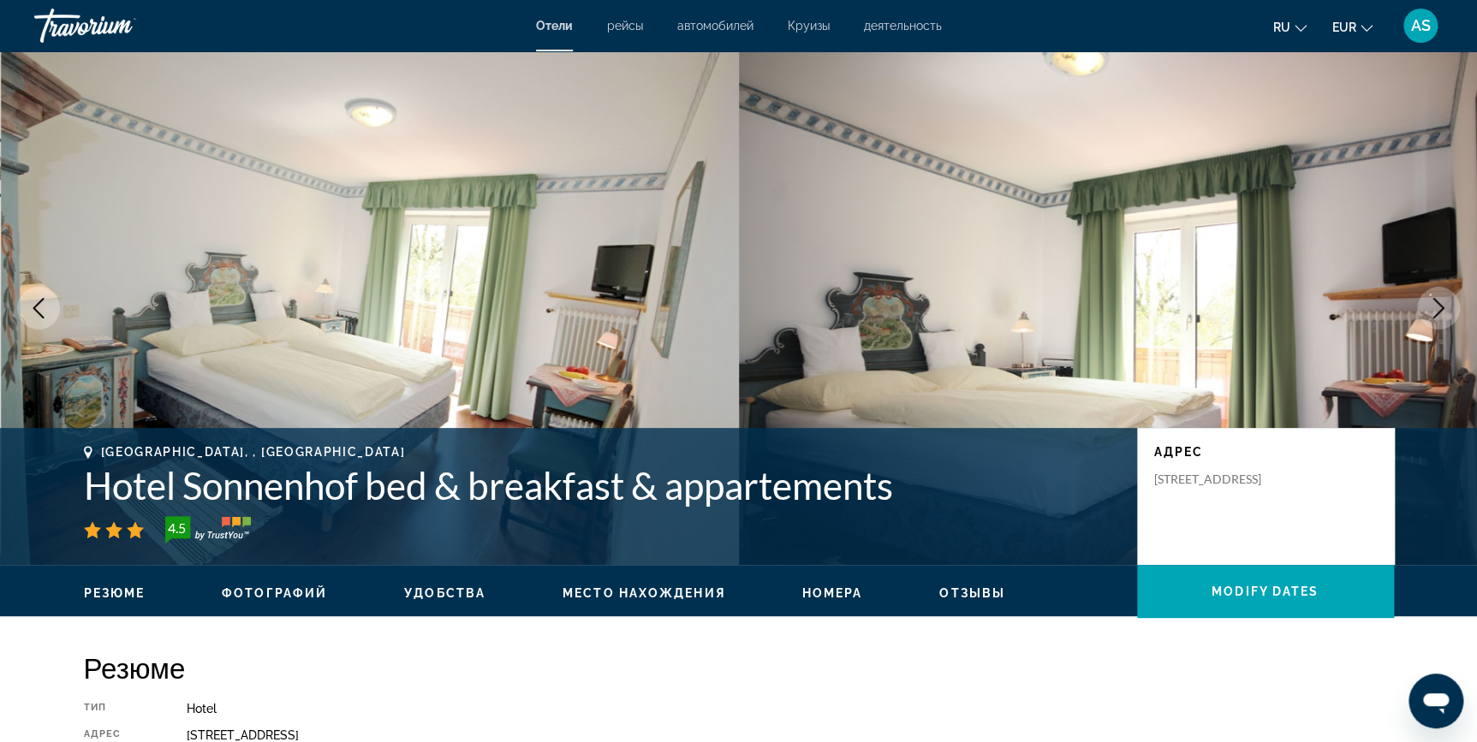
click at [1430, 306] on icon "Next image" at bounding box center [1438, 308] width 21 height 21
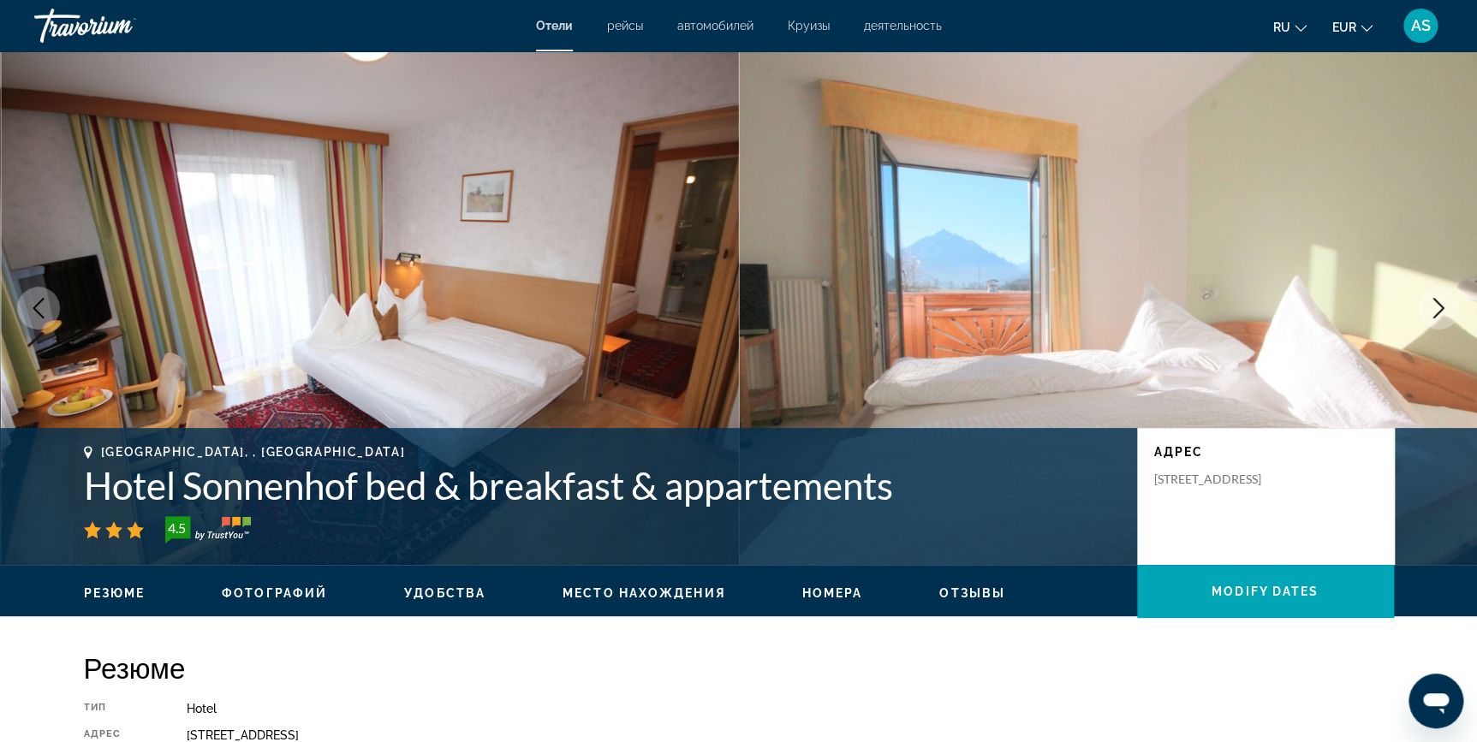
click at [1430, 306] on icon "Next image" at bounding box center [1438, 308] width 21 height 21
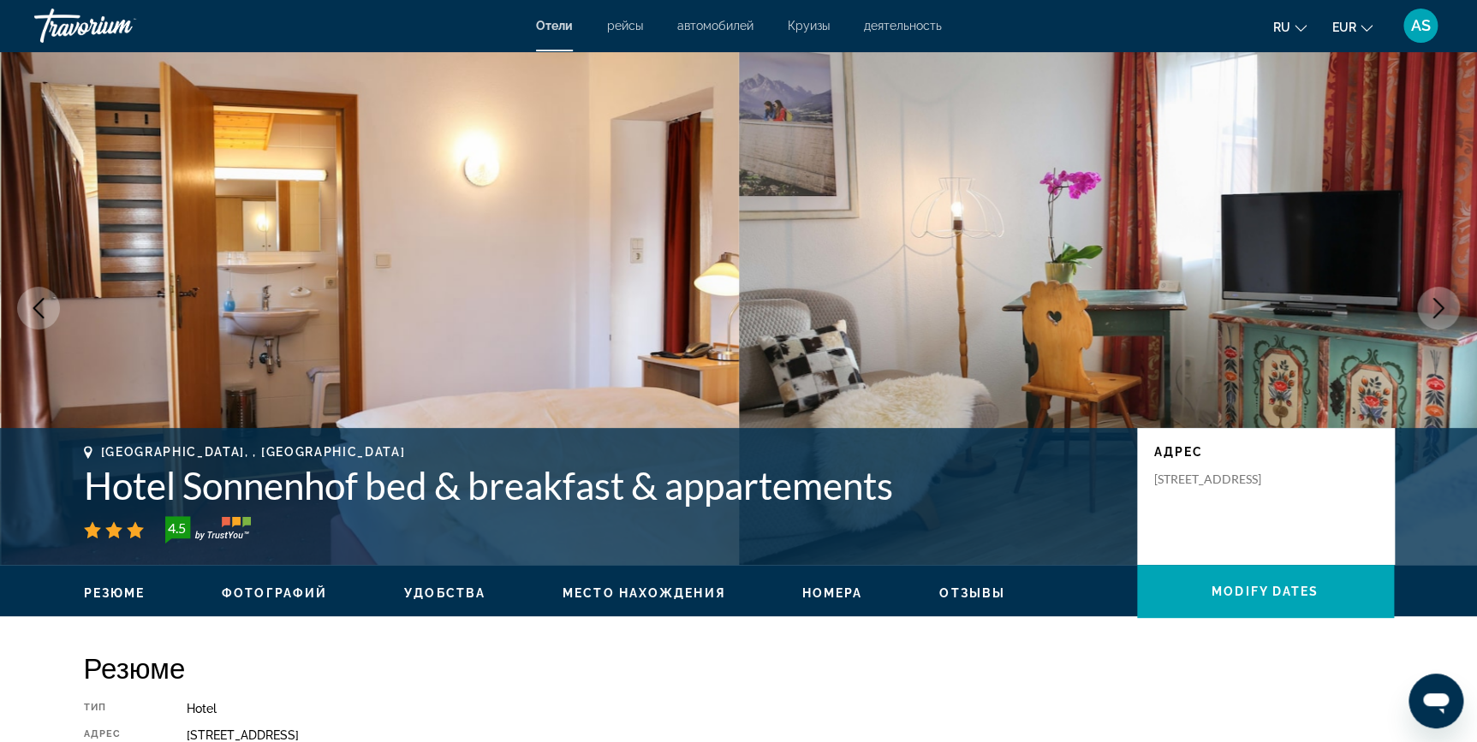
click at [1430, 306] on icon "Next image" at bounding box center [1438, 308] width 21 height 21
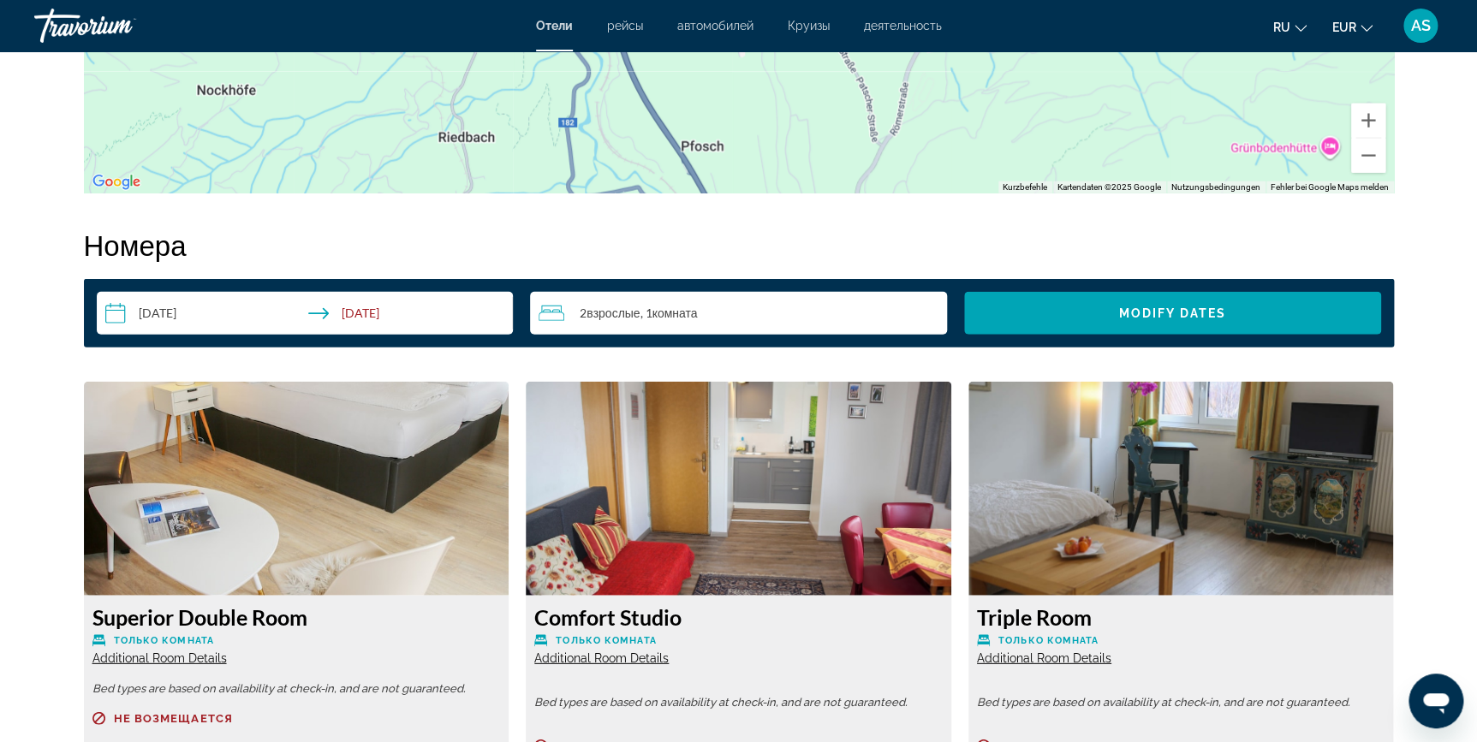
scroll to position [2035, 0]
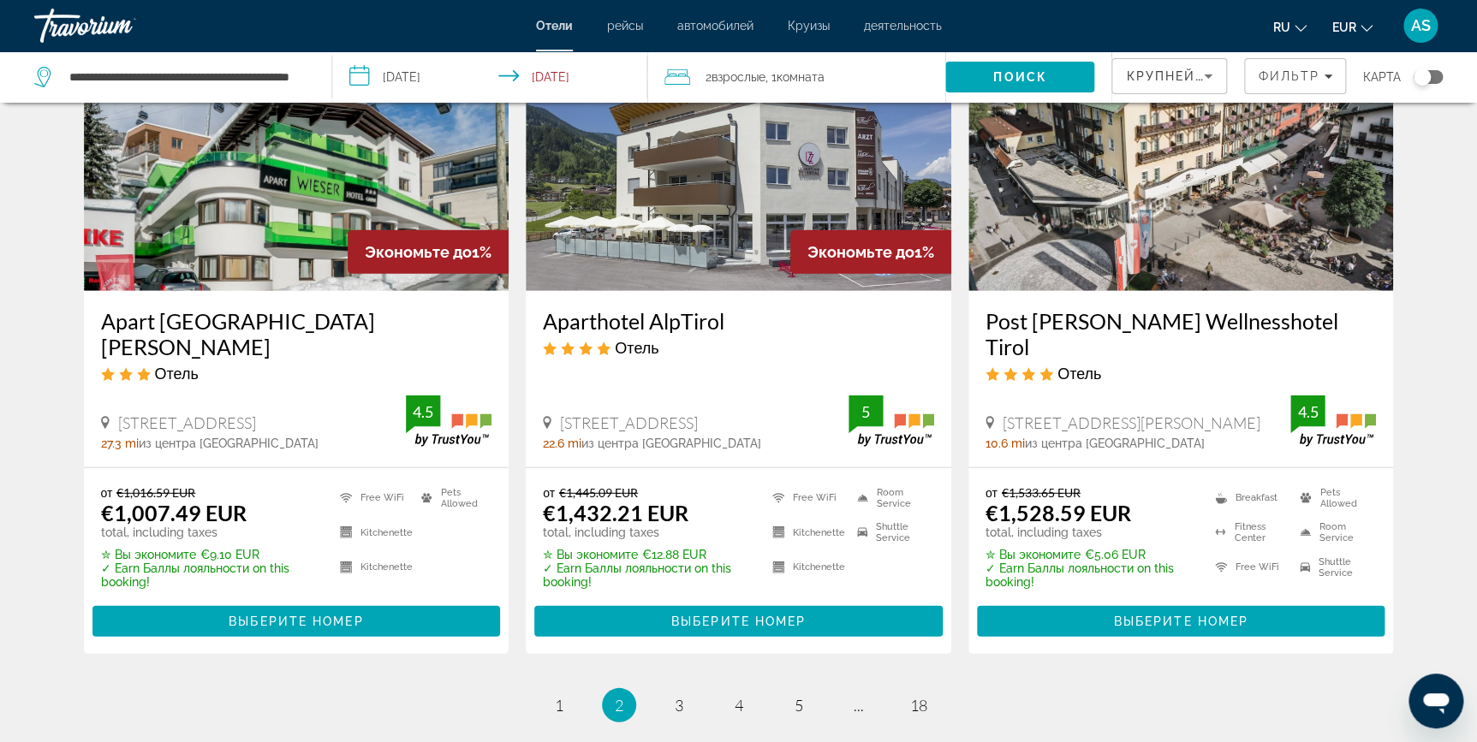
scroll to position [2116, 0]
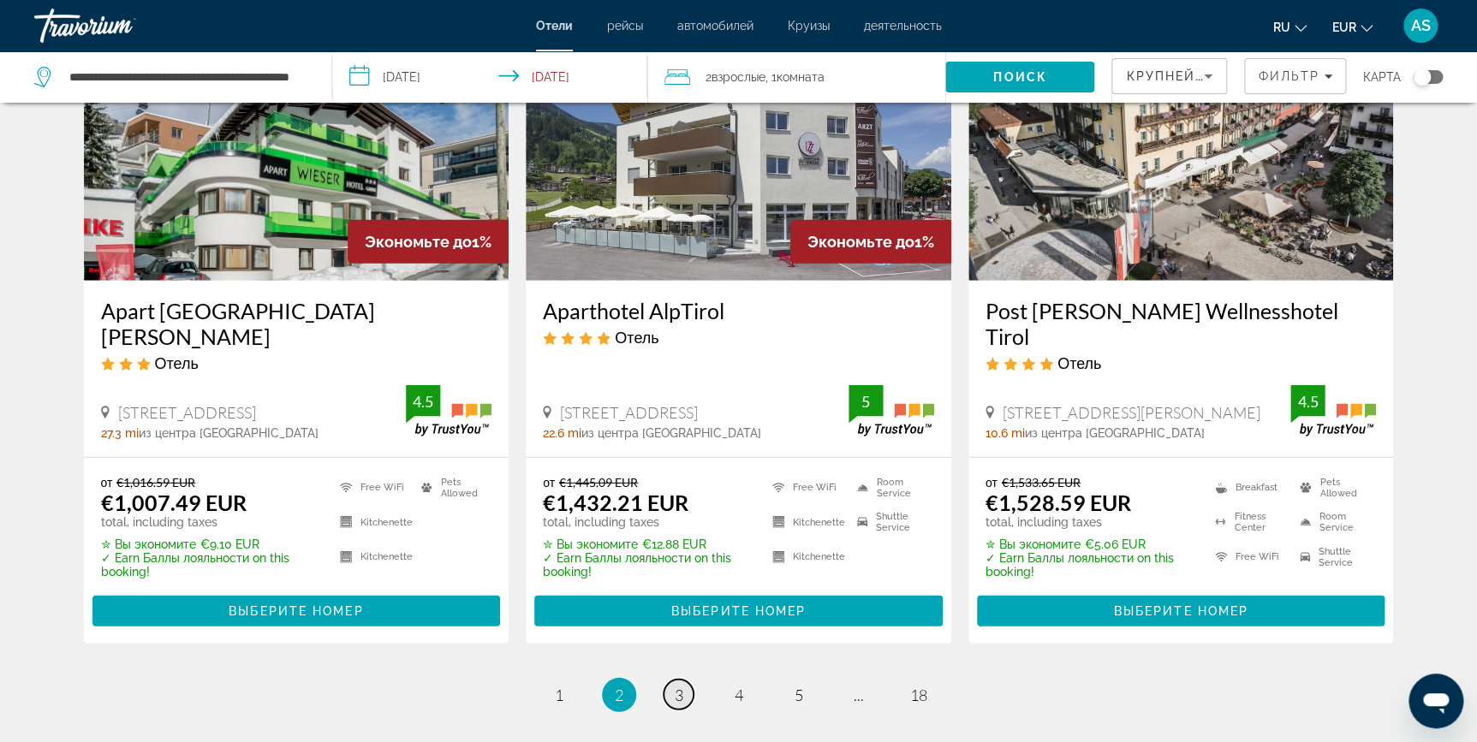
click at [679, 686] on span "3" at bounding box center [679, 695] width 9 height 19
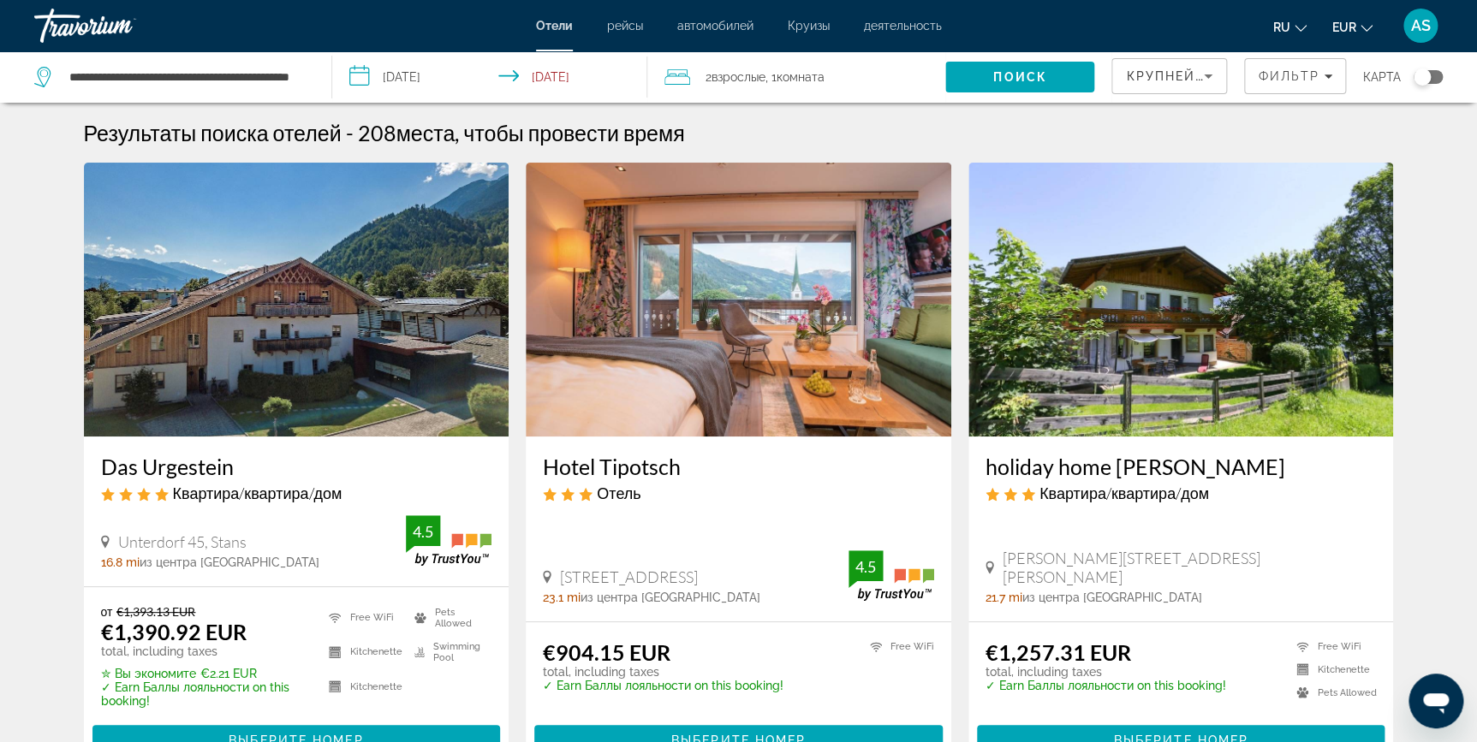
click at [717, 354] on img "Main content" at bounding box center [739, 300] width 426 height 274
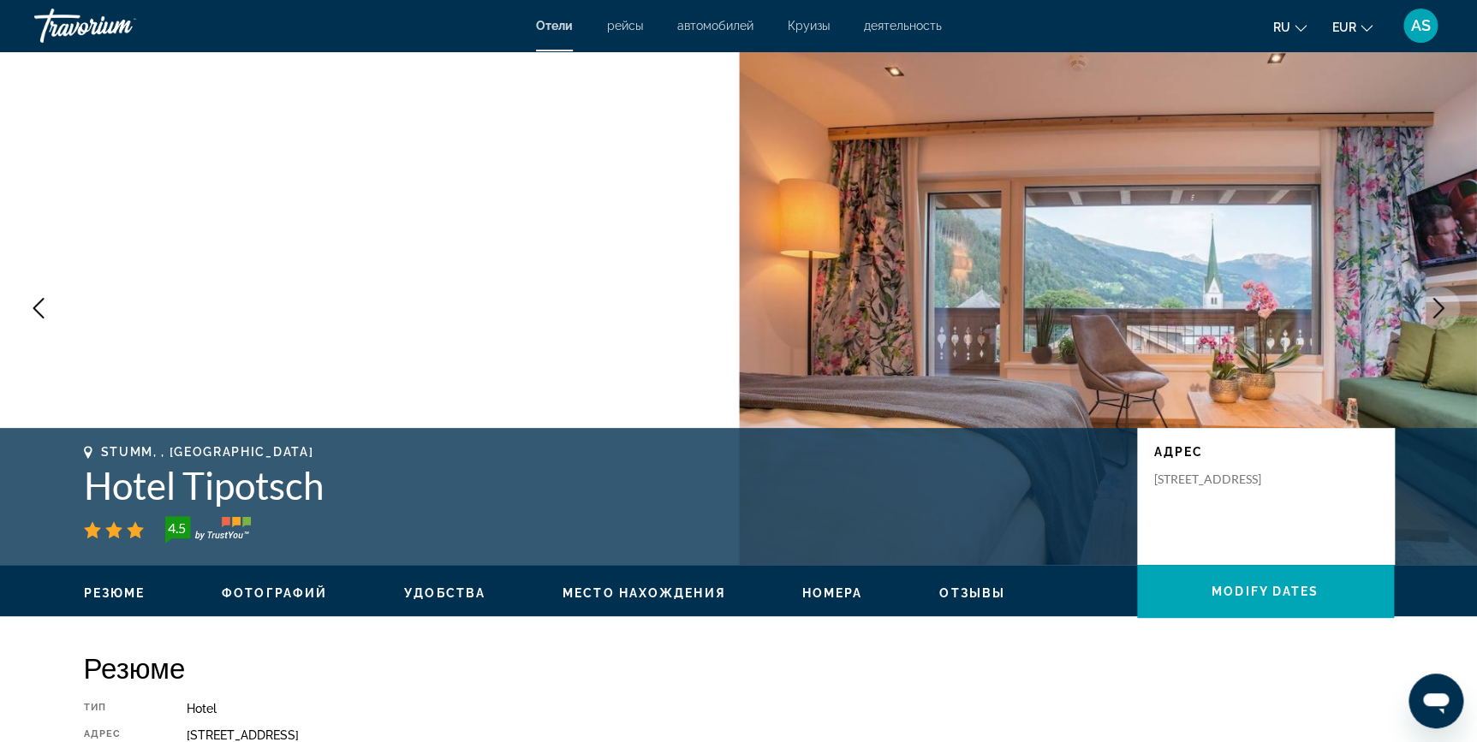
click at [1450, 307] on button "Next image" at bounding box center [1438, 308] width 43 height 43
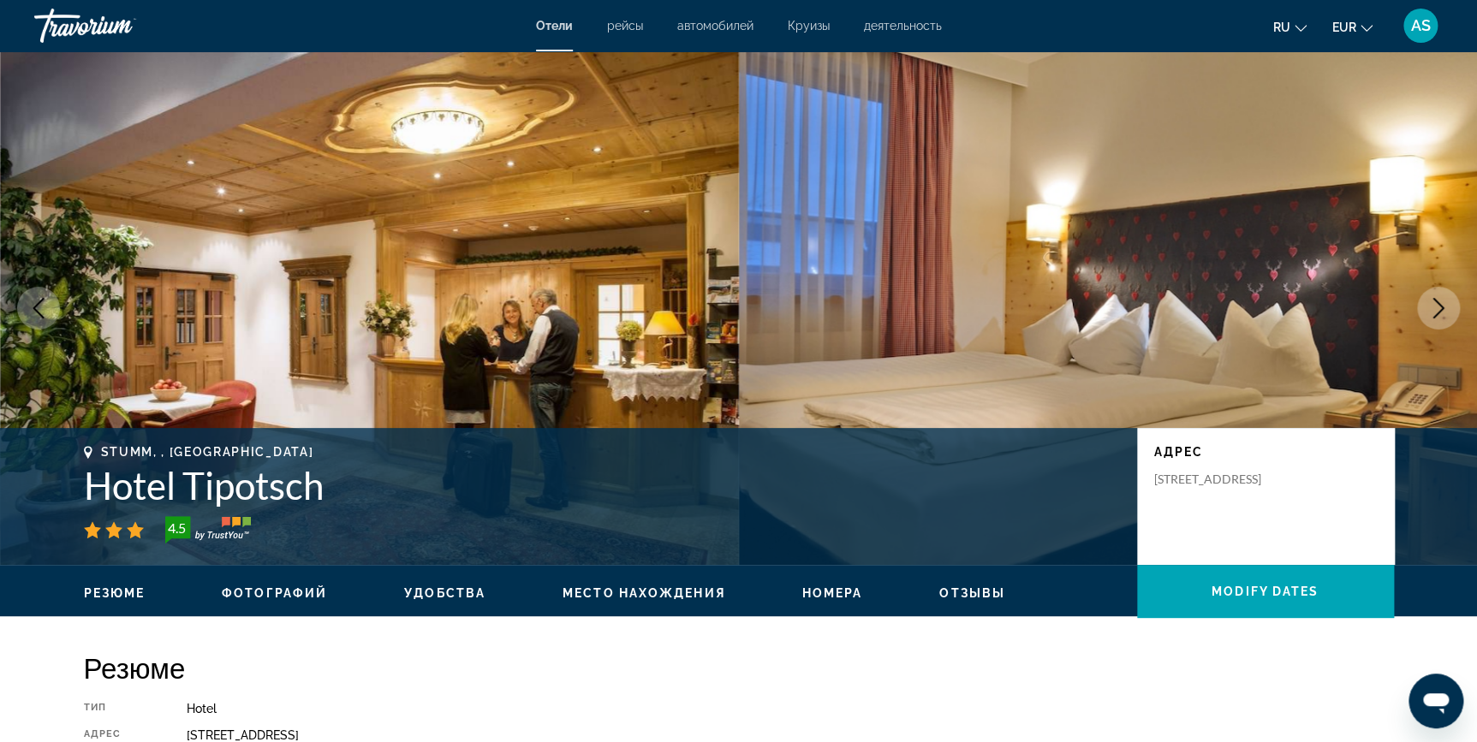
click at [1450, 307] on button "Next image" at bounding box center [1438, 308] width 43 height 43
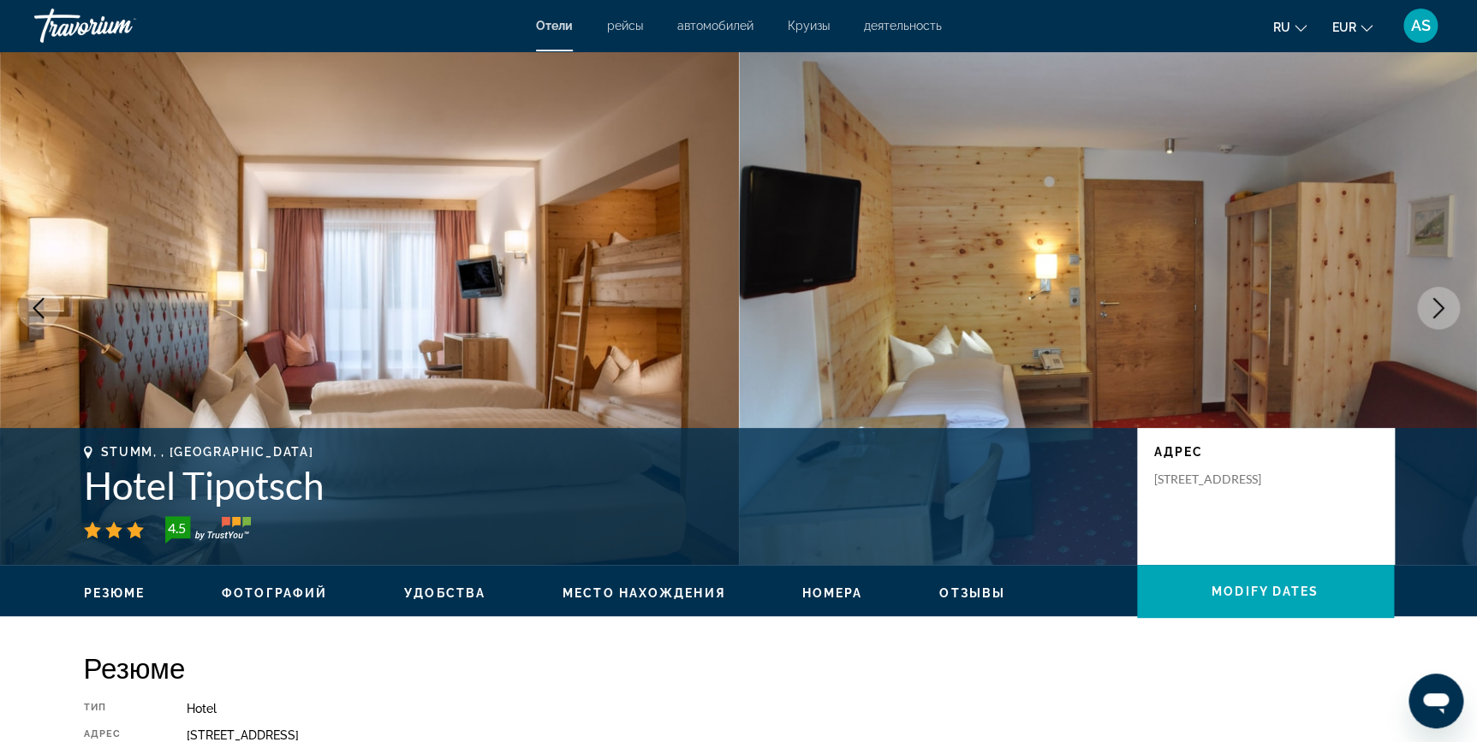
click at [1450, 307] on button "Next image" at bounding box center [1438, 308] width 43 height 43
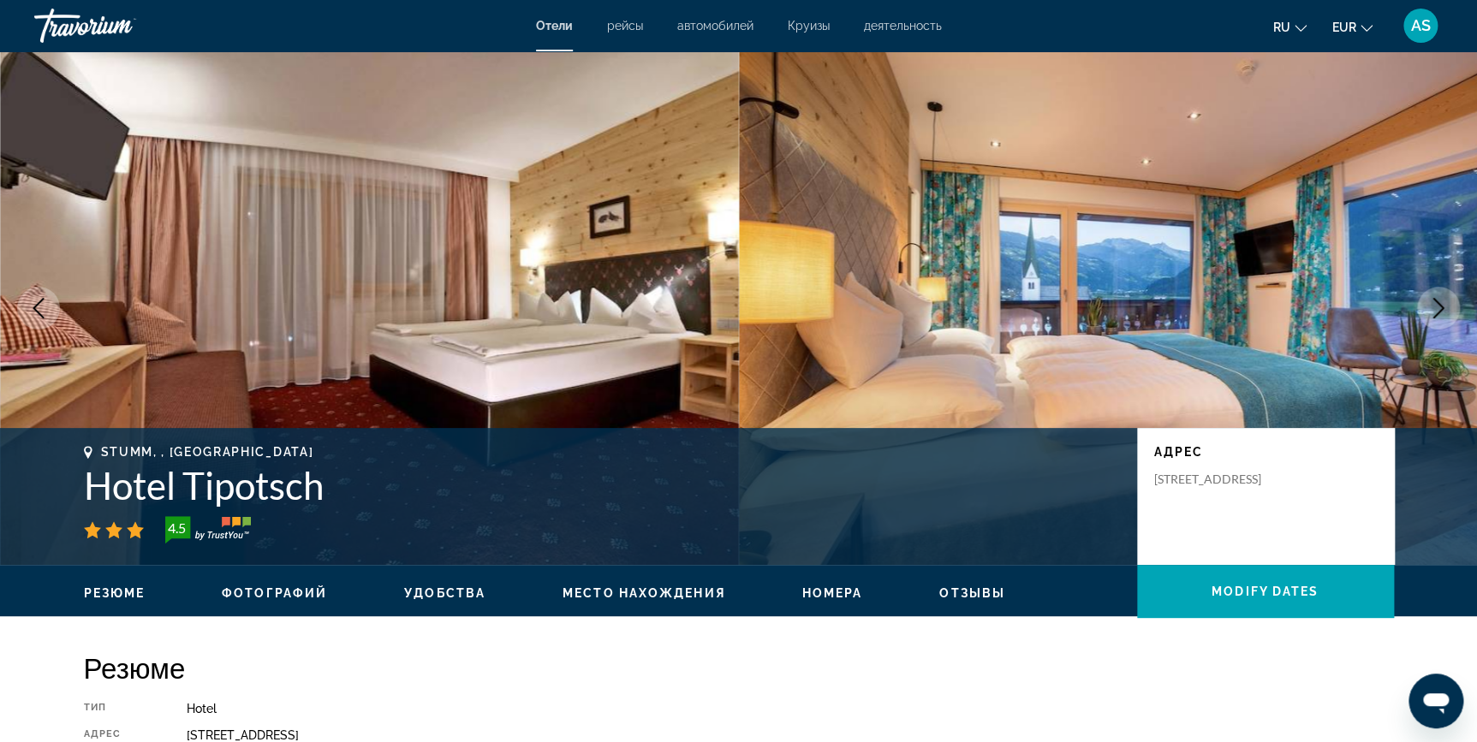
click at [1450, 307] on button "Next image" at bounding box center [1438, 308] width 43 height 43
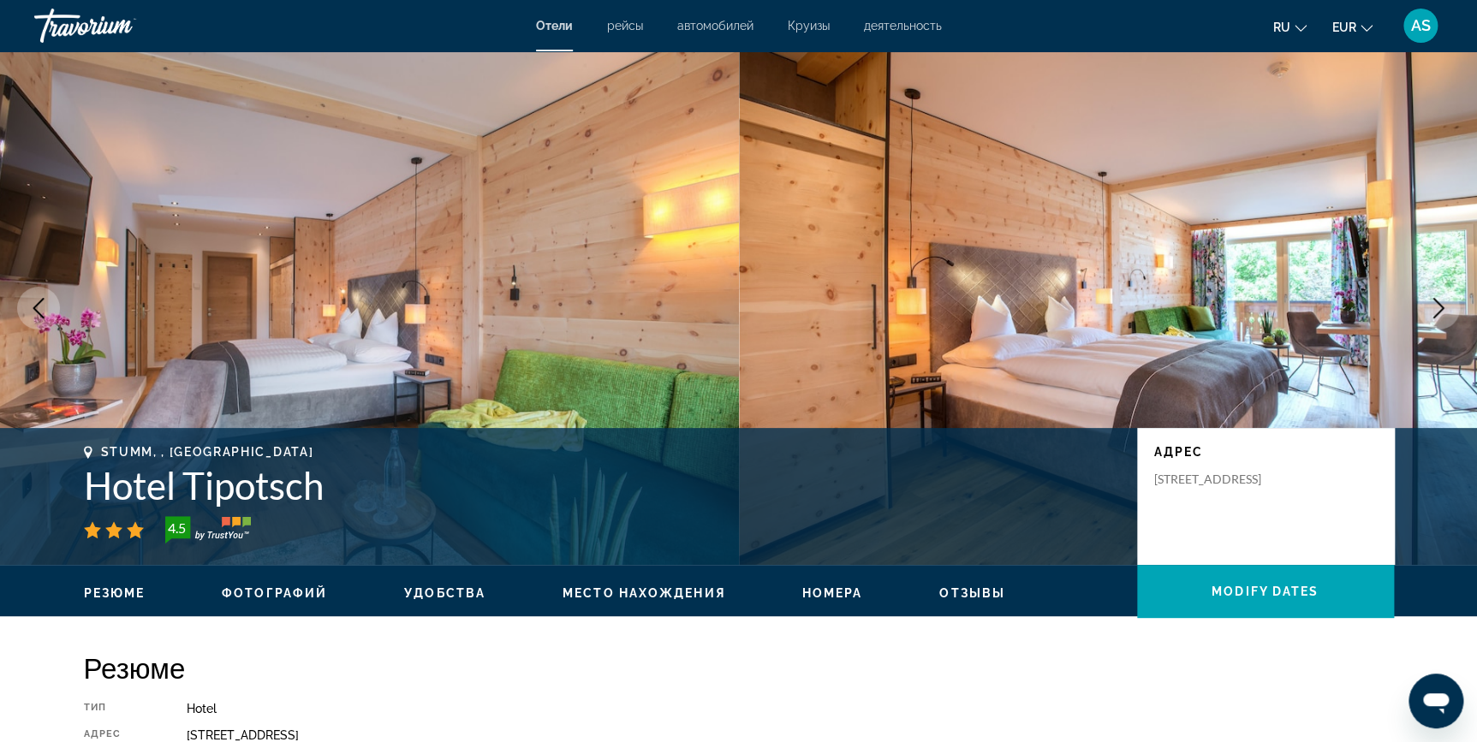
click at [1450, 307] on button "Next image" at bounding box center [1438, 308] width 43 height 43
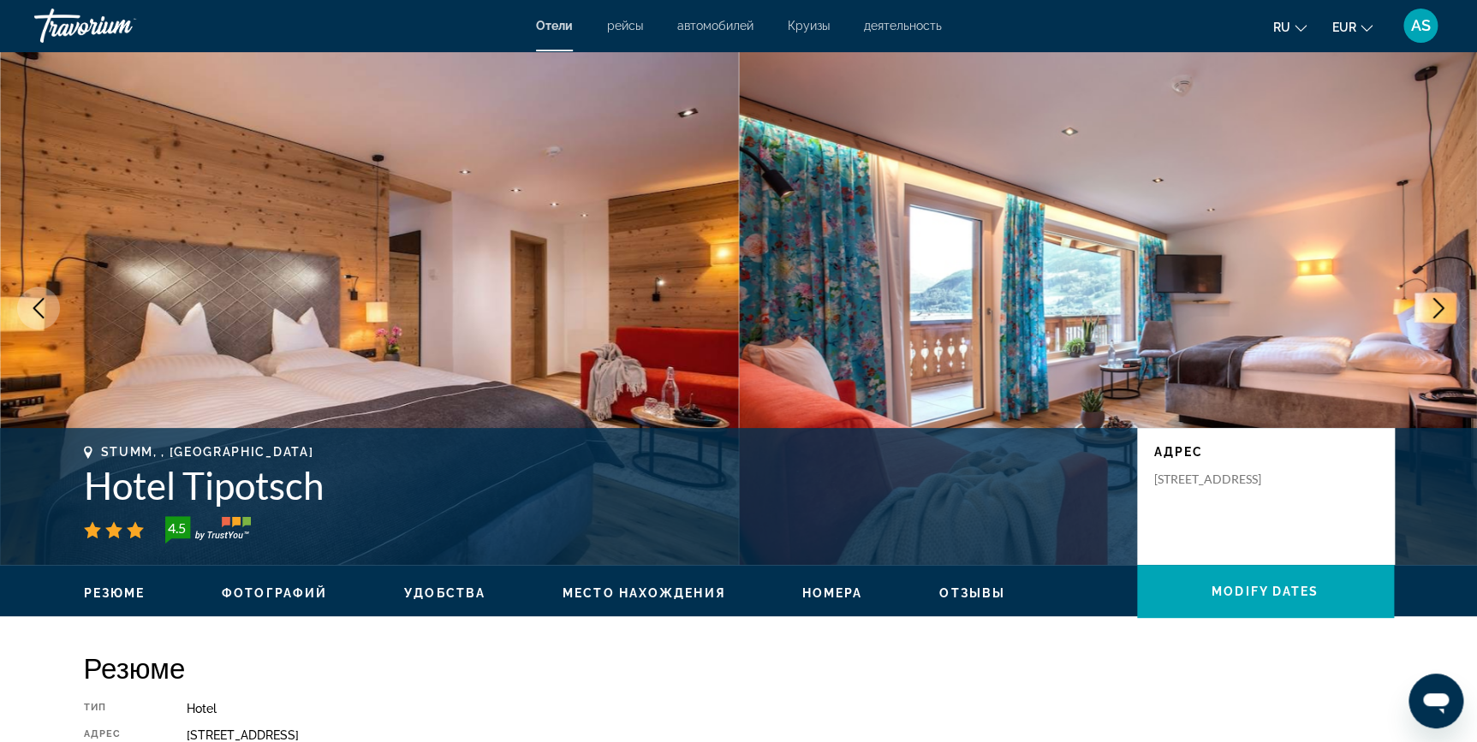
click at [1450, 307] on button "Next image" at bounding box center [1438, 308] width 43 height 43
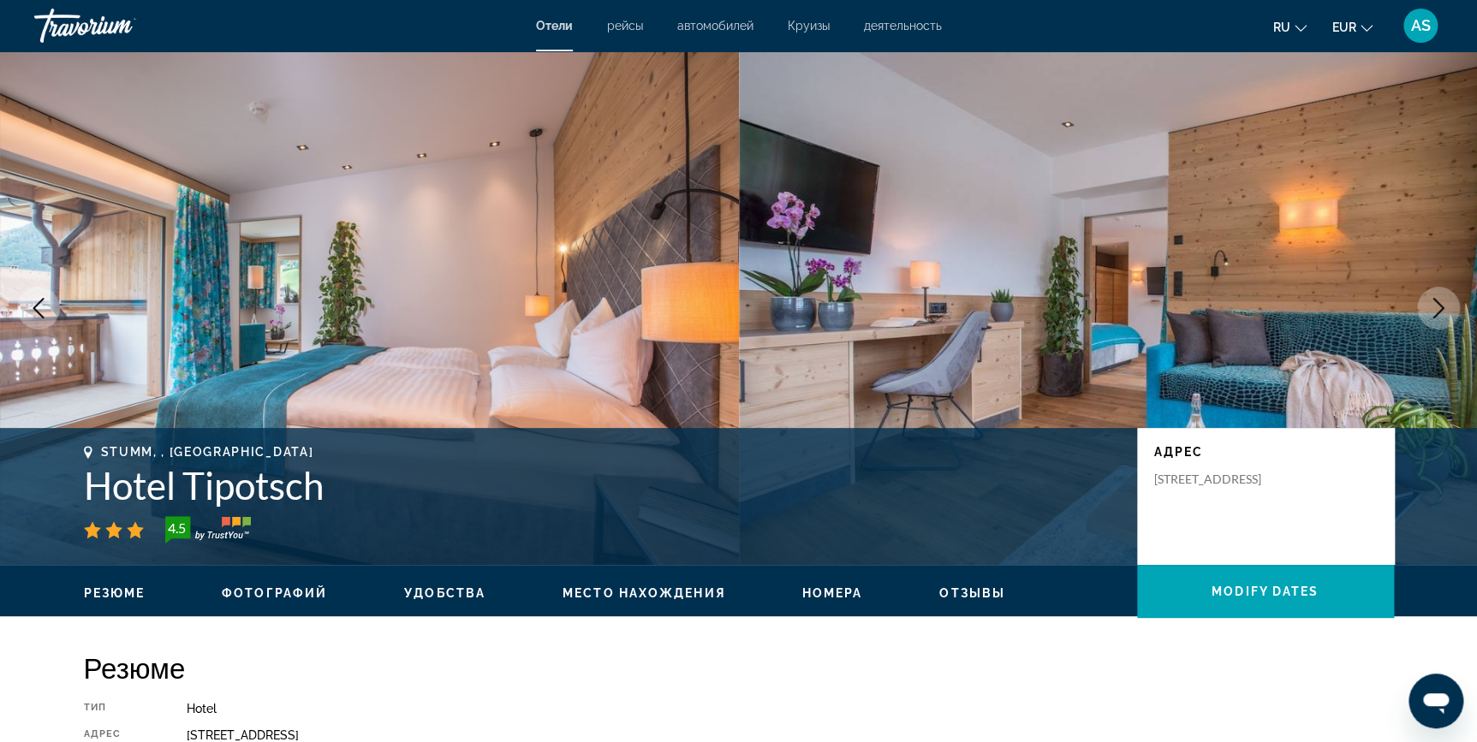
click at [1450, 307] on button "Next image" at bounding box center [1438, 308] width 43 height 43
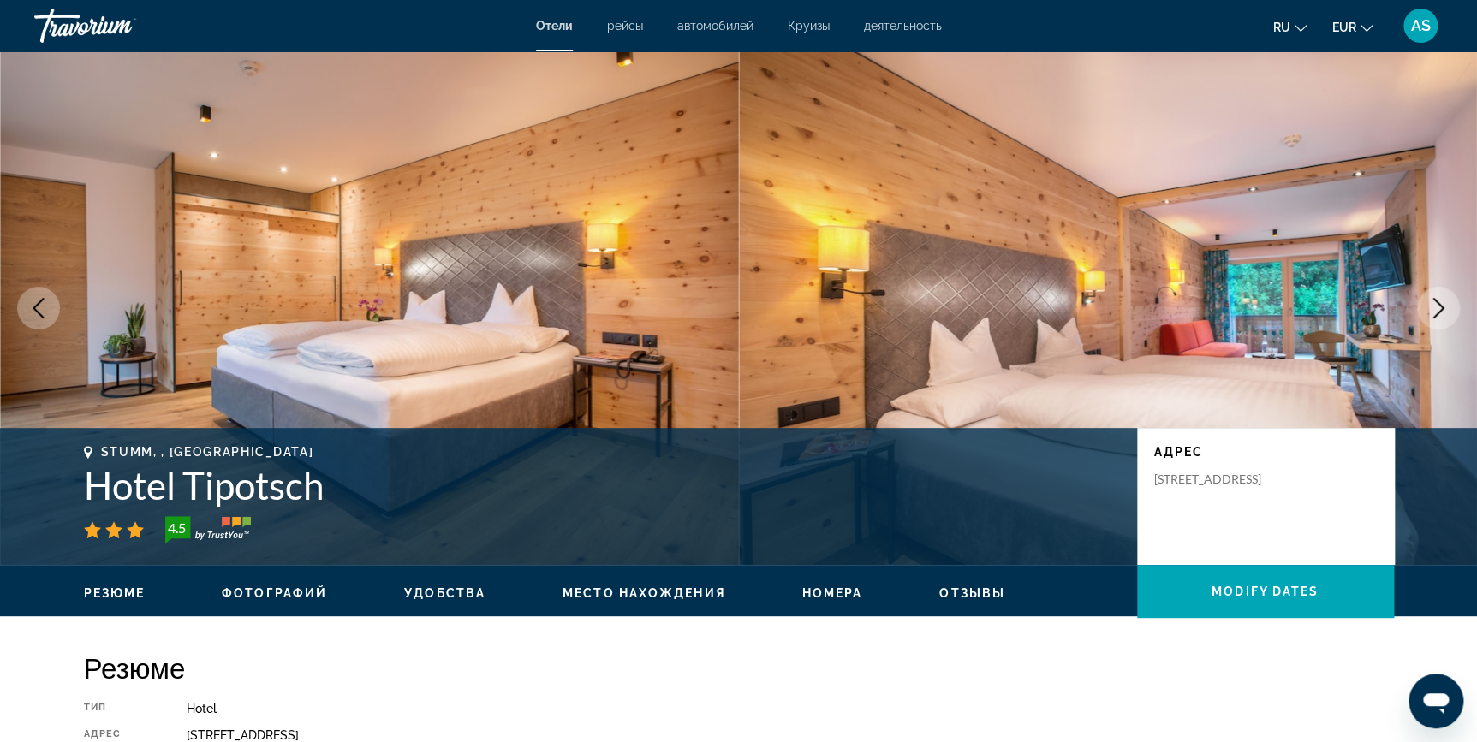
click at [1450, 307] on button "Next image" at bounding box center [1438, 308] width 43 height 43
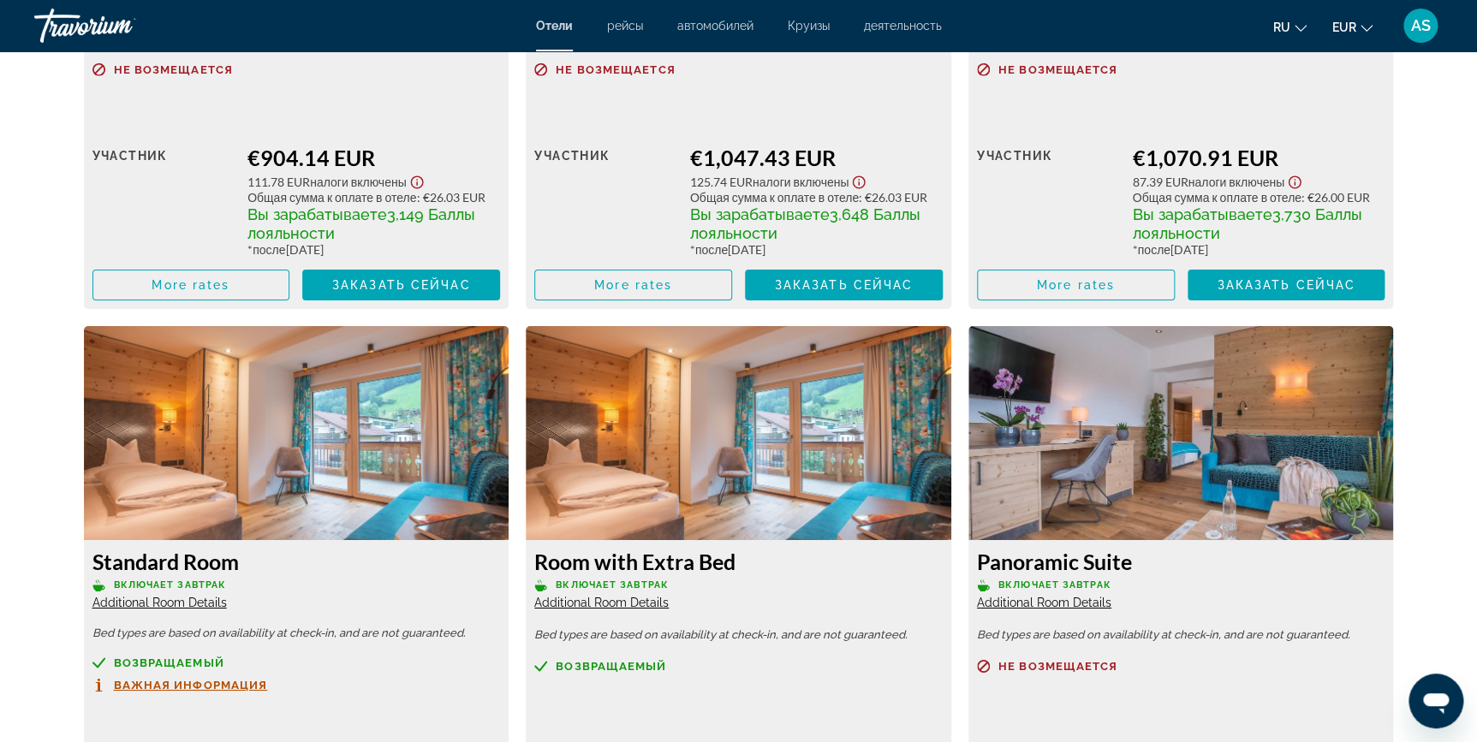
scroll to position [2042, 0]
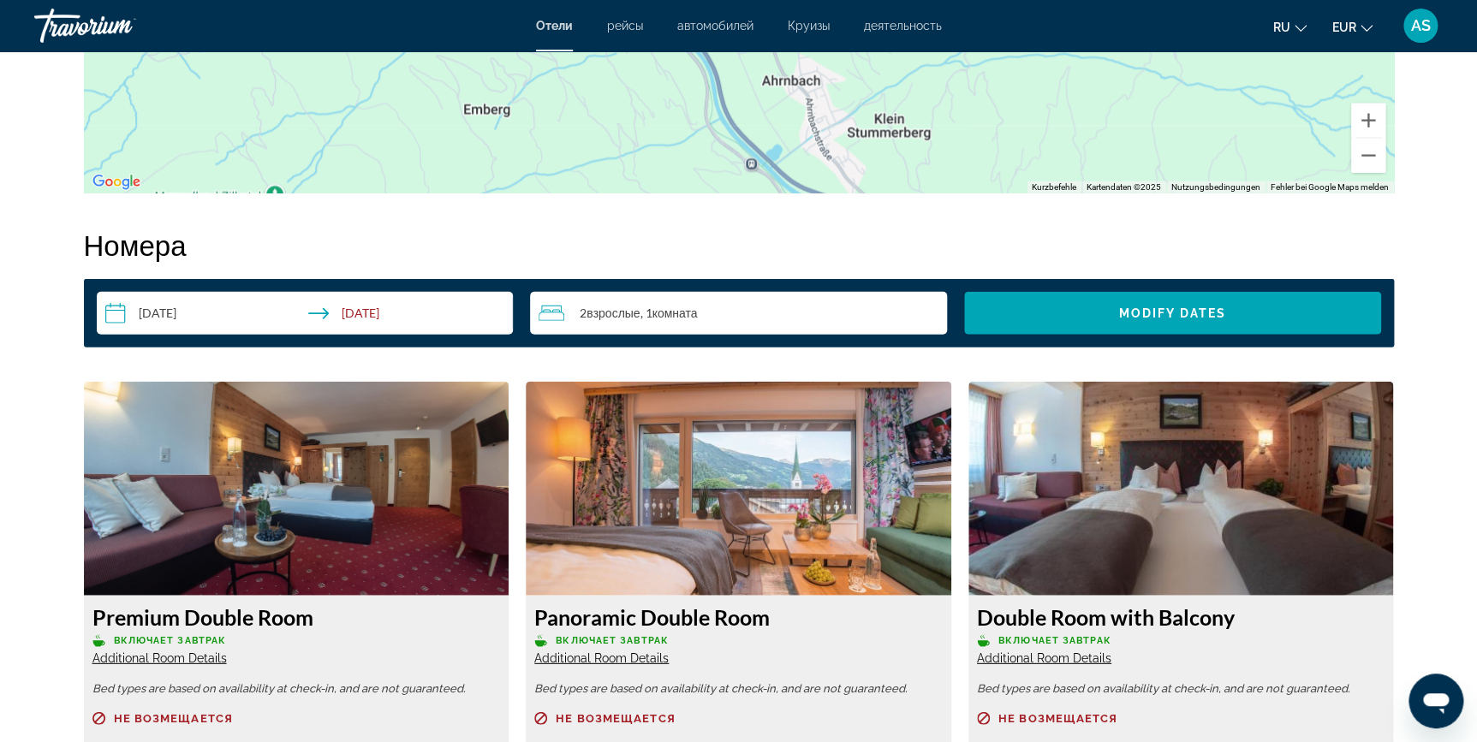
click at [717, 509] on img "Main content" at bounding box center [739, 489] width 426 height 214
click at [744, 488] on img "Main content" at bounding box center [739, 489] width 426 height 214
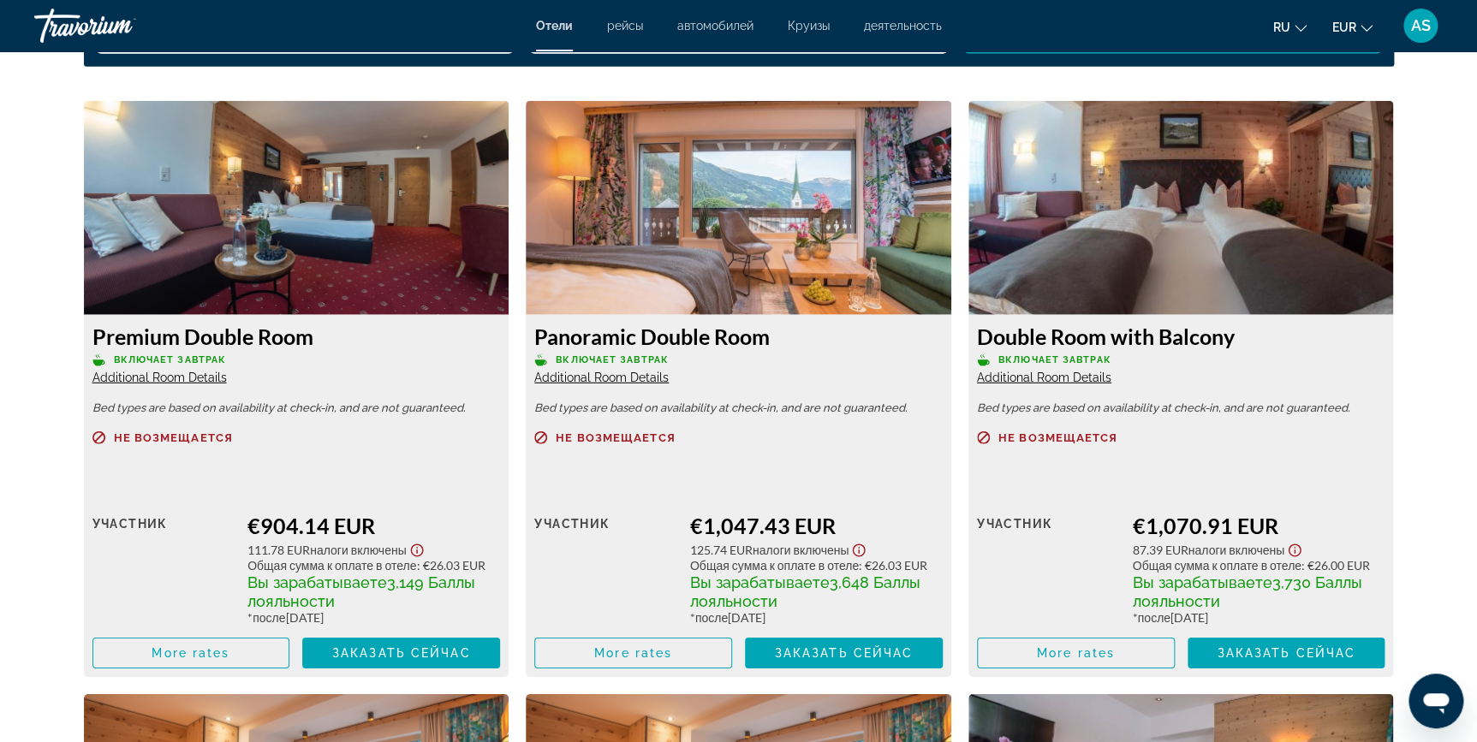
scroll to position [2354, 0]
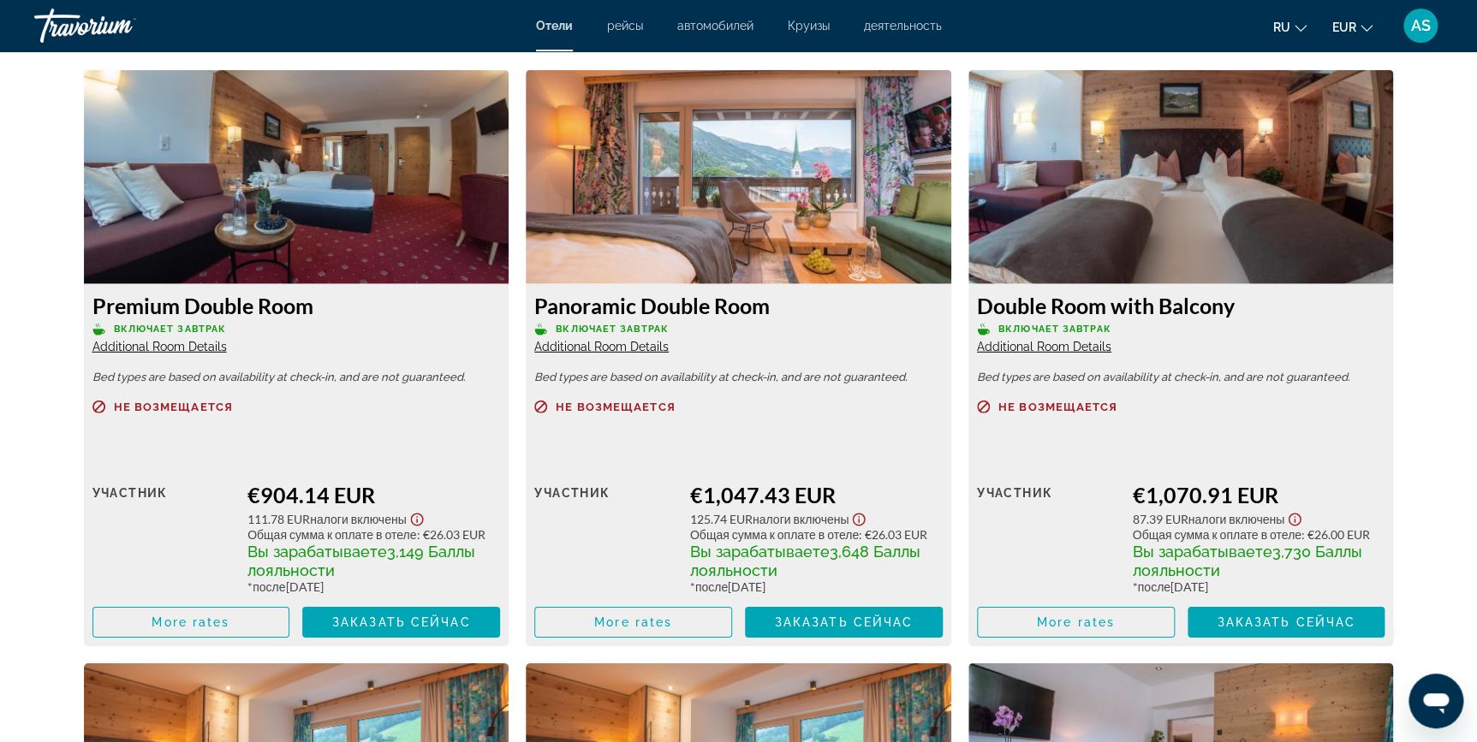
click at [662, 171] on img "Main content" at bounding box center [739, 177] width 426 height 214
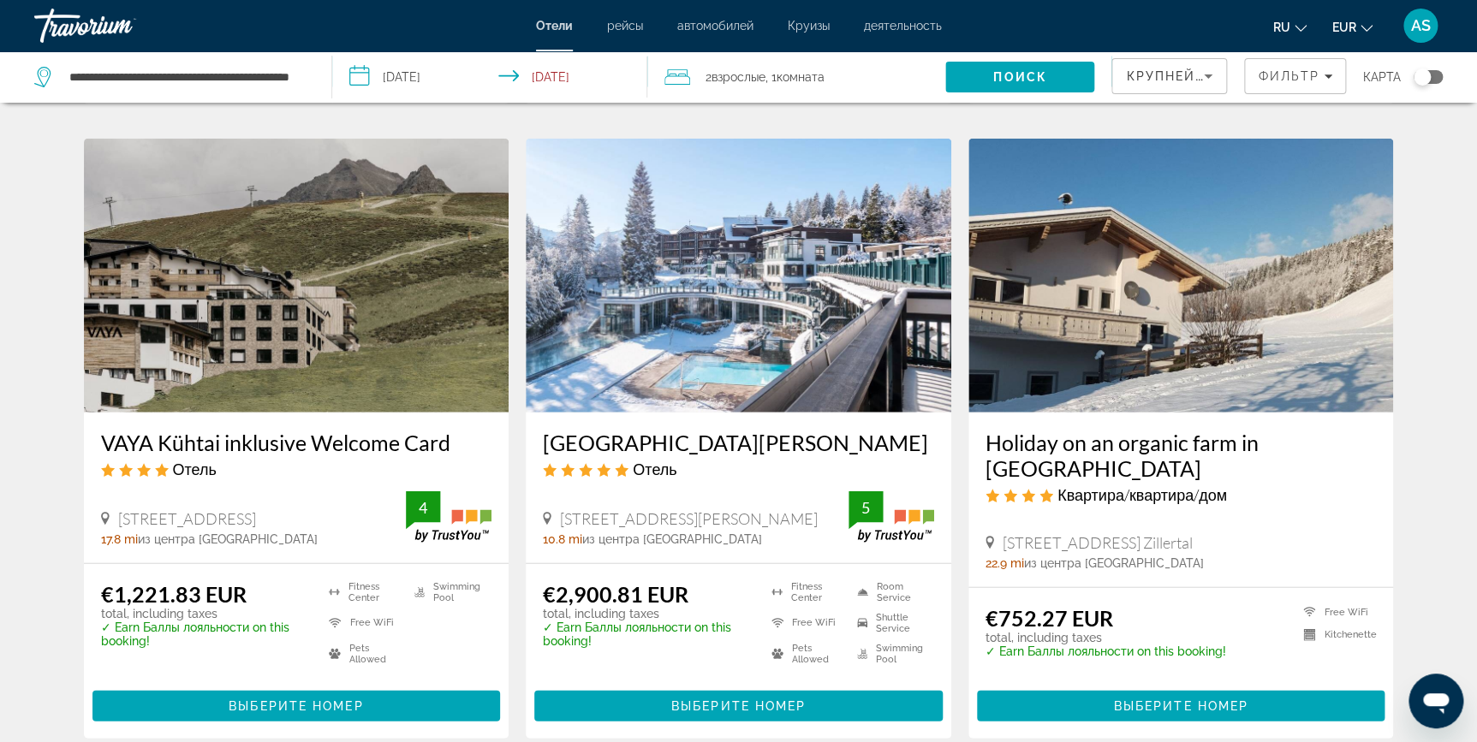
scroll to position [1920, 0]
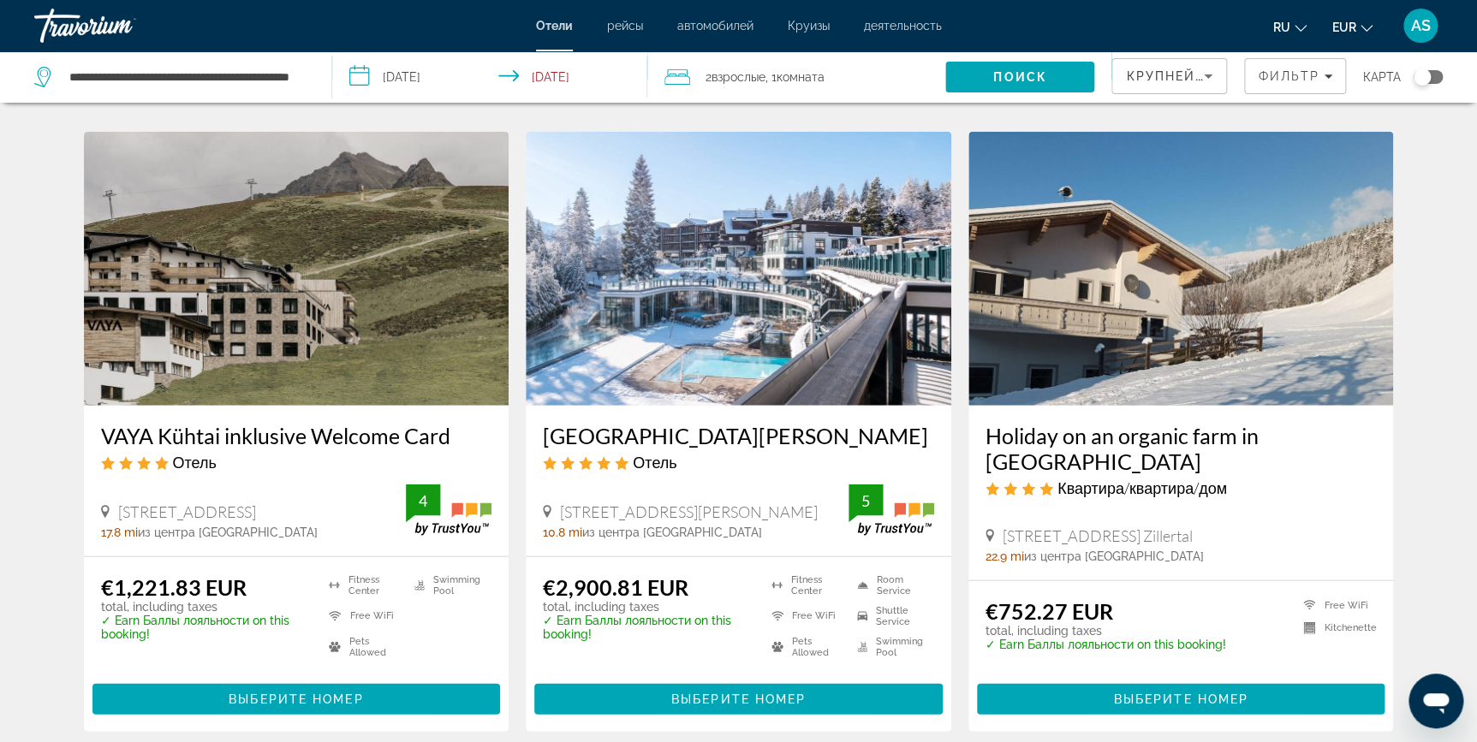
click at [1157, 355] on img "Main content" at bounding box center [1181, 269] width 426 height 274
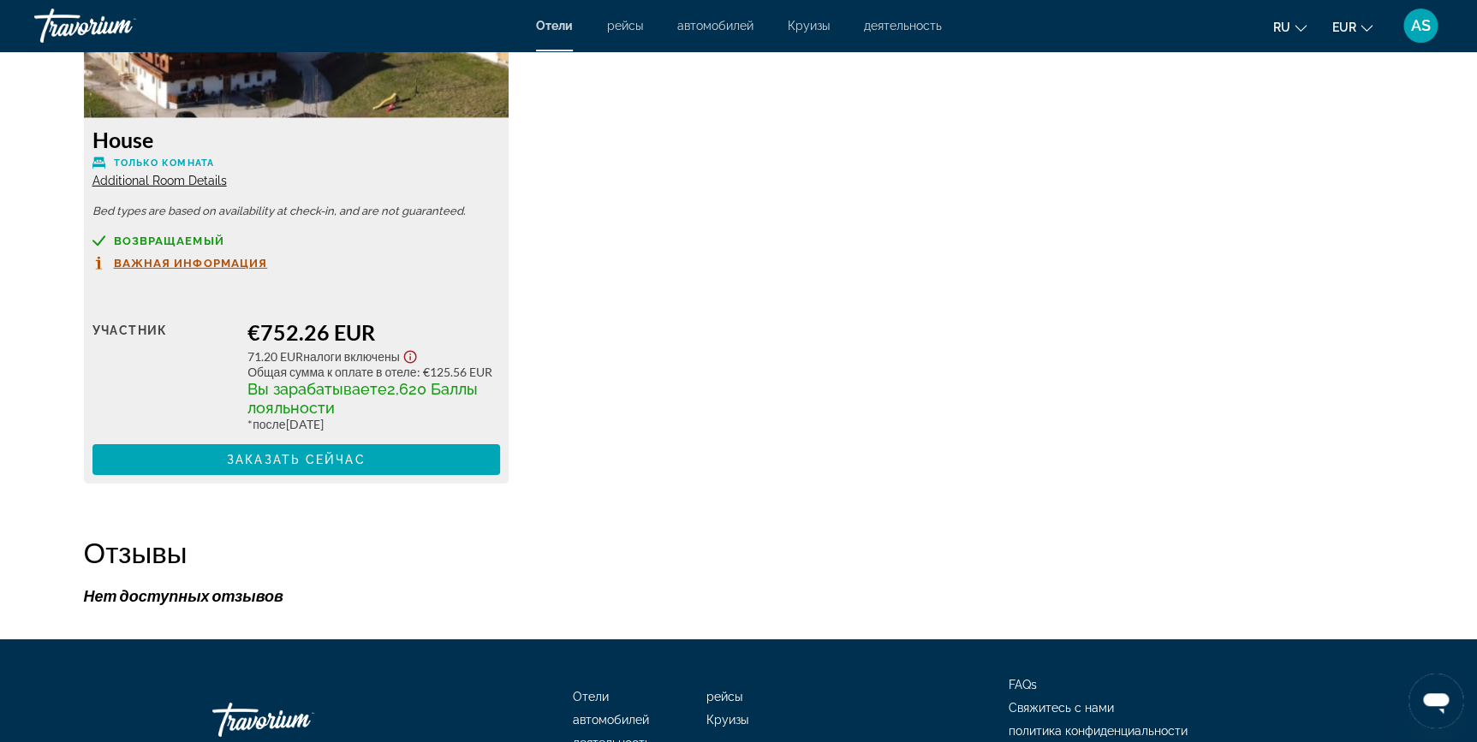
scroll to position [2521, 0]
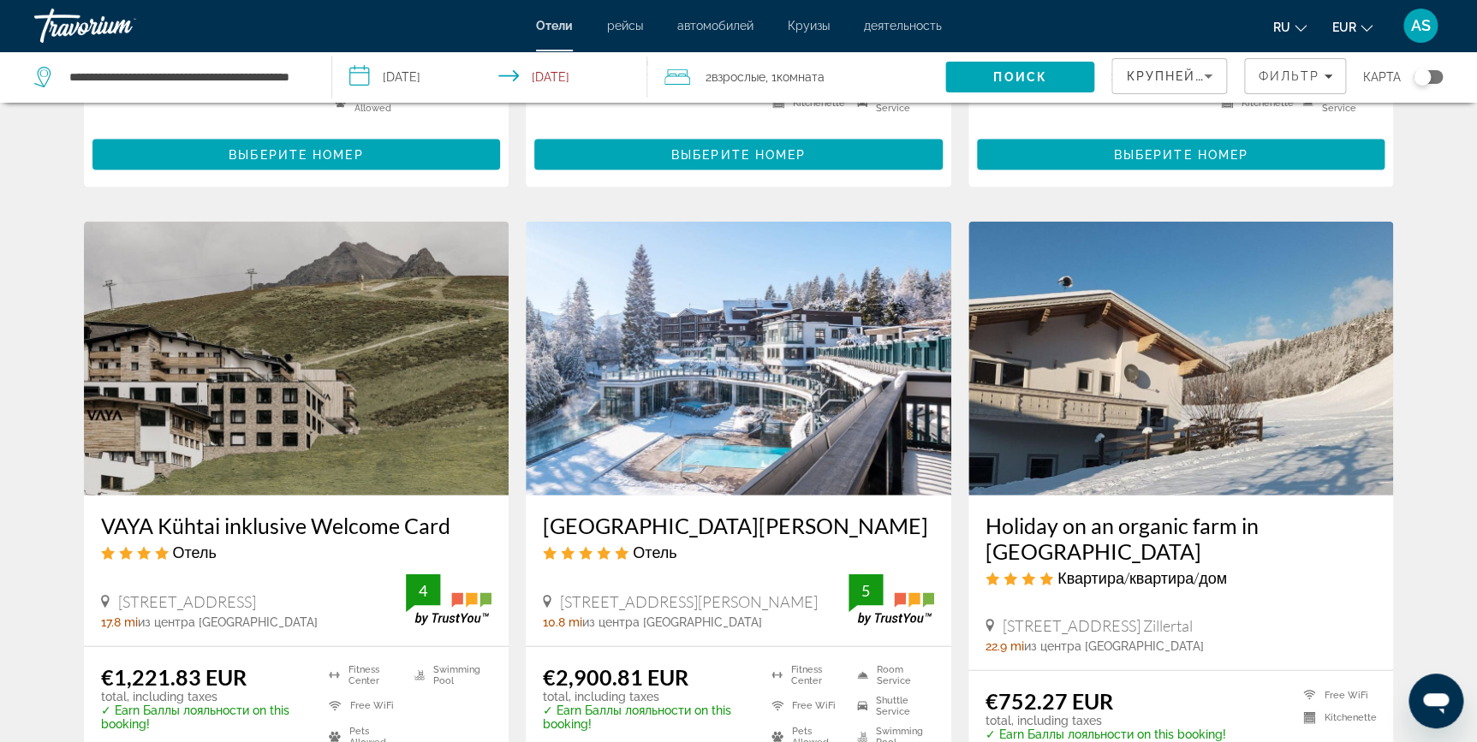
scroll to position [1837, 0]
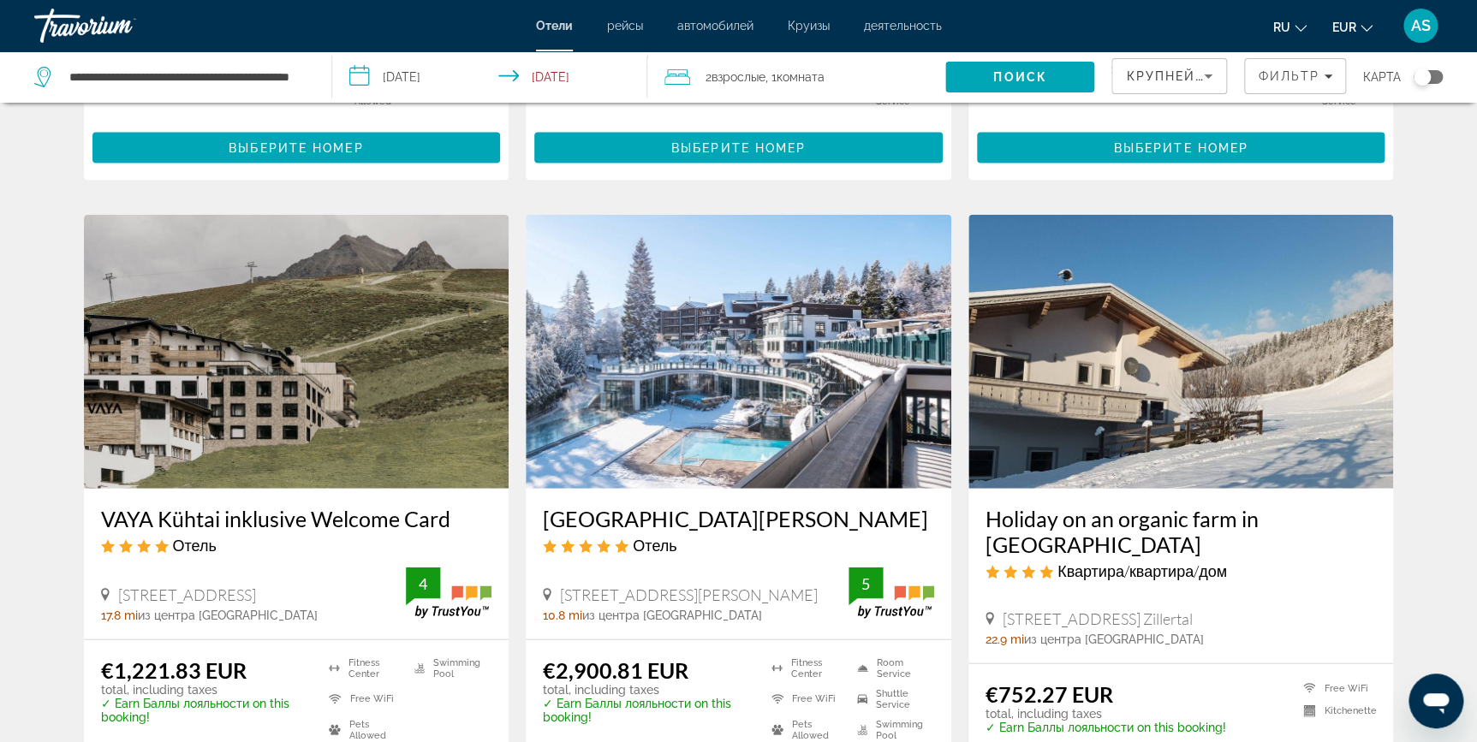
click at [324, 300] on img "Main content" at bounding box center [297, 352] width 426 height 274
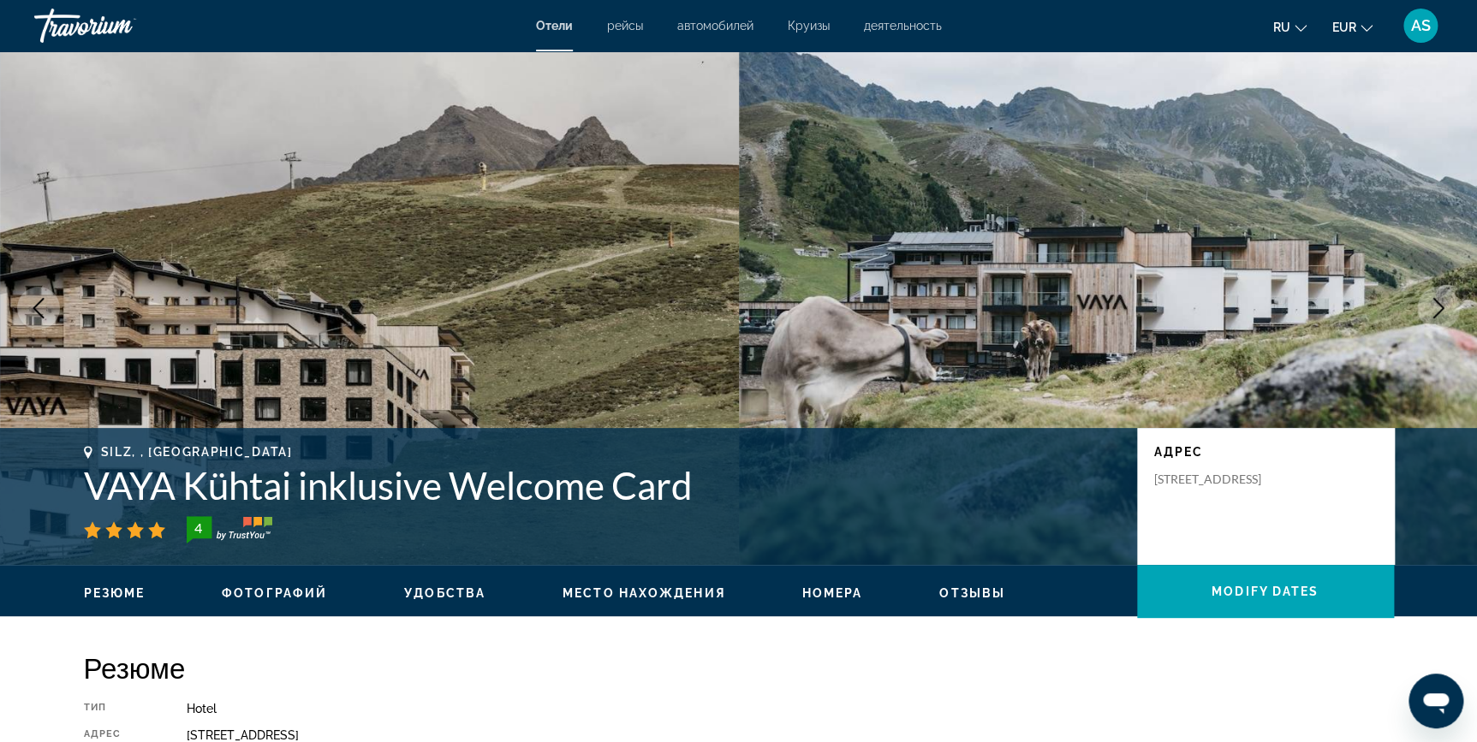
click at [1430, 319] on button "Next image" at bounding box center [1438, 308] width 43 height 43
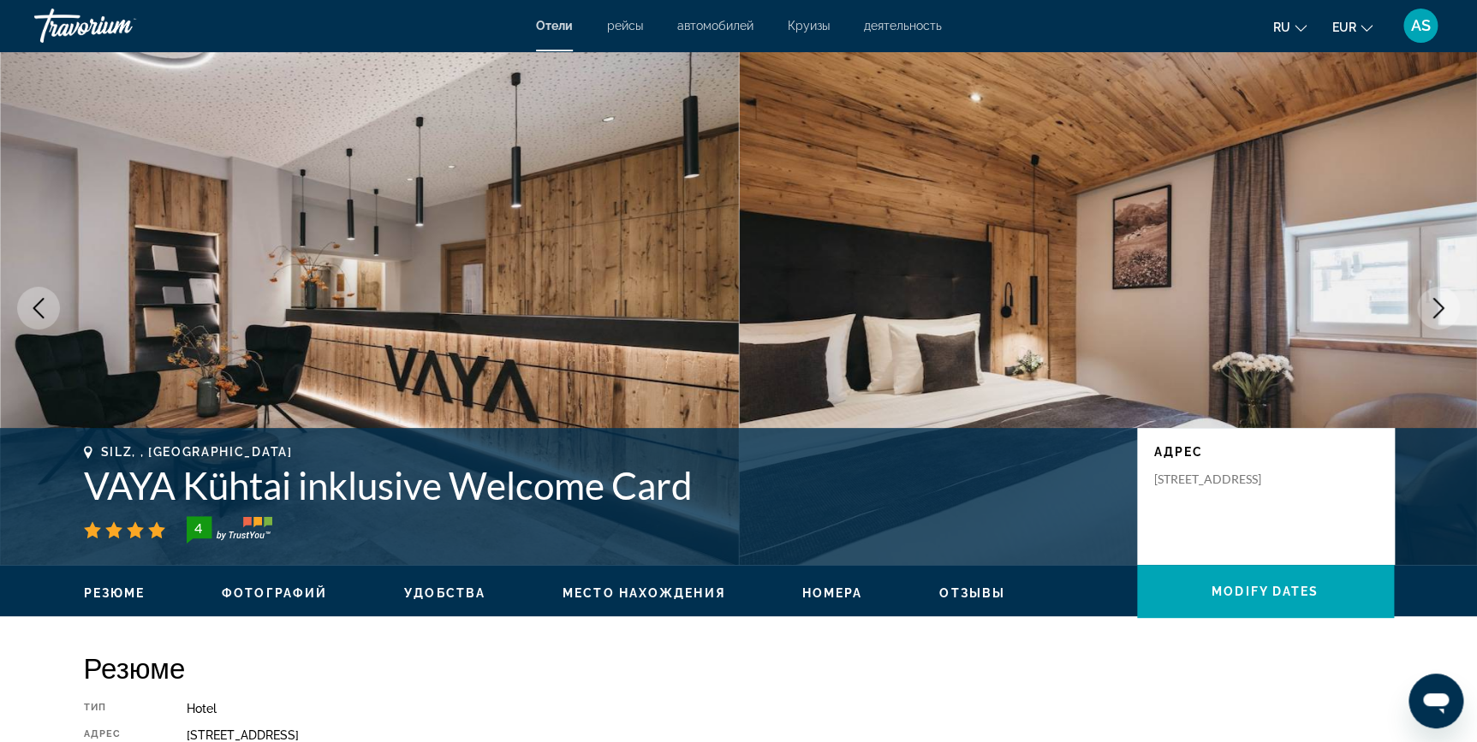
click at [1430, 319] on button "Next image" at bounding box center [1438, 308] width 43 height 43
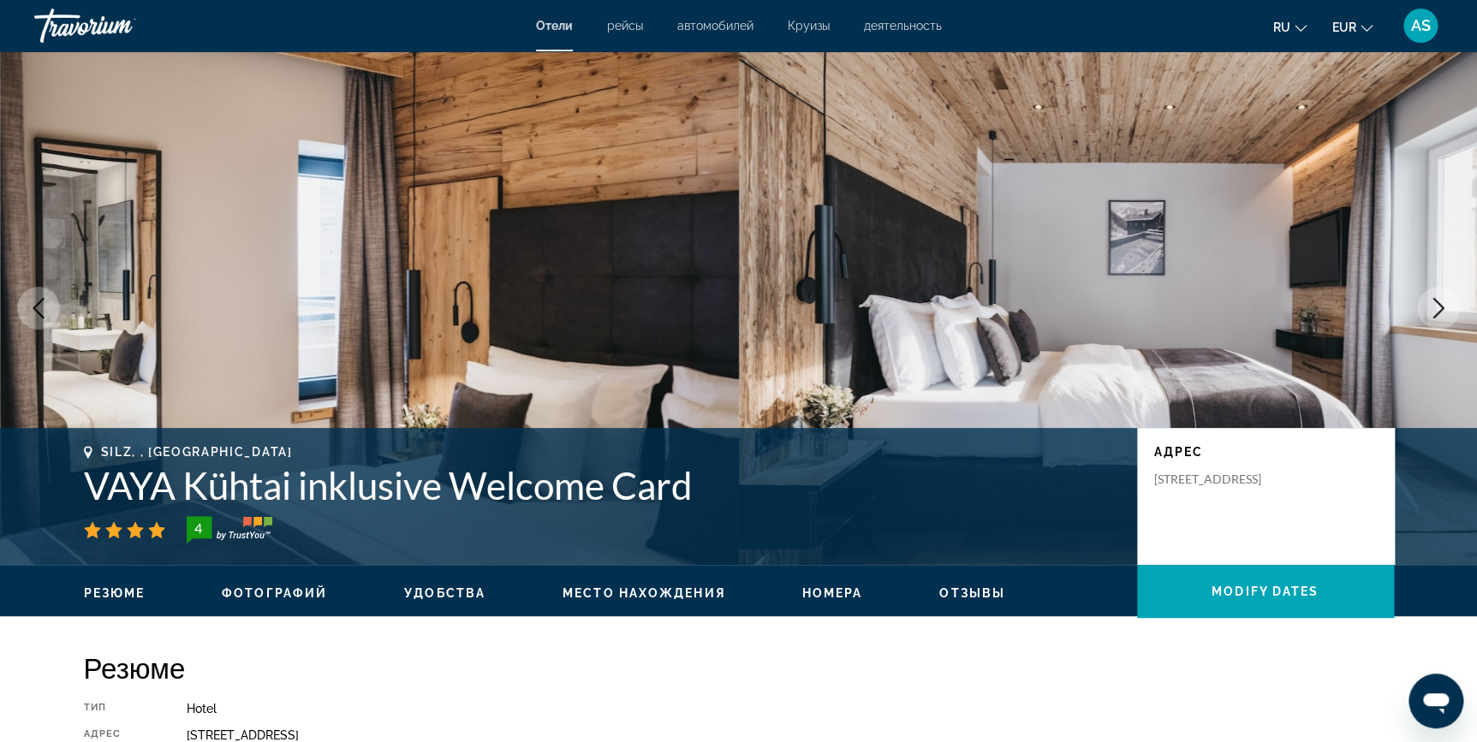
click at [1430, 319] on button "Next image" at bounding box center [1438, 308] width 43 height 43
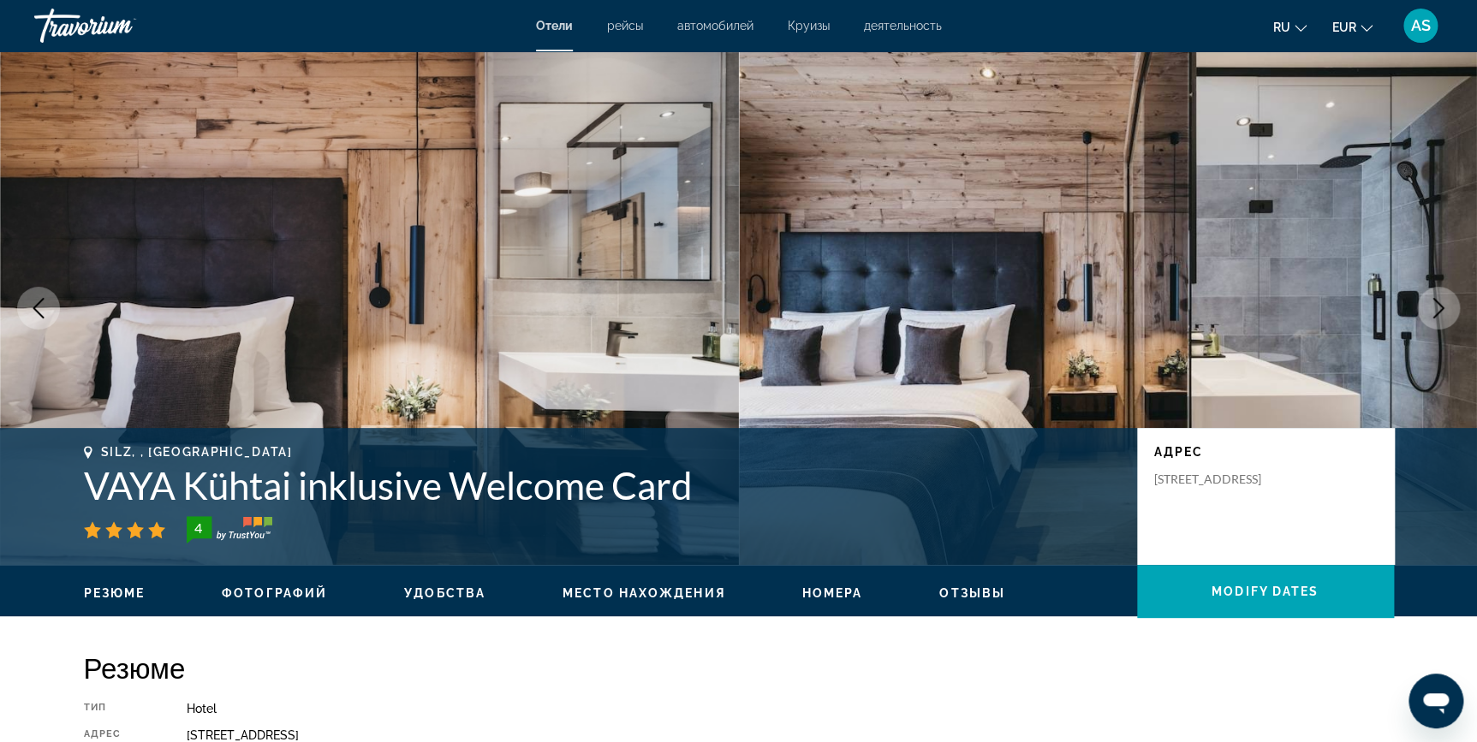
click at [1430, 319] on button "Next image" at bounding box center [1438, 308] width 43 height 43
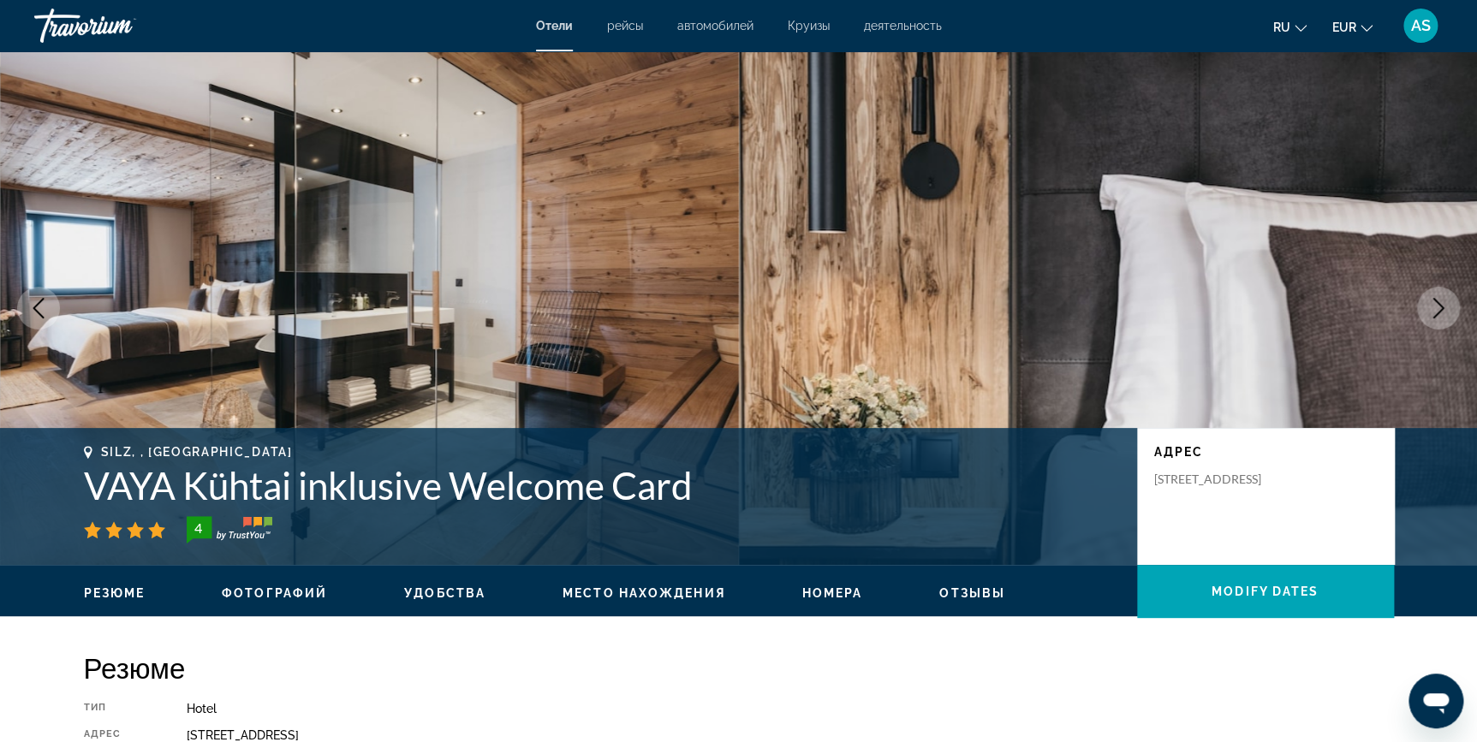
click at [1430, 319] on button "Next image" at bounding box center [1438, 308] width 43 height 43
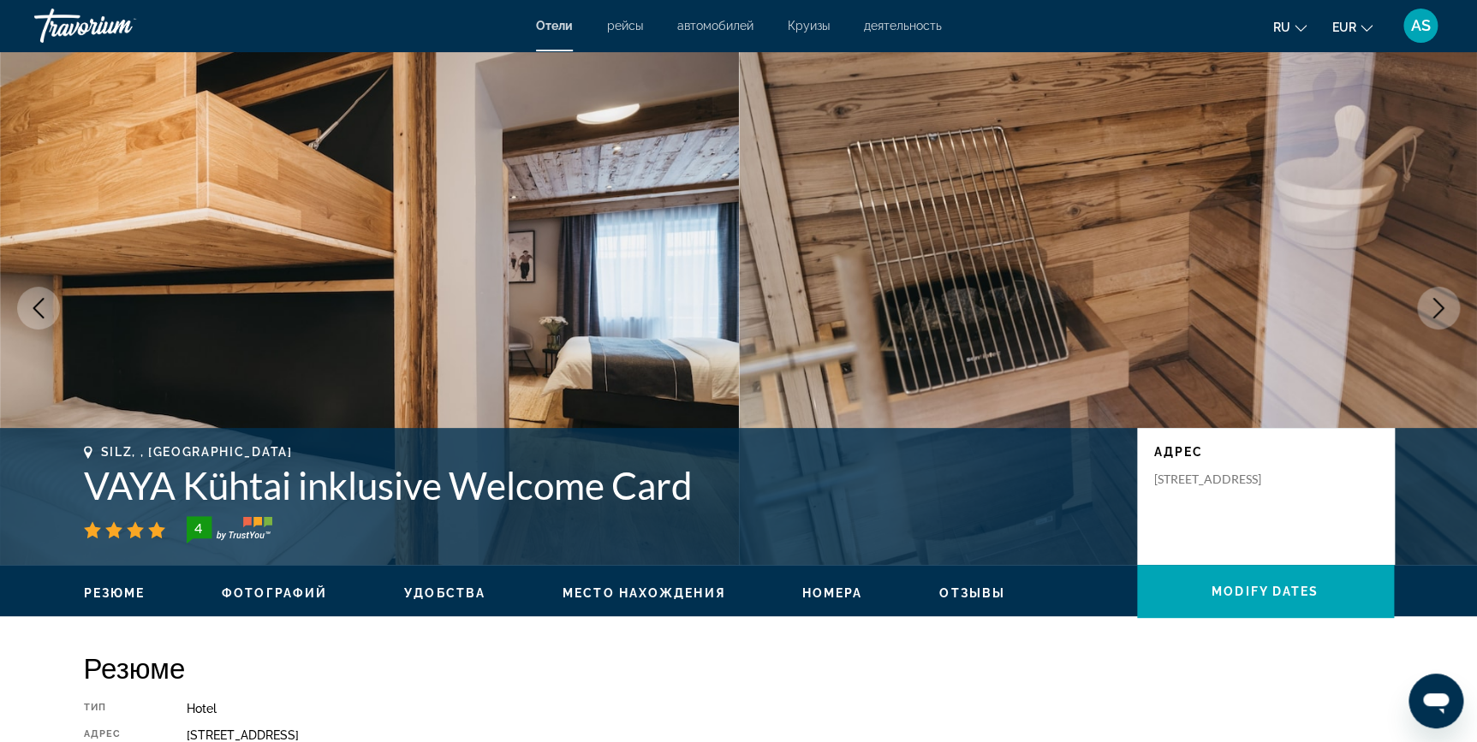
click at [1430, 319] on button "Next image" at bounding box center [1438, 308] width 43 height 43
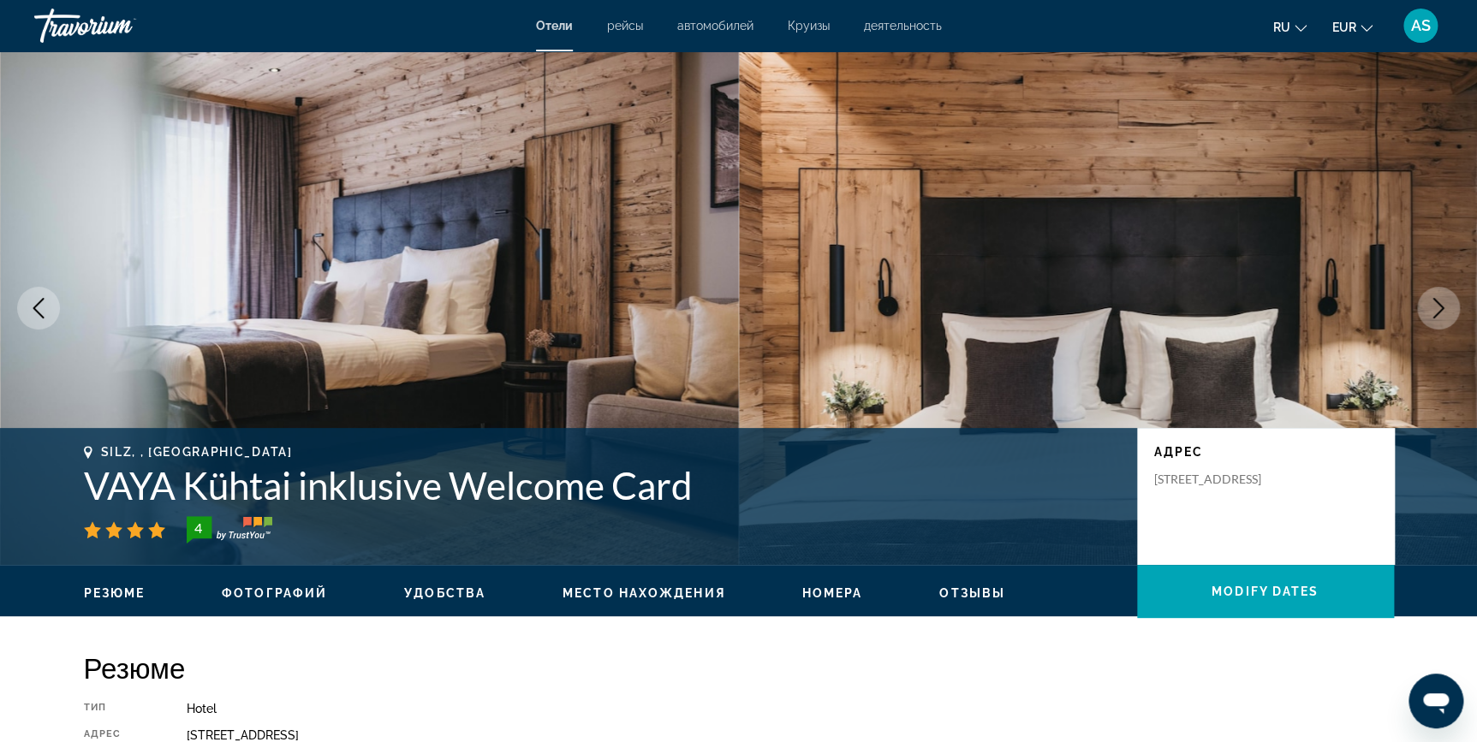
click at [1430, 319] on button "Next image" at bounding box center [1438, 308] width 43 height 43
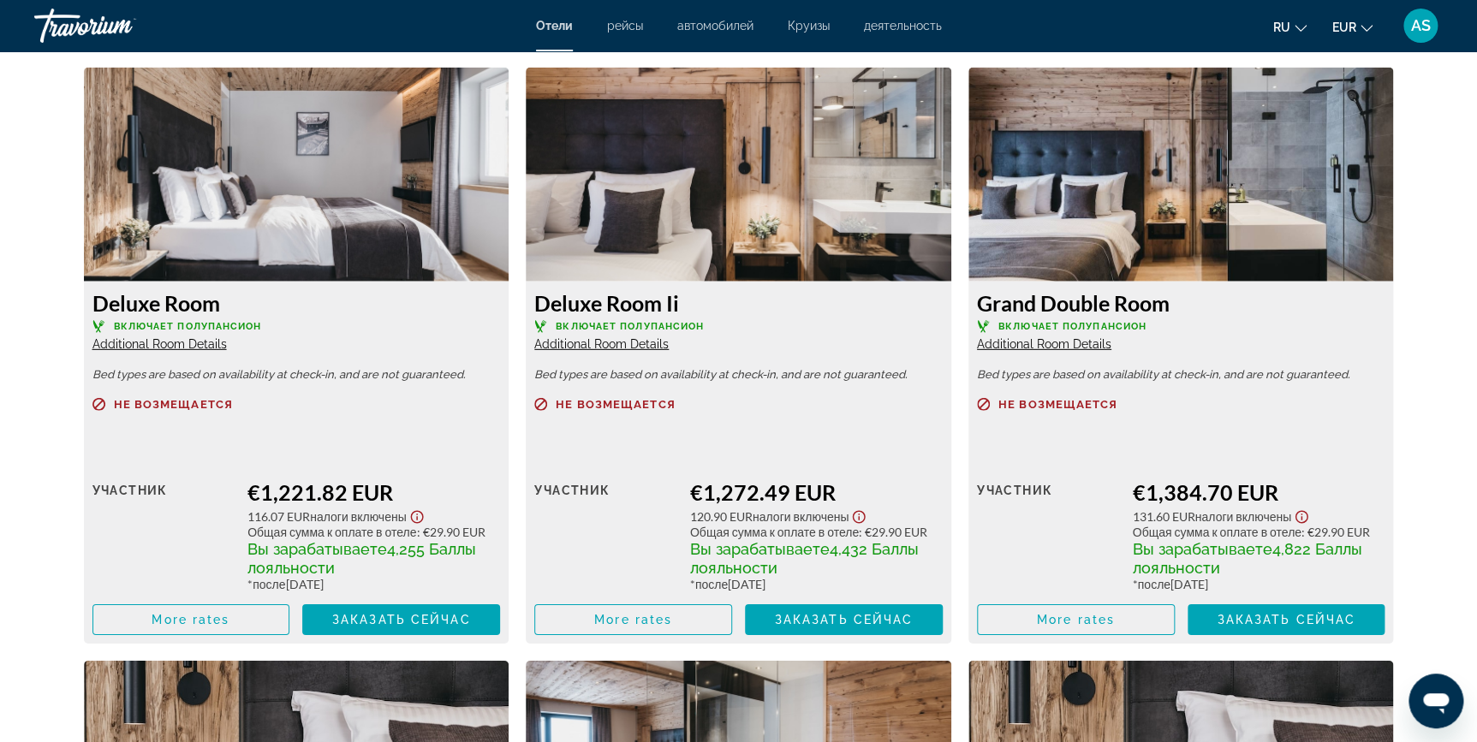
scroll to position [2378, 0]
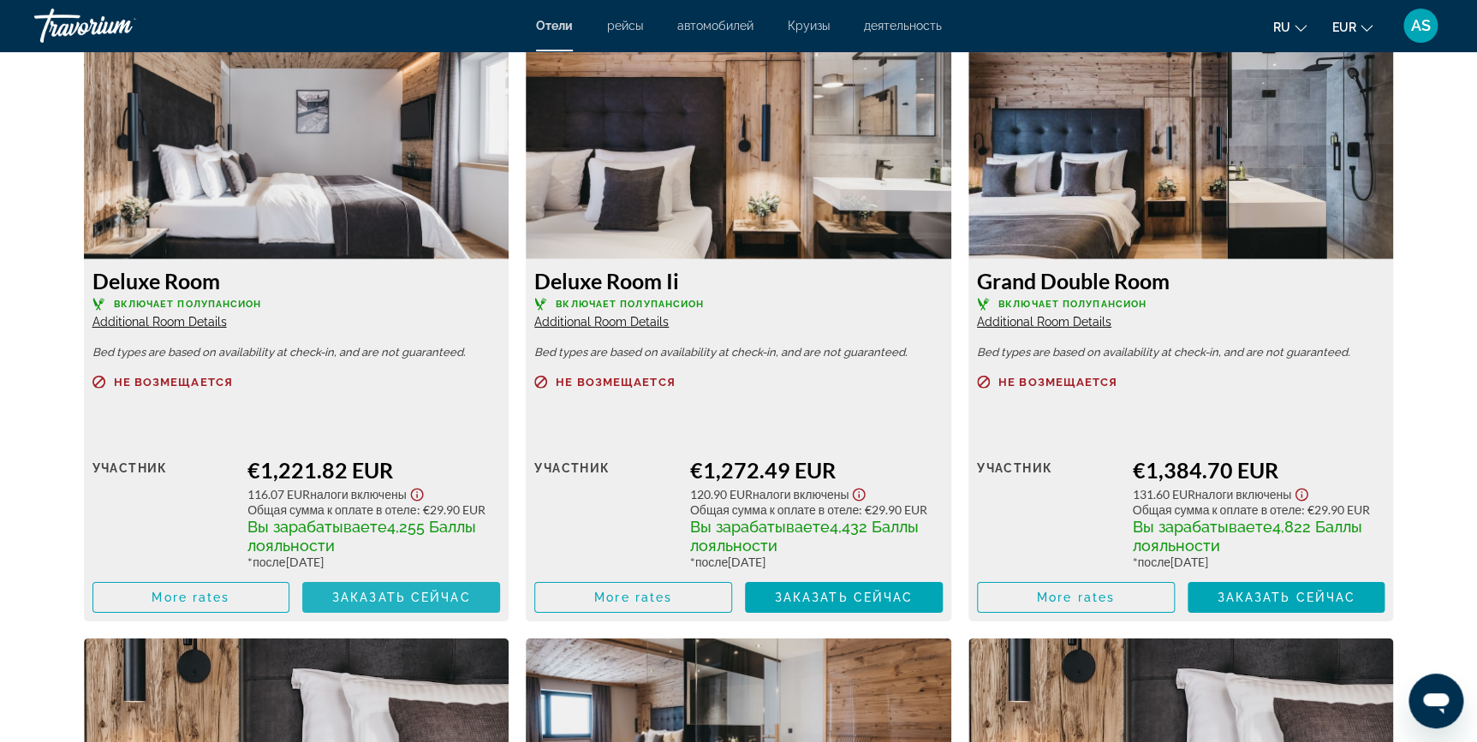
click at [396, 597] on span "Заказать сейчас" at bounding box center [401, 598] width 139 height 14
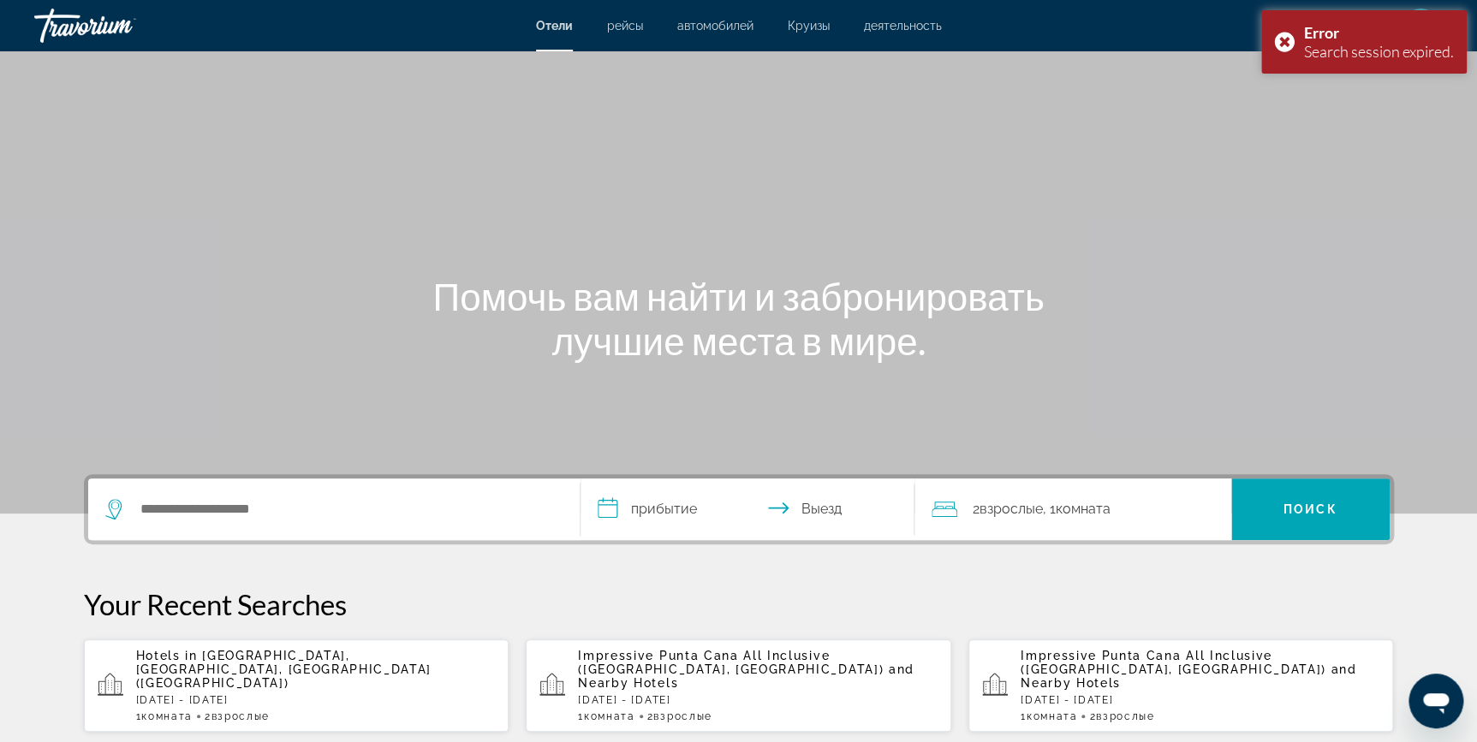
click at [347, 675] on p "Hotels in [GEOGRAPHIC_DATA], [GEOGRAPHIC_DATA], [GEOGRAPHIC_DATA] ([GEOGRAPHIC_…" at bounding box center [316, 669] width 360 height 41
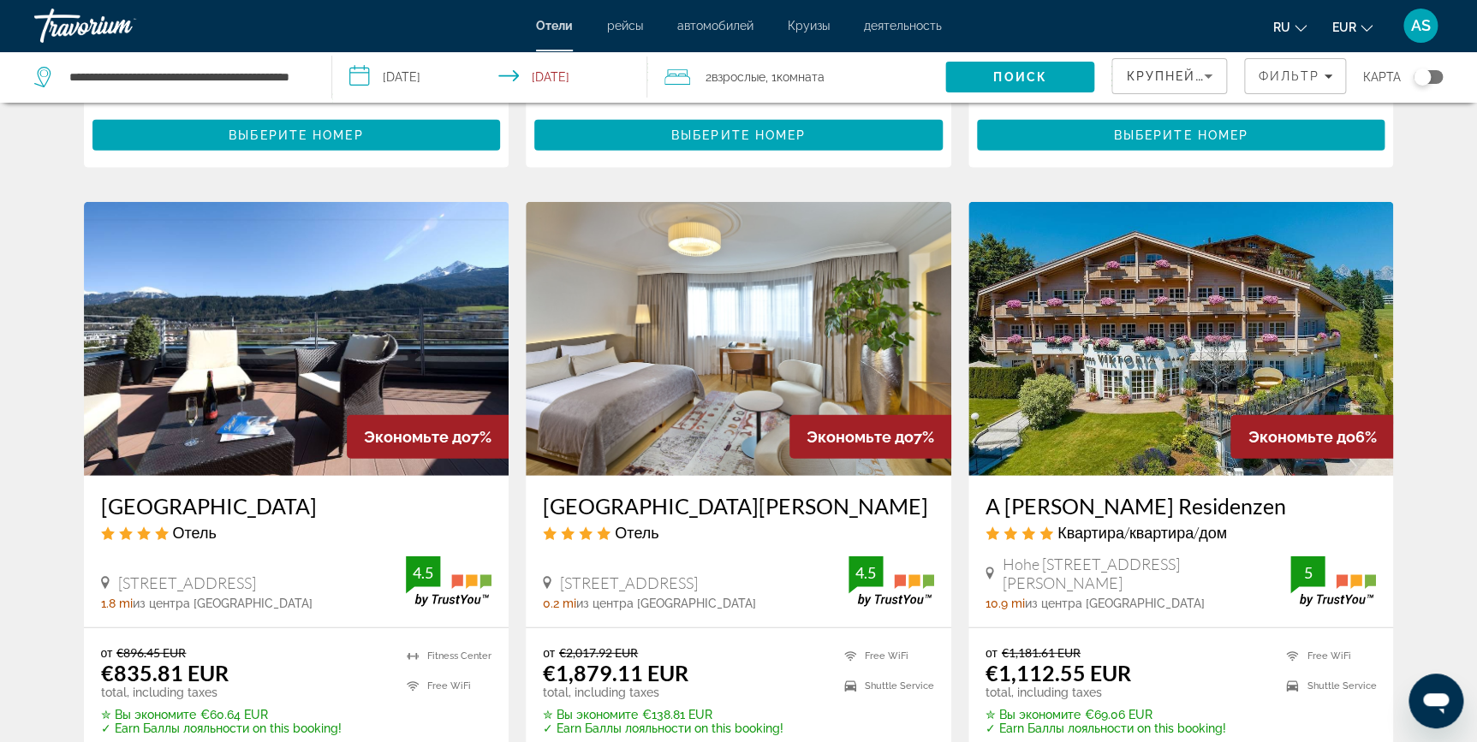
scroll to position [2265, 0]
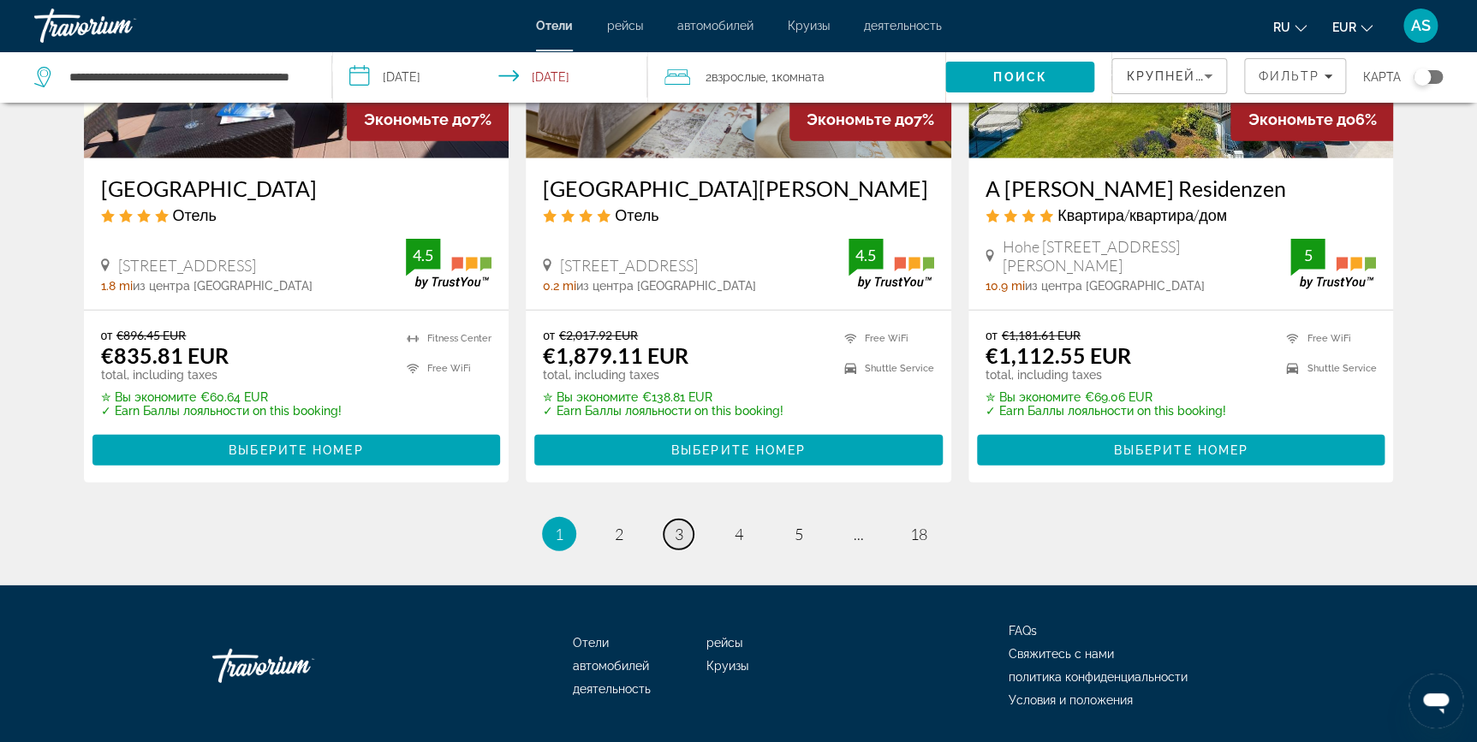
click at [680, 525] on span "3" at bounding box center [679, 534] width 9 height 19
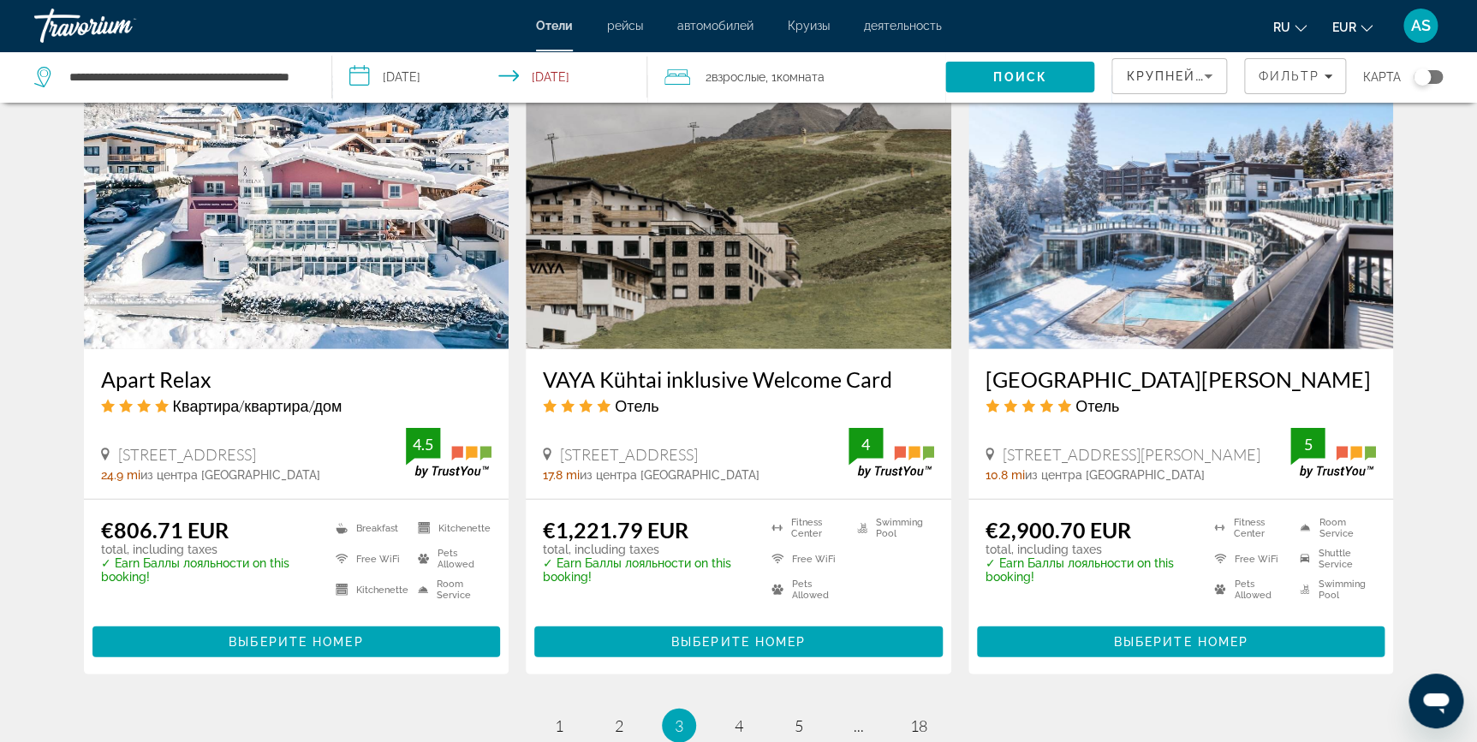
scroll to position [2009, 0]
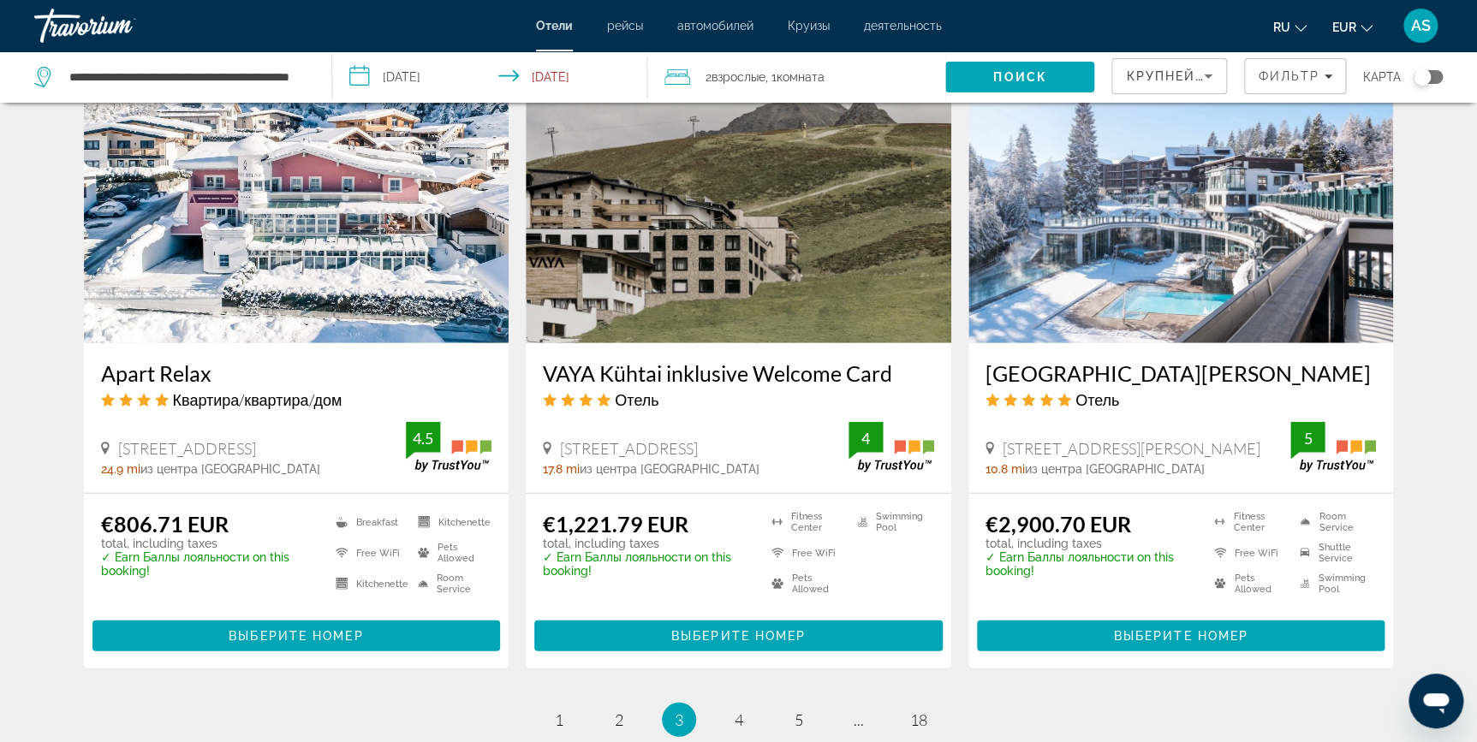
click at [690, 232] on img "Main content" at bounding box center [739, 206] width 426 height 274
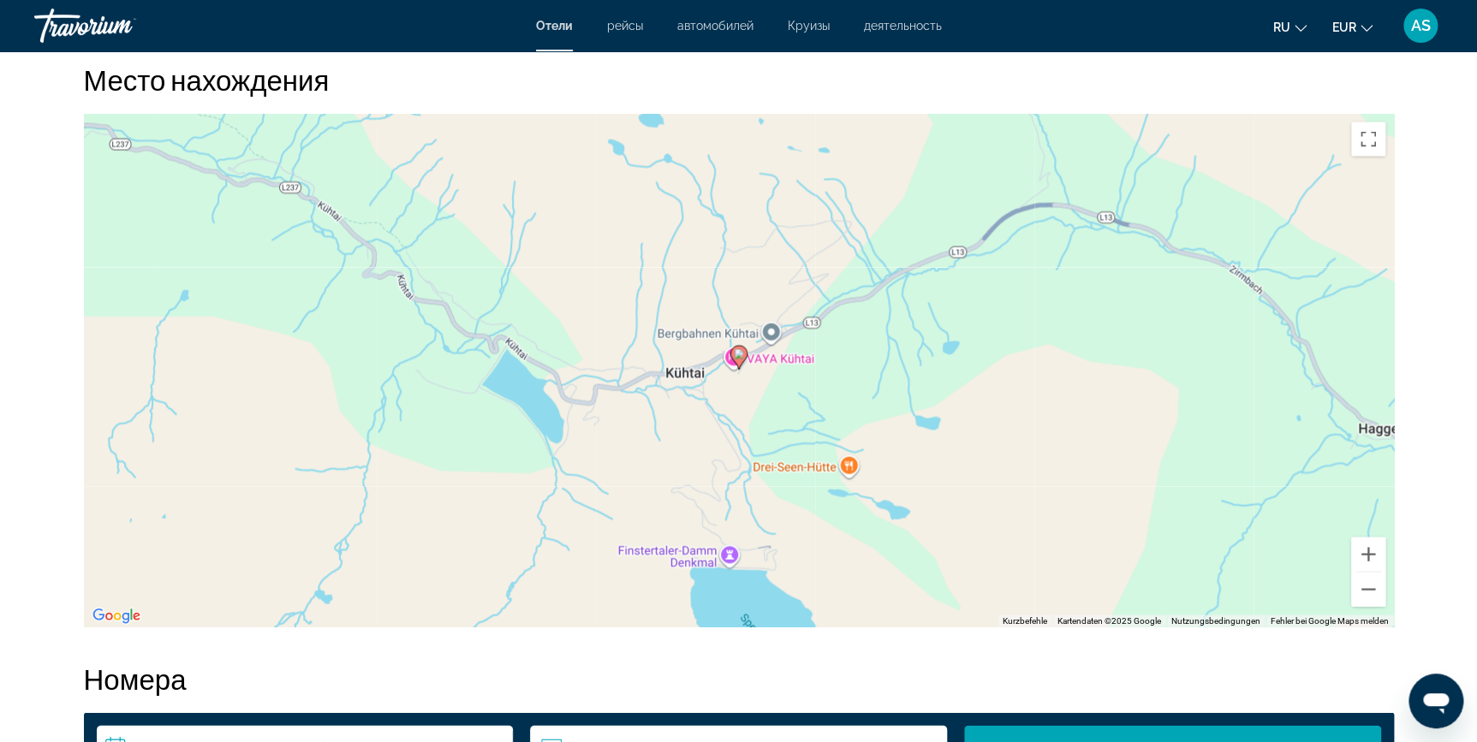
scroll to position [1618, 0]
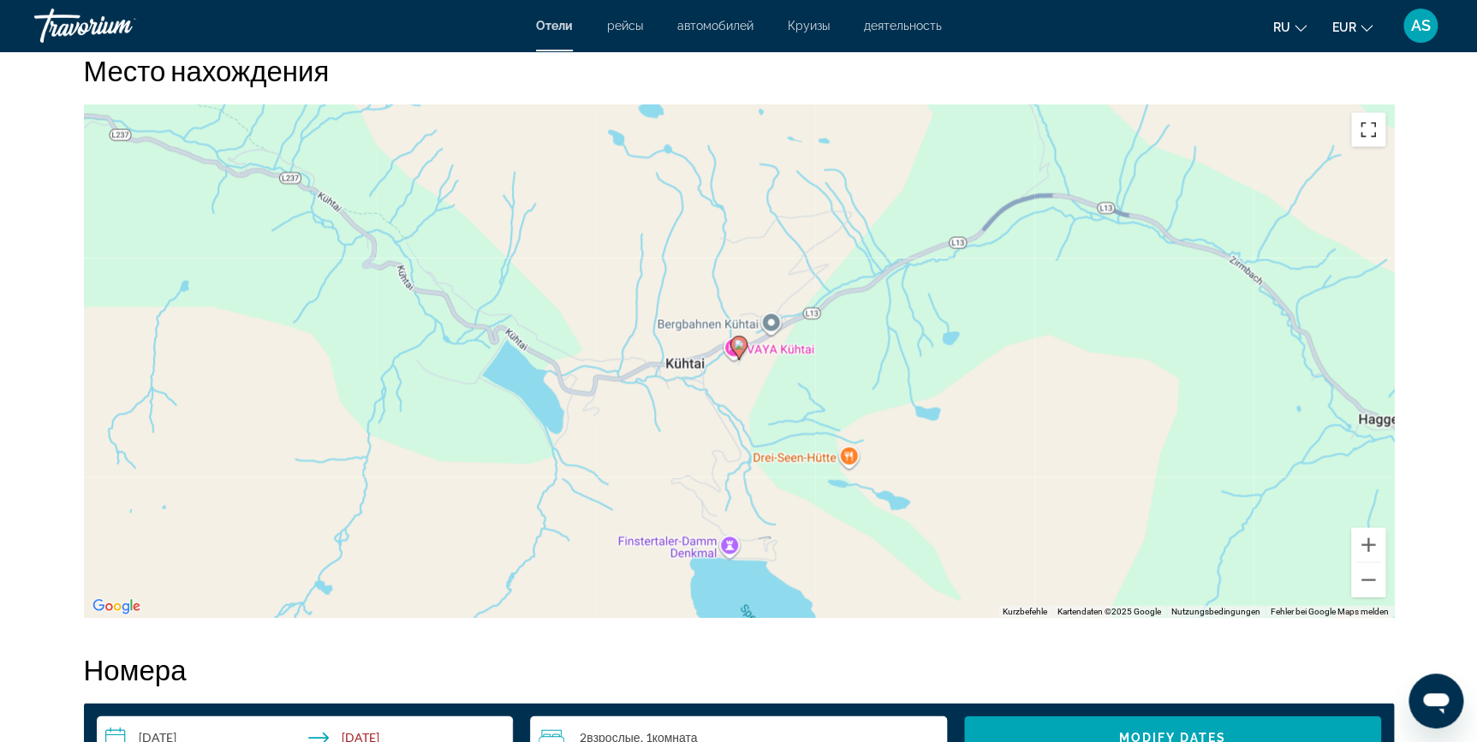
click at [1368, 134] on button "Vollbildansicht ein/aus" at bounding box center [1368, 129] width 34 height 34
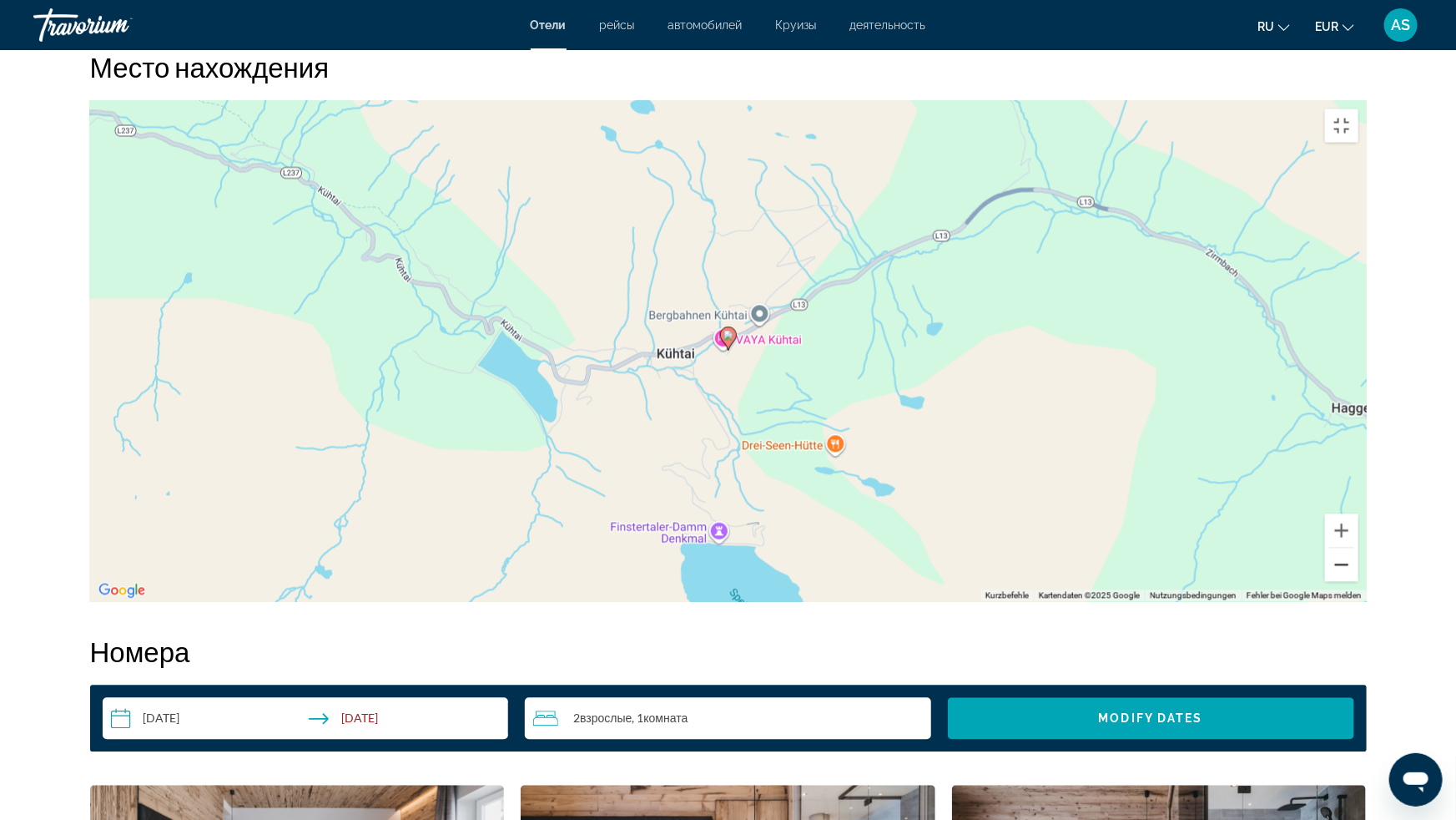
click at [1359, 582] on button "Verkleinern" at bounding box center [1342, 566] width 33 height 33
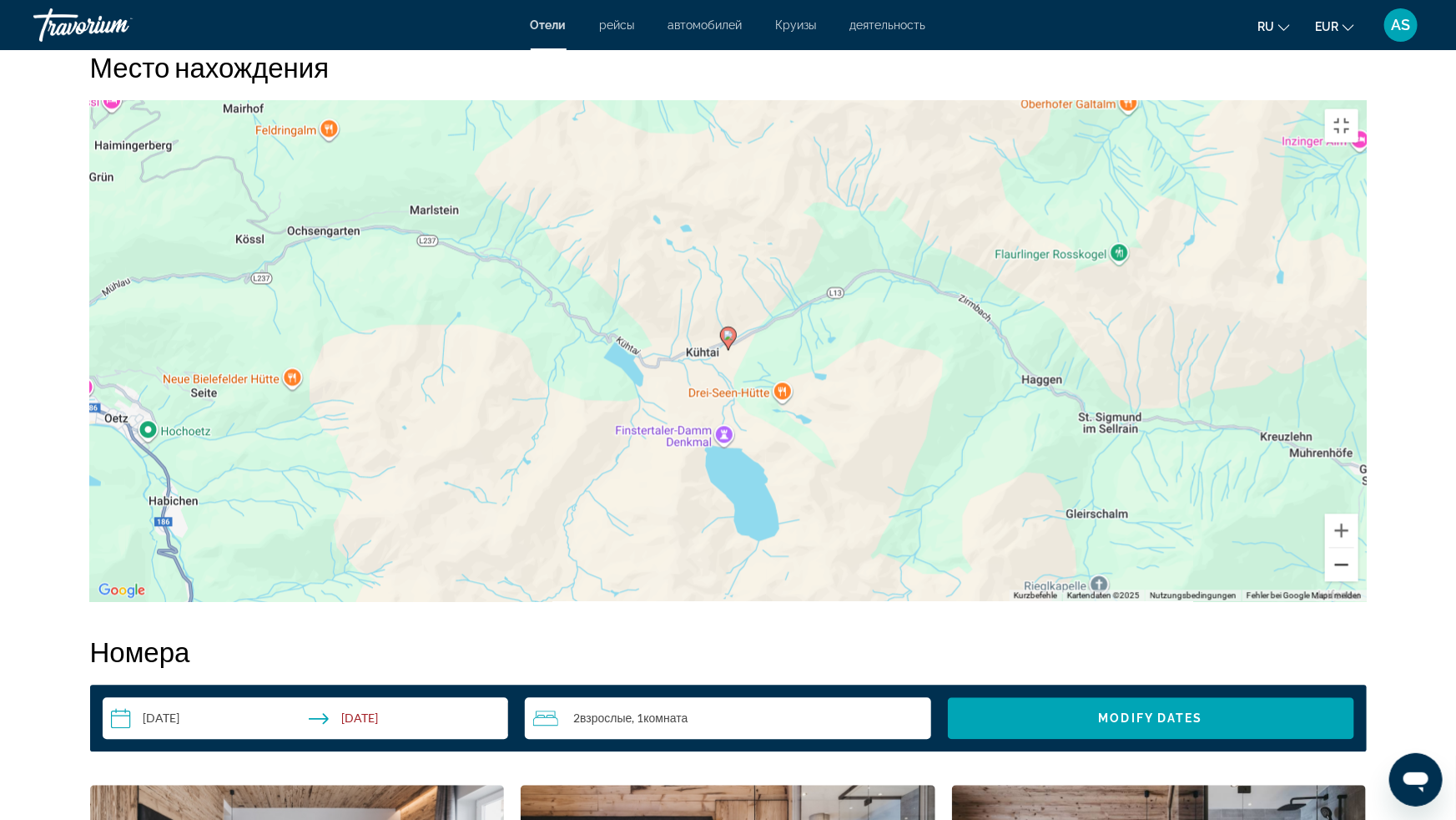
click at [1359, 582] on button "Verkleinern" at bounding box center [1342, 566] width 33 height 33
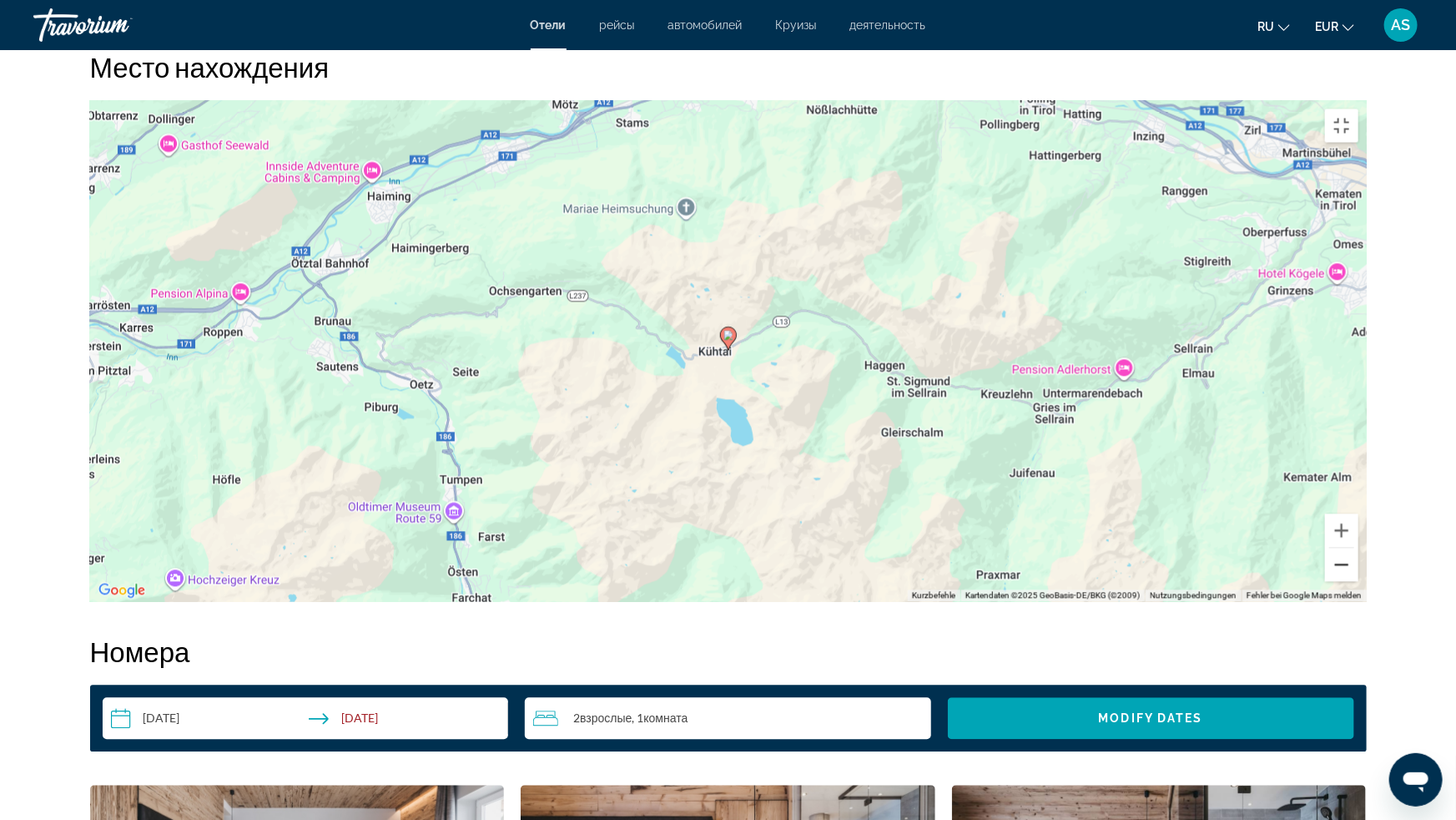
click at [1359, 582] on button "Verkleinern" at bounding box center [1342, 566] width 33 height 33
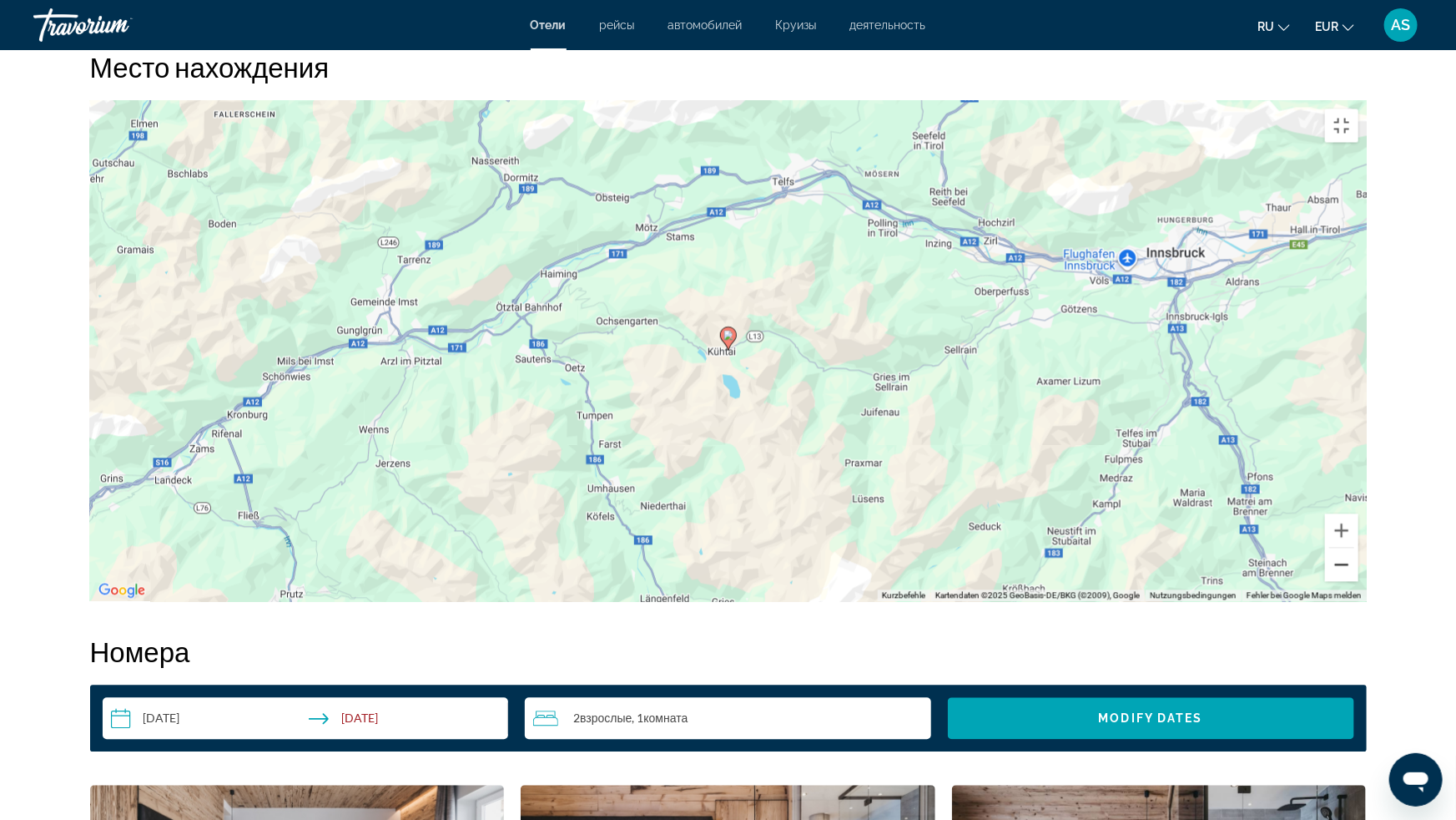
click at [1359, 582] on button "Verkleinern" at bounding box center [1342, 566] width 33 height 33
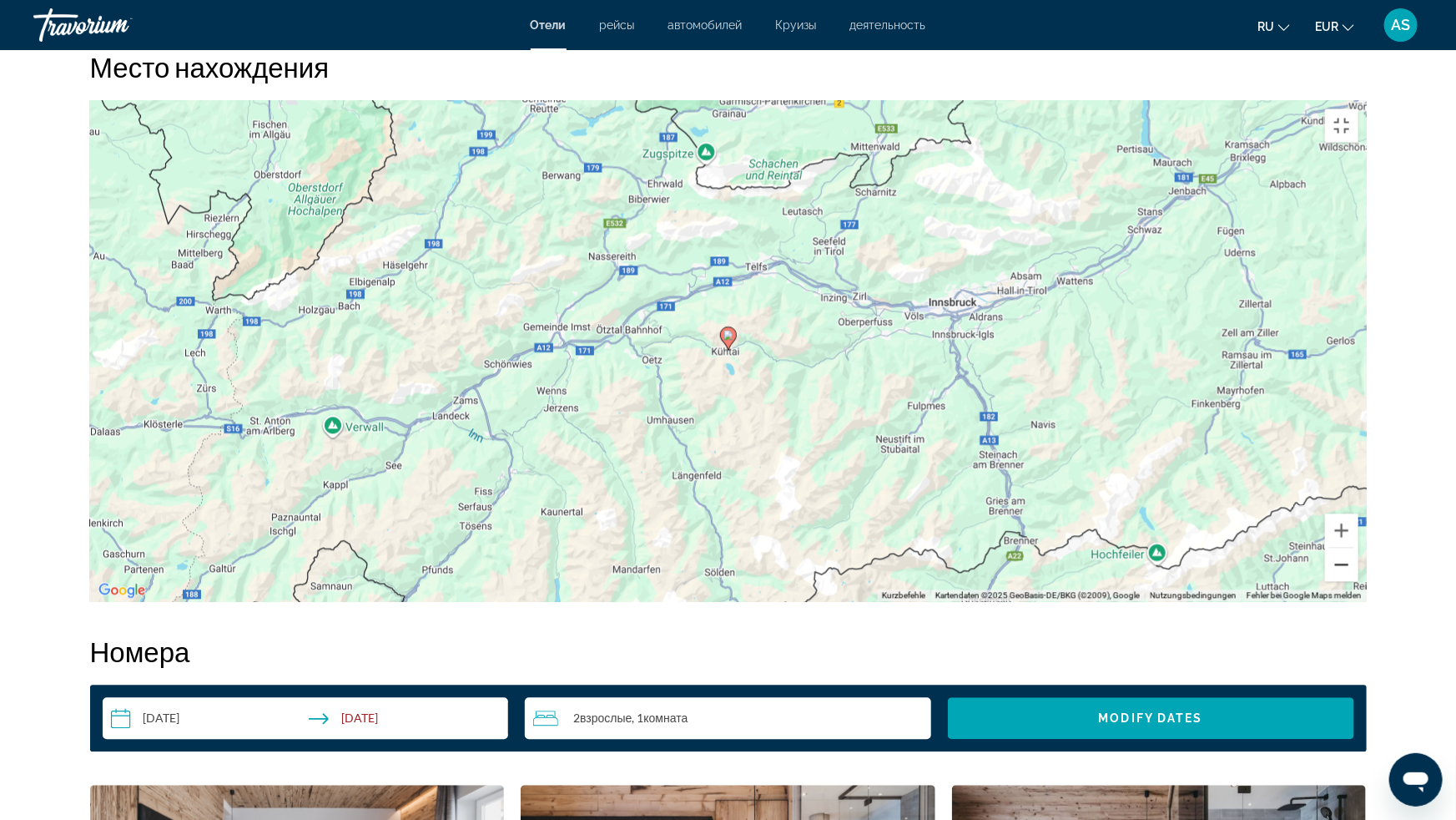
click at [1359, 582] on button "Verkleinern" at bounding box center [1342, 566] width 33 height 33
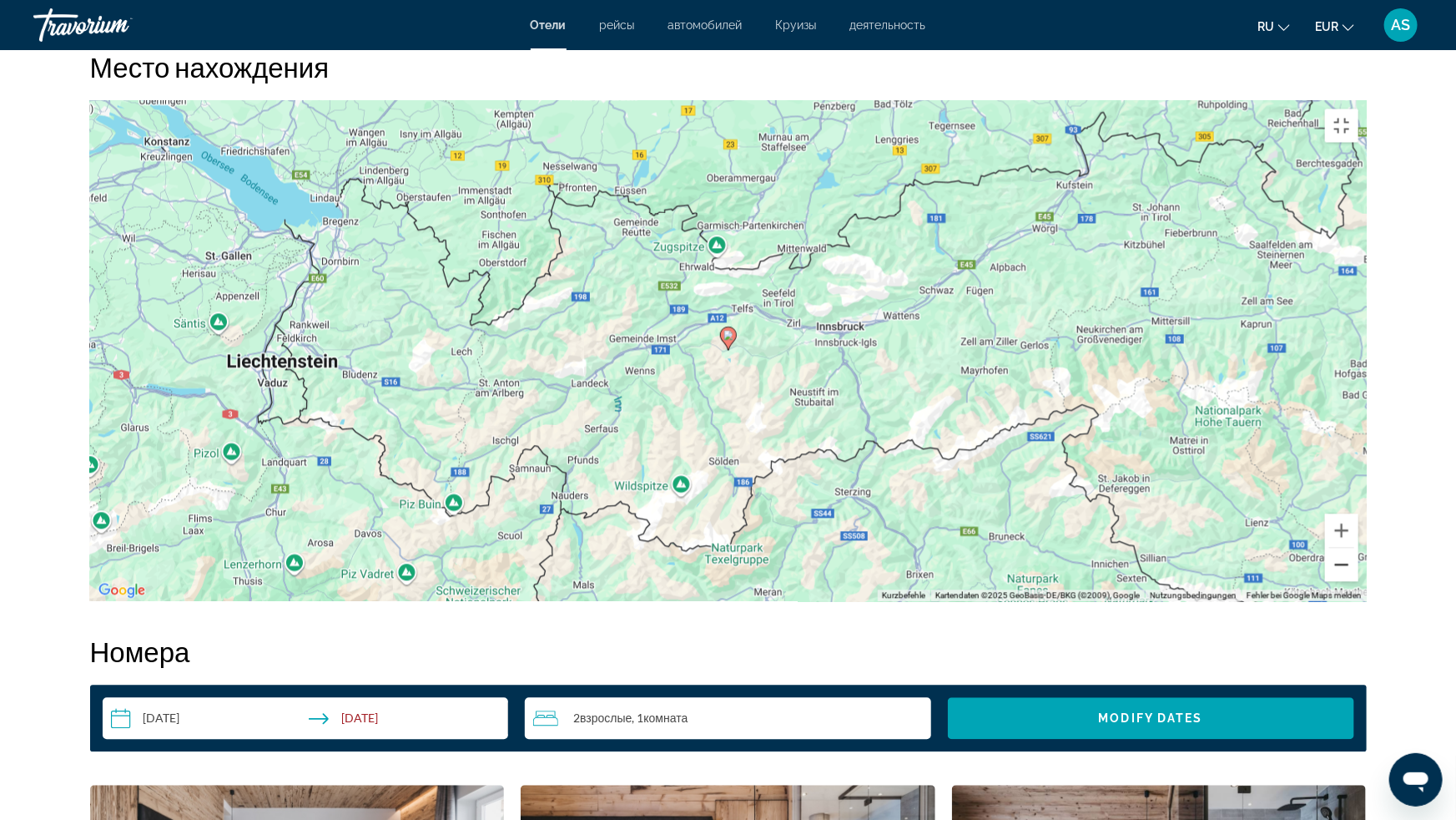
click at [1359, 582] on button "Verkleinern" at bounding box center [1342, 566] width 33 height 33
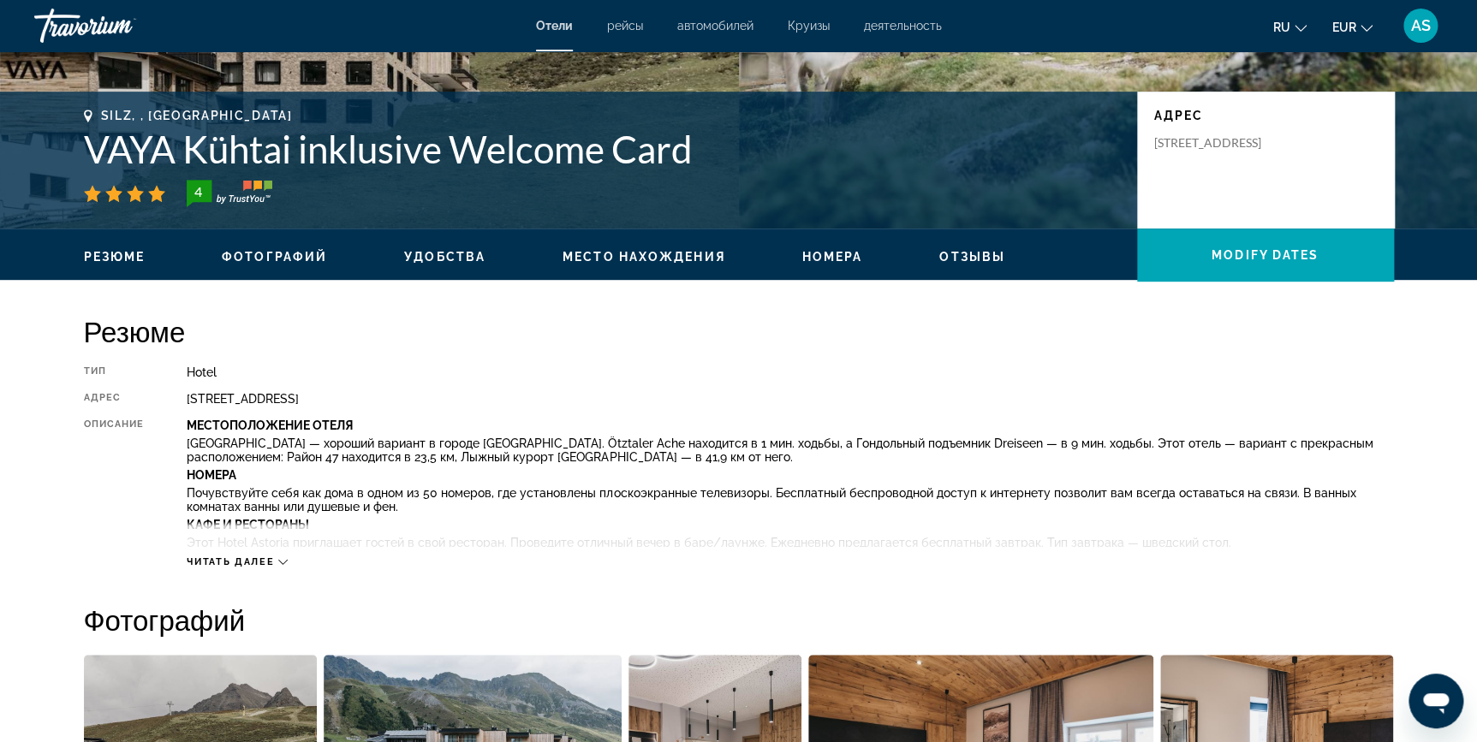
scroll to position [351, 0]
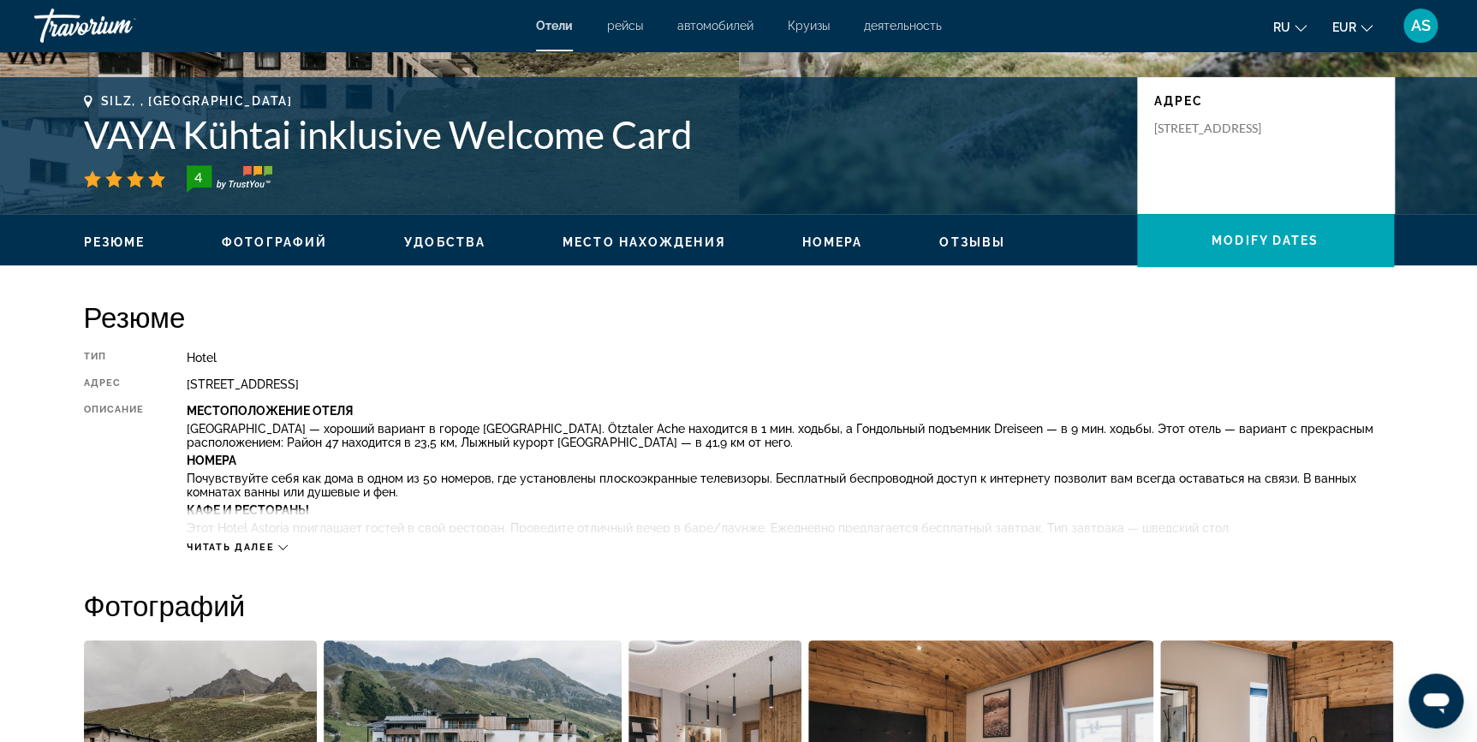
click at [234, 547] on span "Читать далее" at bounding box center [230, 547] width 87 height 11
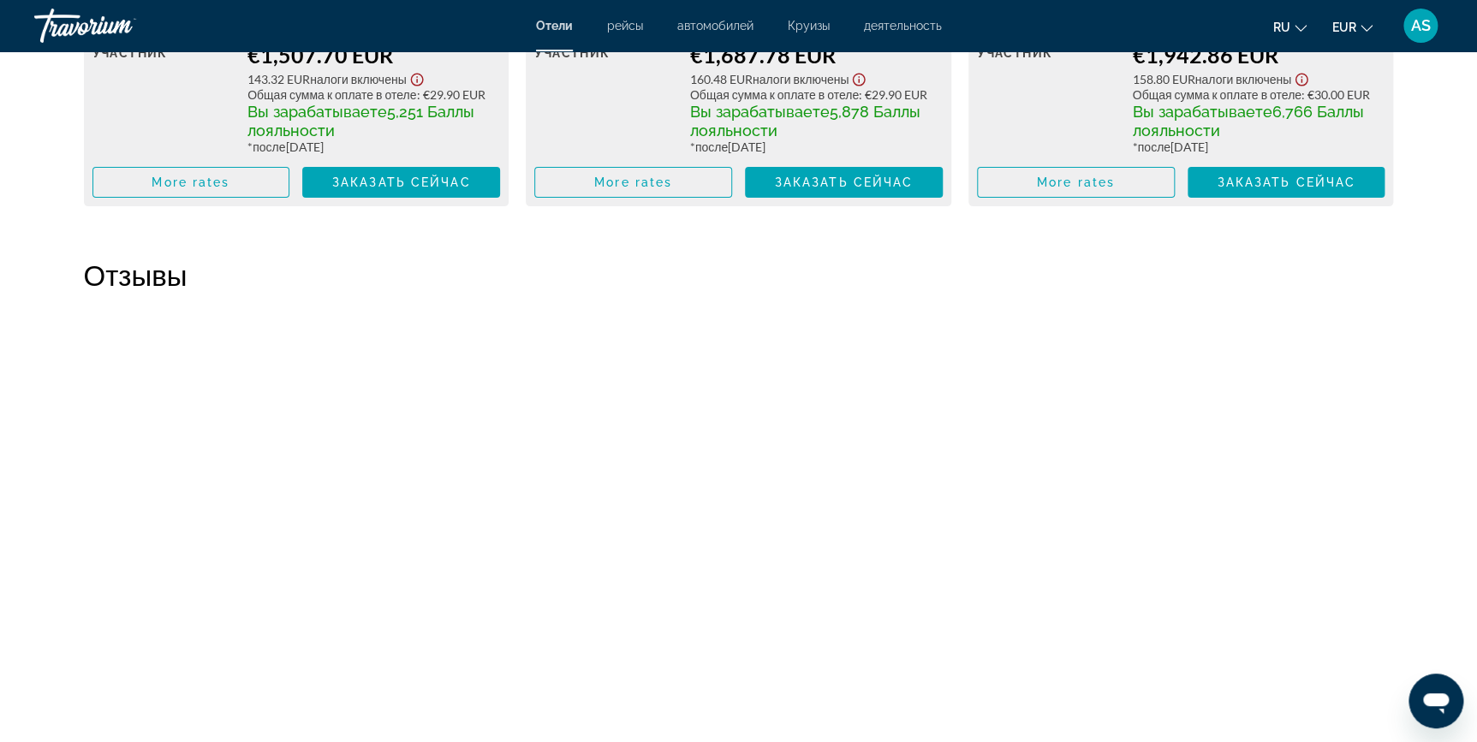
scroll to position [3444, 0]
